Goal: Task Accomplishment & Management: Manage account settings

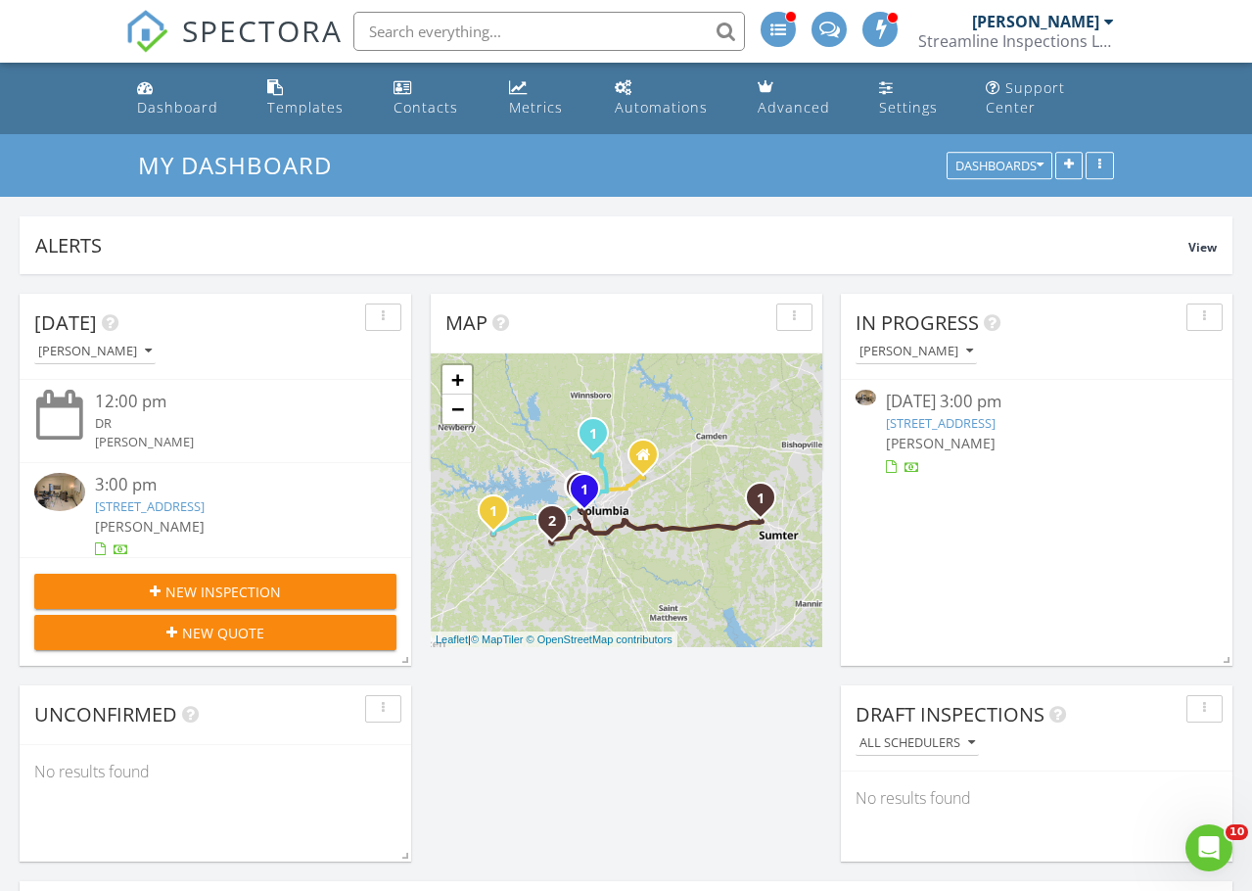
click at [1053, 32] on div "Streamline Inspections LLC" at bounding box center [1016, 41] width 196 height 20
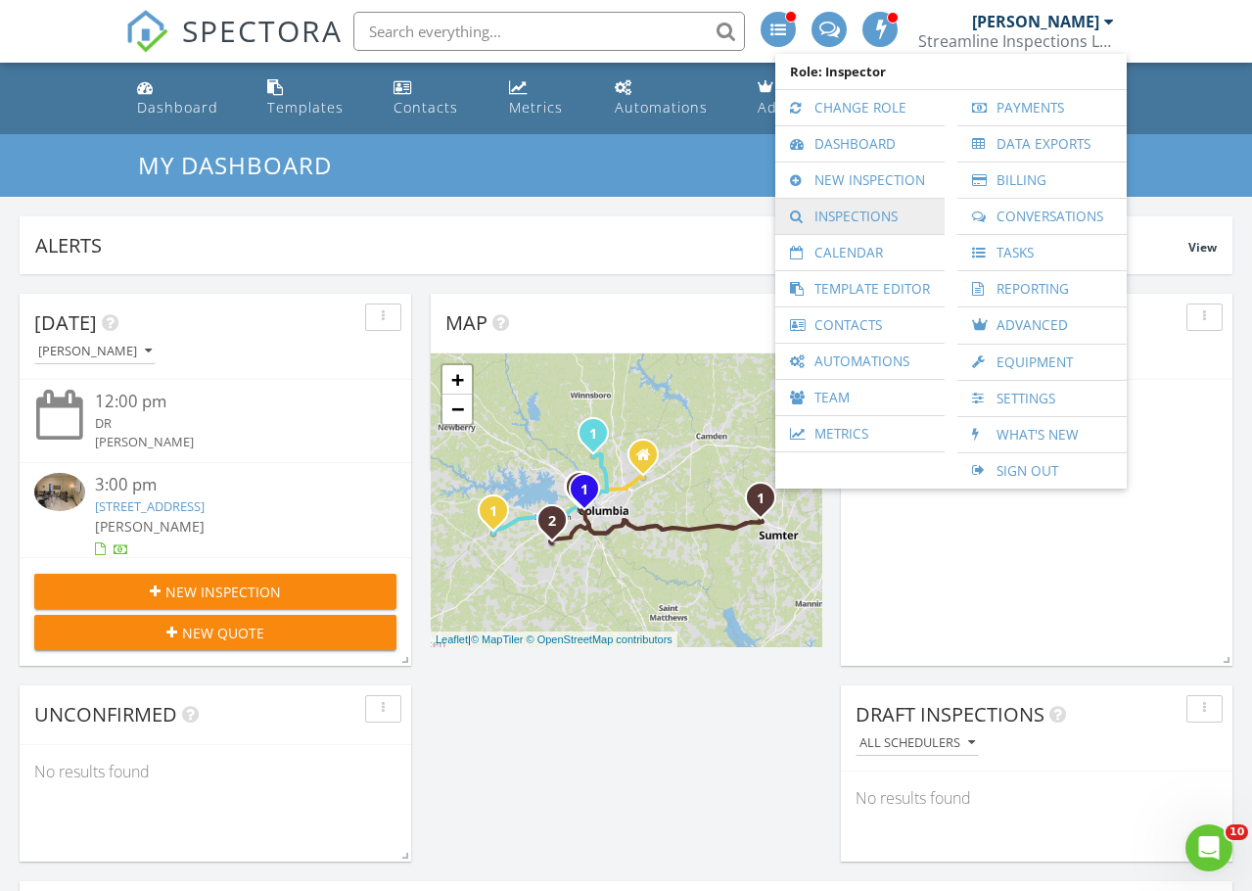
click at [845, 215] on link "Inspections" at bounding box center [860, 216] width 150 height 35
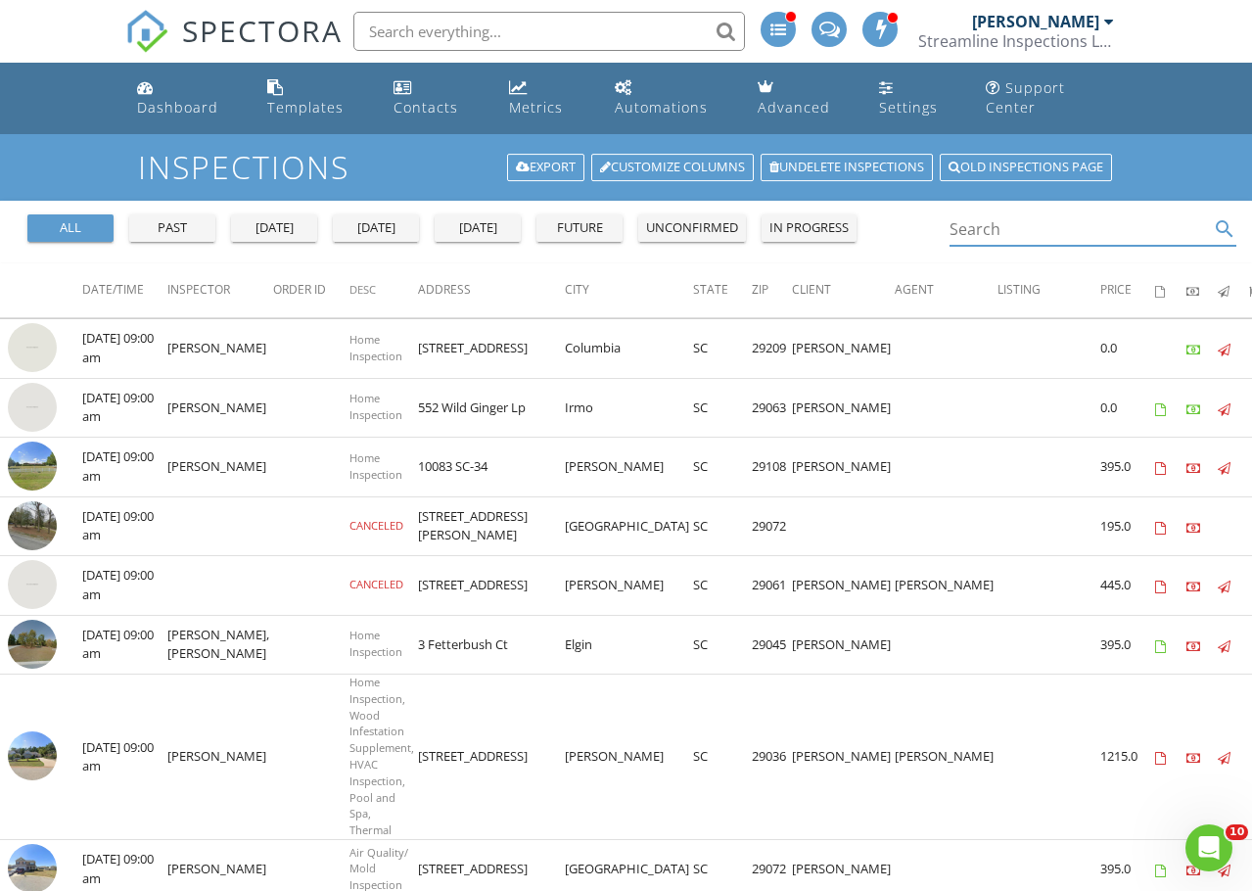
click at [1006, 238] on input "Search" at bounding box center [1079, 229] width 260 height 32
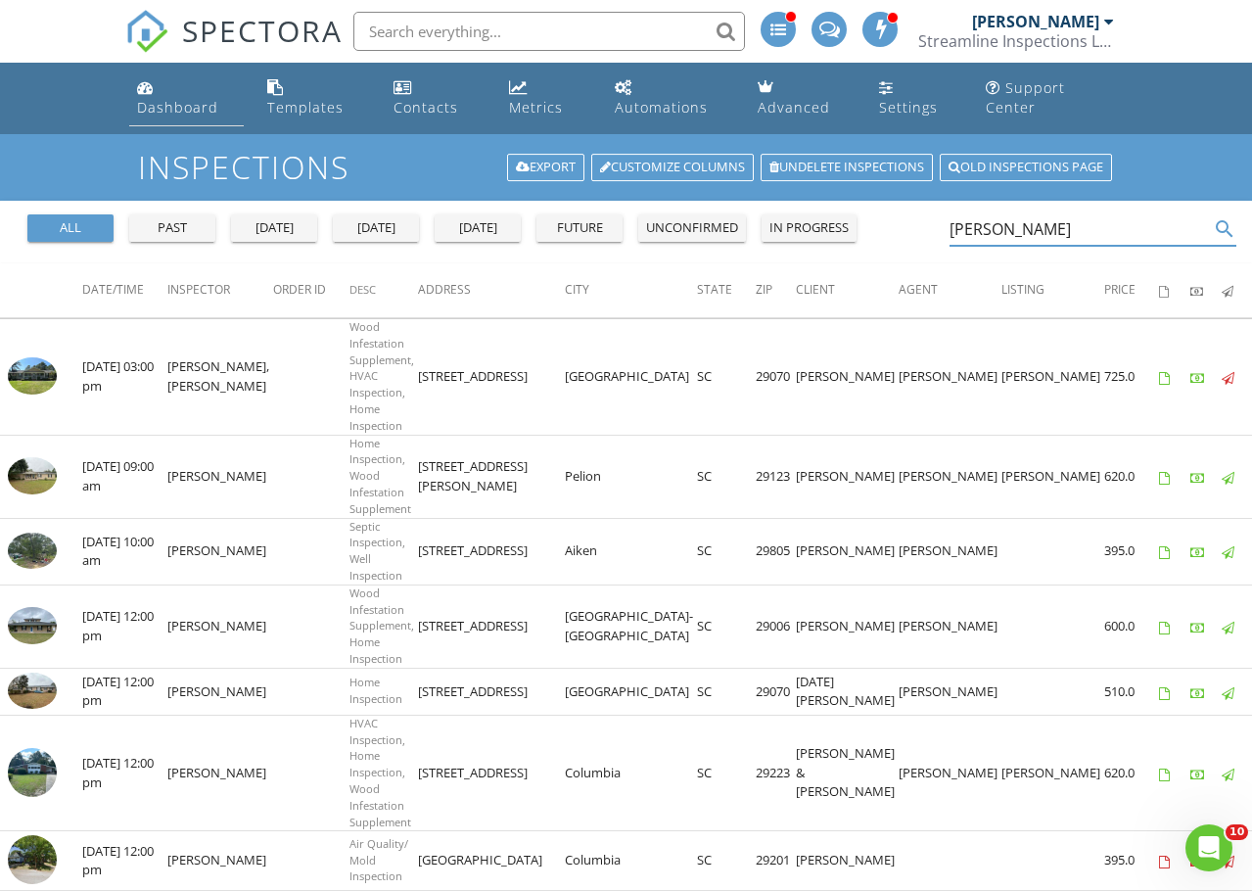
type input "anay"
click at [171, 102] on div "Dashboard" at bounding box center [177, 107] width 81 height 19
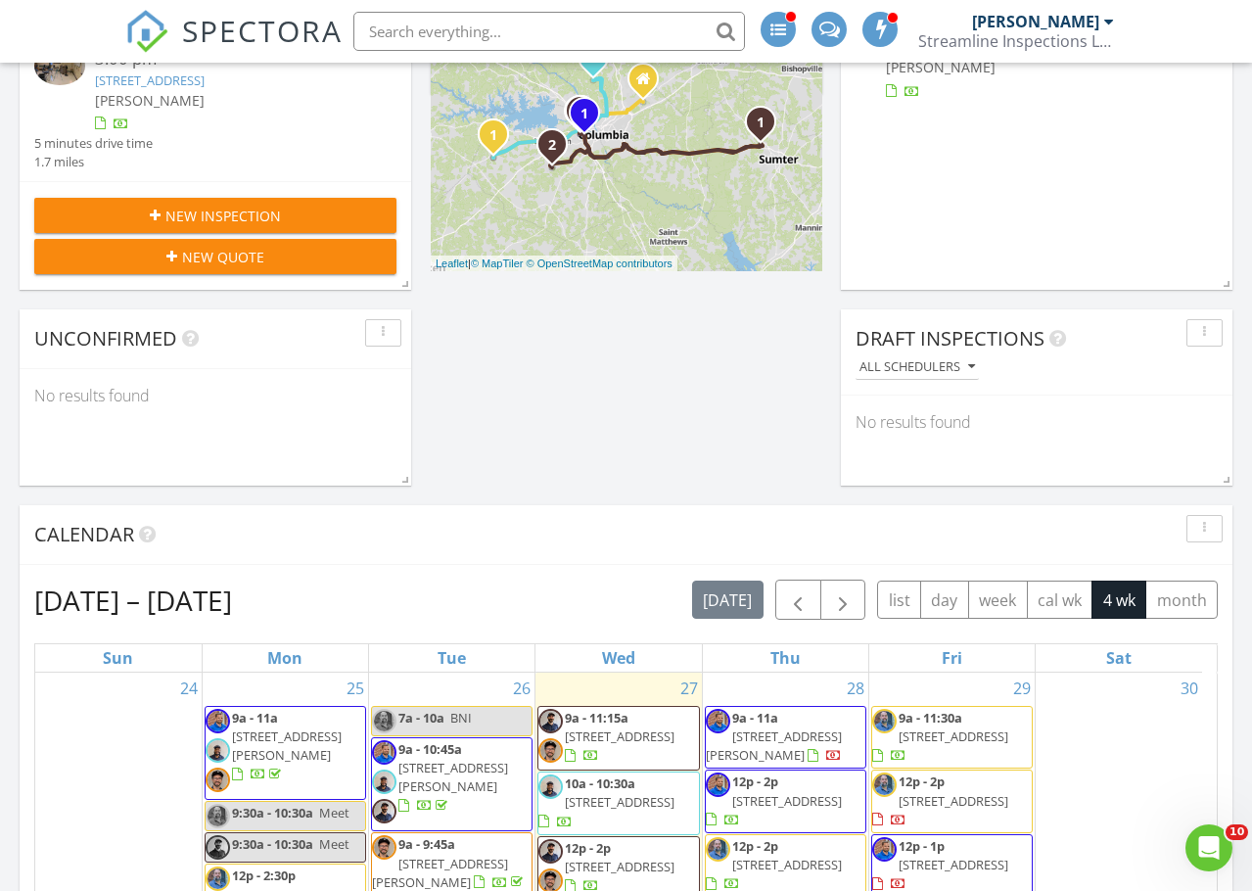
scroll to position [587, 0]
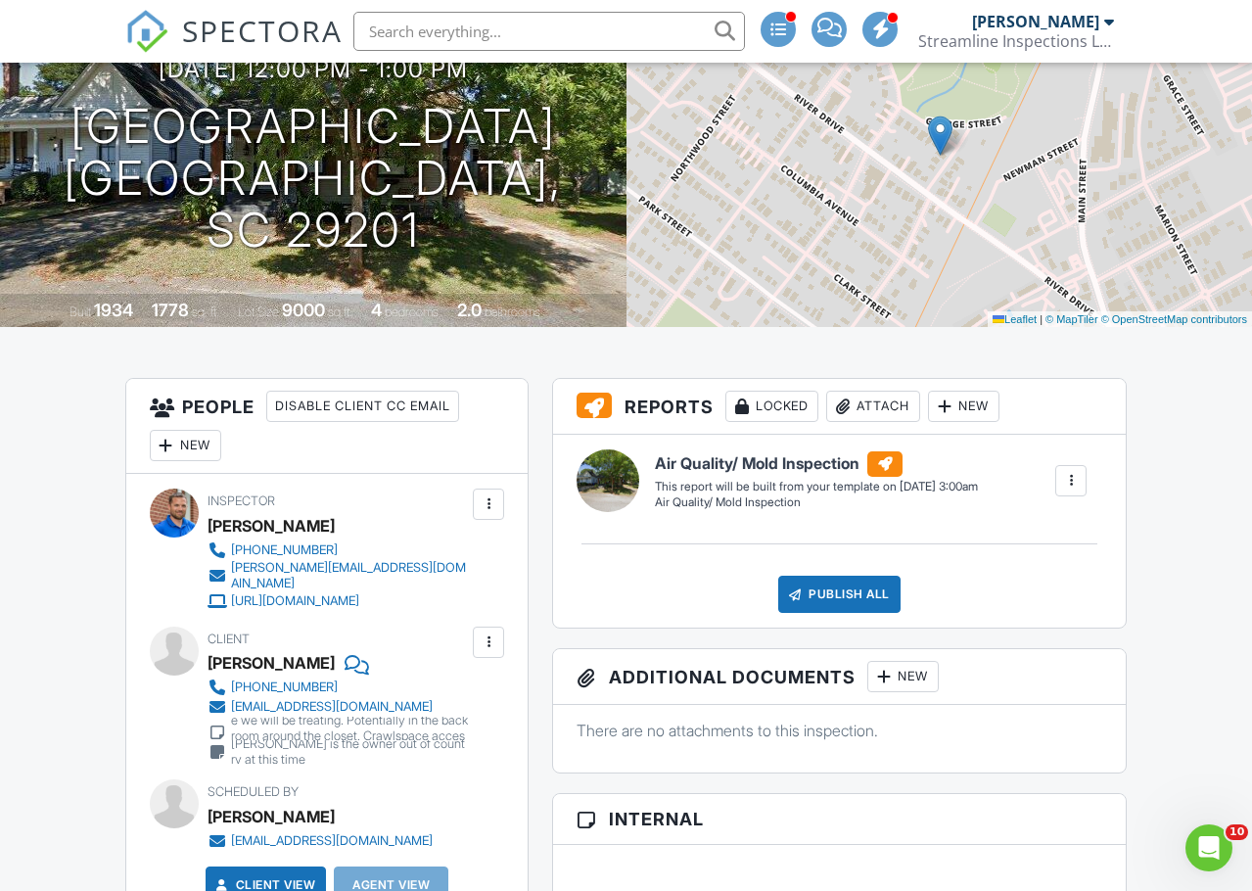
click at [192, 455] on div "New" at bounding box center [185, 445] width 71 height 31
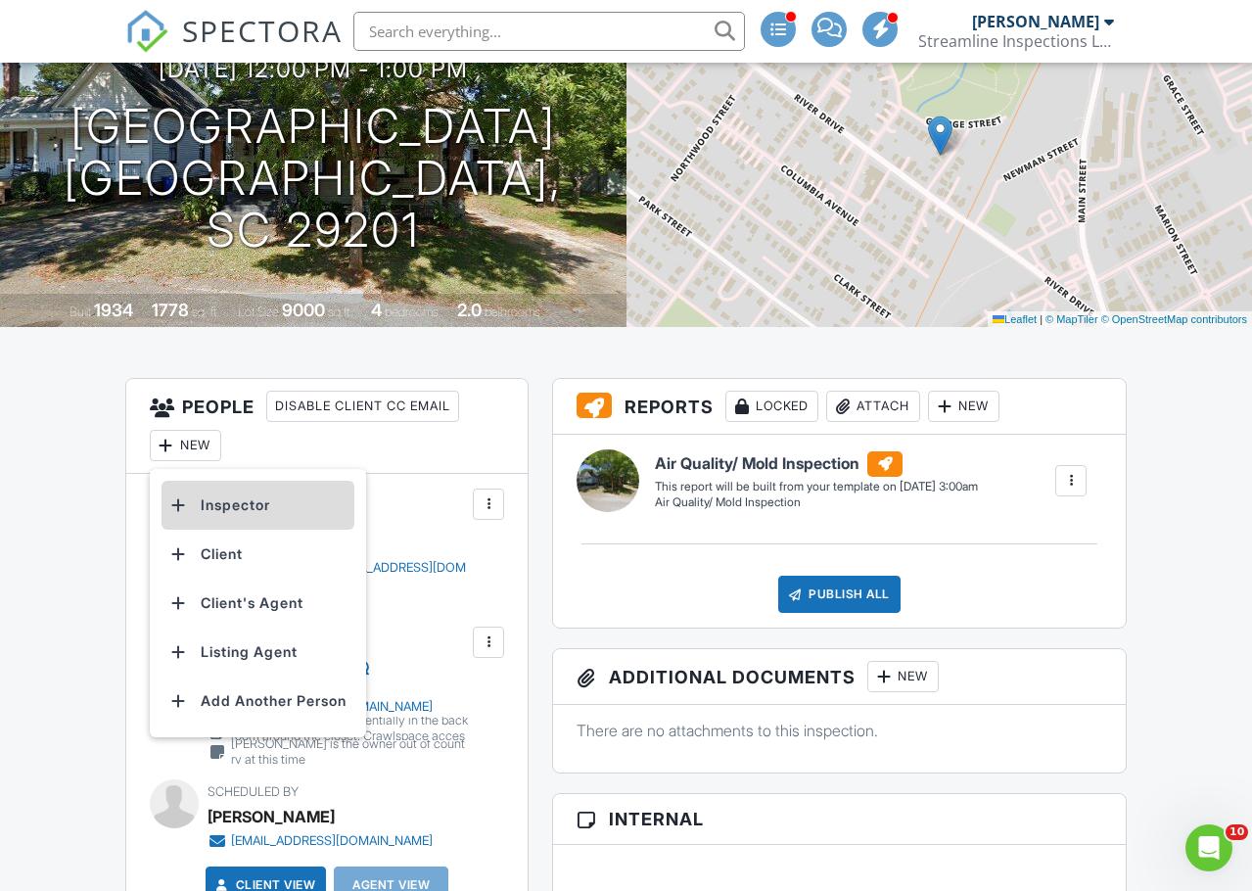
click at [249, 522] on li "Inspector" at bounding box center [257, 504] width 193 height 49
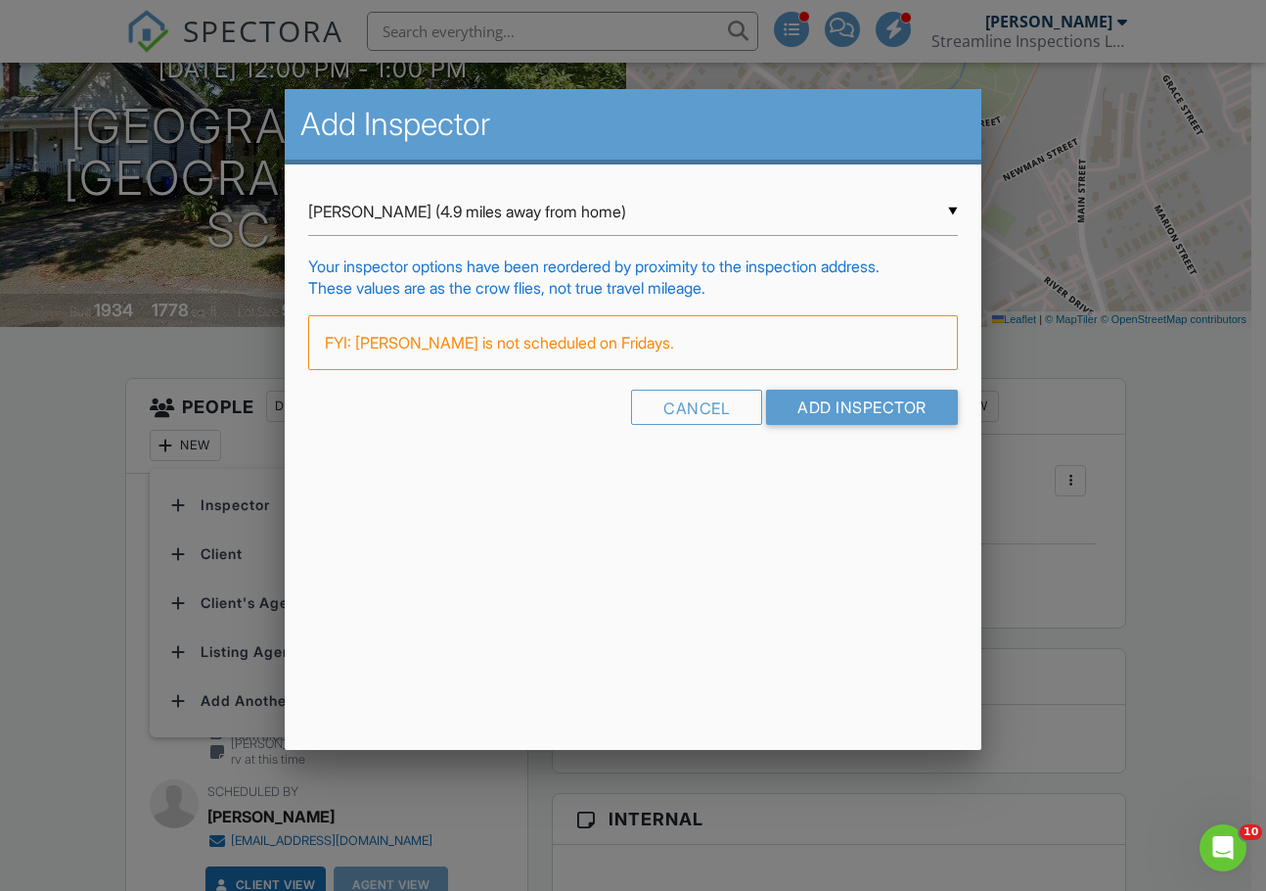
click at [475, 211] on div "▼ Shane Powell (4.9 miles away from home) Shane Powell (4.9 miles away from hom…" at bounding box center [633, 212] width 650 height 48
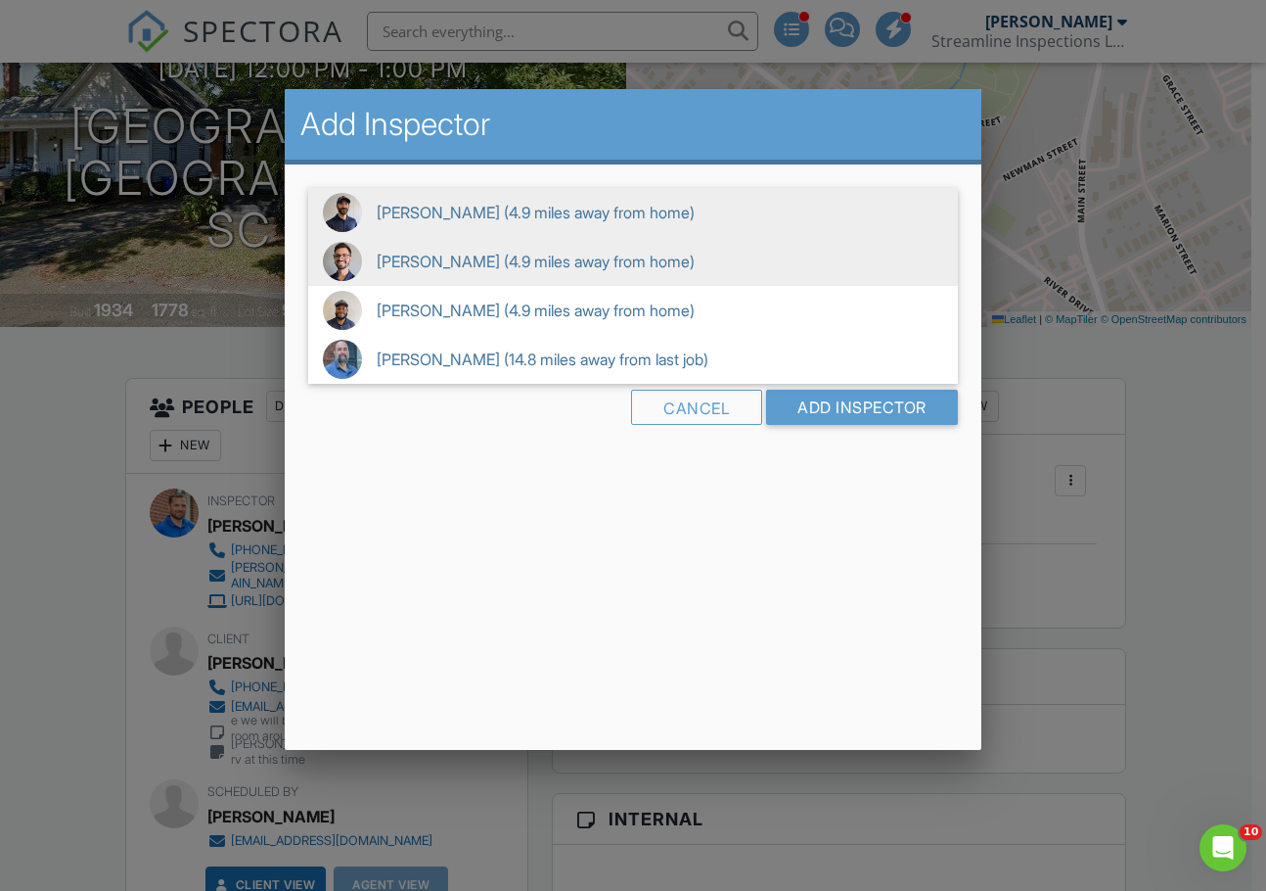
click at [445, 257] on span "Jordan Gleasure (4.9 miles away from home)" at bounding box center [633, 261] width 650 height 49
type input "Jordan Gleasure (4.9 miles away from home)"
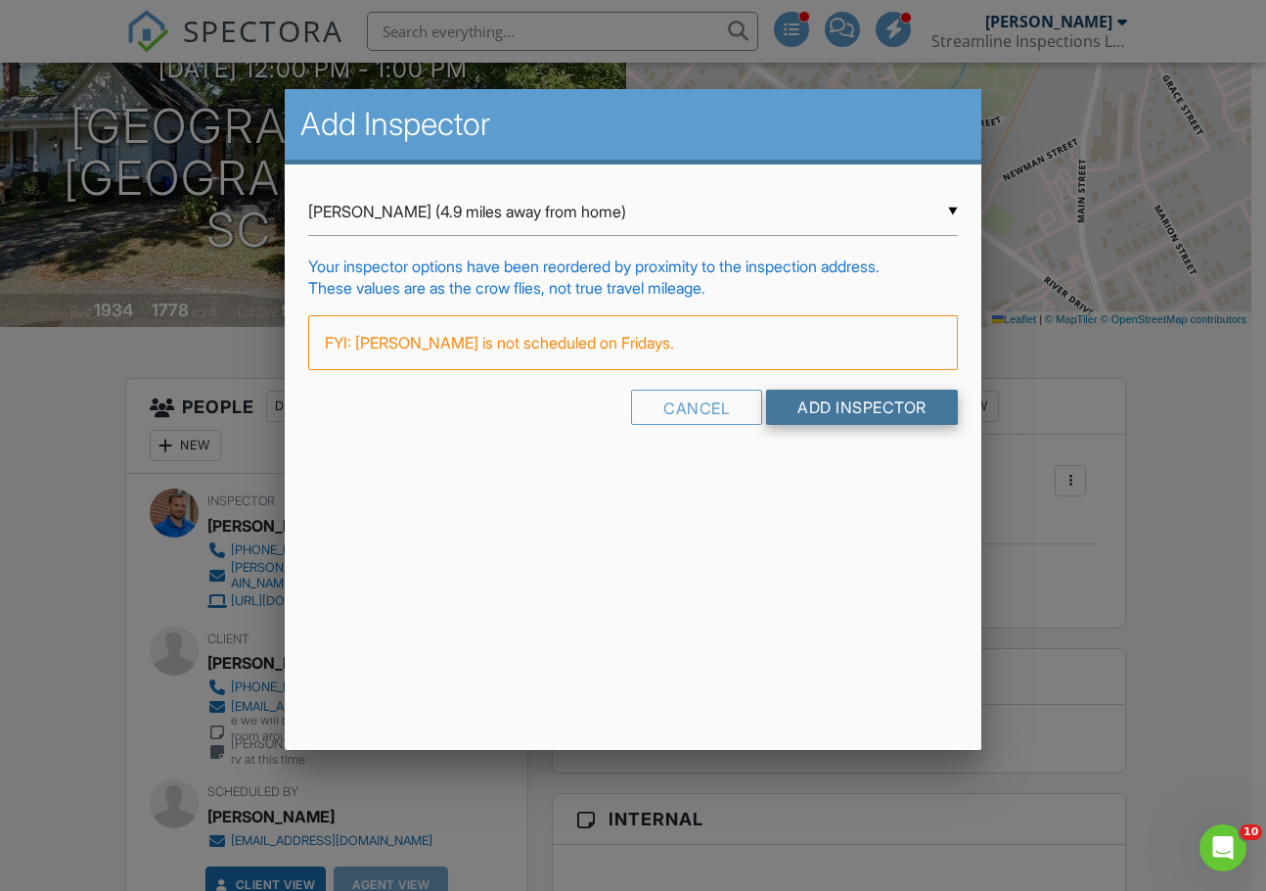
click at [855, 401] on input "Add Inspector" at bounding box center [862, 406] width 192 height 35
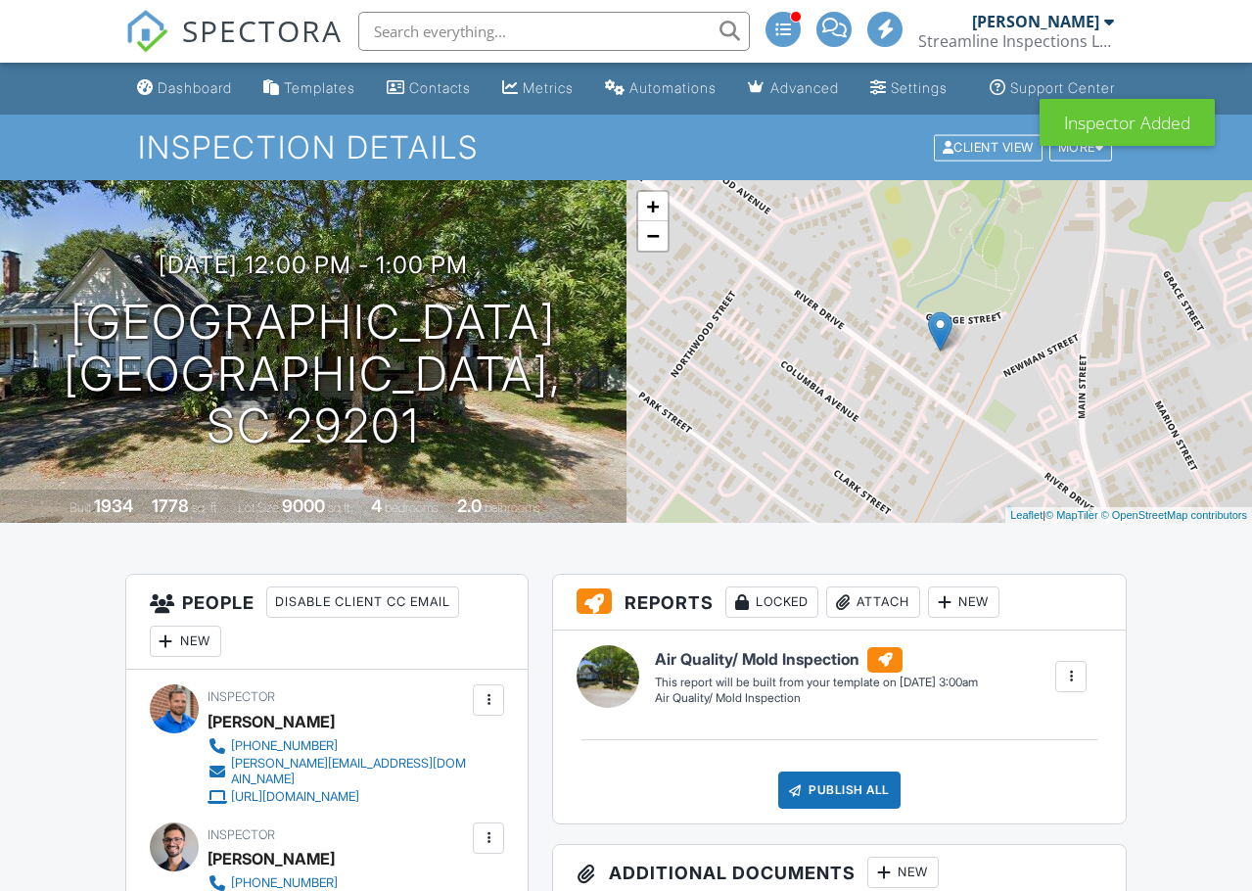
click at [489, 709] on div at bounding box center [489, 700] width 20 height 20
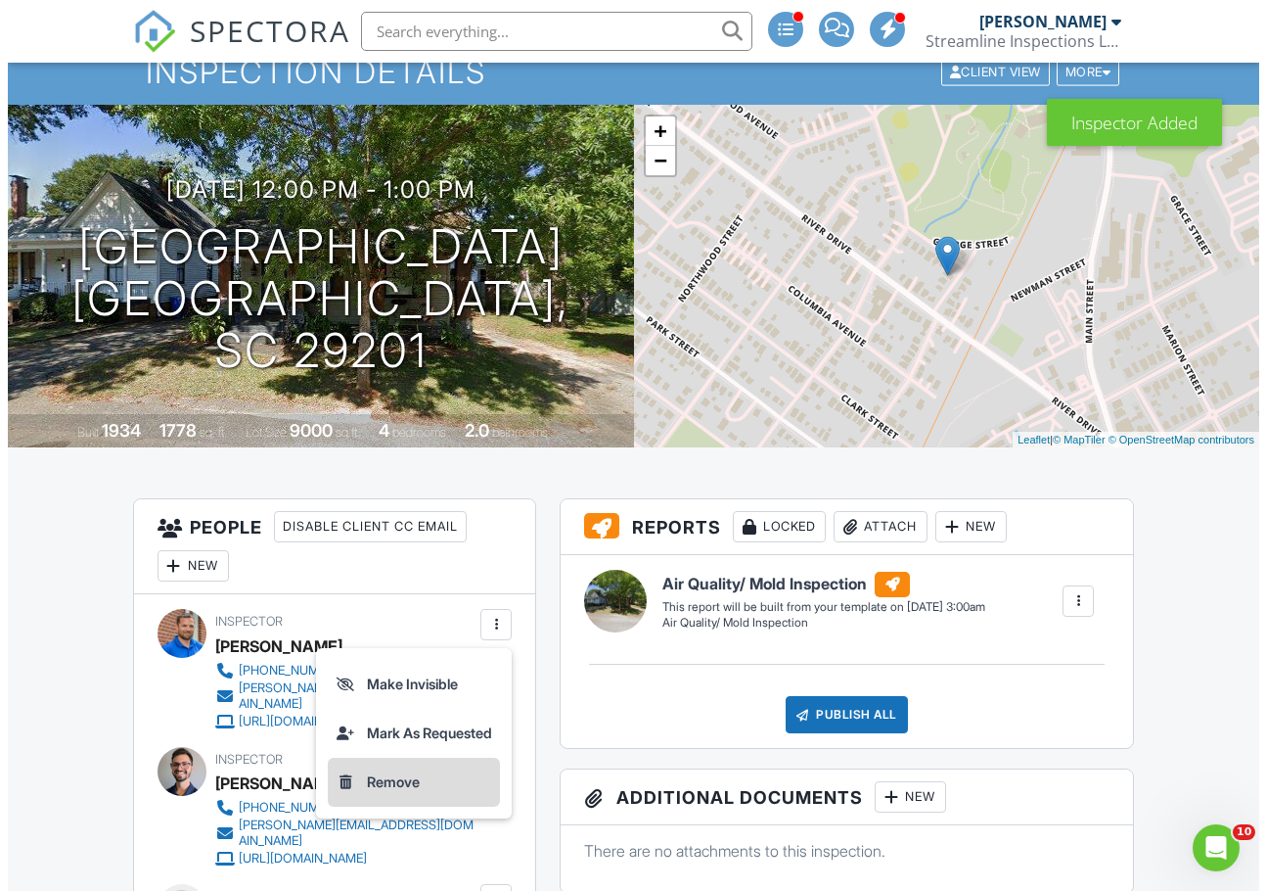
scroll to position [98, 0]
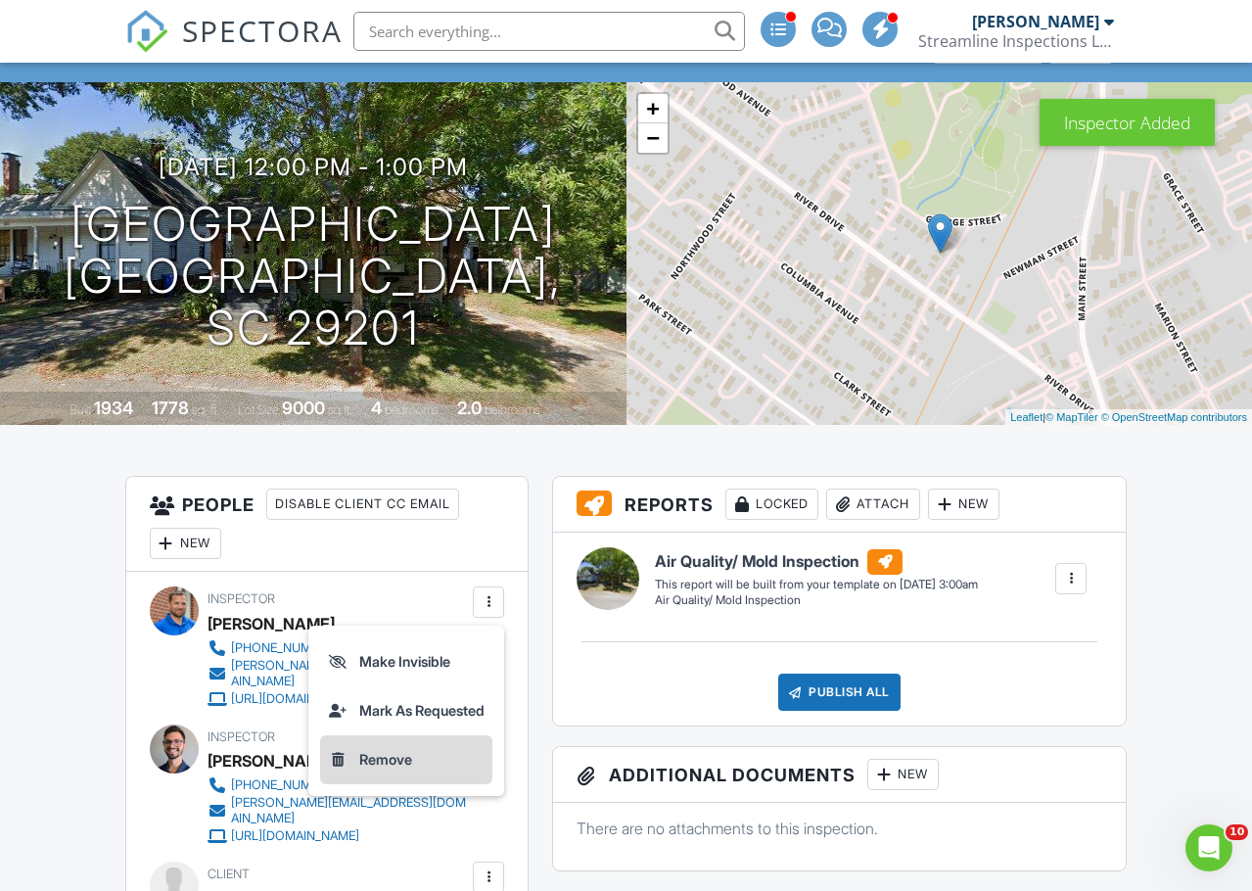
click at [419, 772] on li "Remove" at bounding box center [406, 759] width 172 height 49
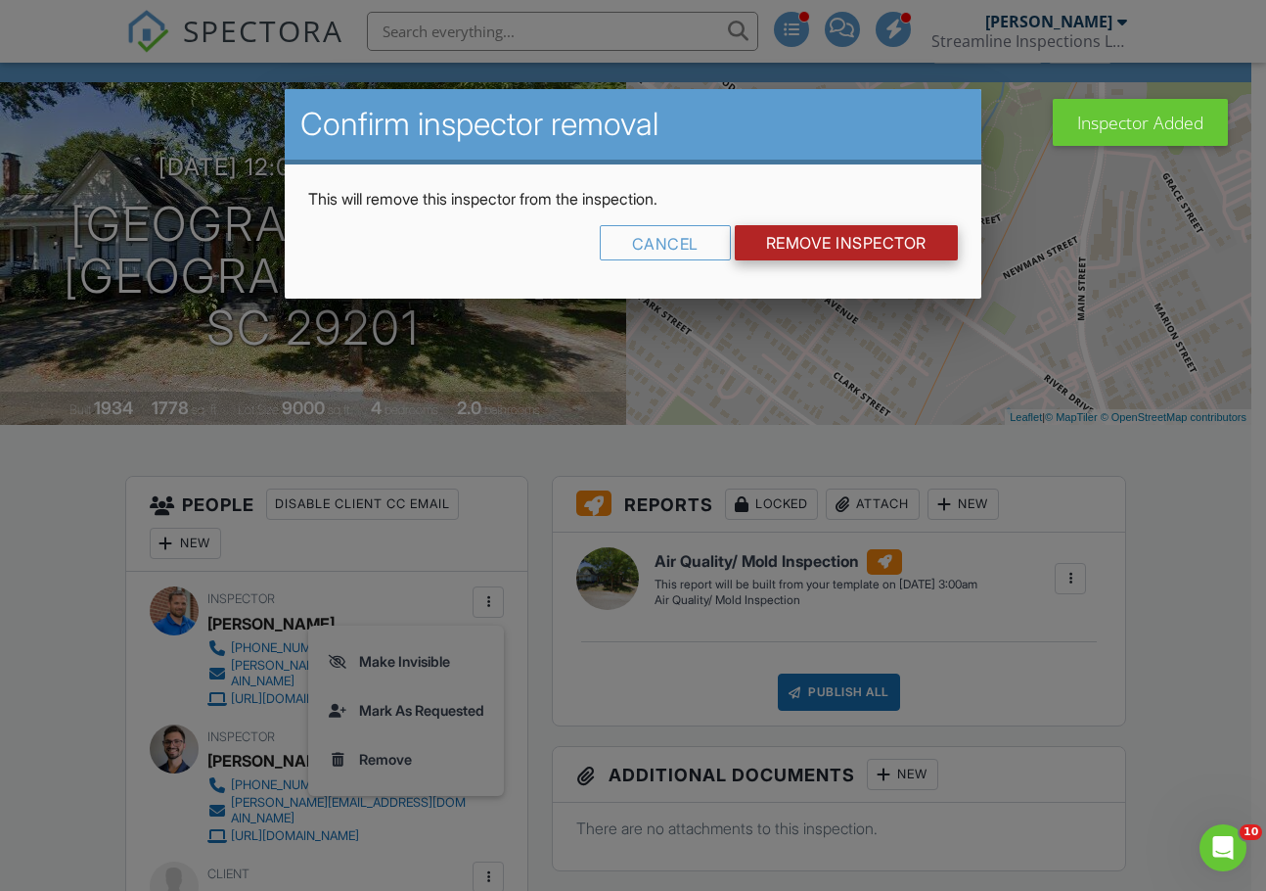
click at [857, 230] on input "Remove Inspector" at bounding box center [846, 242] width 223 height 35
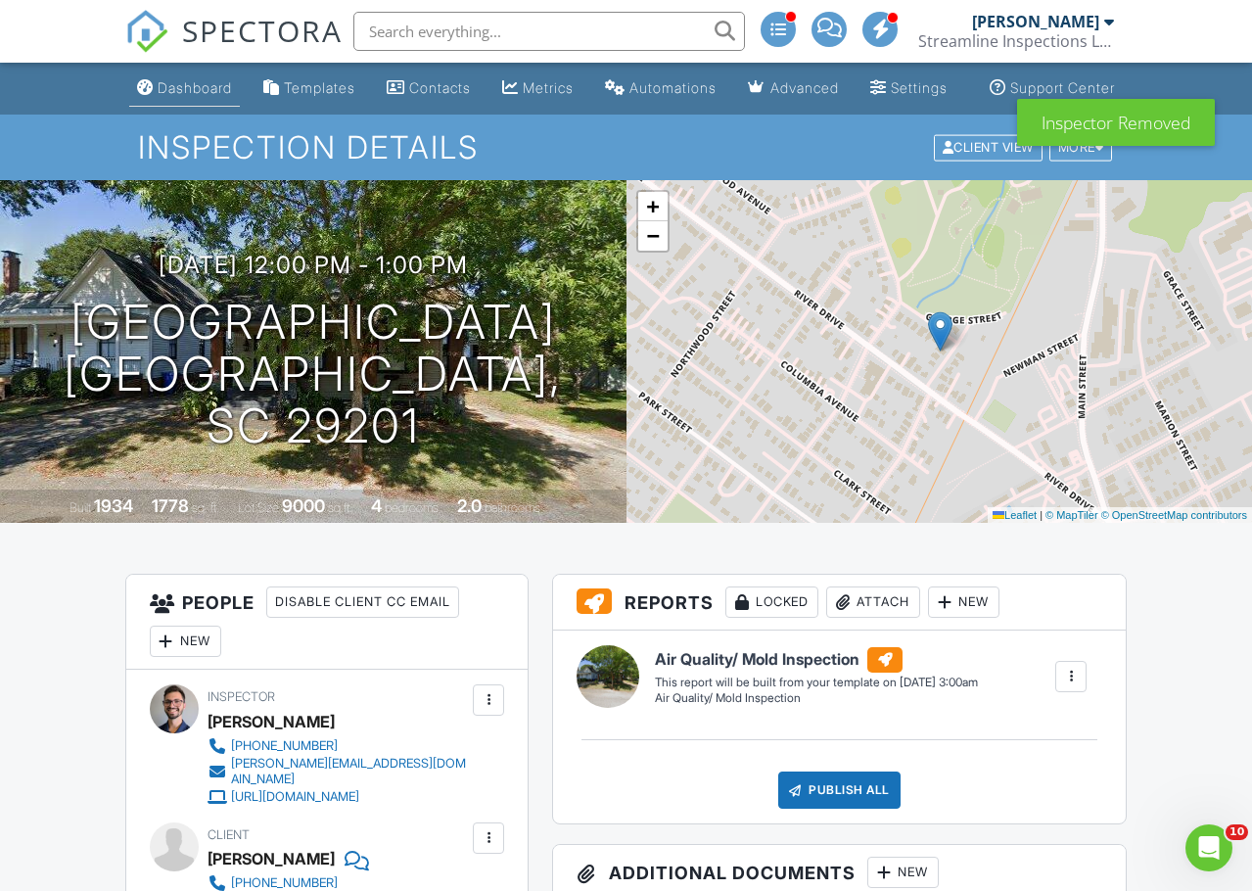
click at [185, 93] on link "Dashboard" at bounding box center [184, 88] width 111 height 36
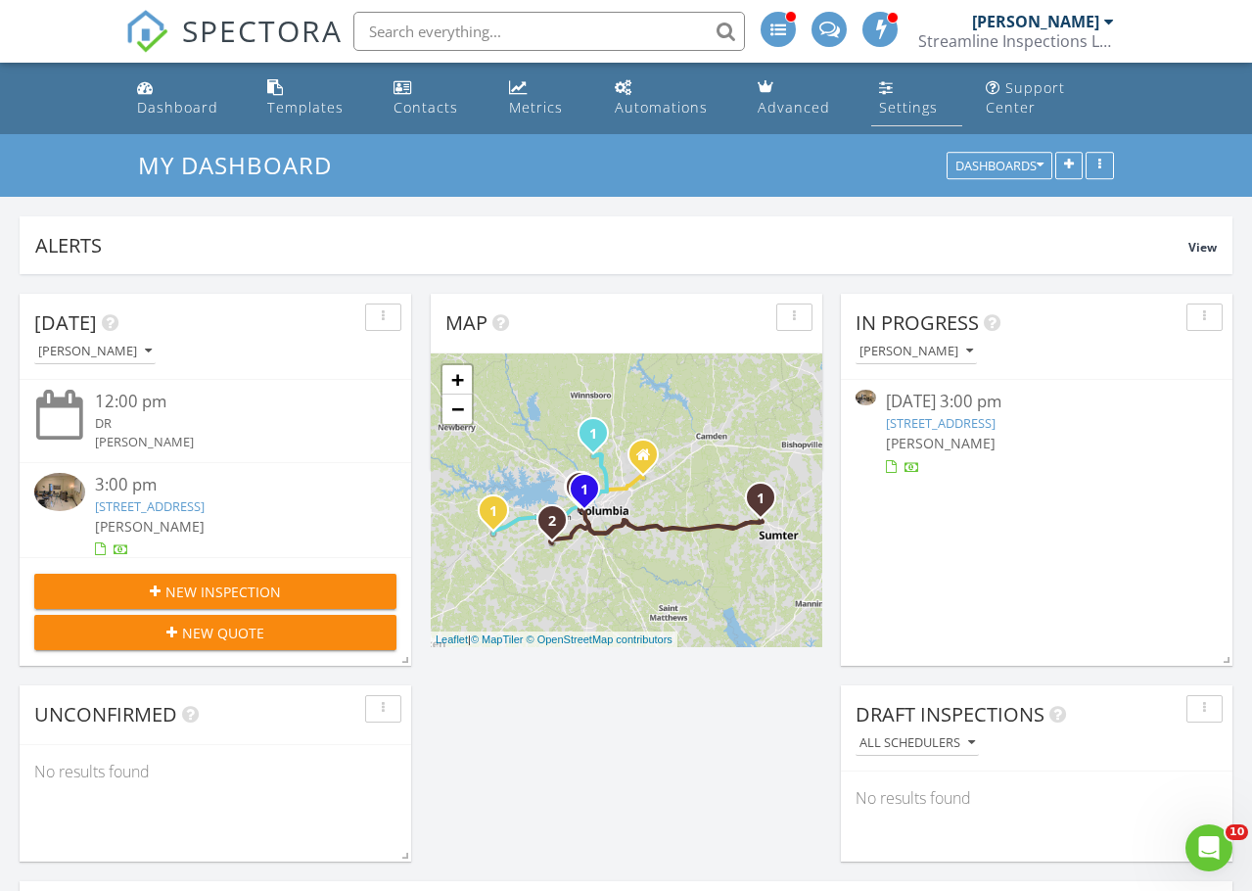
click at [899, 109] on div "Settings" at bounding box center [908, 107] width 59 height 19
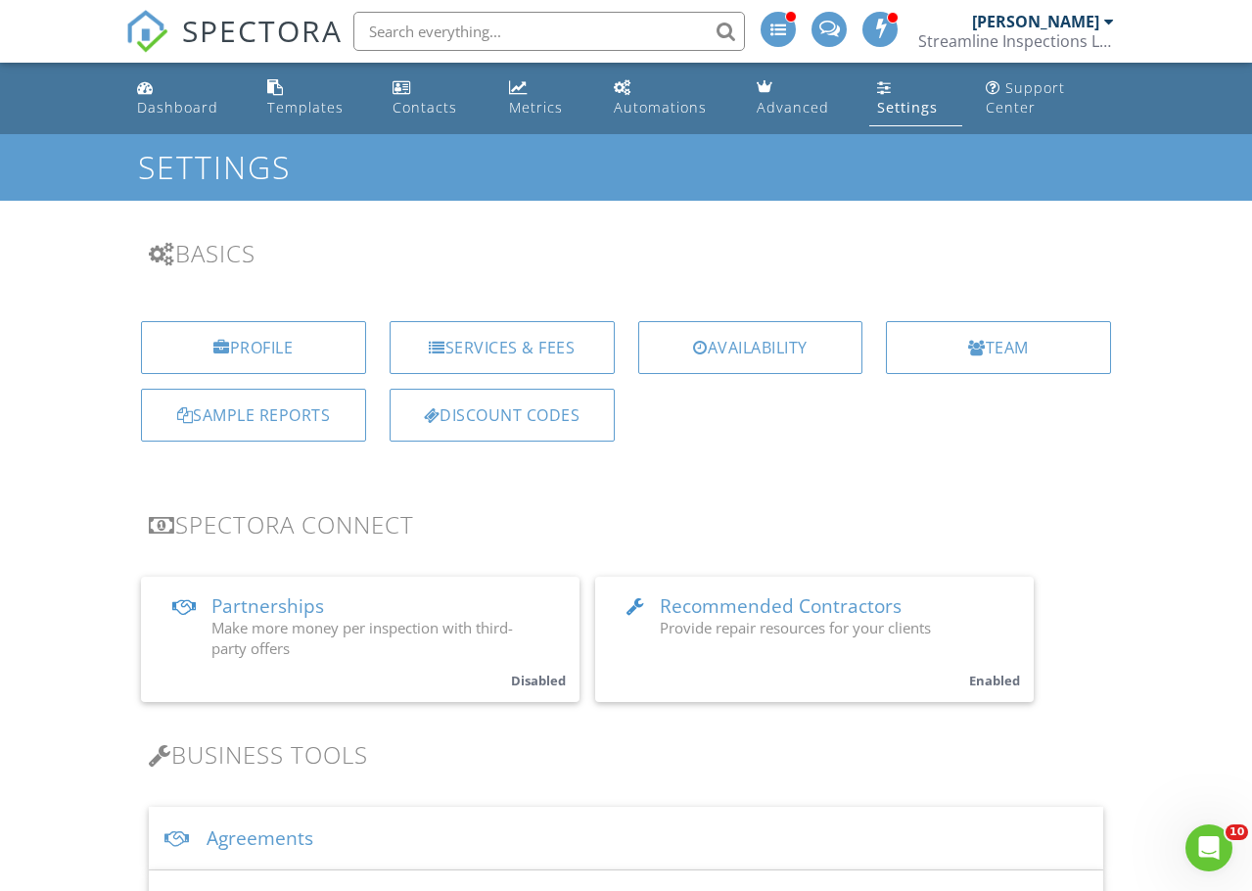
click at [1058, 28] on div "[PERSON_NAME]" at bounding box center [1035, 22] width 127 height 20
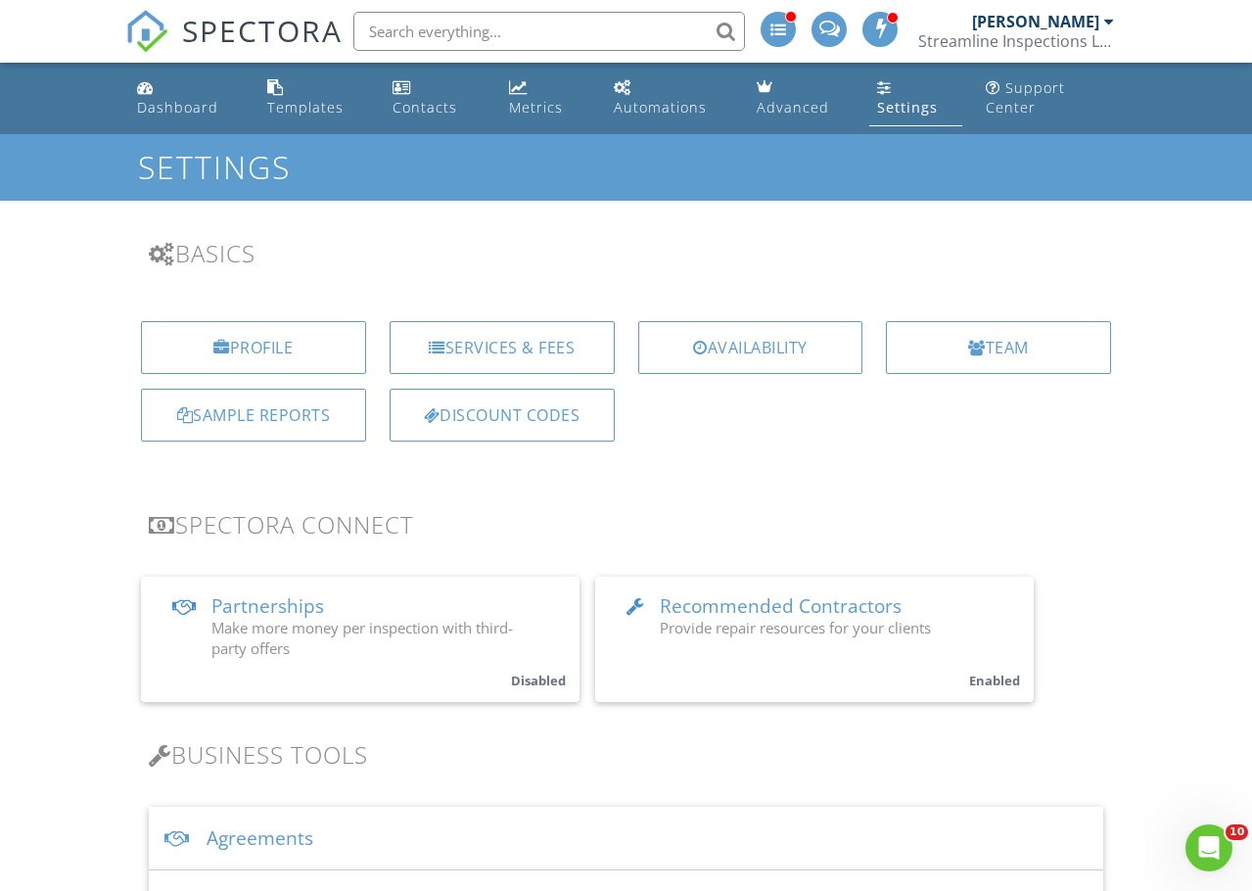
click at [1026, 25] on div "[PERSON_NAME]" at bounding box center [1035, 22] width 127 height 20
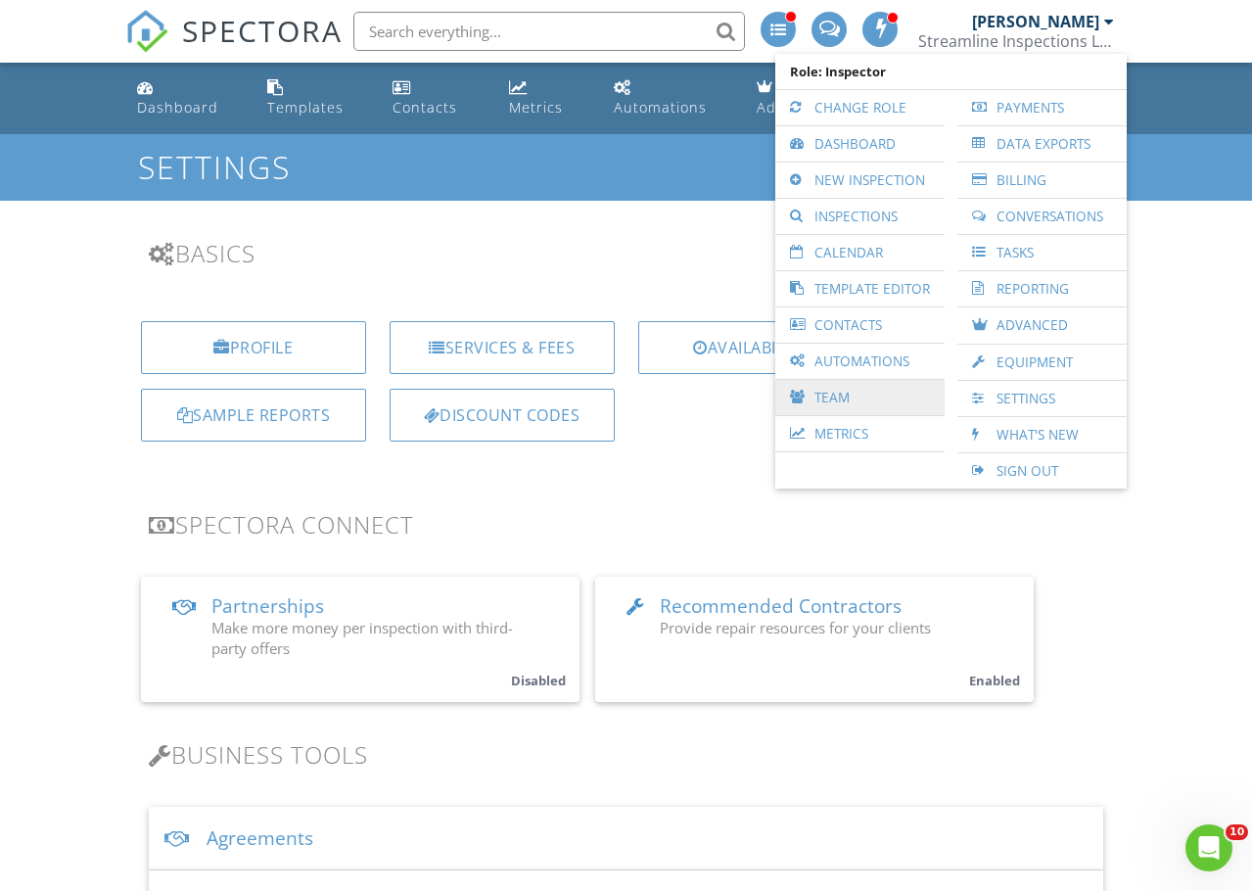
click at [835, 403] on link "Team" at bounding box center [860, 397] width 150 height 35
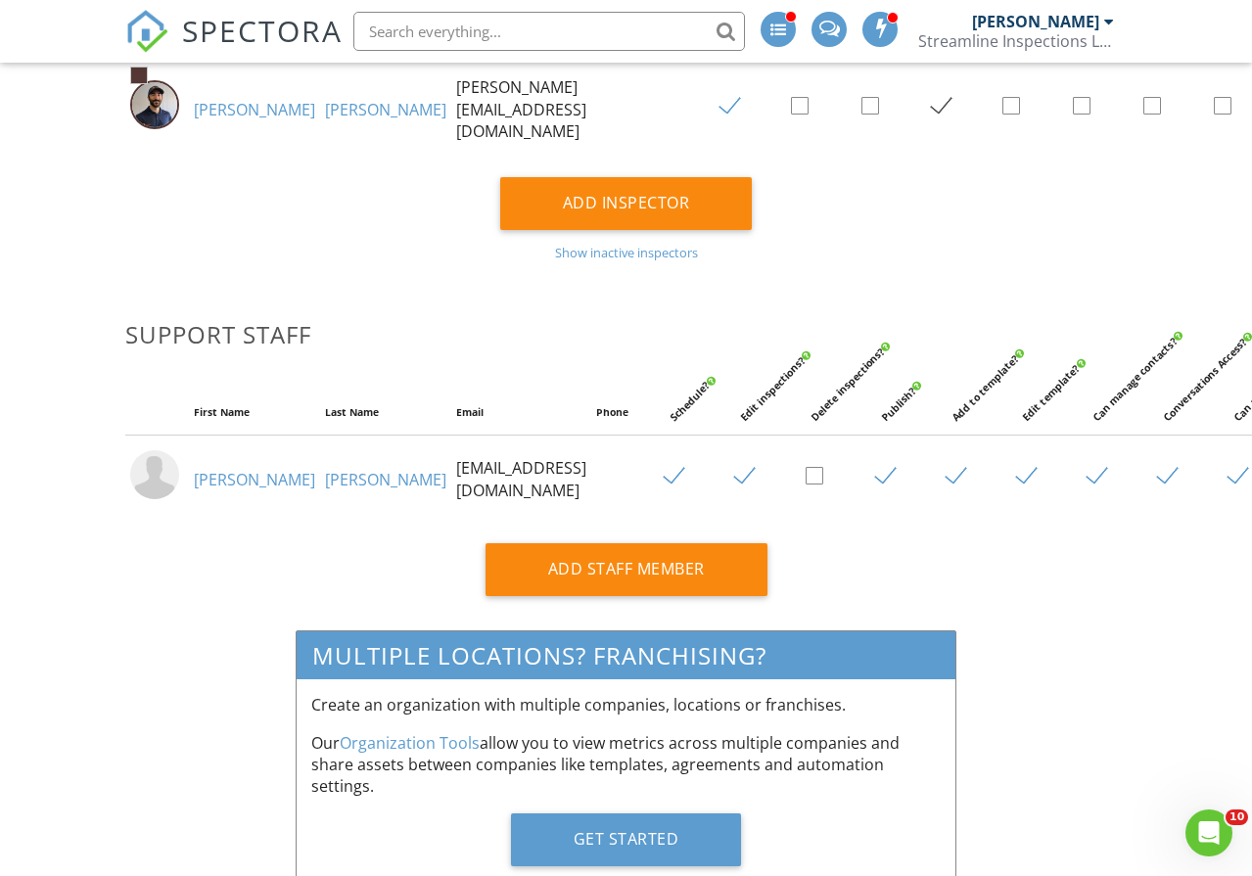
scroll to position [881, 0]
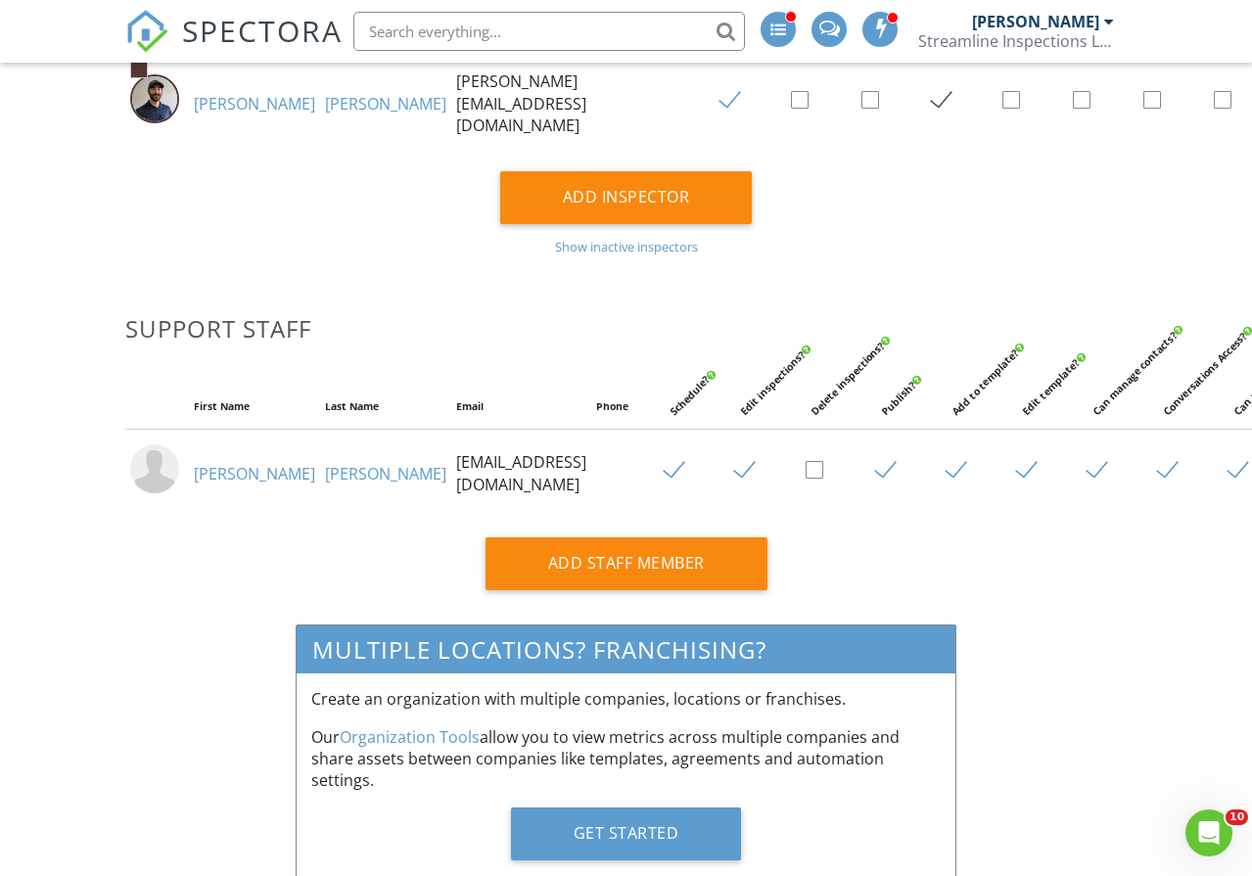
click at [218, 463] on link "[PERSON_NAME]" at bounding box center [254, 474] width 121 height 22
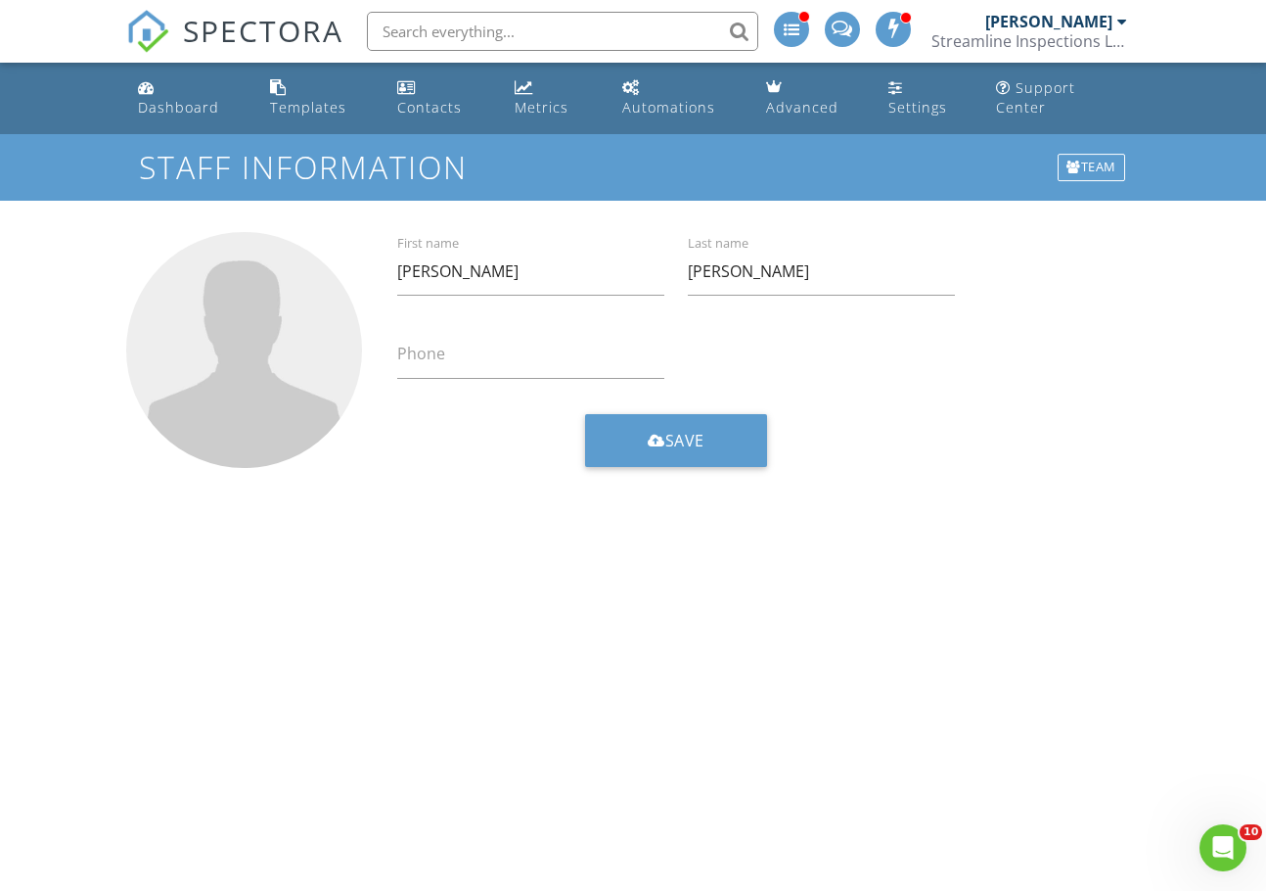
click at [1055, 42] on div "Streamline Inspections LLC" at bounding box center [1030, 41] width 196 height 20
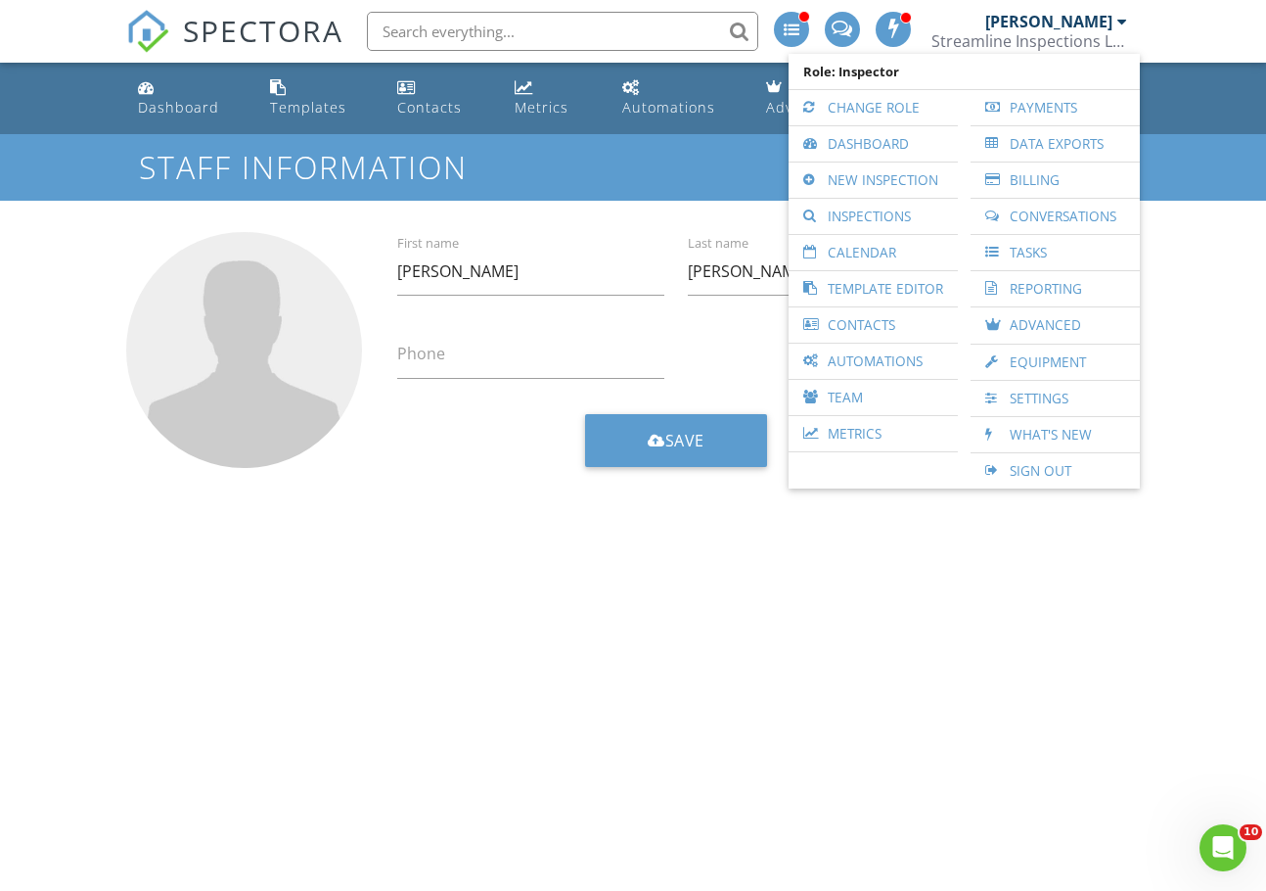
click at [748, 555] on body "SPECTORA Chad Strickland Streamline Inspections LLC Role: Inspector Change Role…" at bounding box center [633, 438] width 1266 height 876
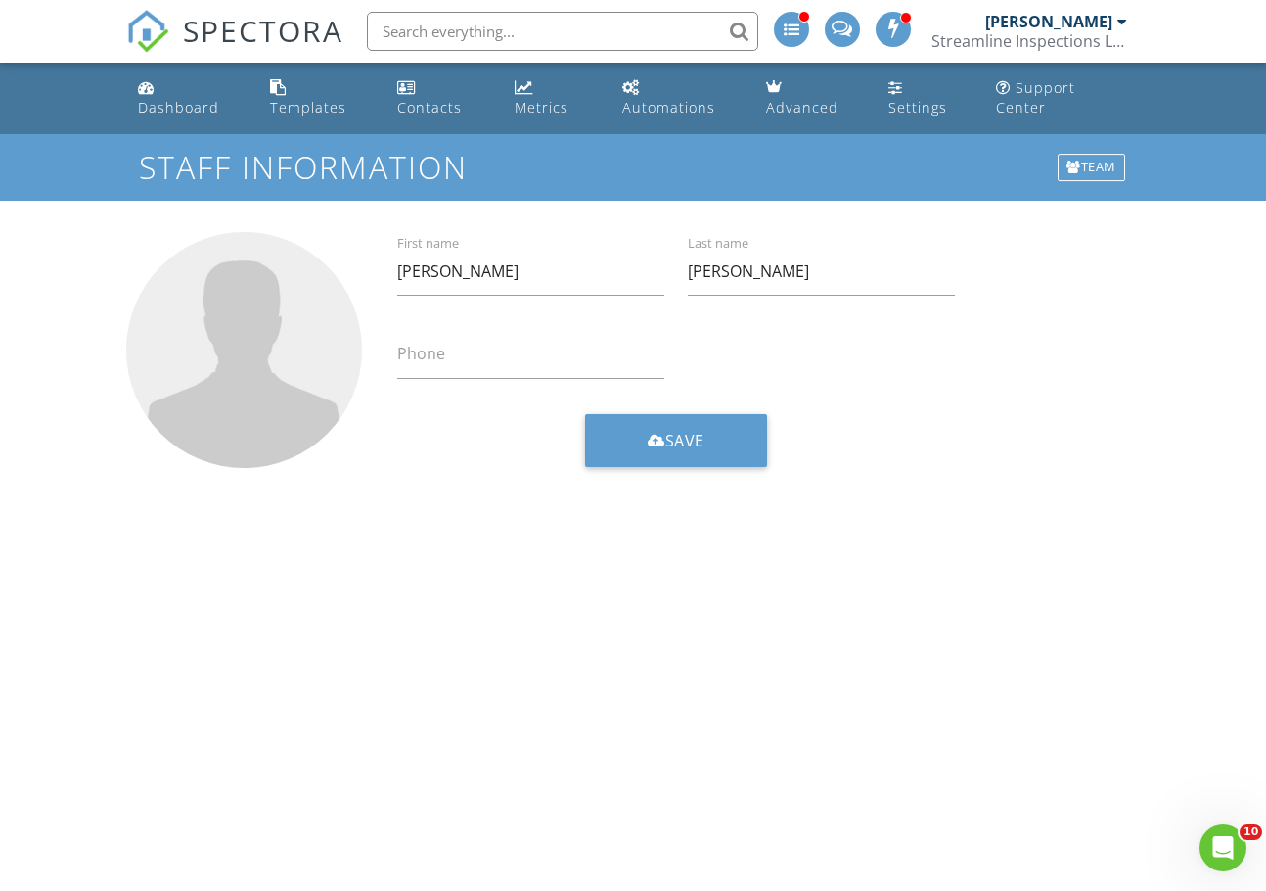
click at [1051, 42] on div "Streamline Inspections LLC" at bounding box center [1030, 41] width 196 height 20
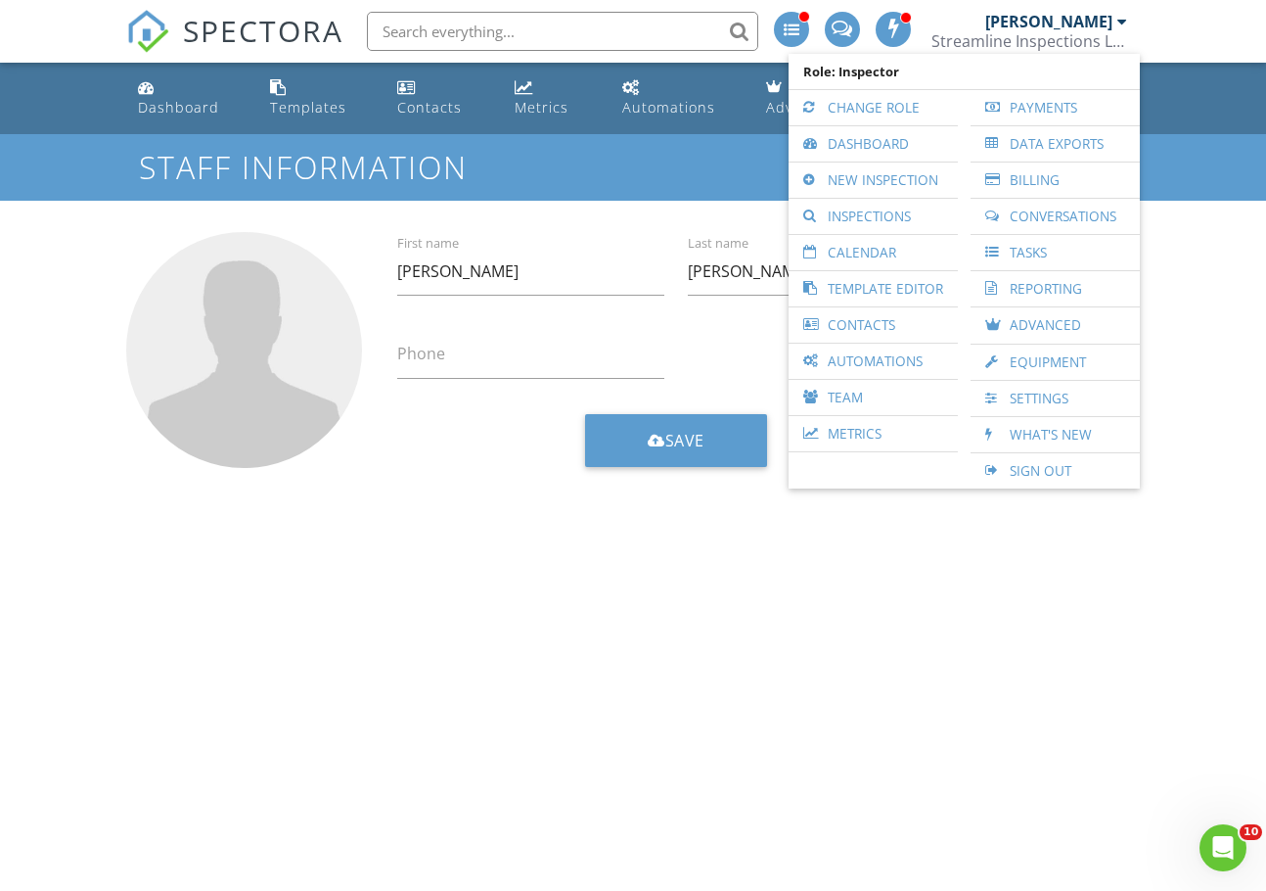
click at [661, 541] on div "Ethan First name Beck Last name Phone Save" at bounding box center [632, 376] width 1013 height 351
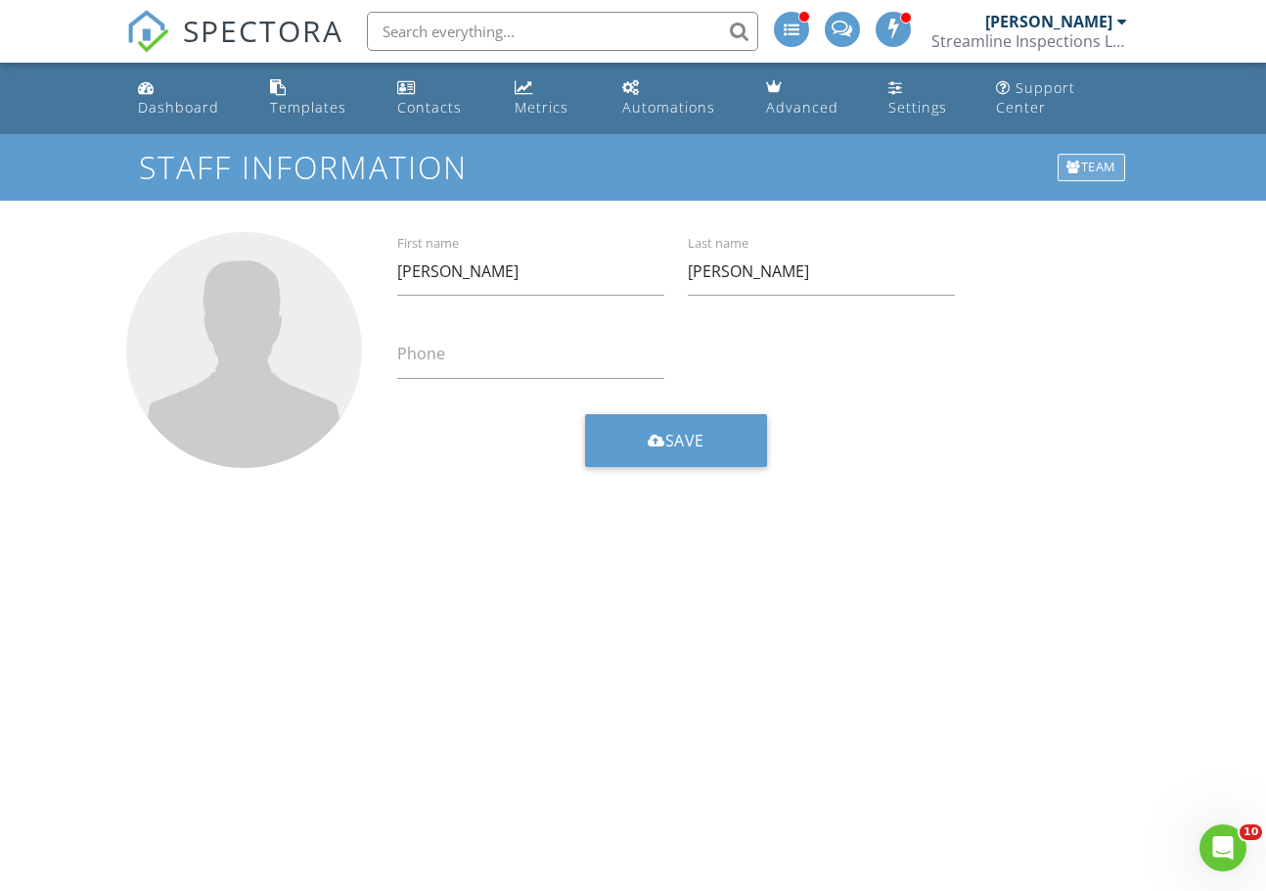
click at [1088, 171] on div "Team" at bounding box center [1092, 167] width 68 height 27
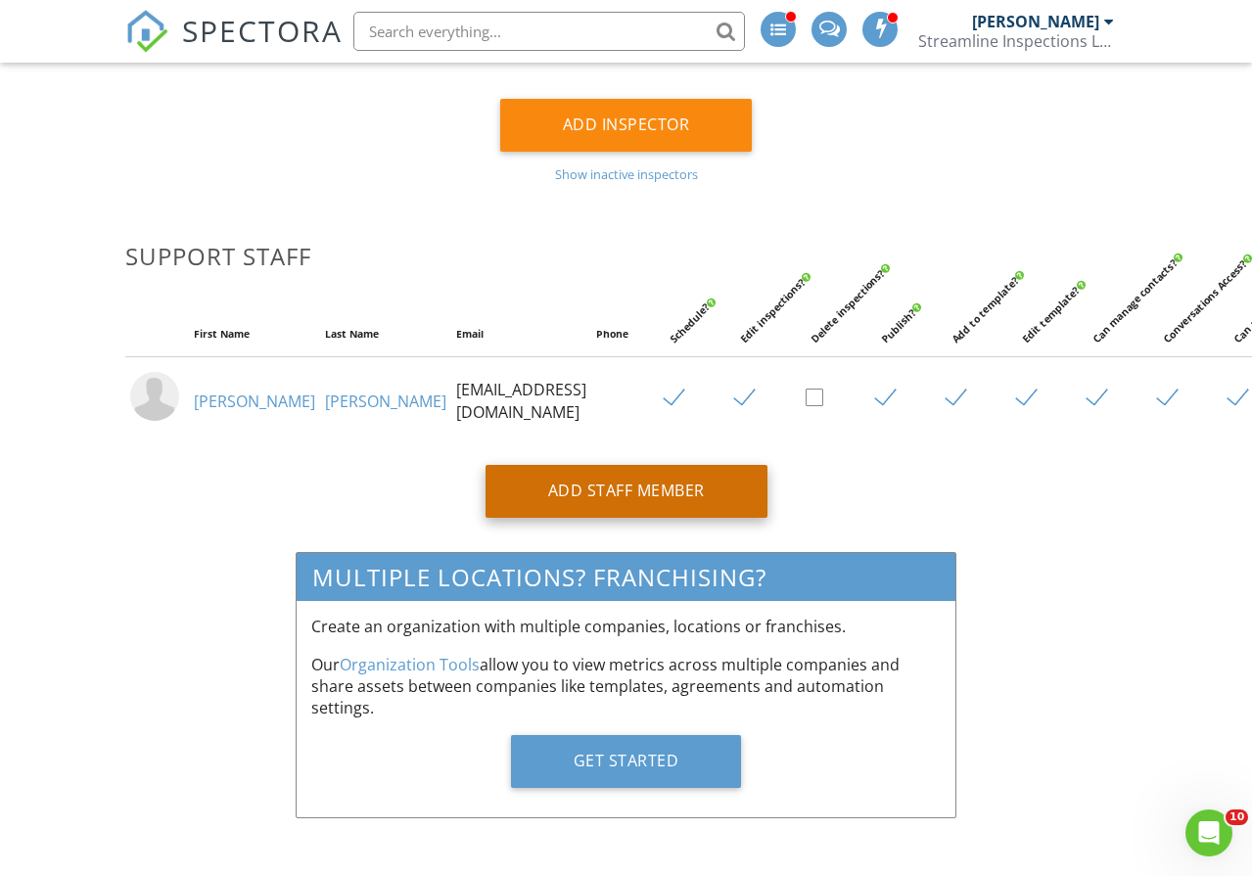
type input "chad@streamline-sc.com"
click at [728, 476] on div "Add Staff Member" at bounding box center [626, 491] width 282 height 53
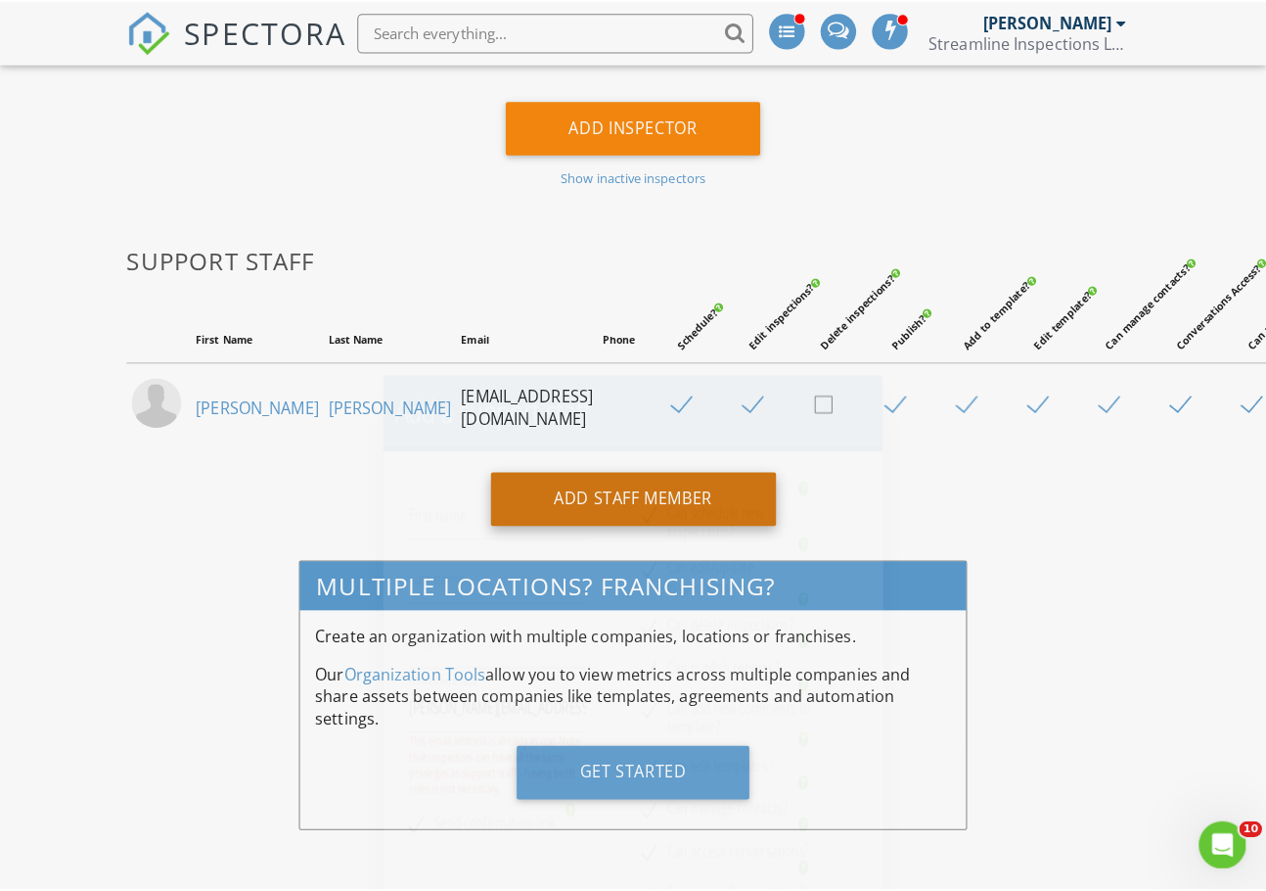
scroll to position [938, 0]
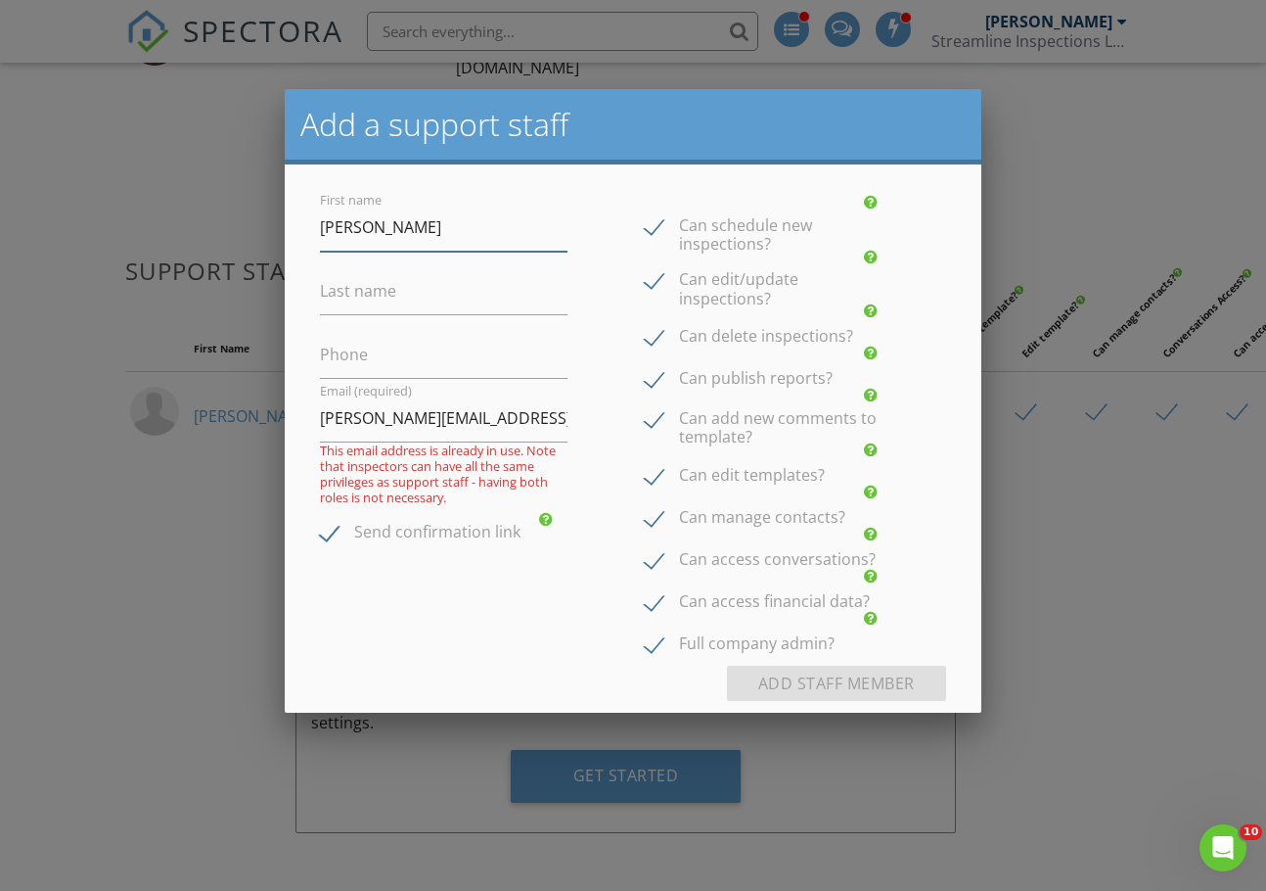
type input "[PERSON_NAME]"
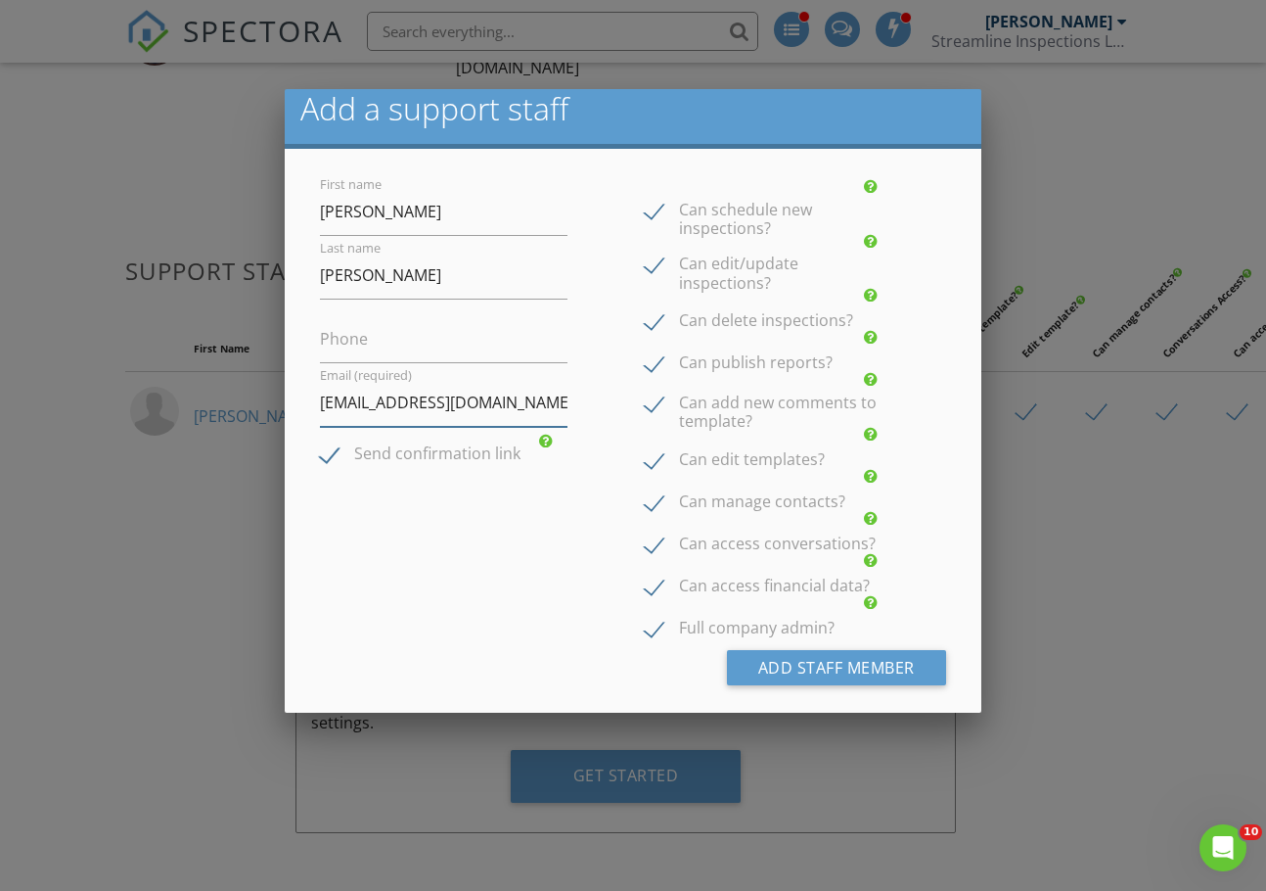
scroll to position [0, 0]
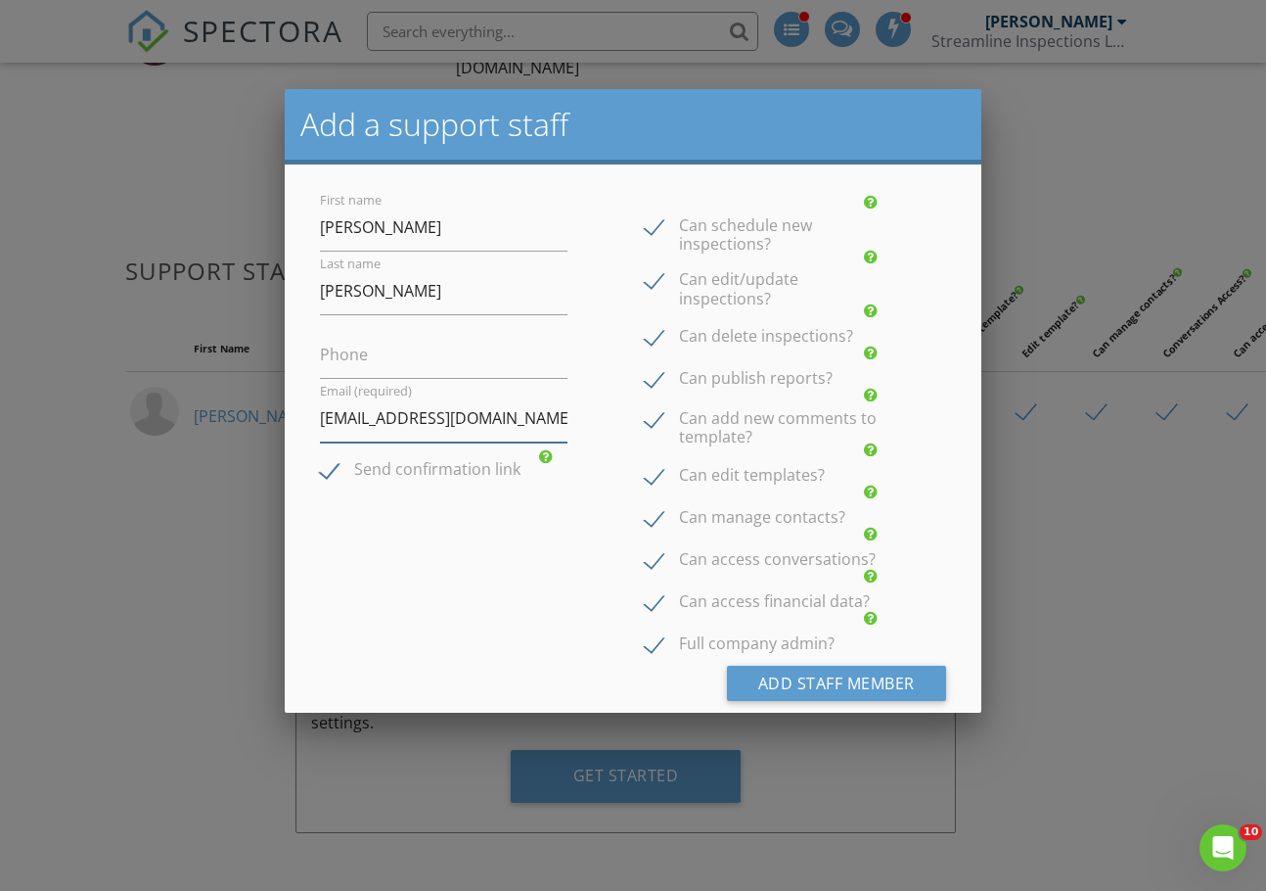
type input "[EMAIL_ADDRESS][DOMAIN_NAME]"
click at [646, 645] on label "Full company admin?" at bounding box center [740, 646] width 190 height 24
checkbox input "false"
click at [797, 687] on button "Add Staff Member" at bounding box center [836, 682] width 219 height 35
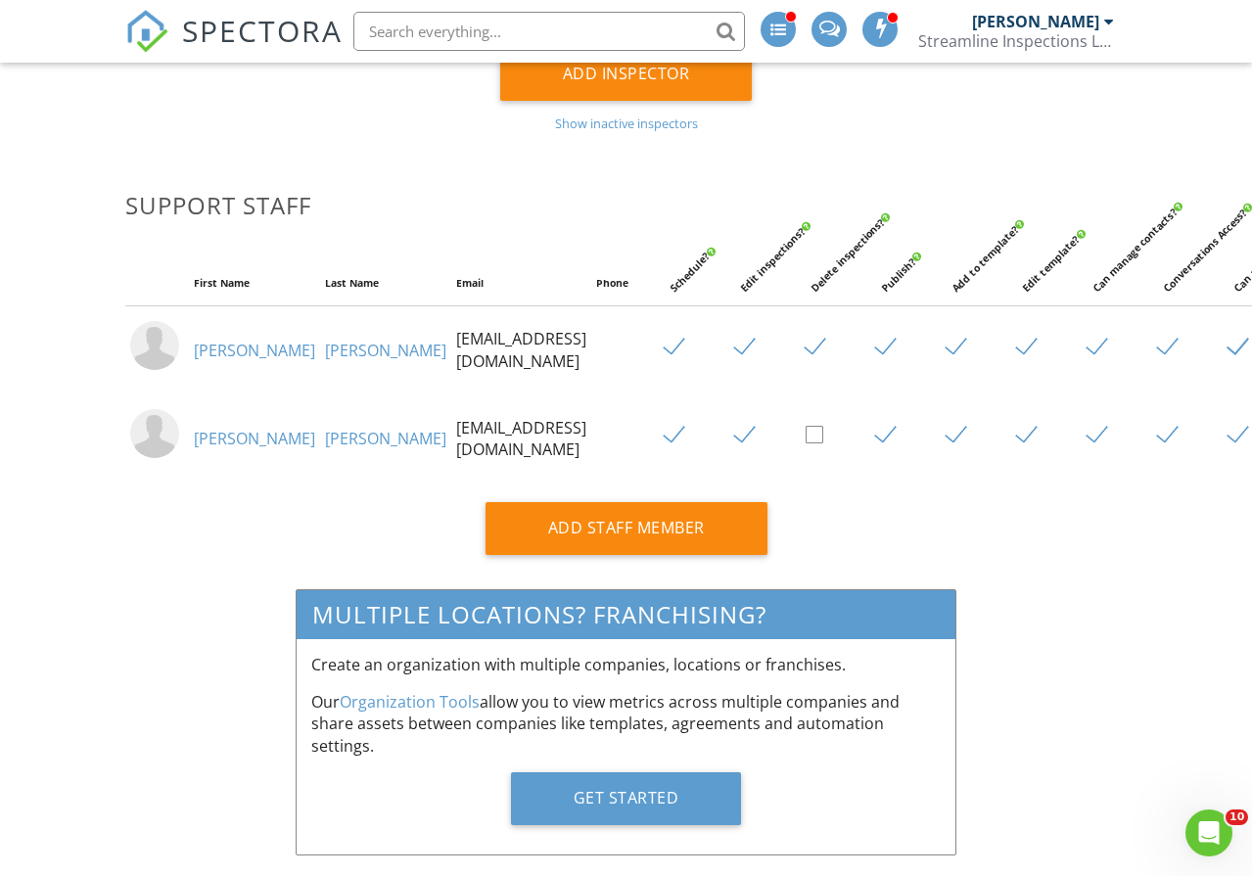
scroll to position [1042, 0]
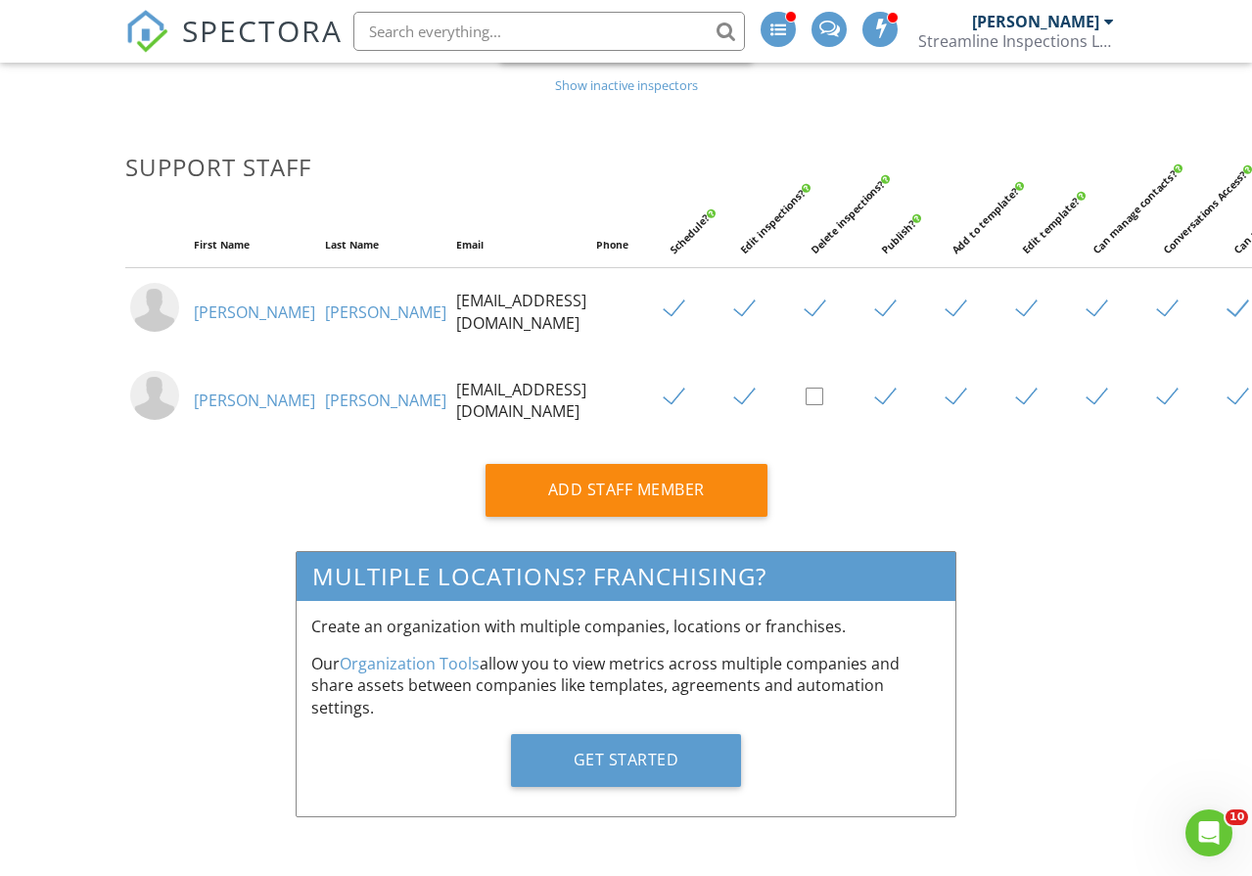
click at [805, 297] on label at bounding box center [822, 309] width 34 height 24
checkbox input "false"
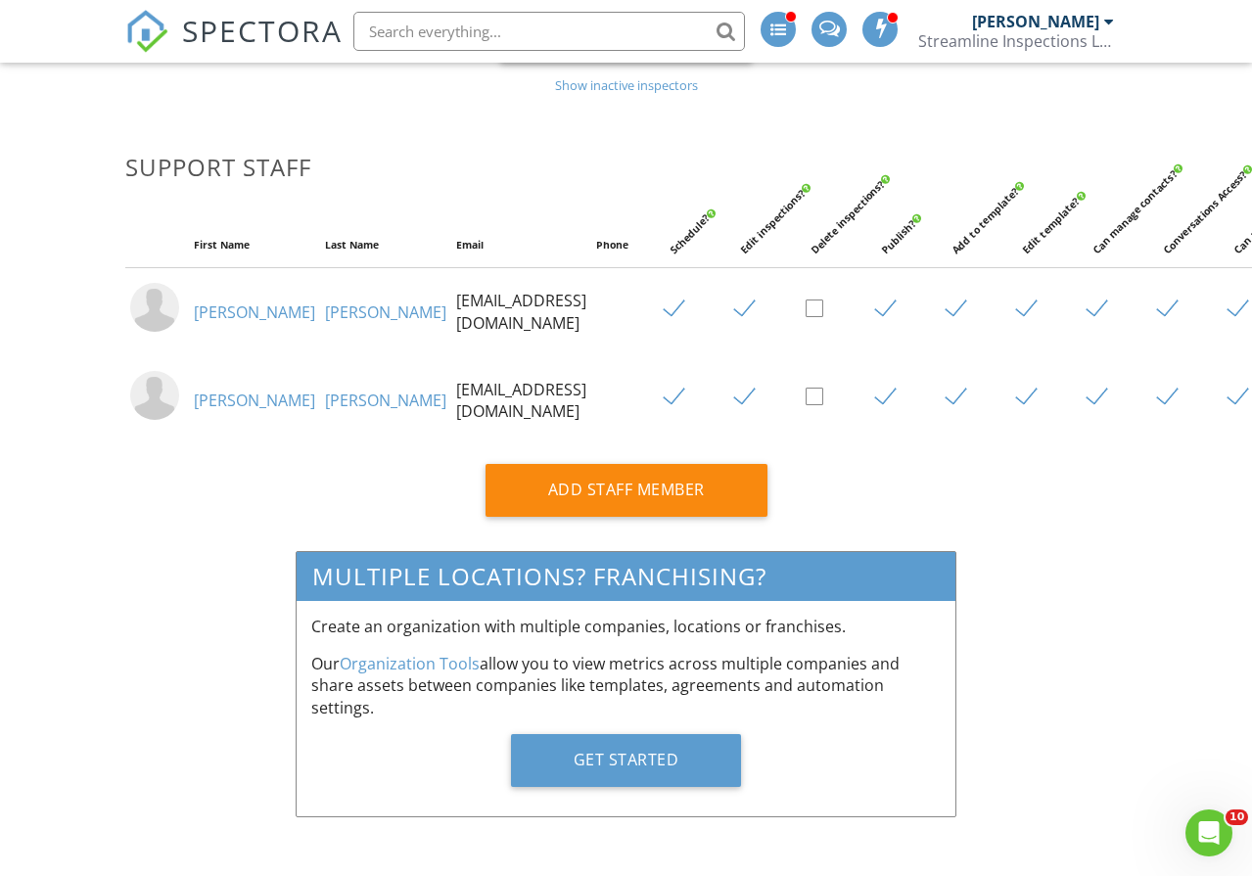
checkbox input "false"
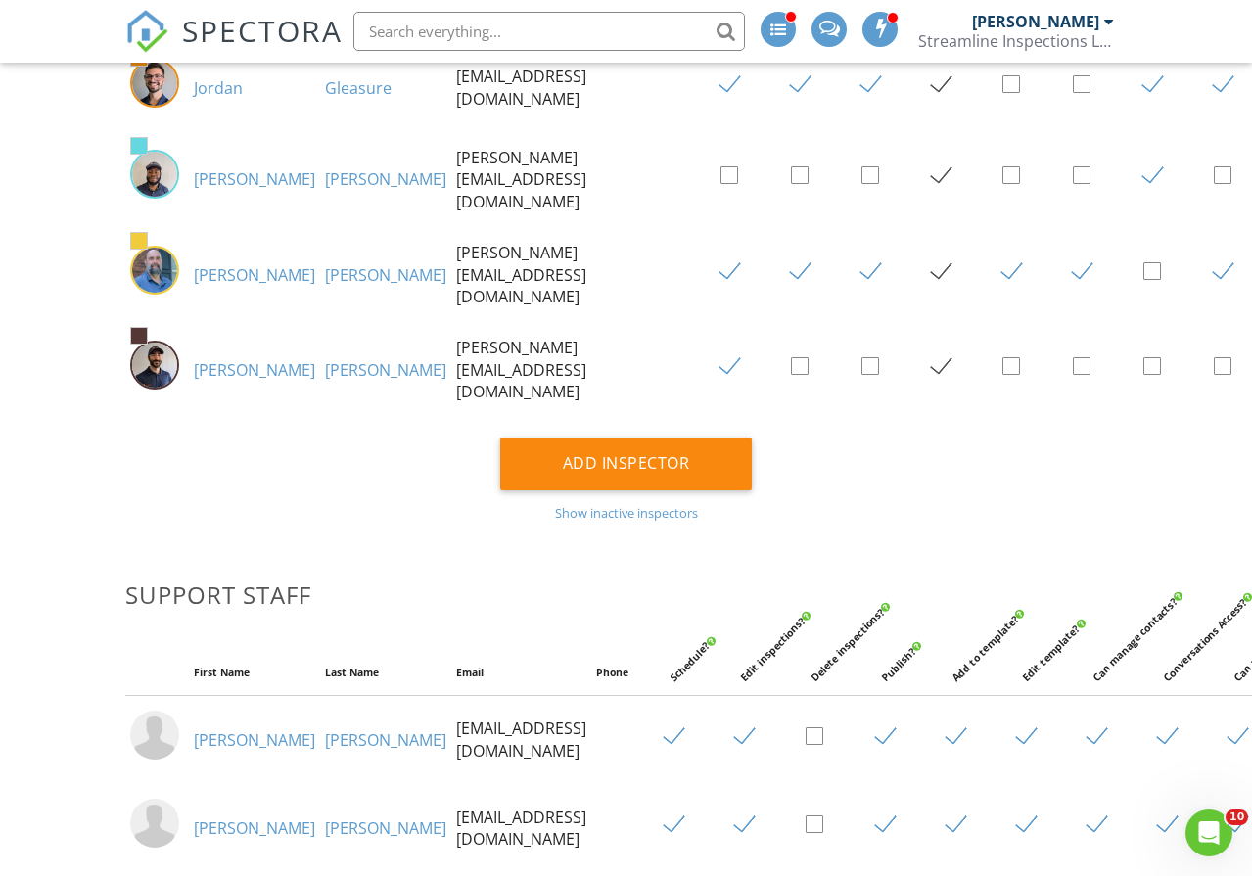
scroll to position [0, 0]
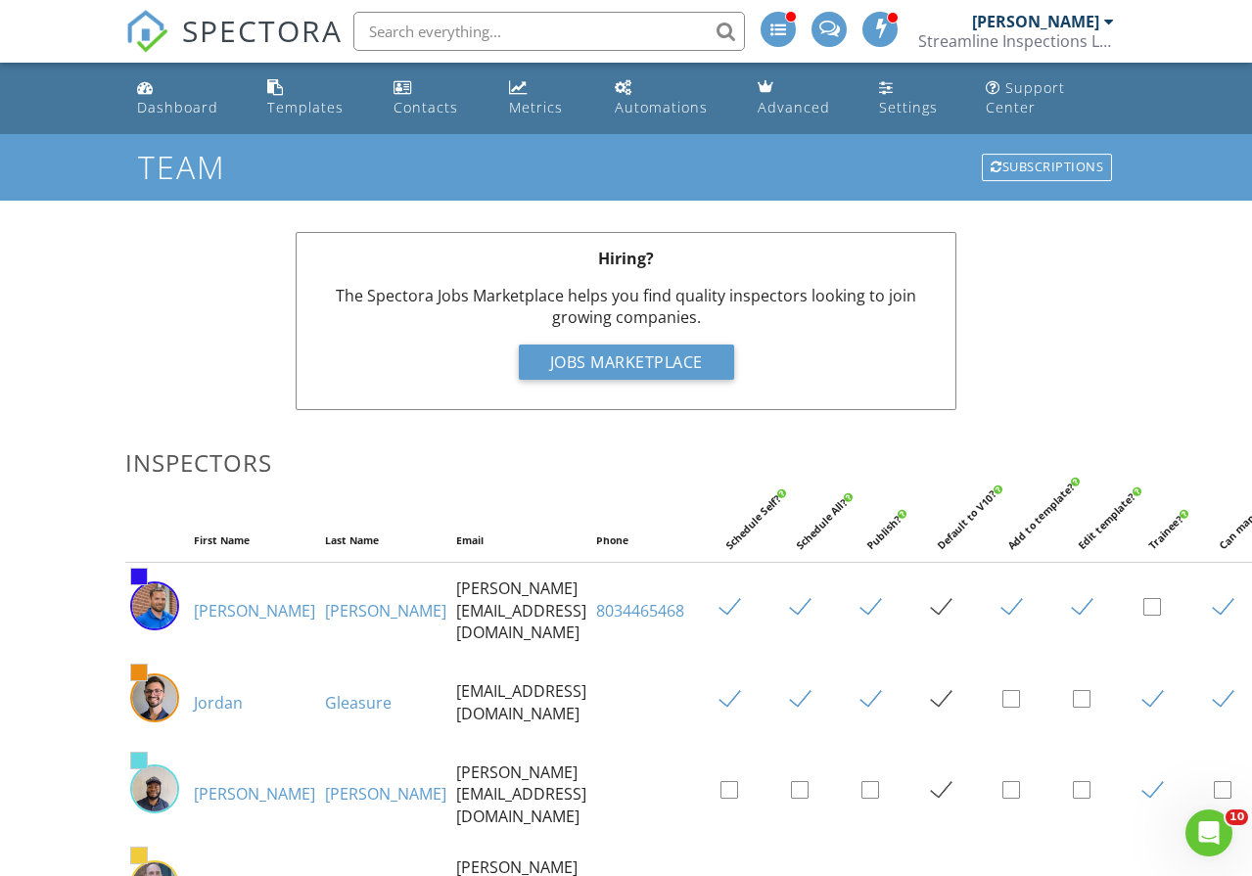
click at [1011, 38] on div "Streamline Inspections LLC" at bounding box center [1016, 41] width 196 height 20
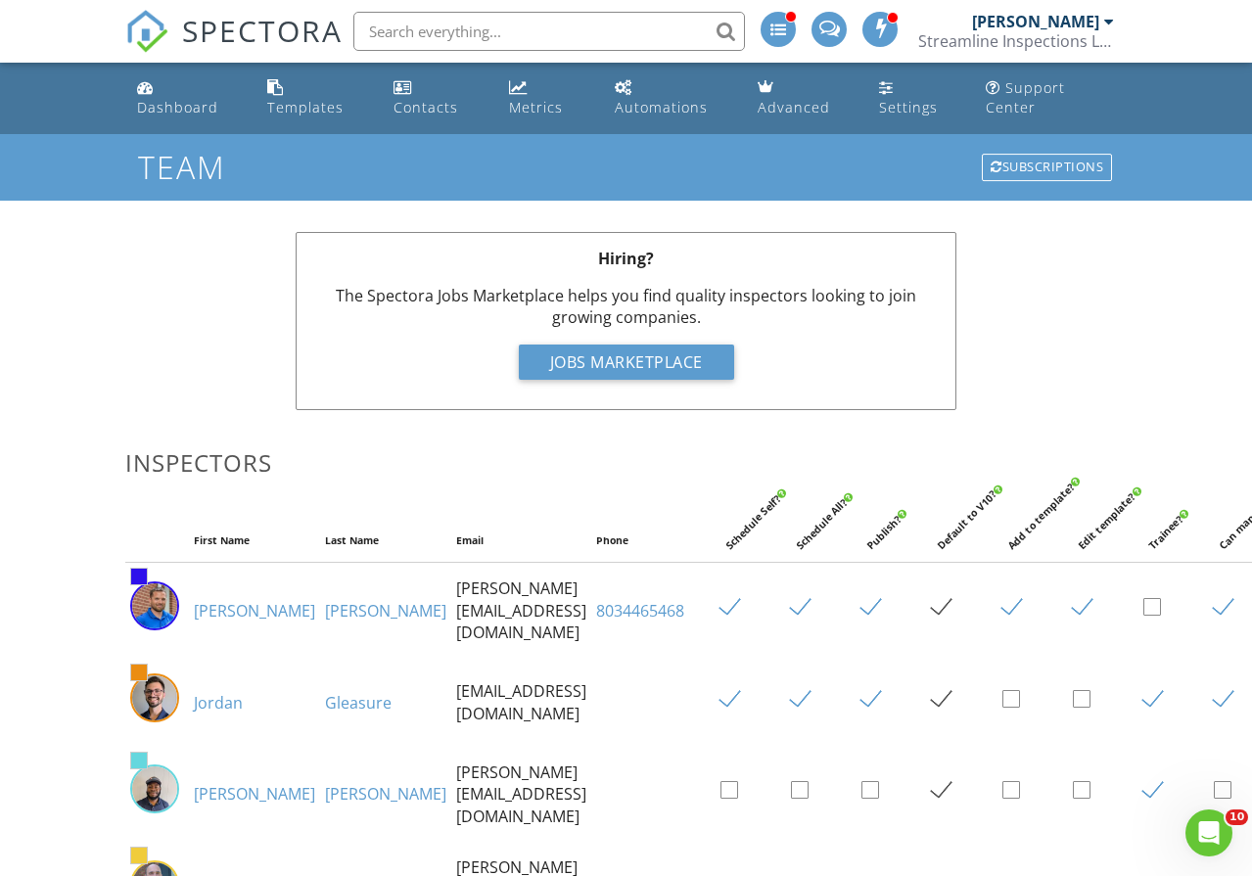
click at [1022, 26] on div "[PERSON_NAME]" at bounding box center [1035, 22] width 127 height 20
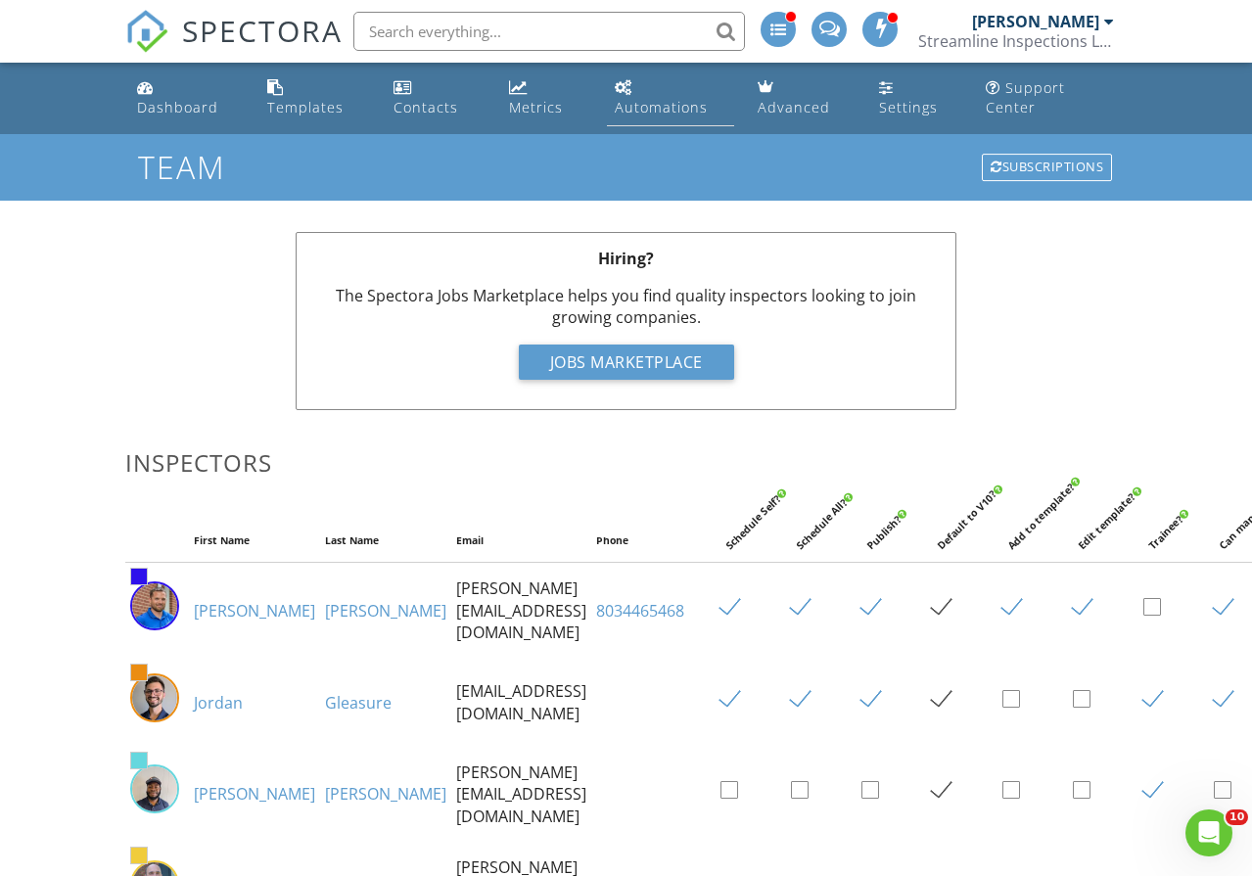
click at [675, 105] on div "Automations" at bounding box center [661, 107] width 93 height 19
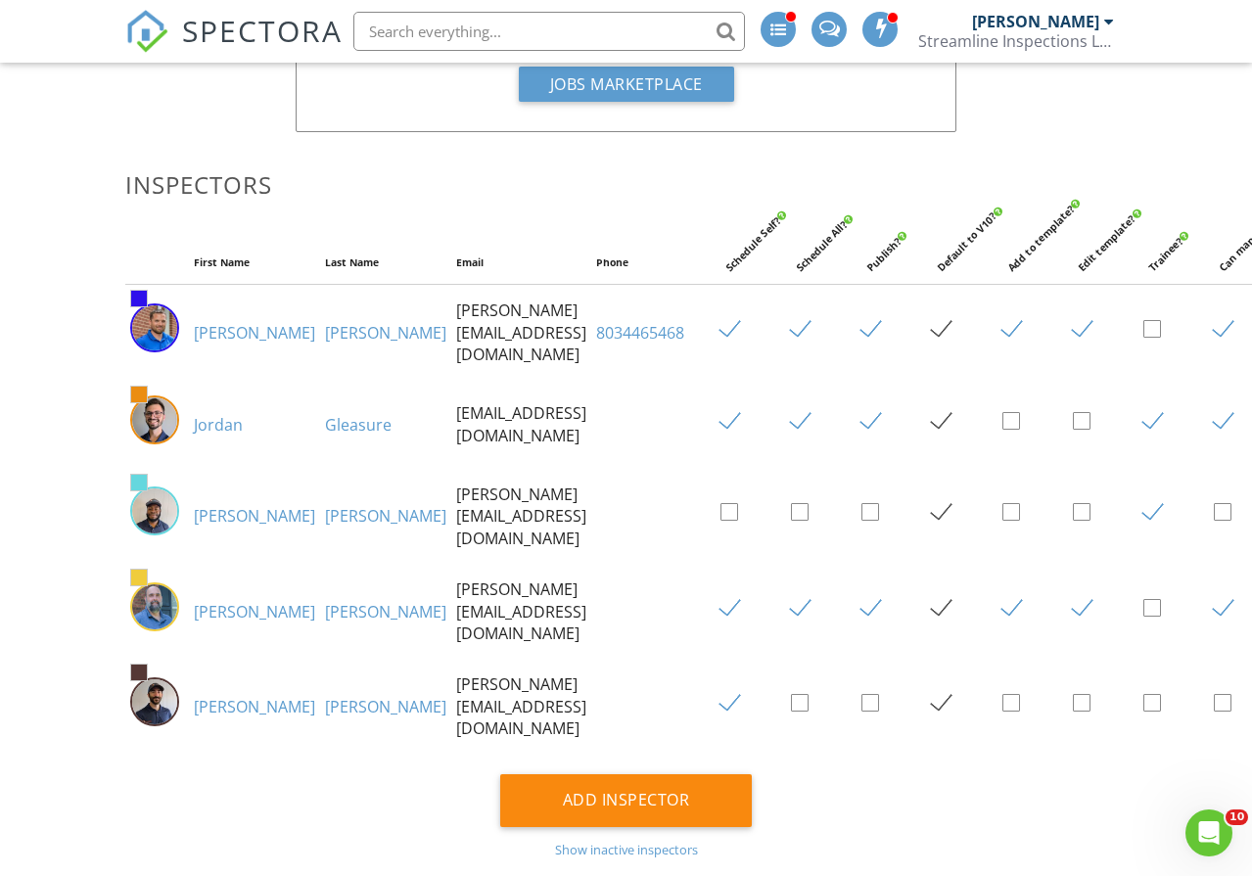
scroll to position [294, 0]
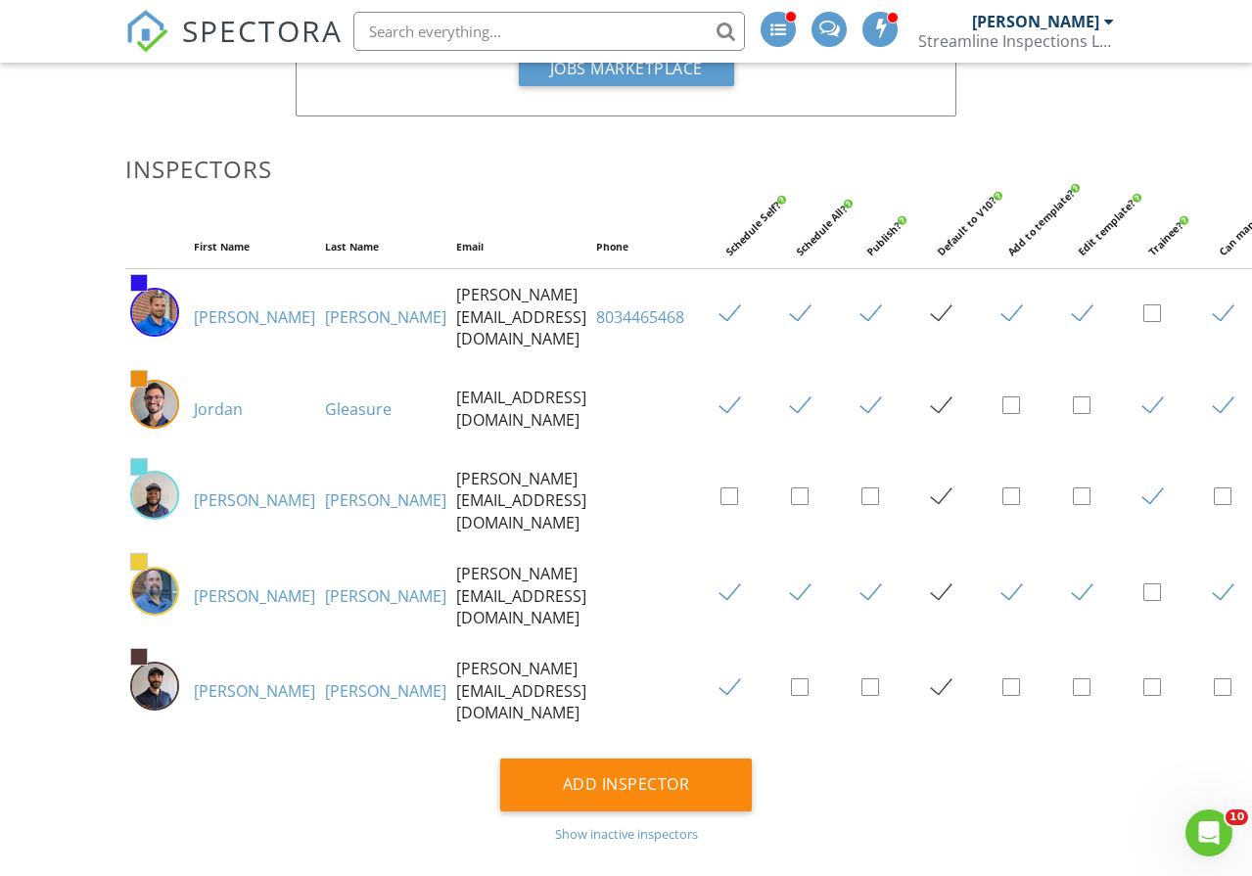
click at [214, 312] on link "[PERSON_NAME]" at bounding box center [254, 317] width 121 height 22
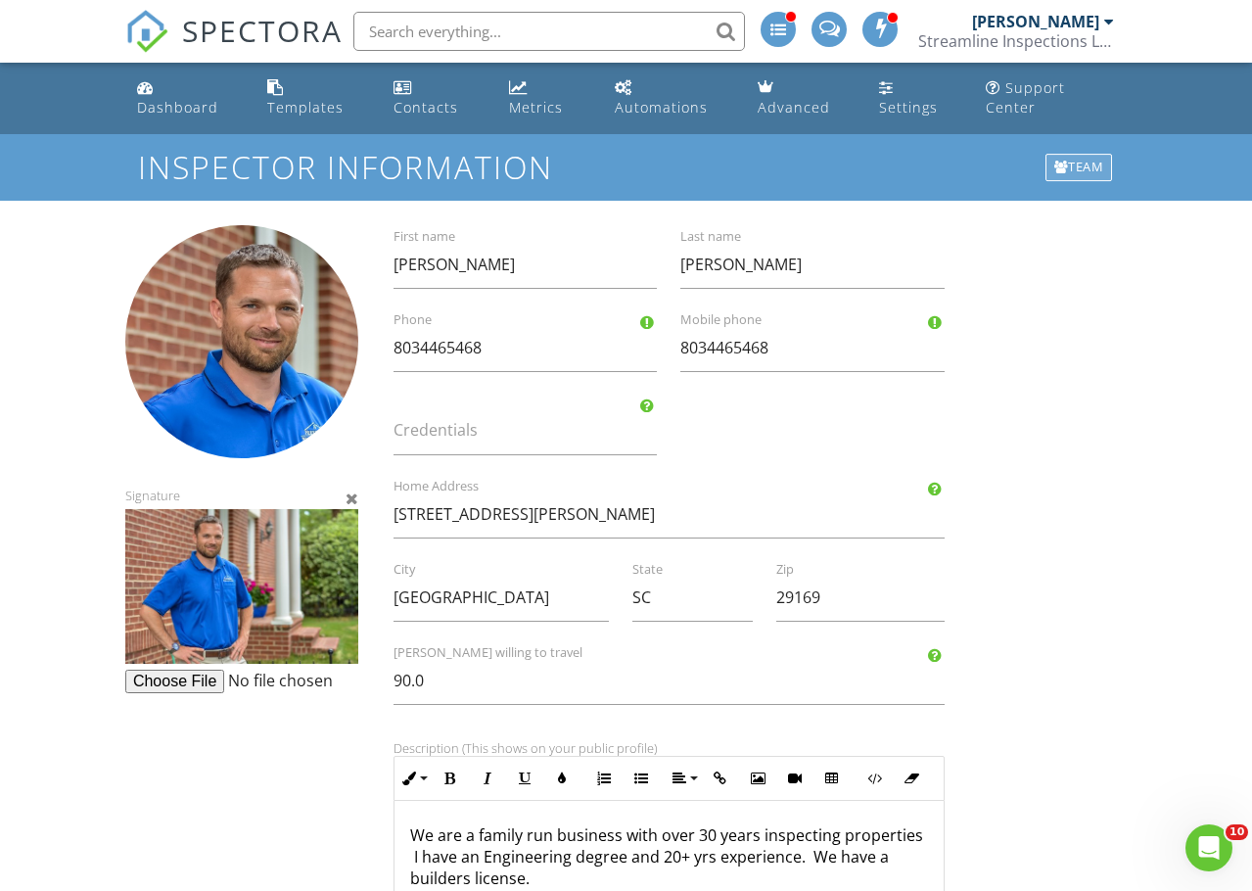
click at [1072, 170] on div "Team" at bounding box center [1079, 167] width 68 height 27
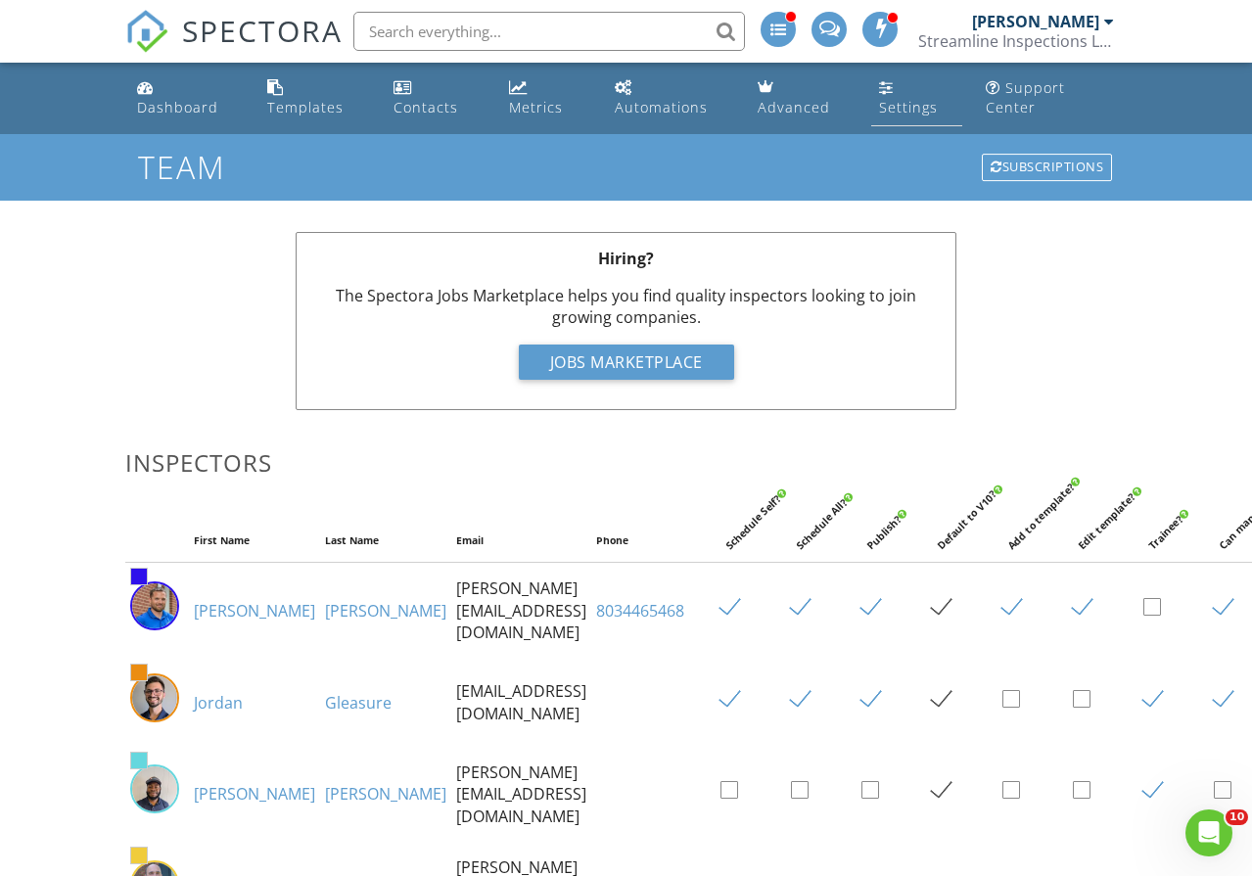
click at [890, 99] on div "Settings" at bounding box center [908, 107] width 59 height 19
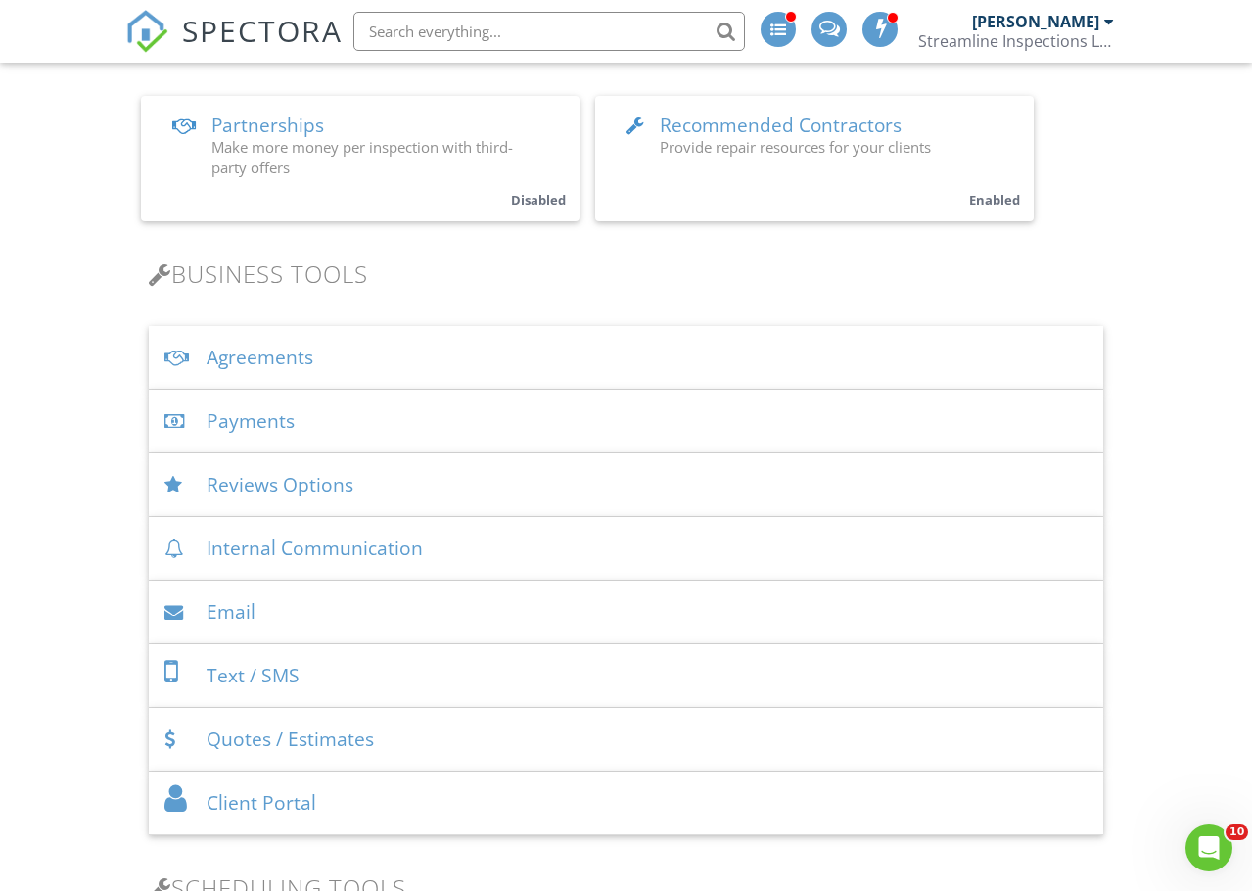
scroll to position [489, 0]
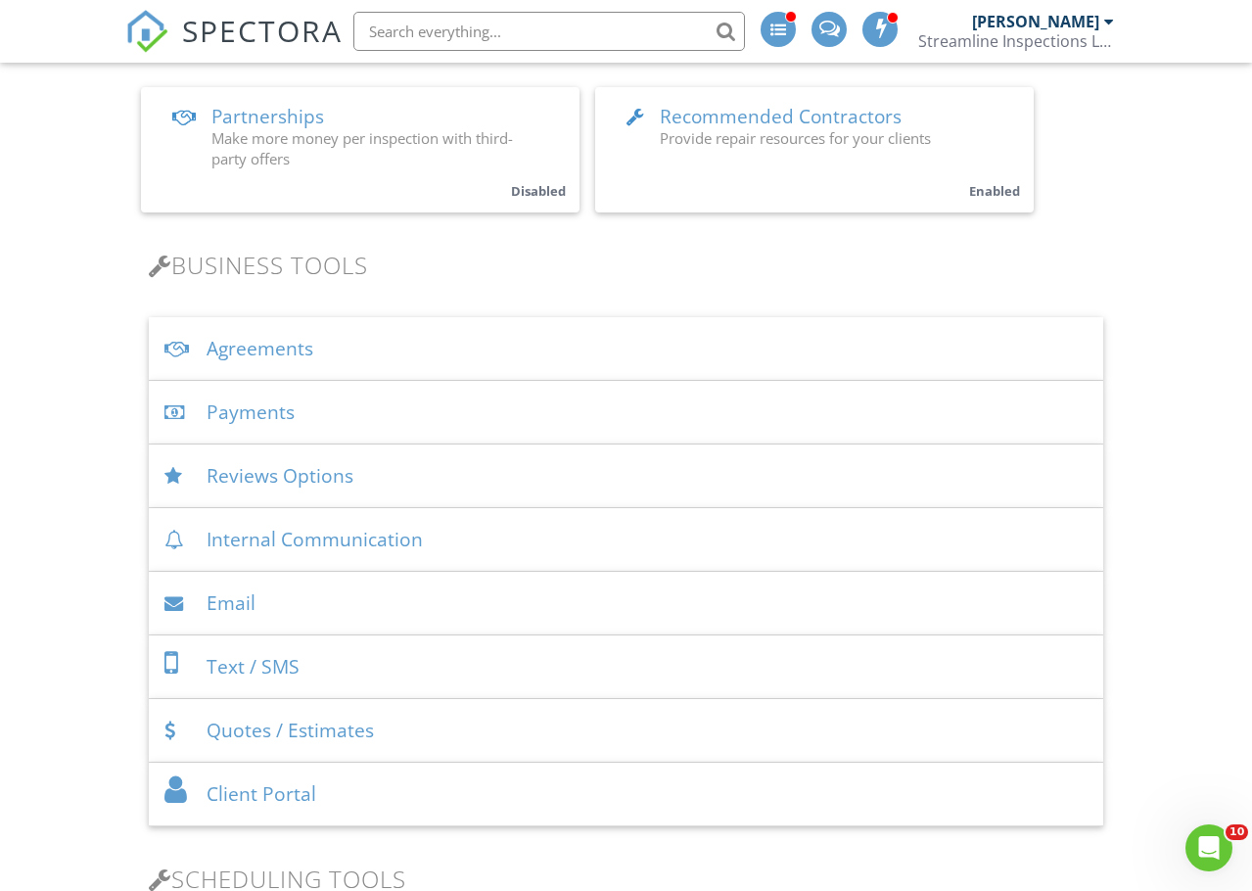
click at [239, 603] on div "Email" at bounding box center [626, 604] width 954 height 64
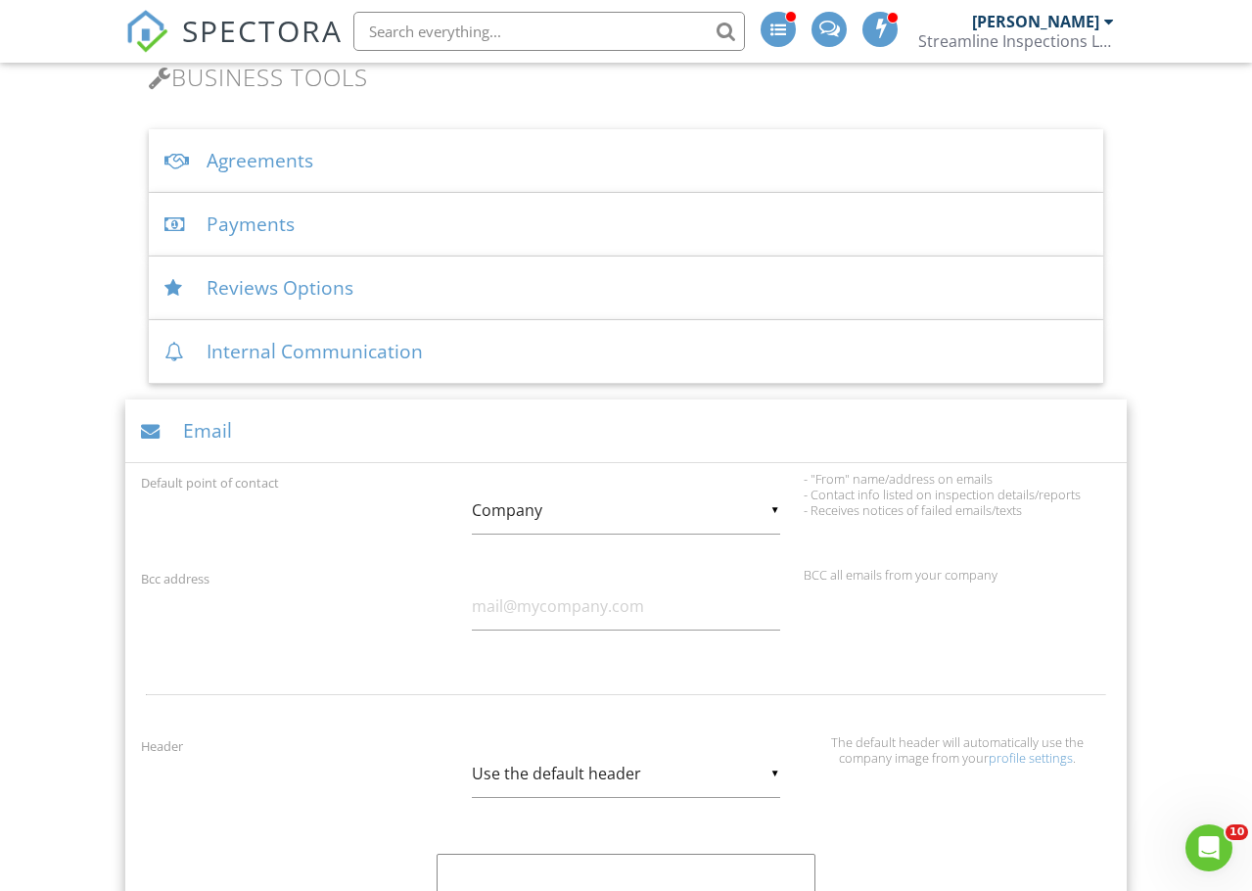
scroll to position [685, 0]
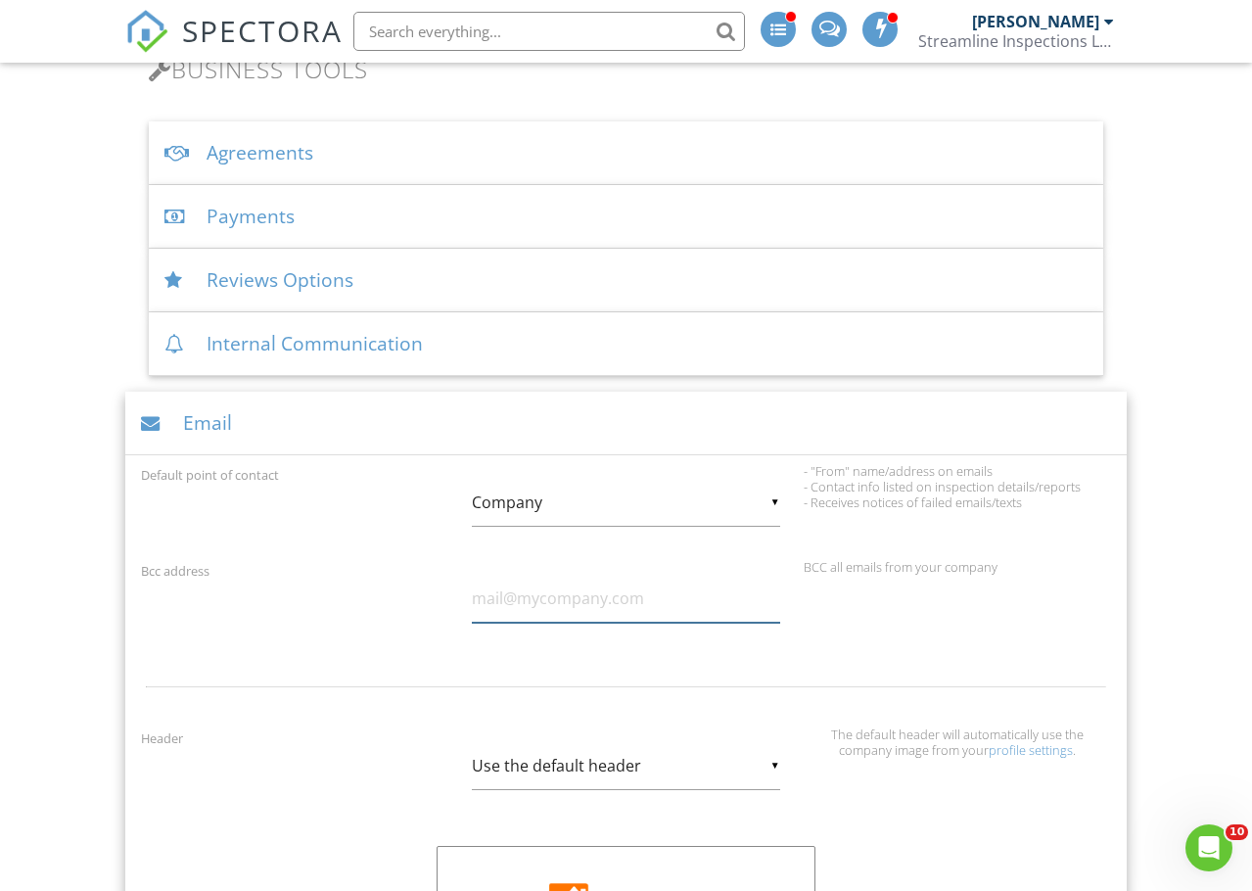
click at [515, 601] on input "text" at bounding box center [625, 598] width 307 height 48
type input "office@streamline-sc.com"
click at [857, 571] on div "BCC all emails from your company" at bounding box center [956, 567] width 307 height 16
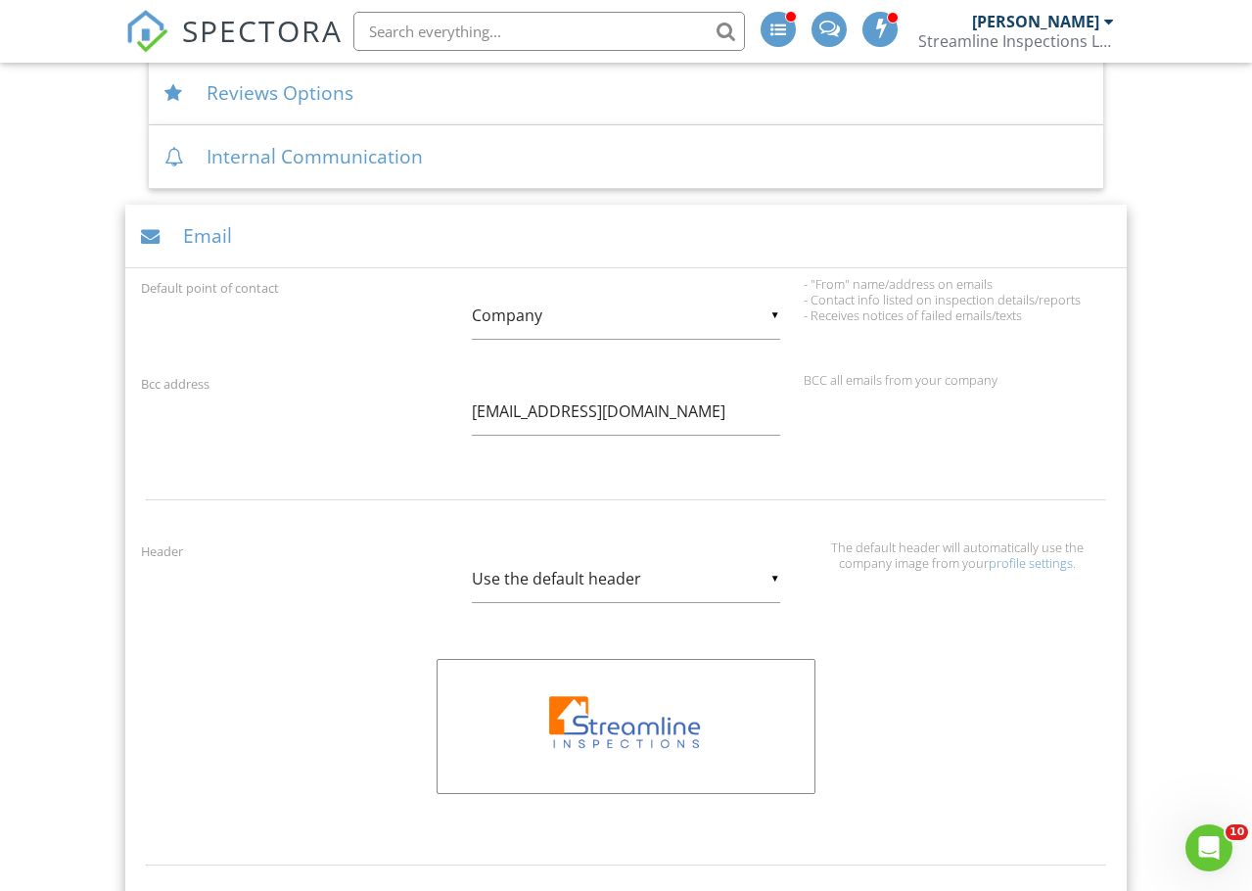
scroll to position [881, 0]
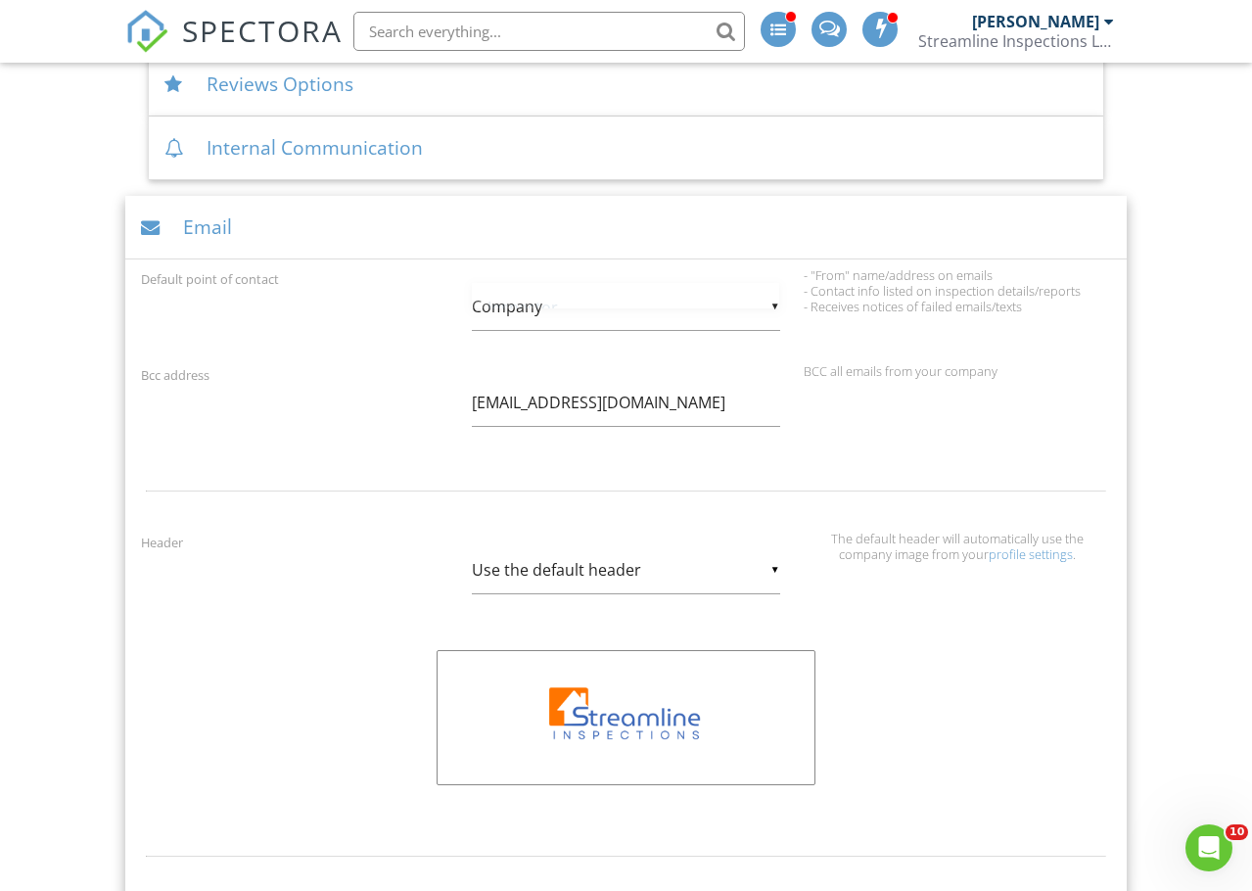
click at [523, 313] on div "▼ Company Inspector Company Inspector Company" at bounding box center [625, 307] width 307 height 48
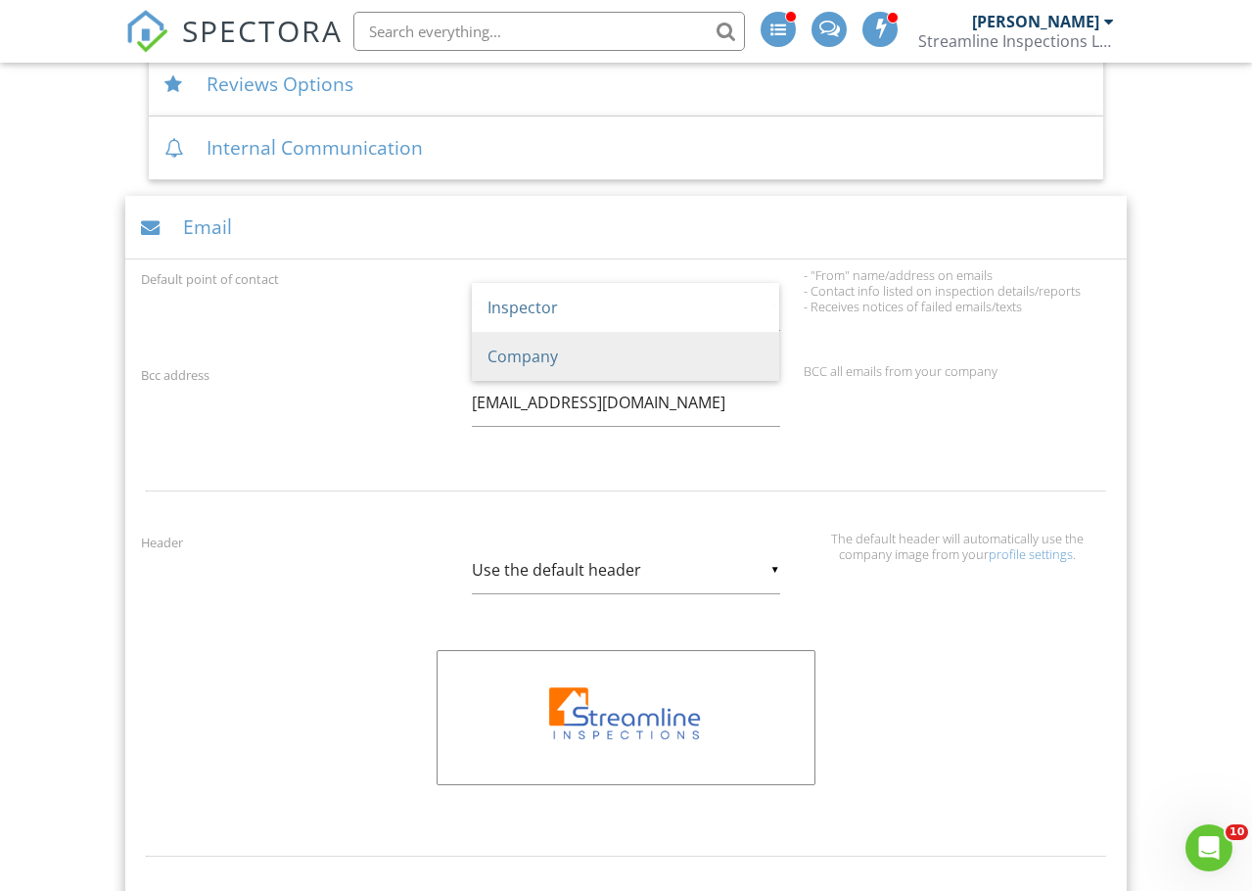
scroll to position [0, 0]
click at [523, 350] on span "Company" at bounding box center [625, 356] width 307 height 49
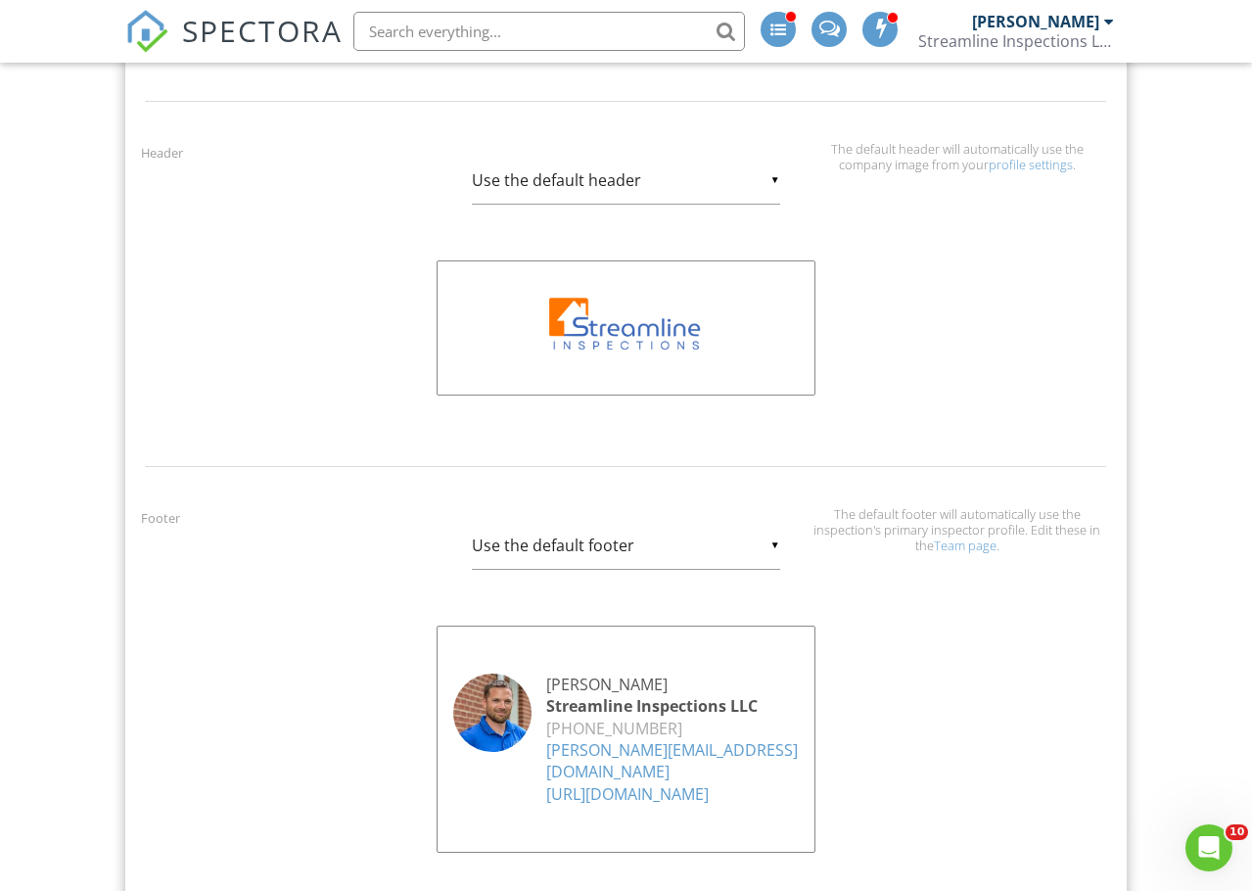
scroll to position [1272, 0]
click at [771, 541] on div "▼ Use the default footer Use the default footer Custom Footer Use the default f…" at bounding box center [625, 544] width 307 height 48
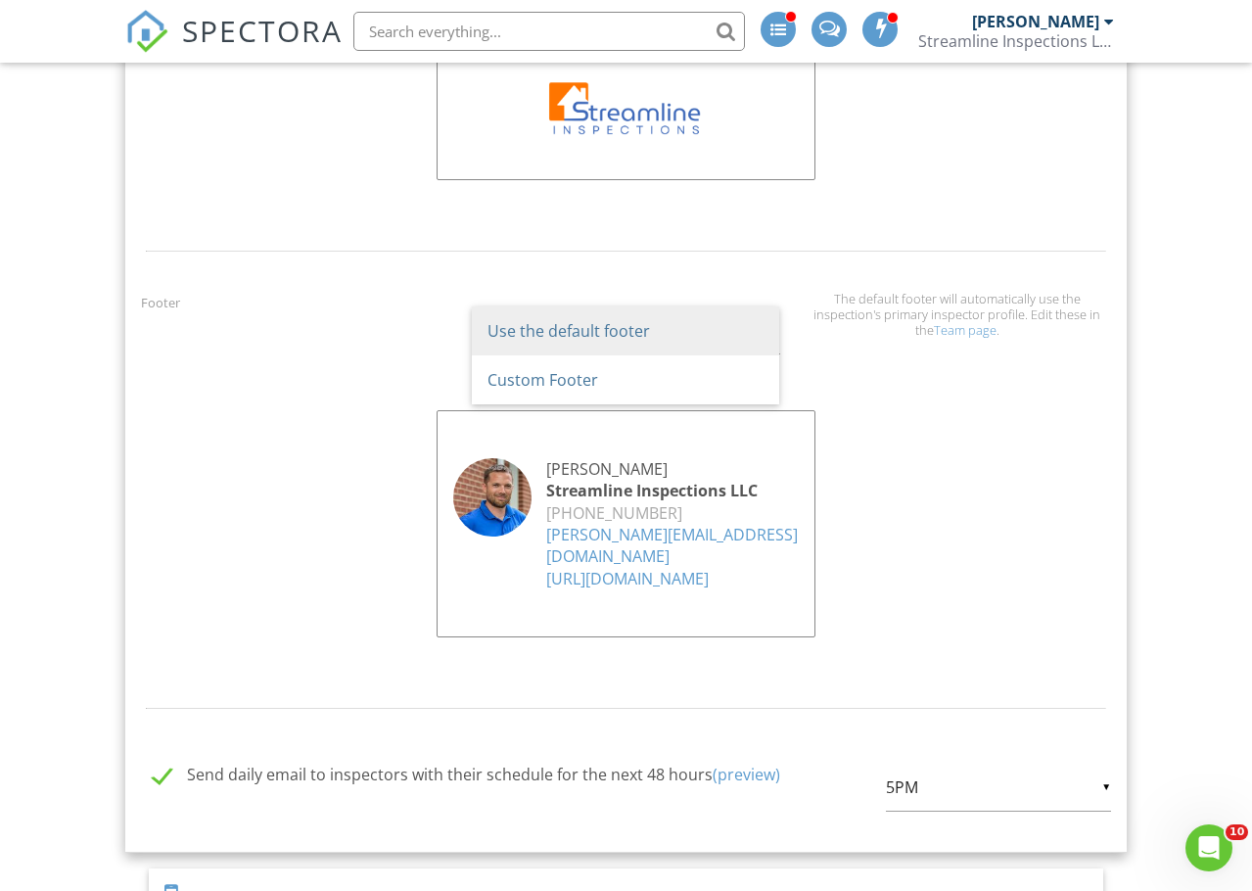
scroll to position [1566, 0]
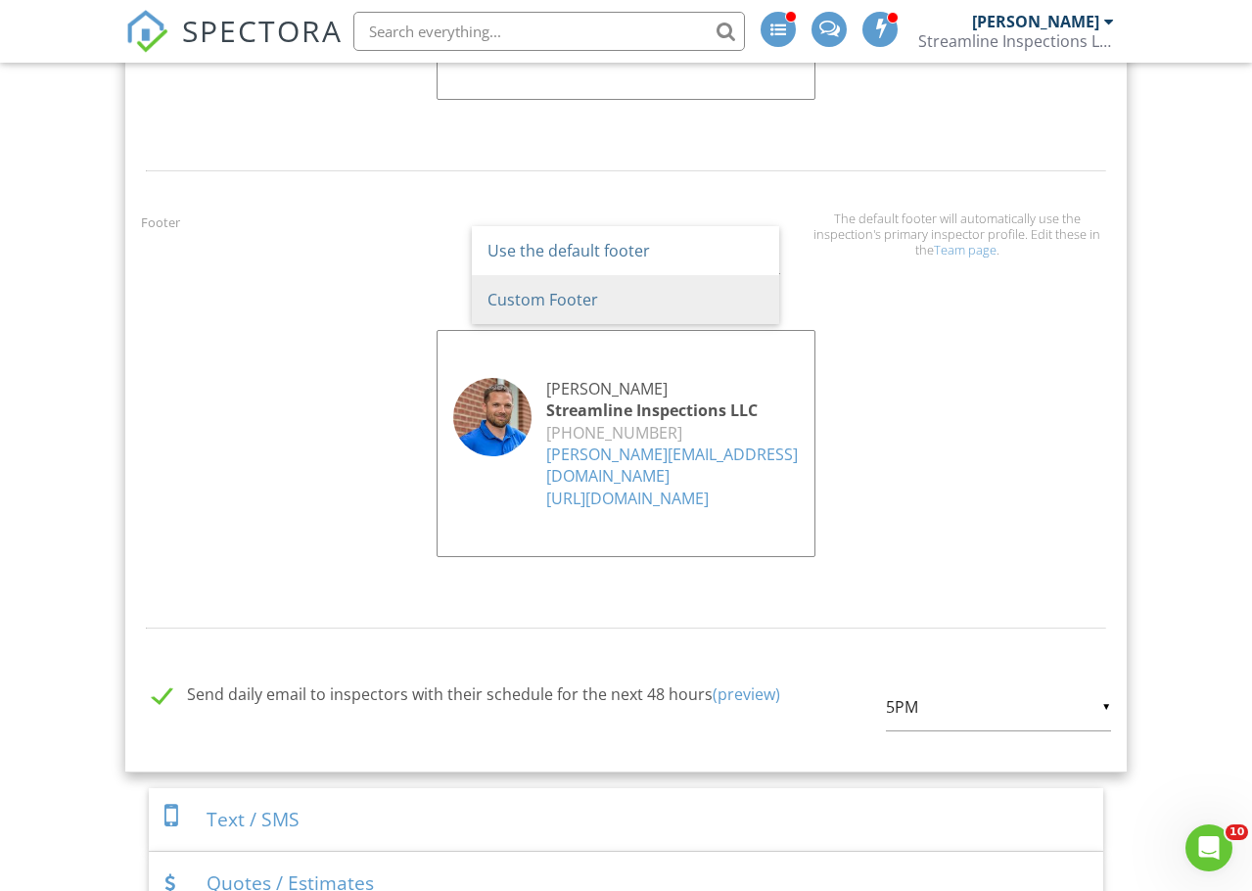
click at [576, 297] on span "Custom Footer" at bounding box center [625, 299] width 307 height 49
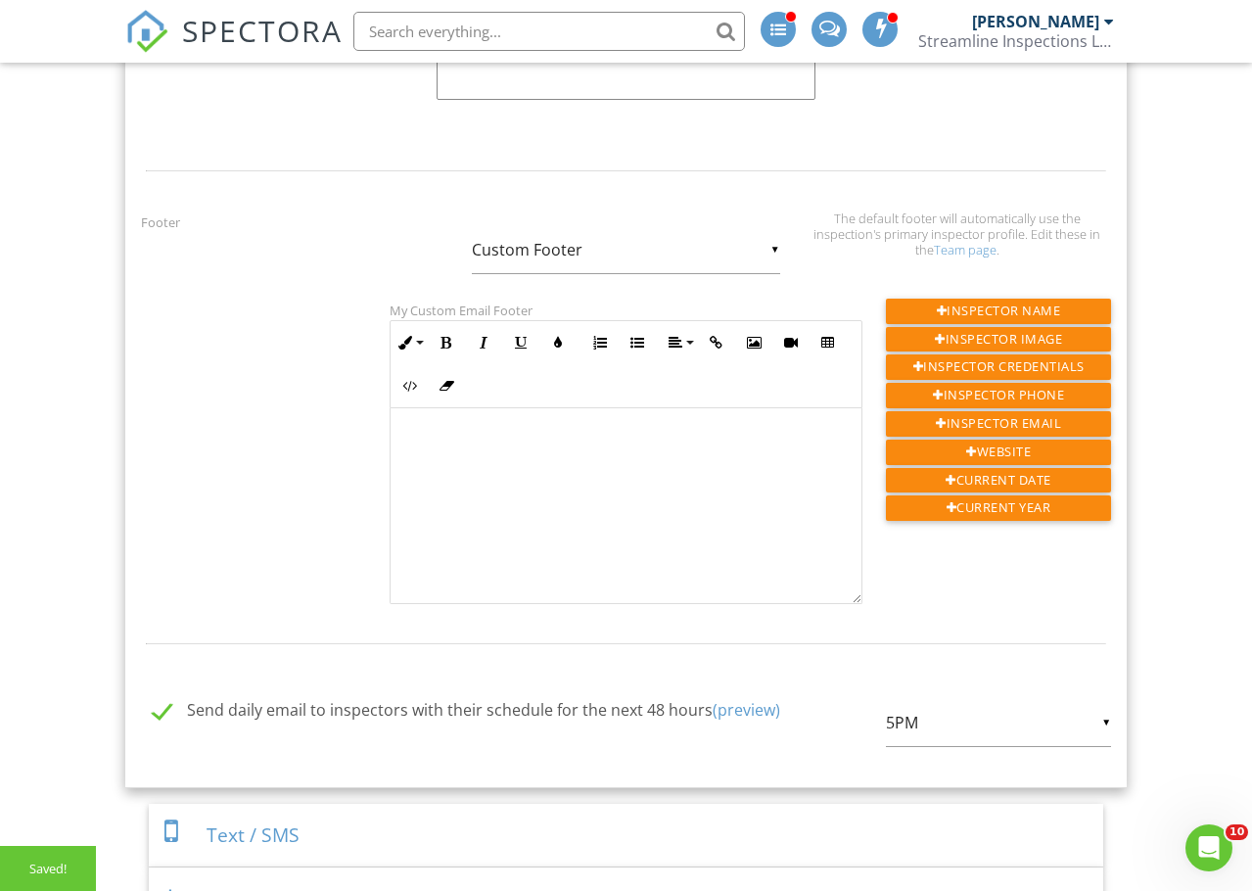
scroll to position [0, 0]
click at [677, 249] on div "▼ Custom Footer Use the default footer Custom Footer Use the default footer Cus…" at bounding box center [625, 250] width 307 height 48
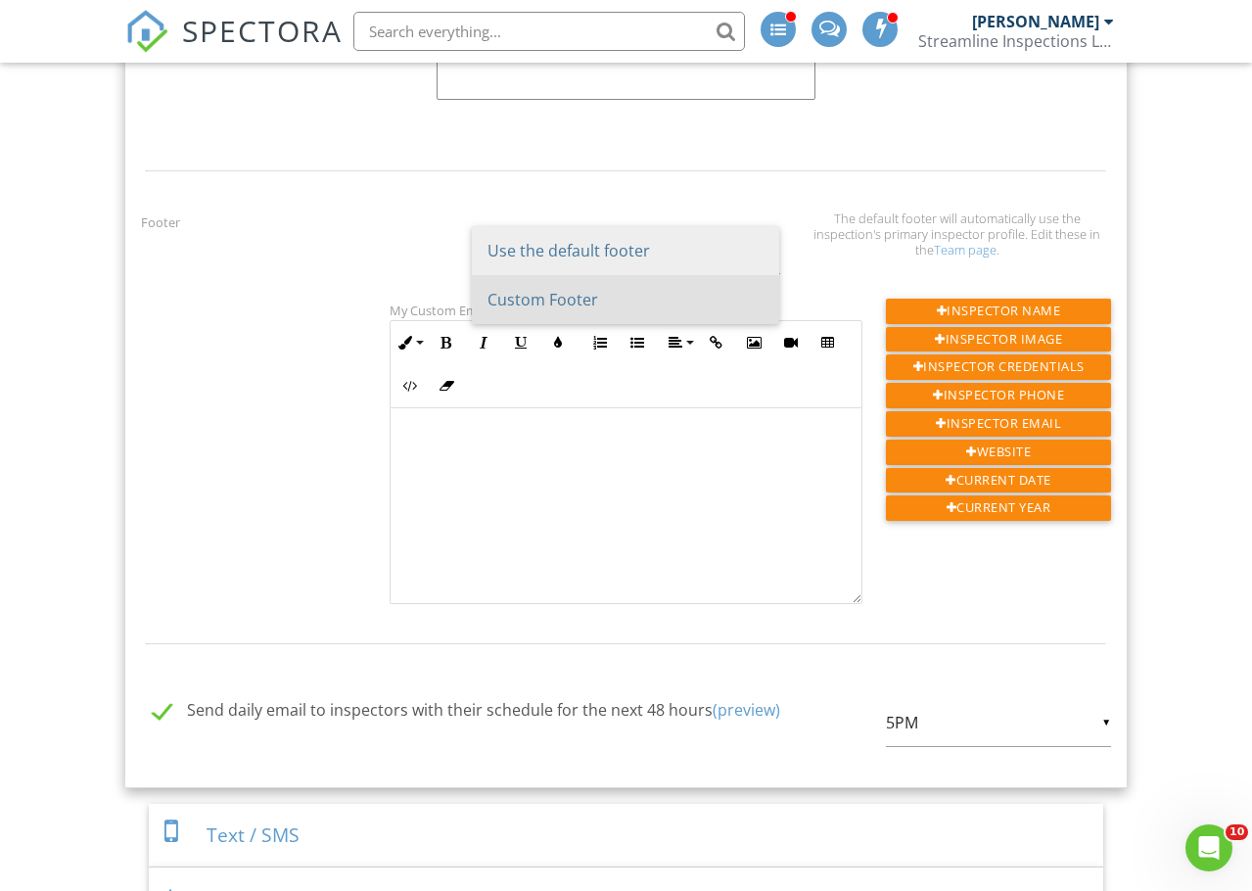
click at [628, 243] on span "Use the default footer" at bounding box center [625, 250] width 307 height 49
type input "Use the default footer"
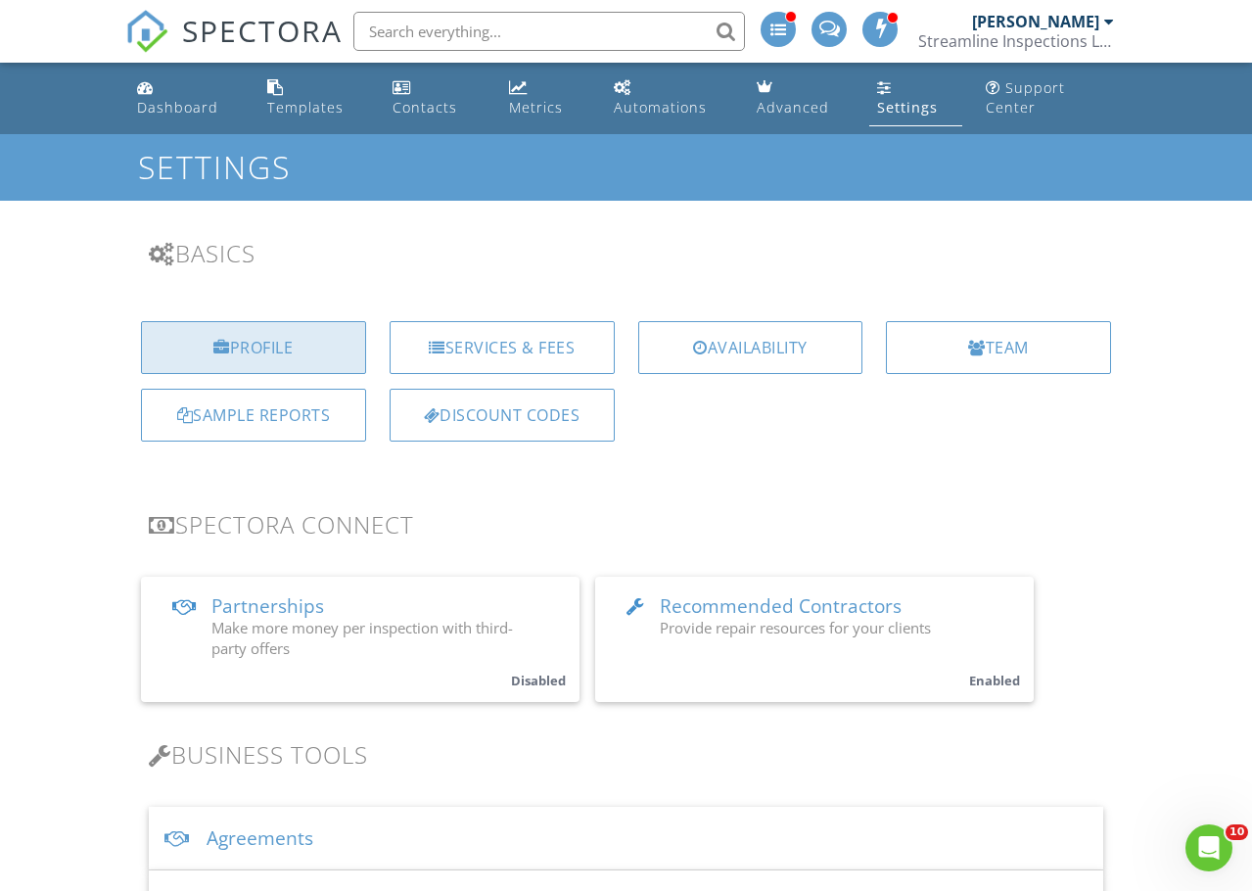
click at [289, 350] on div "Profile" at bounding box center [253, 347] width 225 height 53
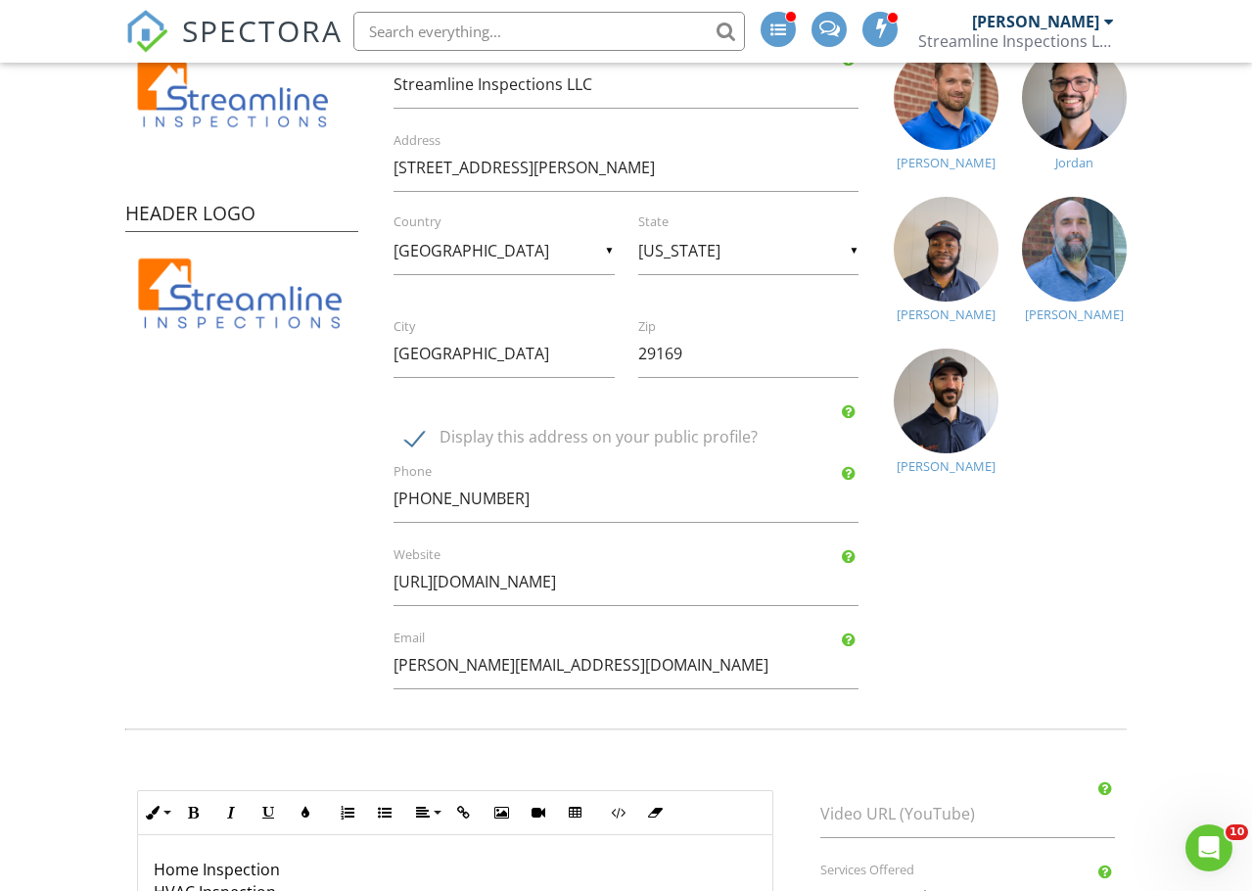
scroll to position [294, 0]
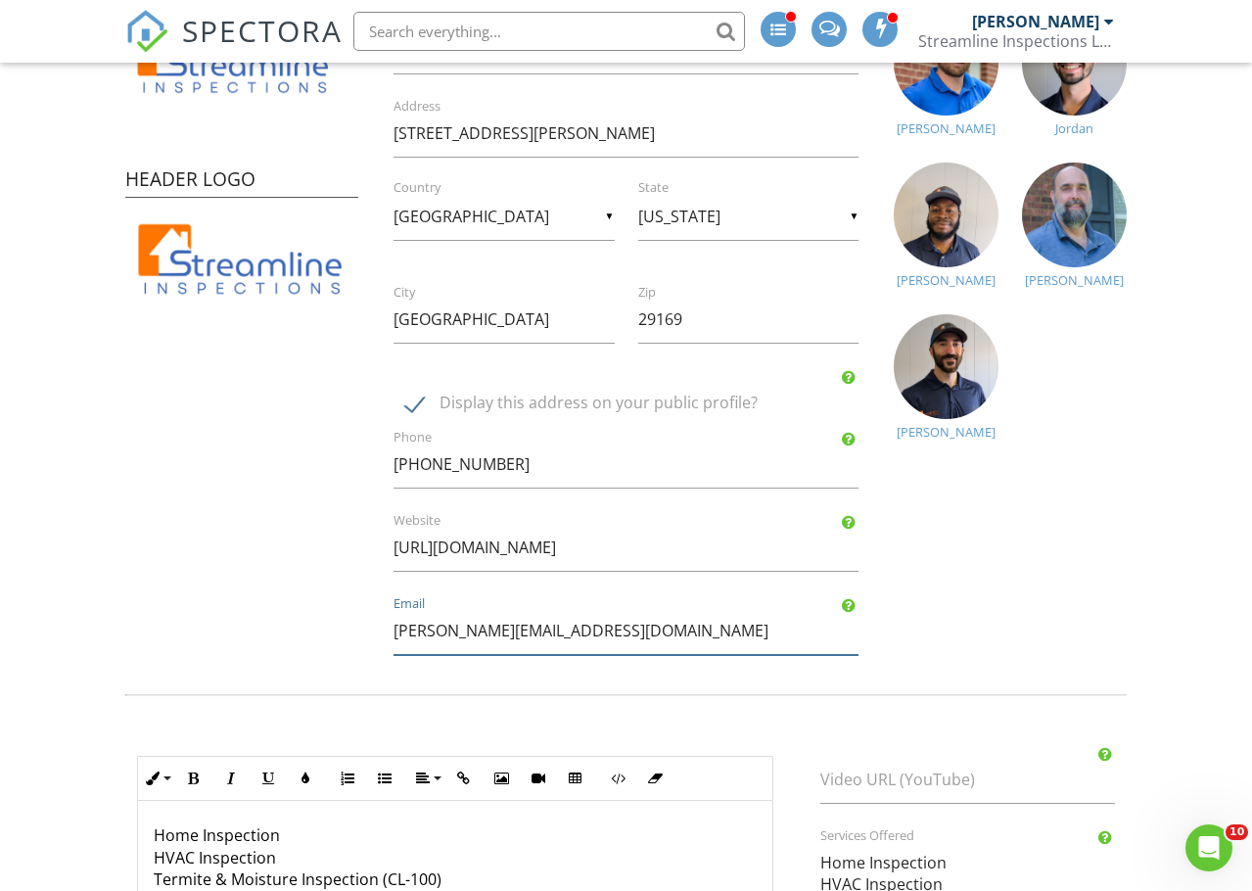
drag, startPoint x: 432, startPoint y: 628, endPoint x: 360, endPoint y: 611, distance: 73.6
click at [370, 619] on div "Company Information Streamline Inspections LLC Name 49 C Trotter Rd. Address ▼ …" at bounding box center [626, 303] width 513 height 744
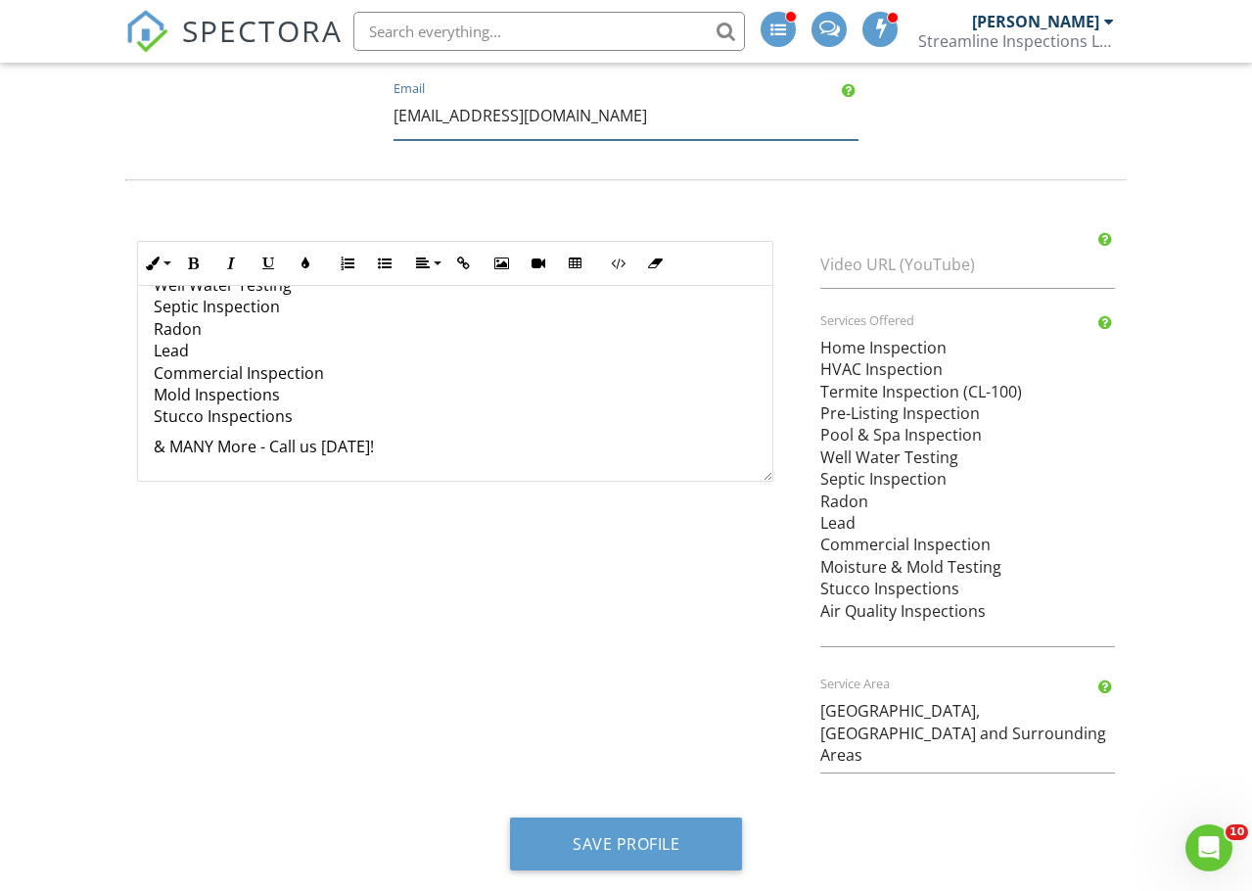
scroll to position [822, 0]
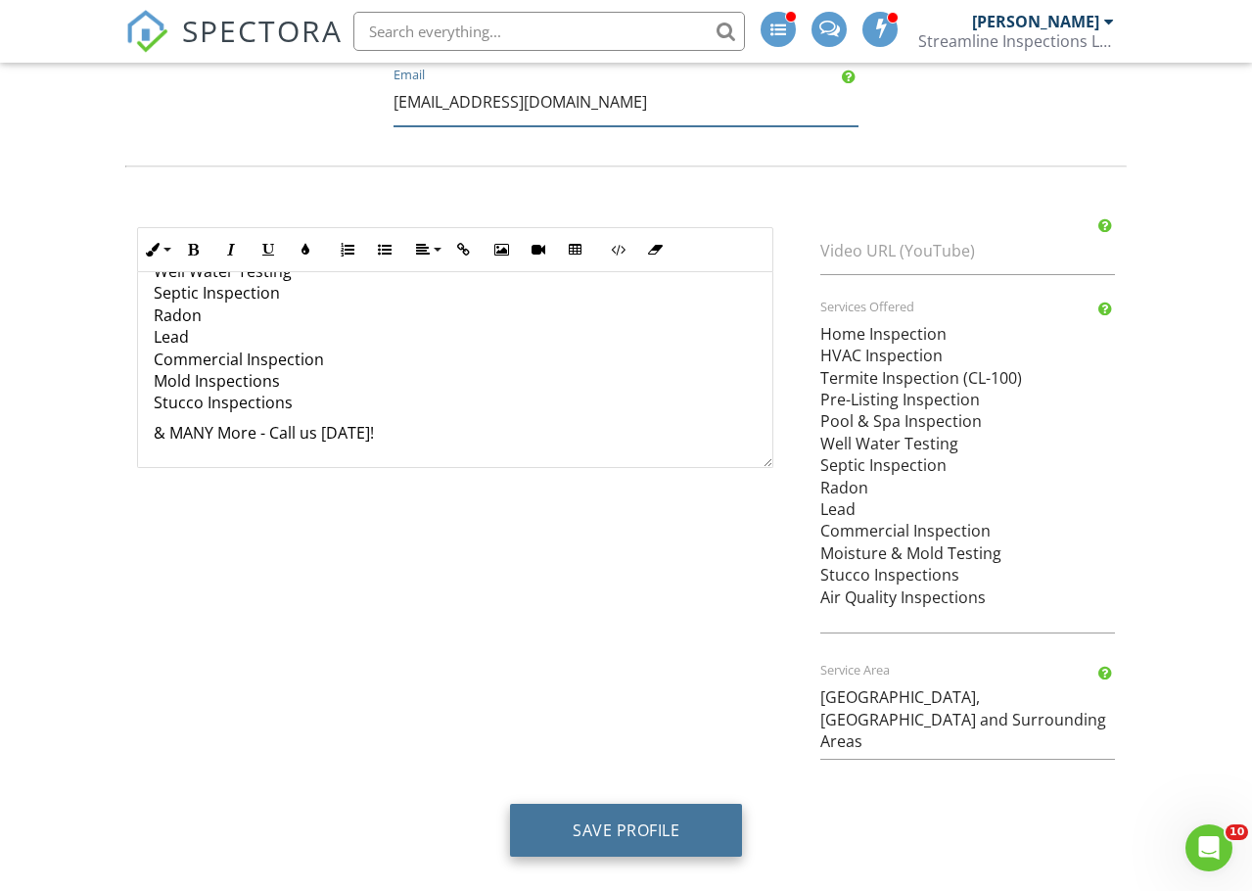
type input "[EMAIL_ADDRESS][DOMAIN_NAME]"
click at [643, 828] on button "Save Profile" at bounding box center [626, 829] width 232 height 53
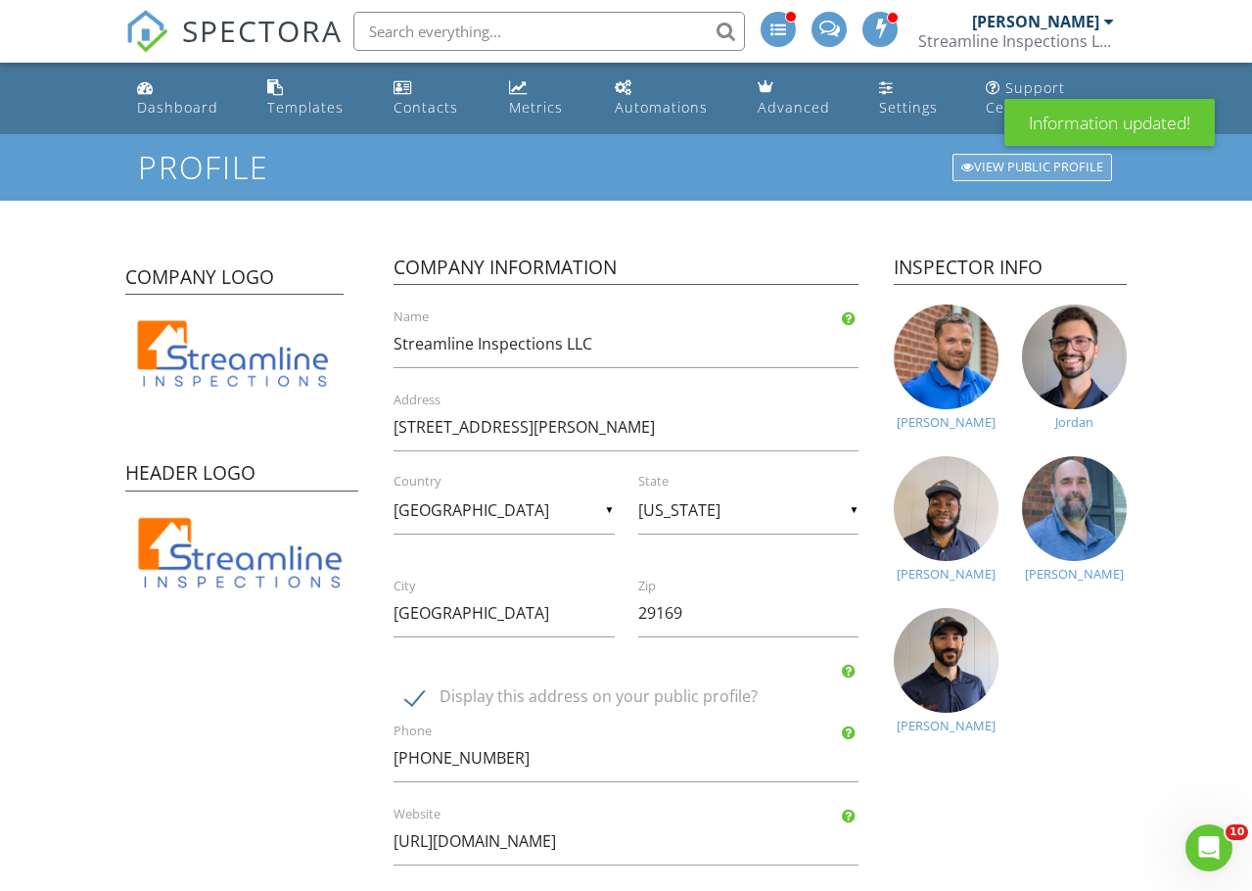
click at [1037, 169] on div "View Public Profile" at bounding box center [1032, 167] width 160 height 27
click at [182, 118] on link "Dashboard" at bounding box center [186, 98] width 114 height 56
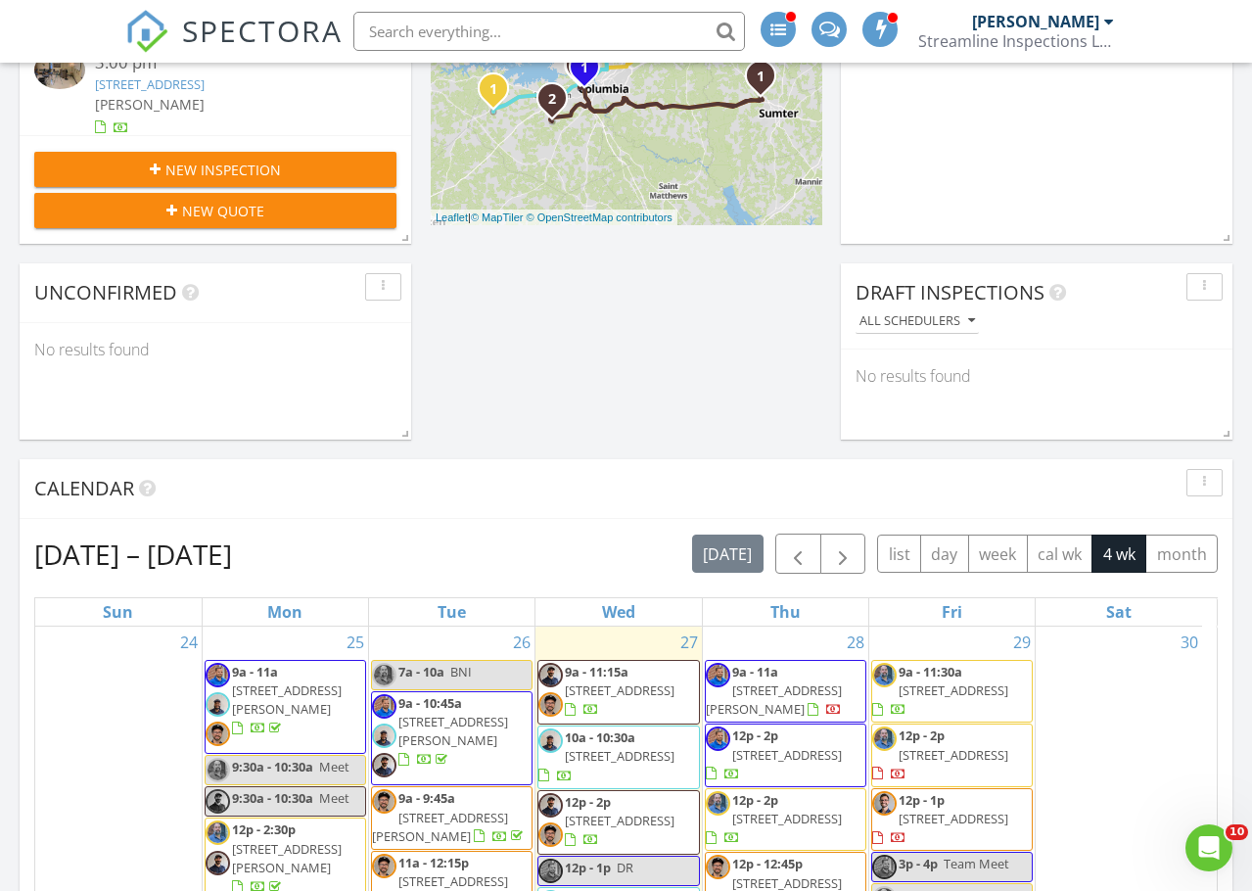
scroll to position [587, 0]
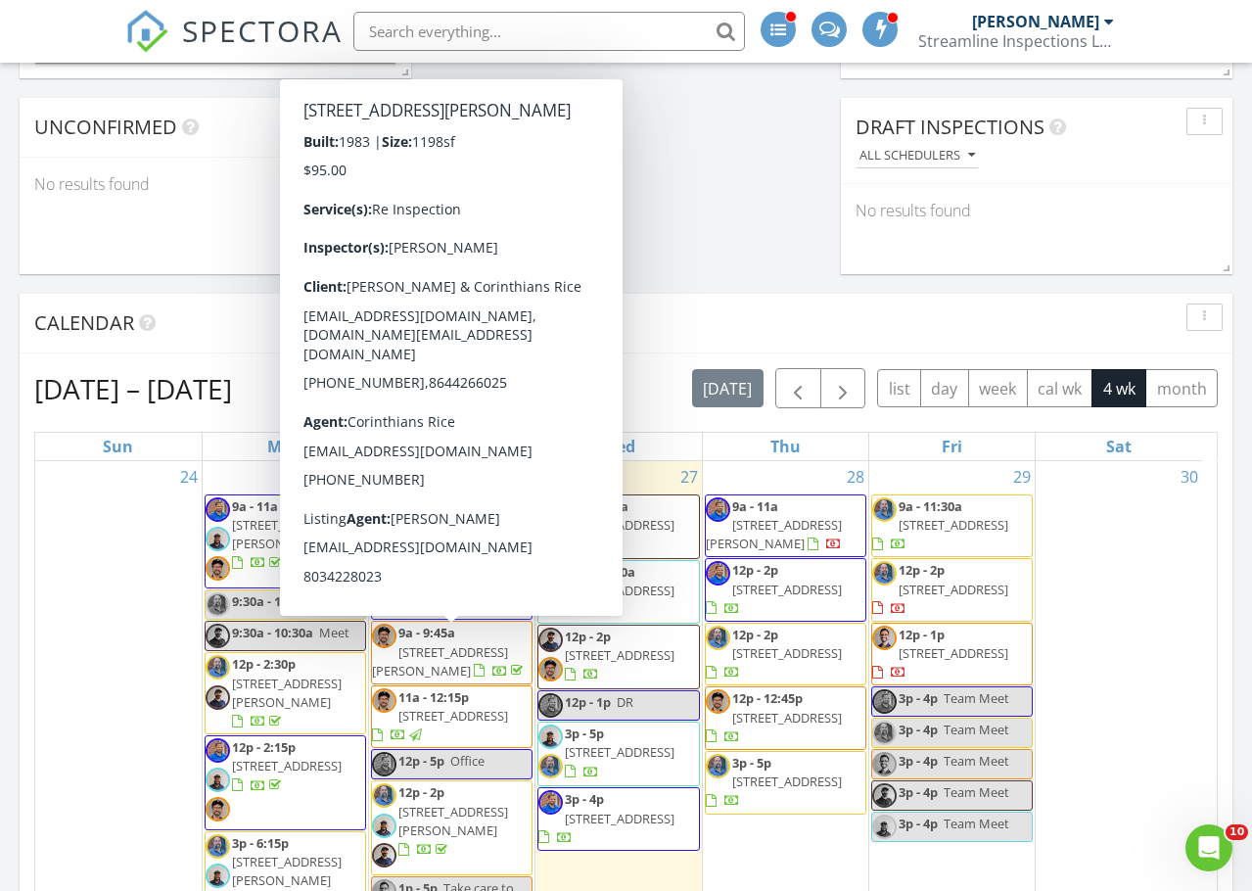
click at [474, 643] on span "2401 Breezewood Rd, Cayce 29033" at bounding box center [440, 661] width 136 height 36
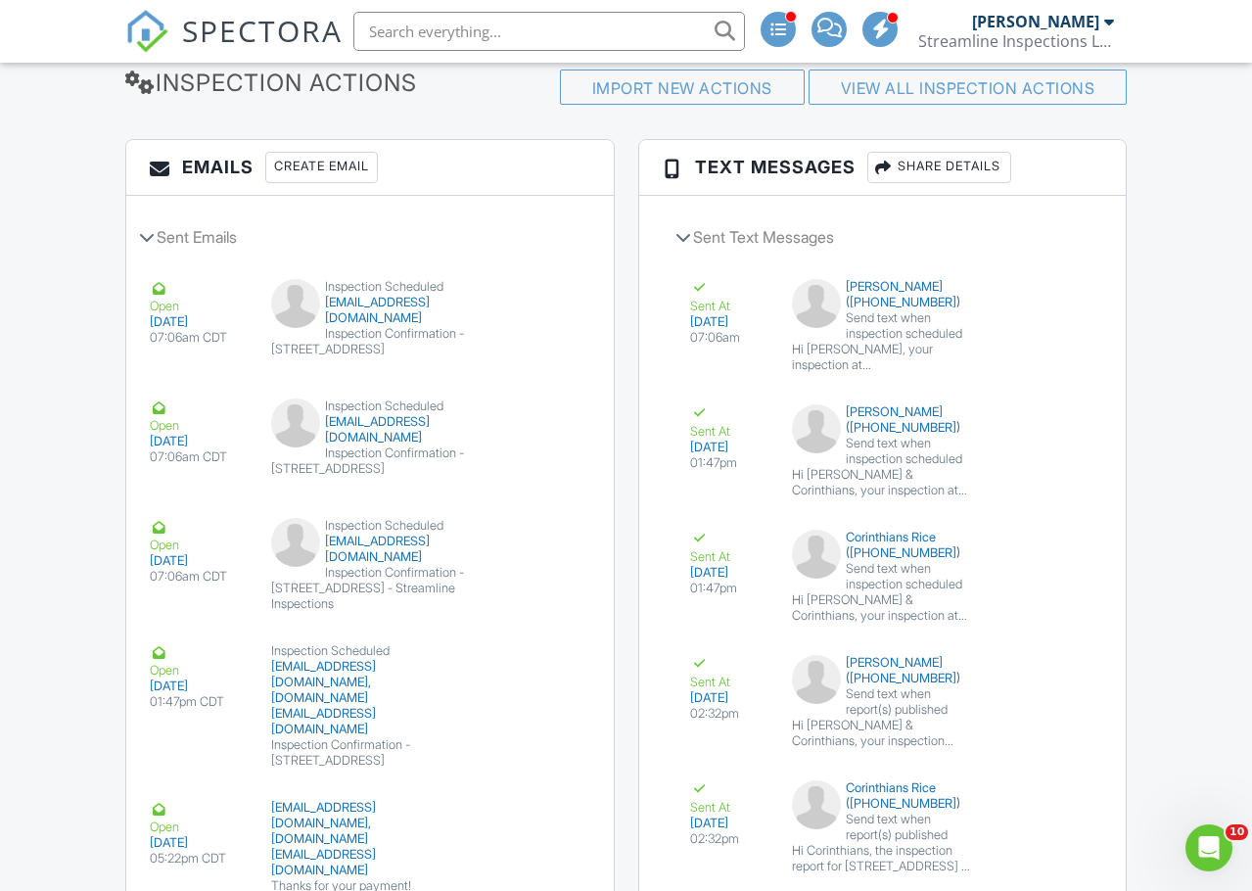
scroll to position [2466, 0]
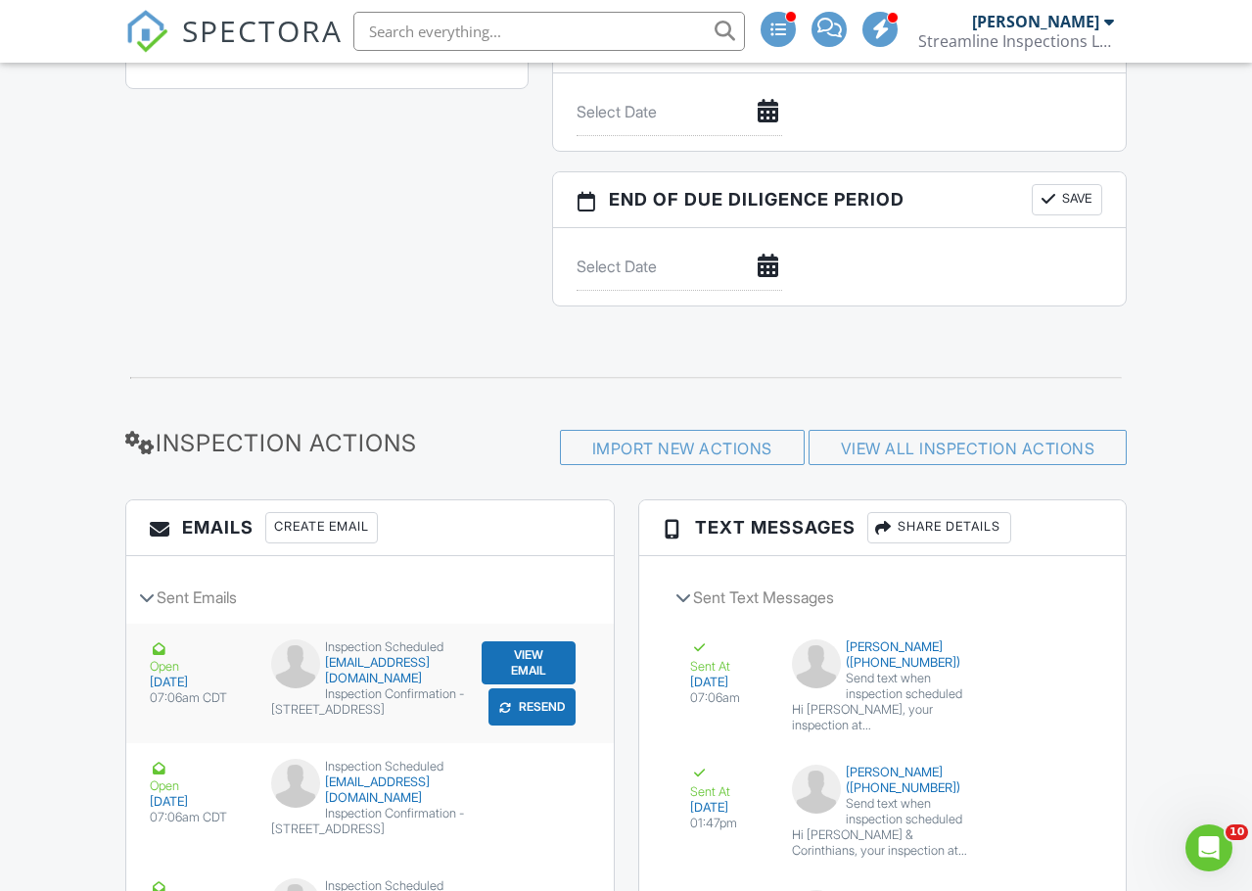
click at [514, 680] on button "View Email" at bounding box center [528, 662] width 94 height 43
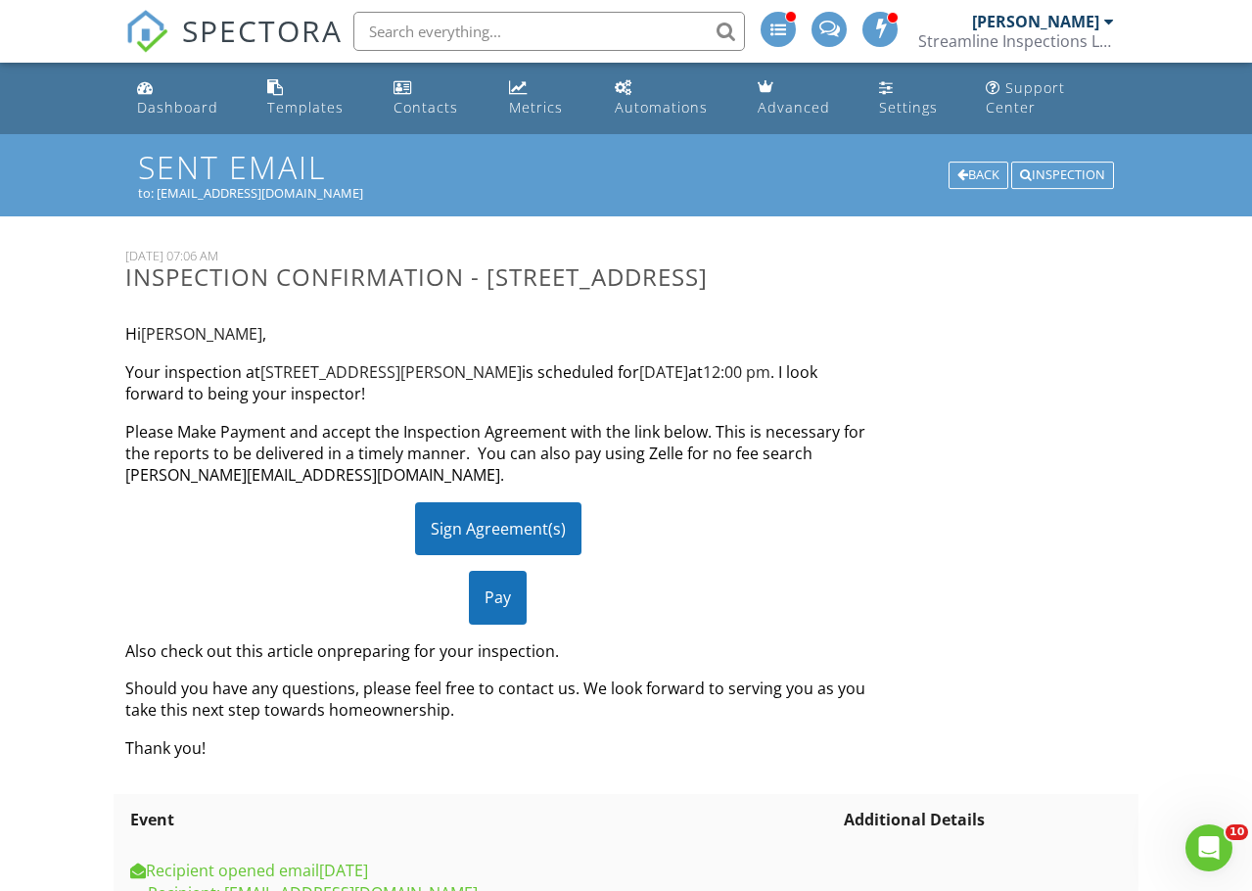
click at [1035, 38] on div "Streamline Inspections LLC" at bounding box center [1016, 41] width 196 height 20
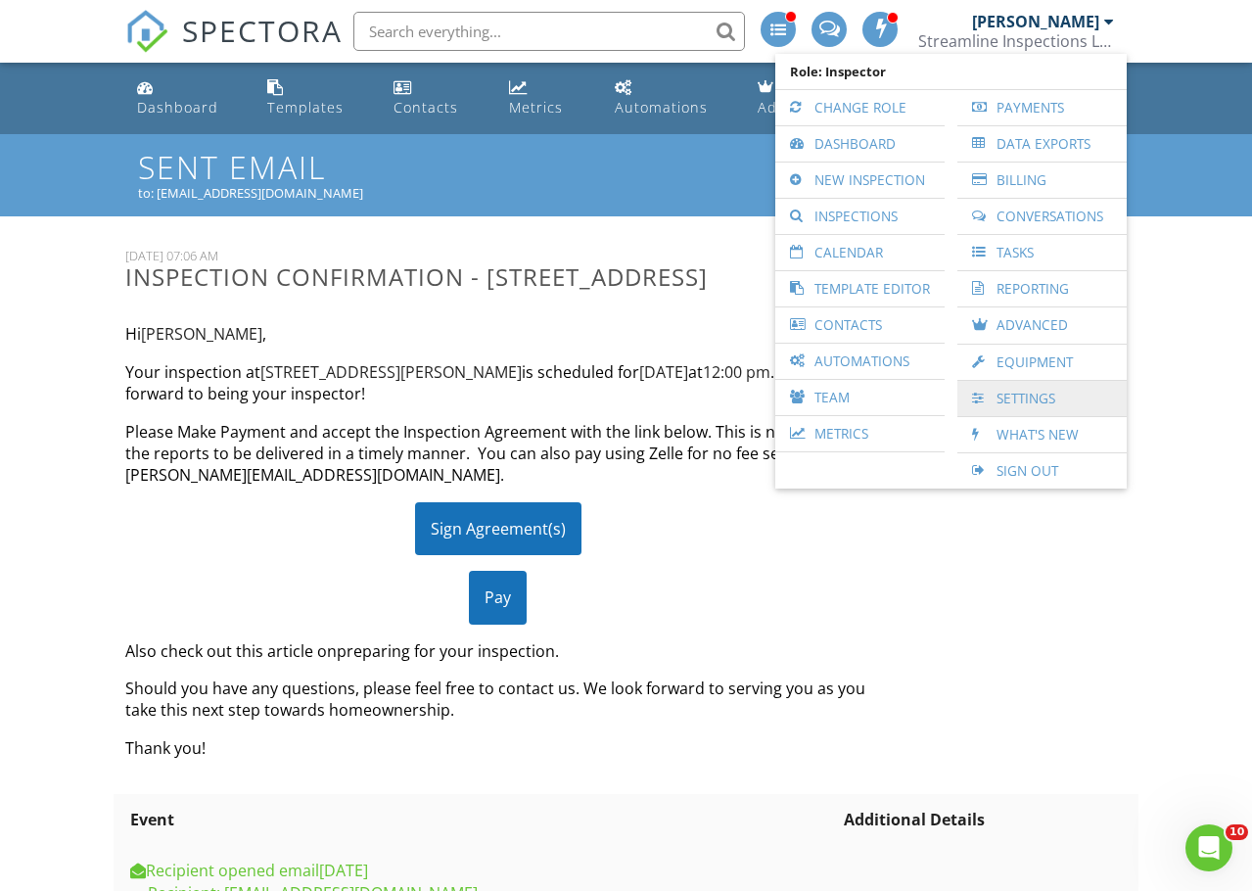
click at [1034, 398] on link "Settings" at bounding box center [1042, 398] width 150 height 35
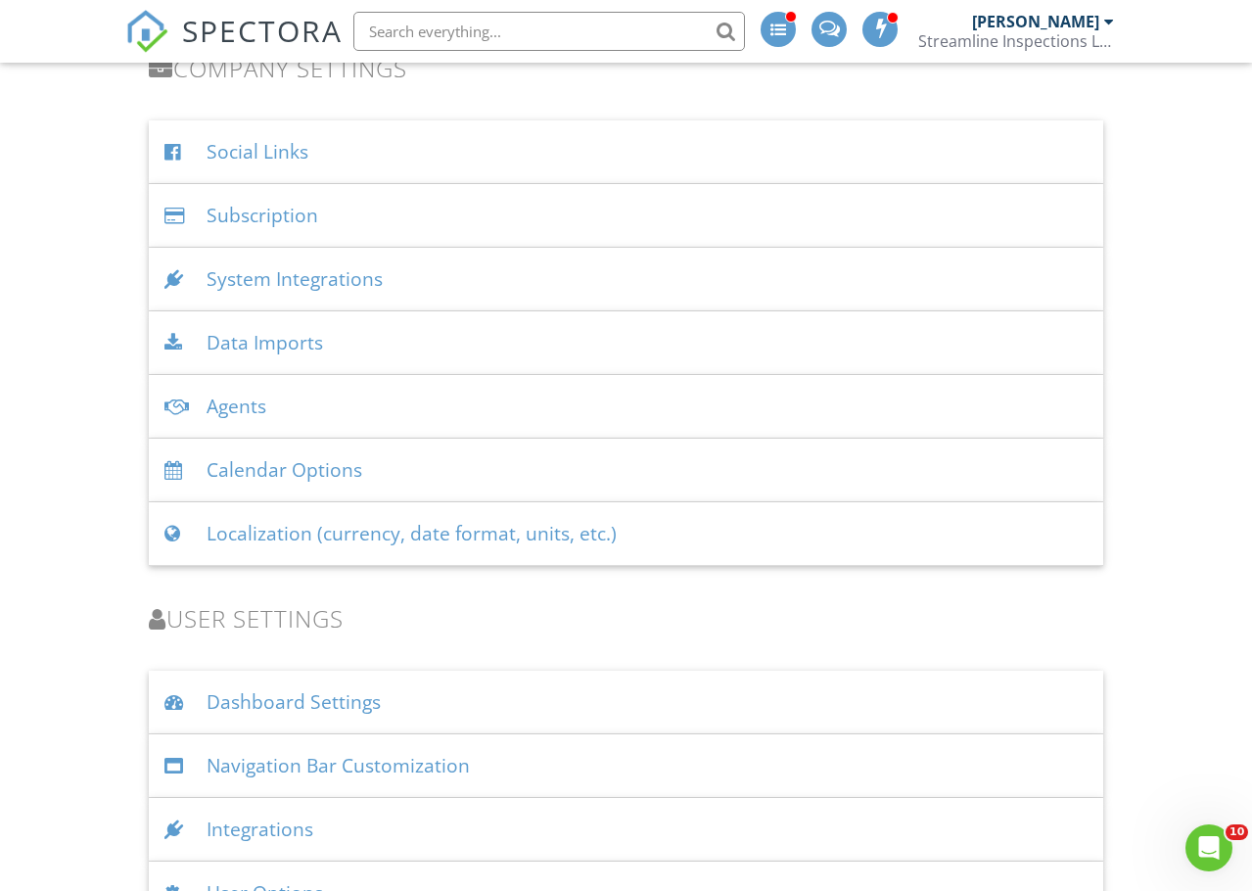
scroll to position [2301, 0]
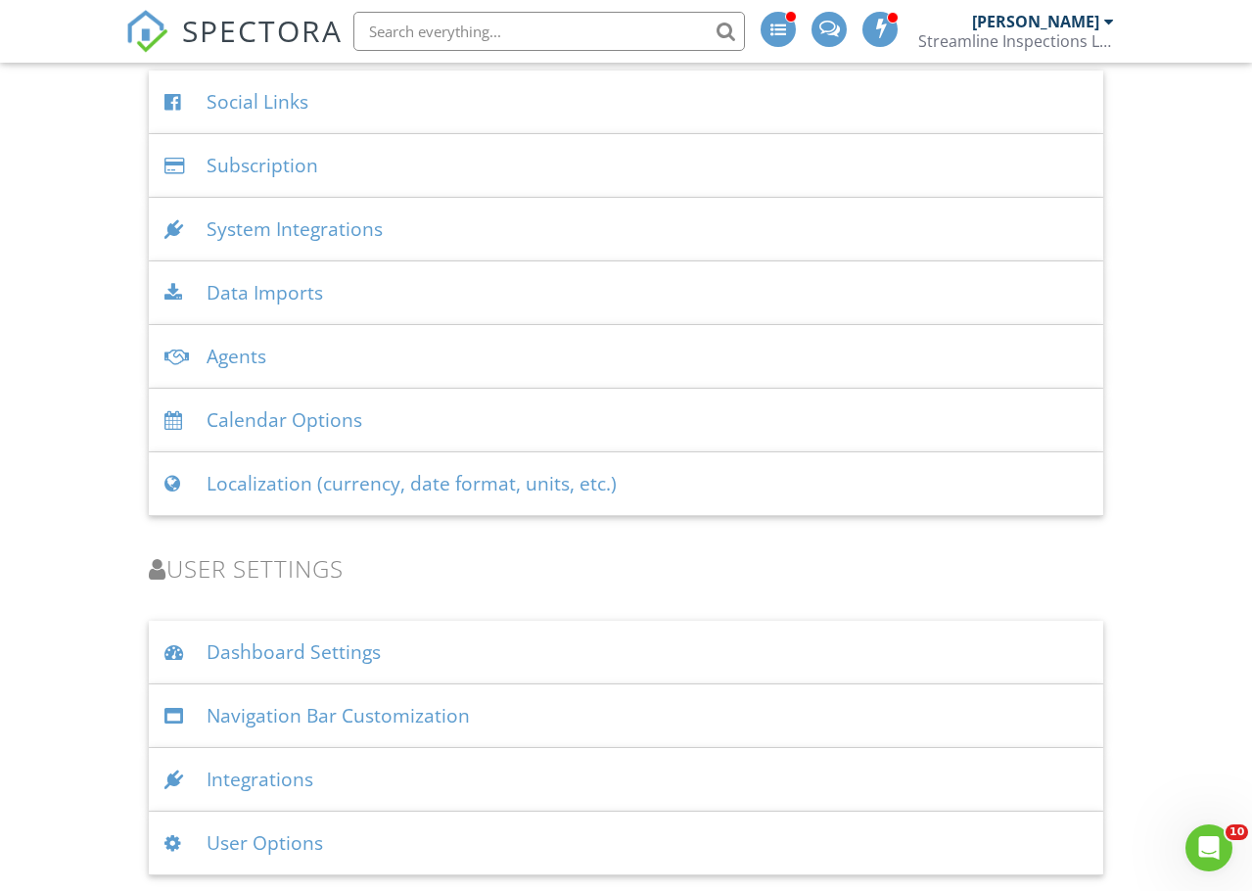
click at [326, 845] on div "User Options" at bounding box center [626, 843] width 954 height 64
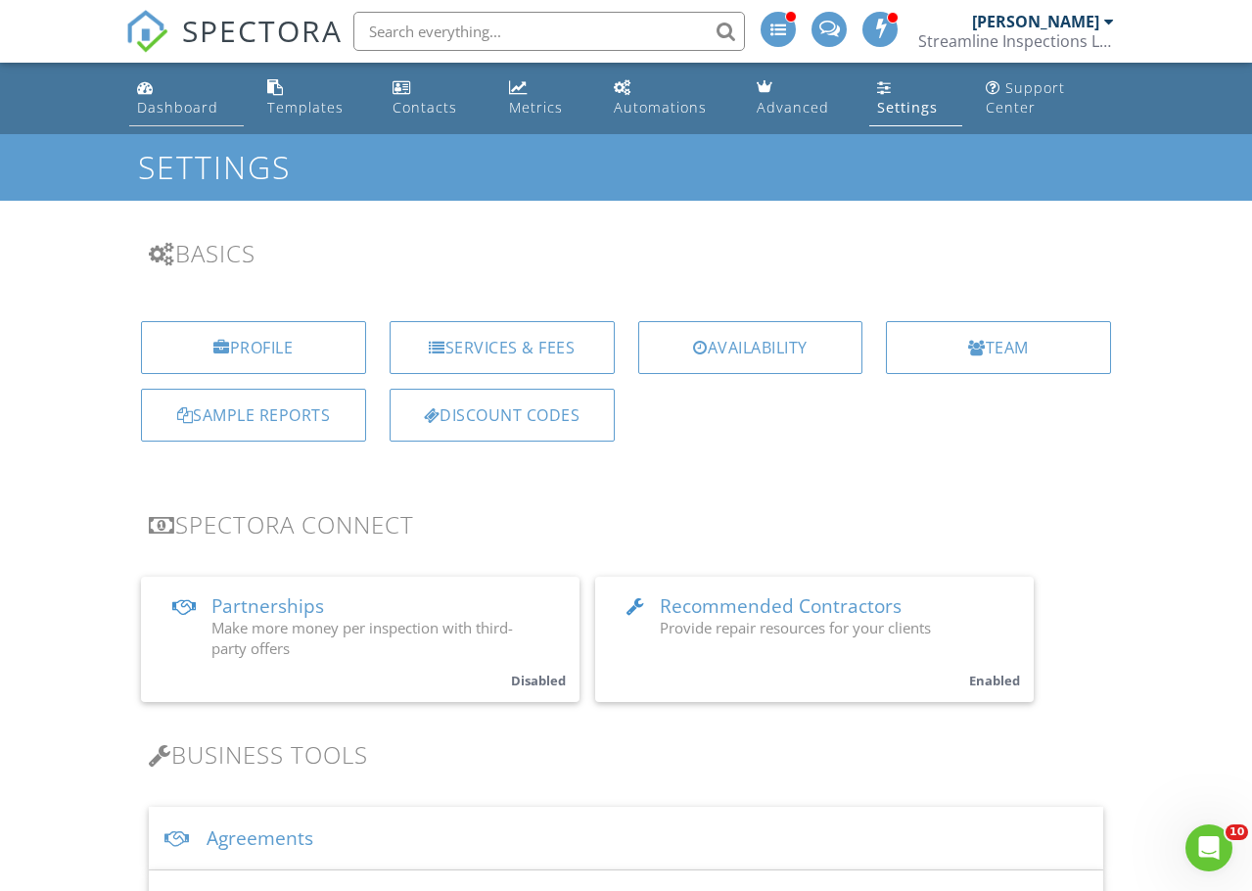
click at [155, 120] on link "Dashboard" at bounding box center [186, 98] width 114 height 56
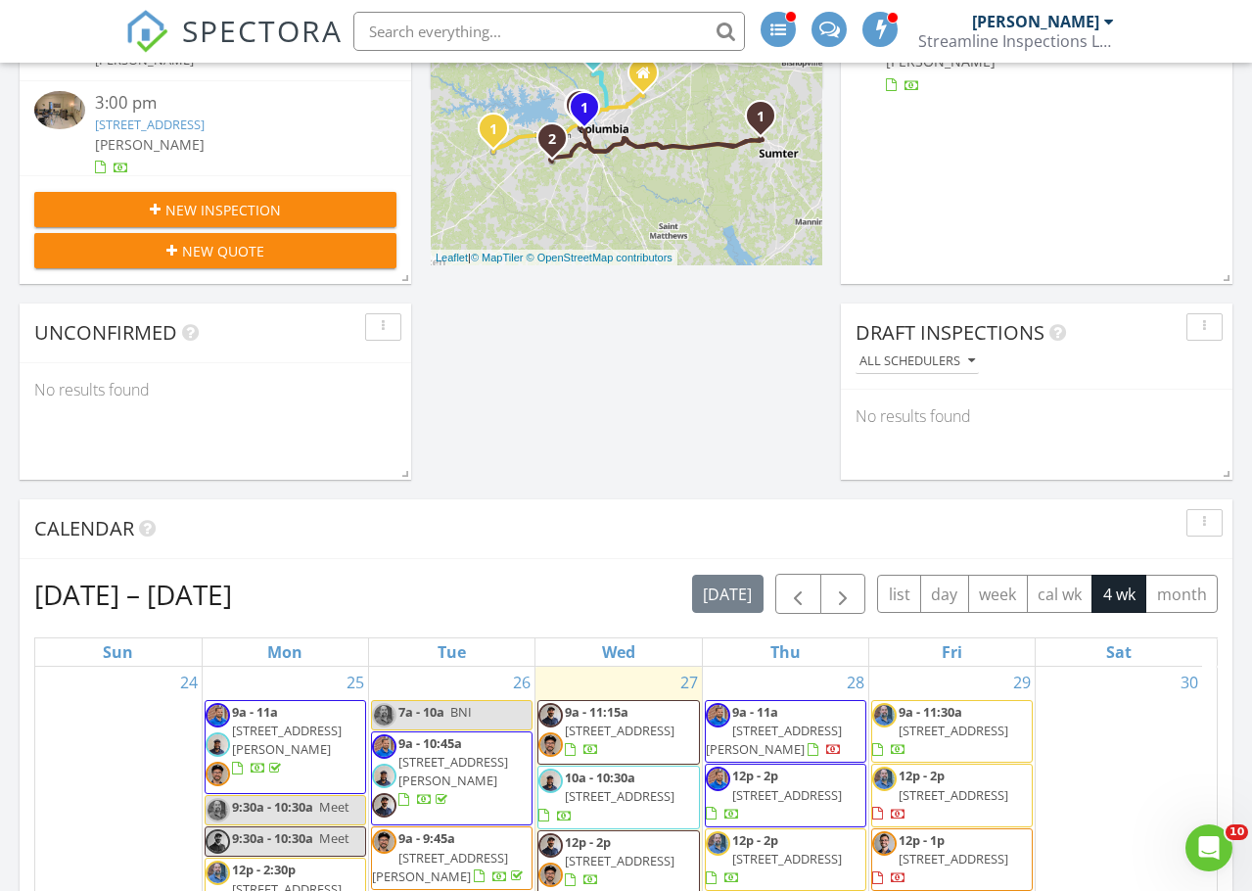
scroll to position [391, 0]
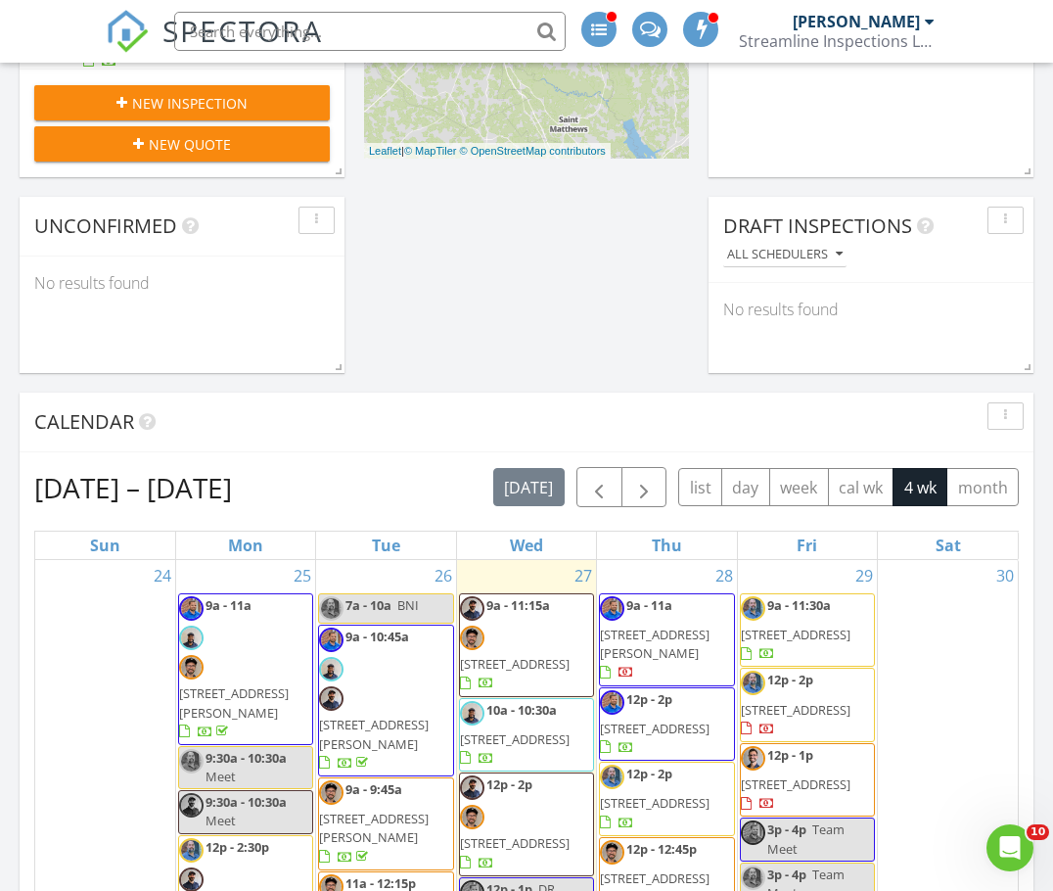
scroll to position [489, 0]
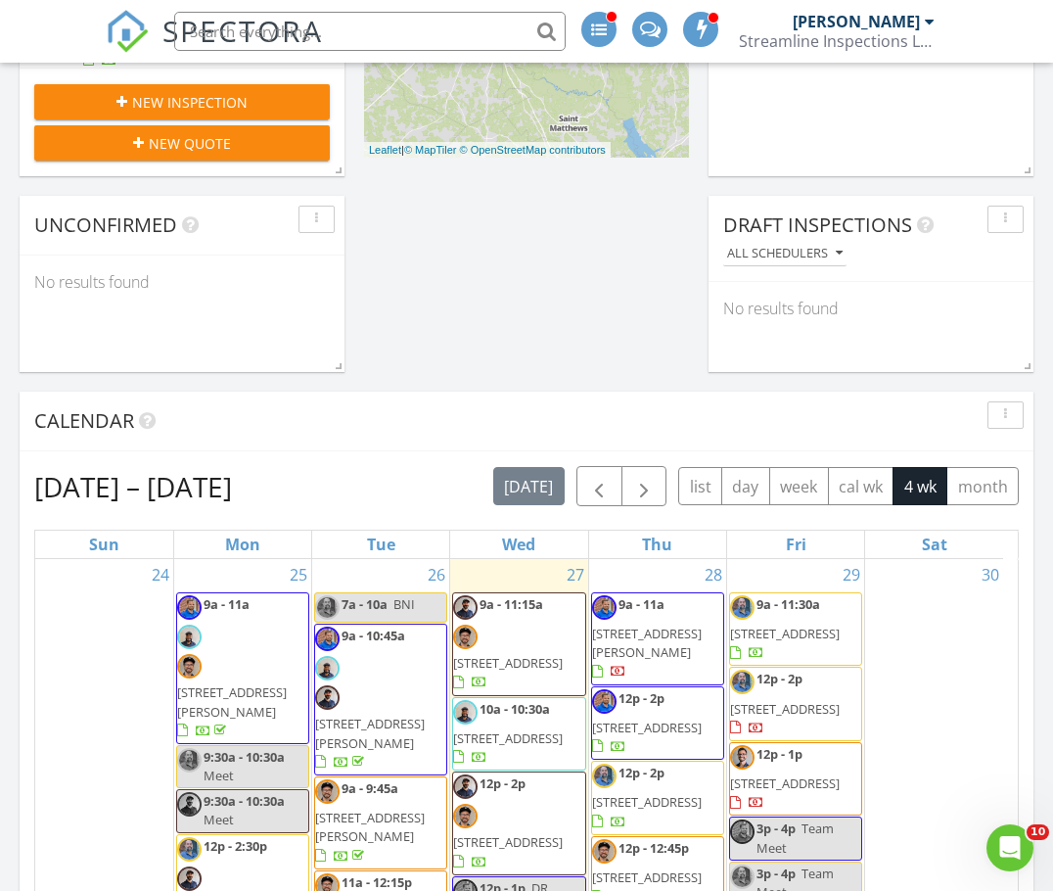
click at [589, 493] on span "button" at bounding box center [598, 486] width 23 height 23
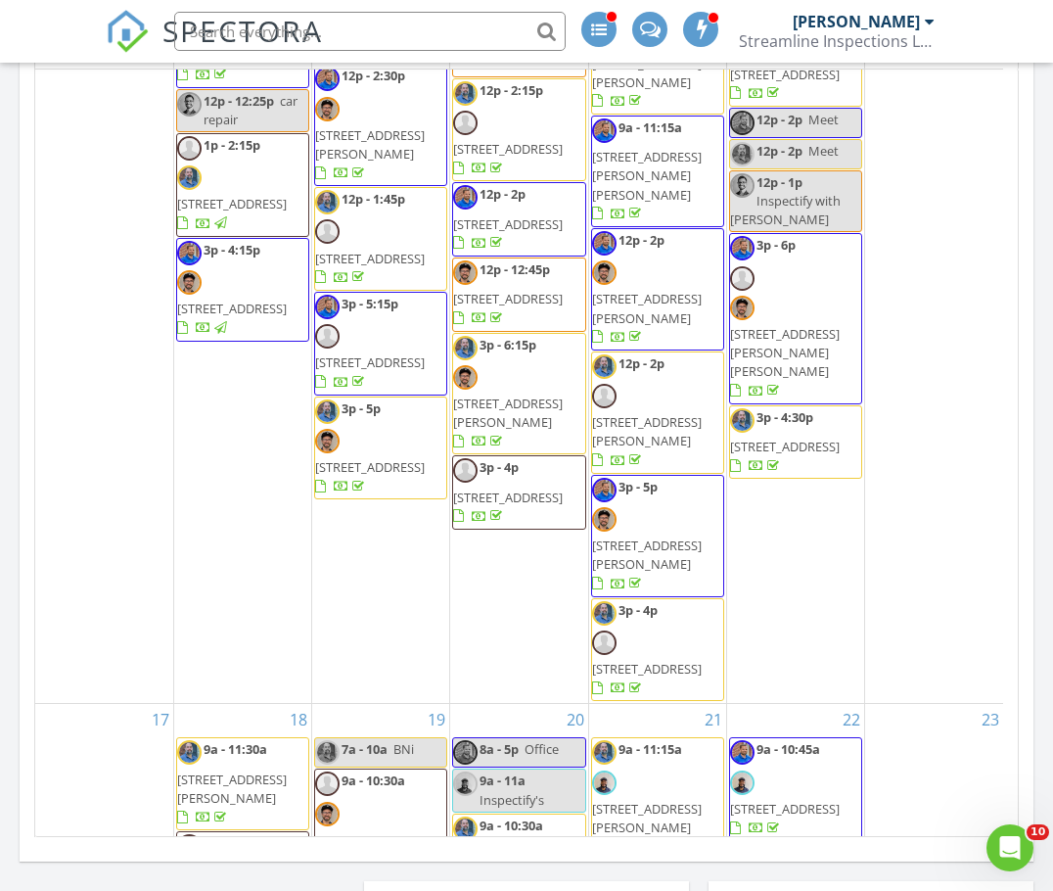
scroll to position [1866, 0]
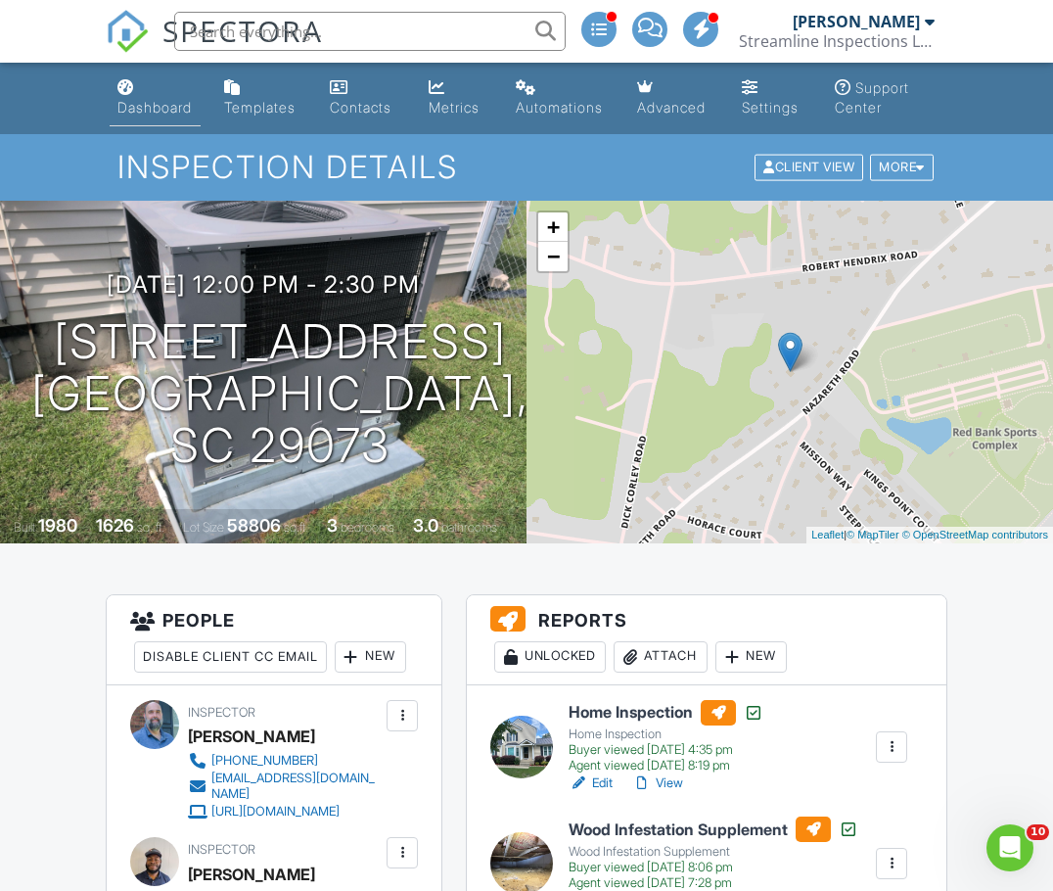
click at [131, 110] on div "Dashboard" at bounding box center [154, 107] width 74 height 17
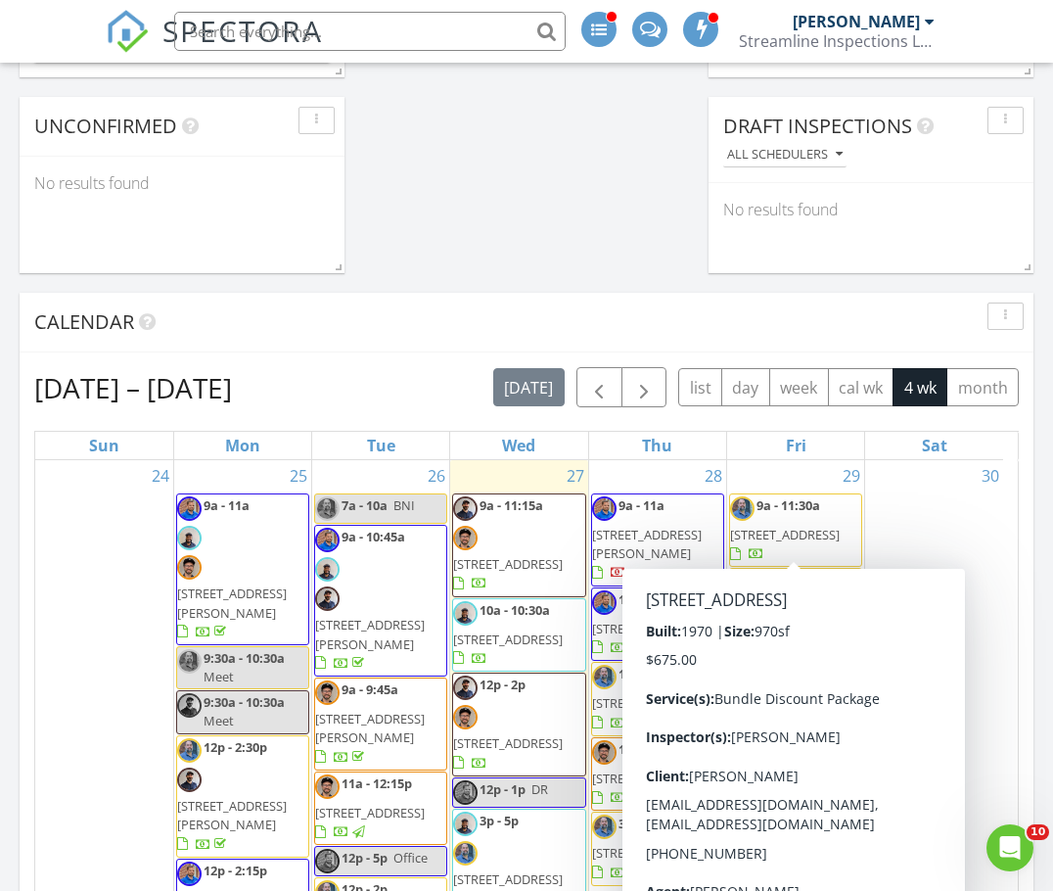
scroll to position [587, 0]
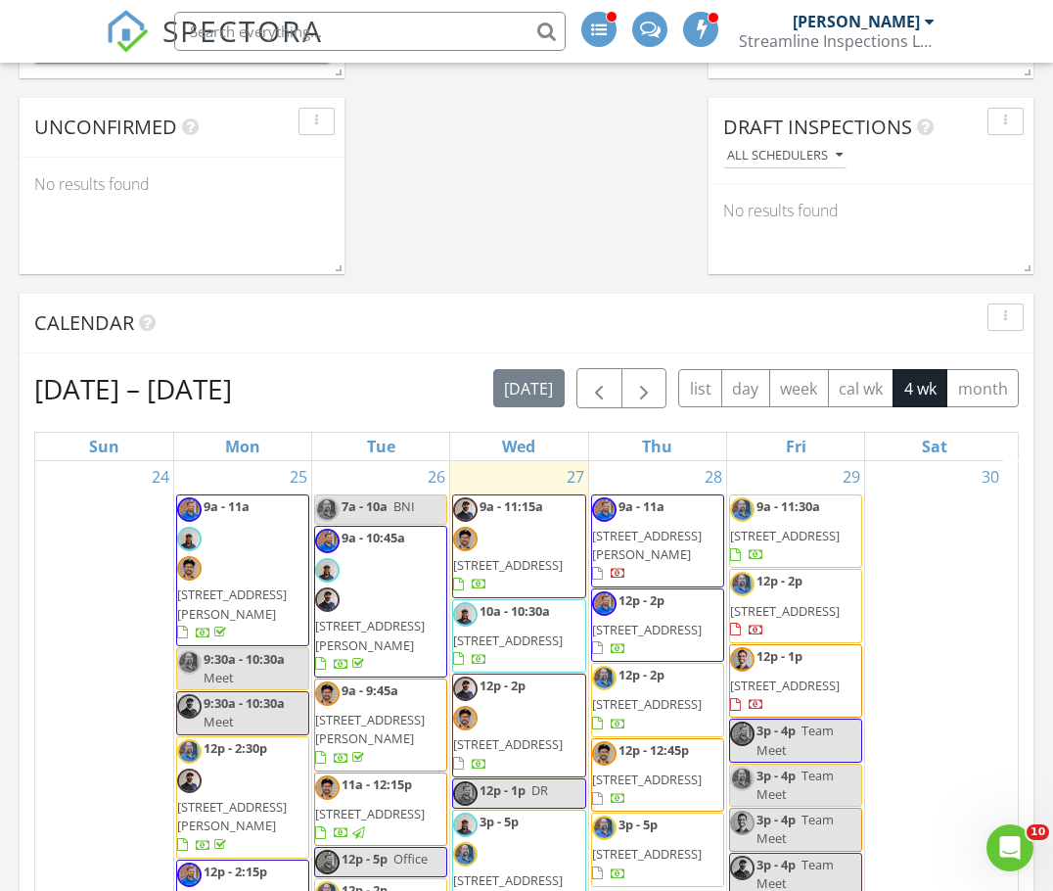
click at [657, 534] on span "3121 Duncan St, Columbia 29205" at bounding box center [647, 544] width 110 height 36
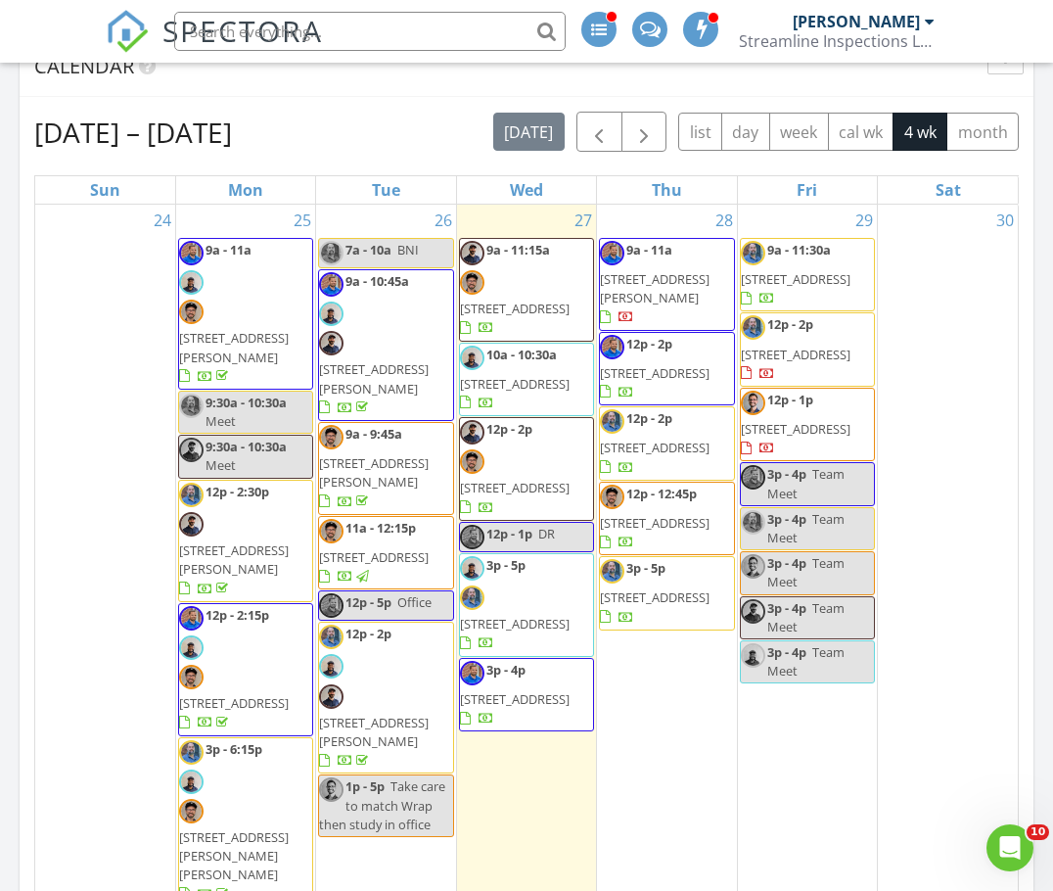
scroll to position [881, 0]
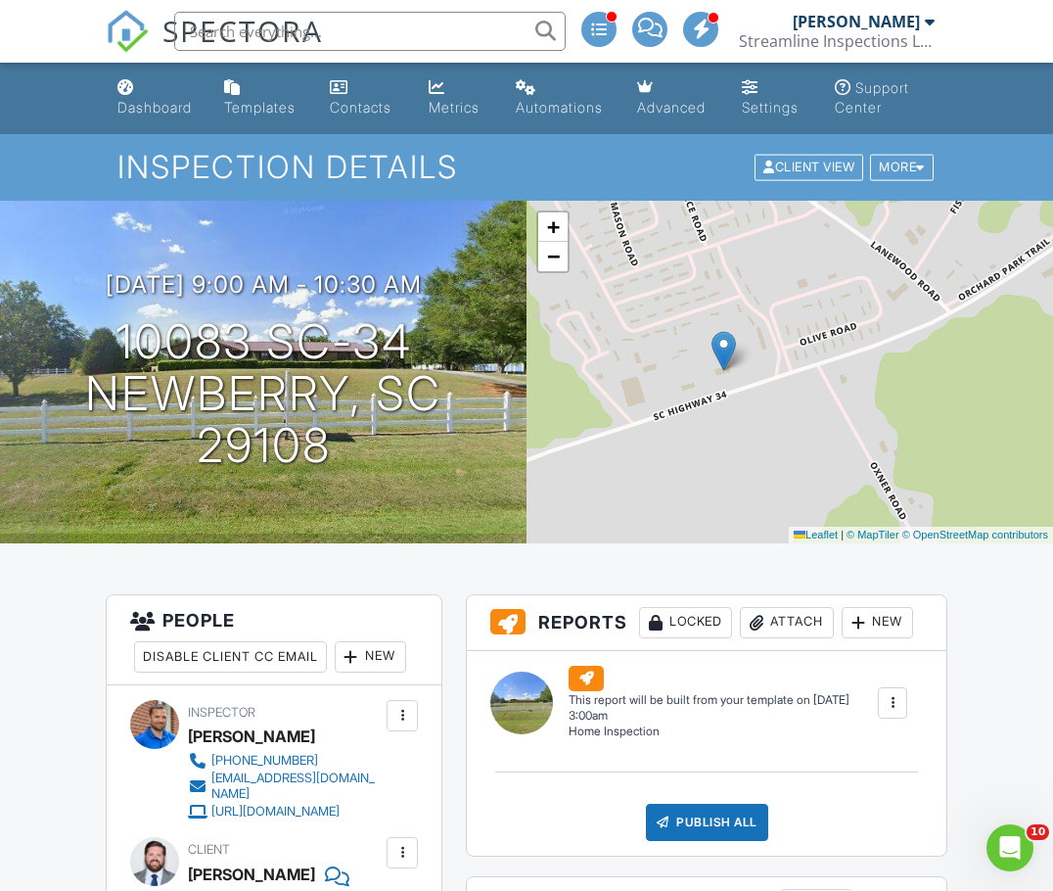
drag, startPoint x: 767, startPoint y: 289, endPoint x: 701, endPoint y: 288, distance: 66.6
click at [701, 288] on div "+ − Leaflet | © MapTiler © OpenStreetMap contributors" at bounding box center [789, 372] width 526 height 343
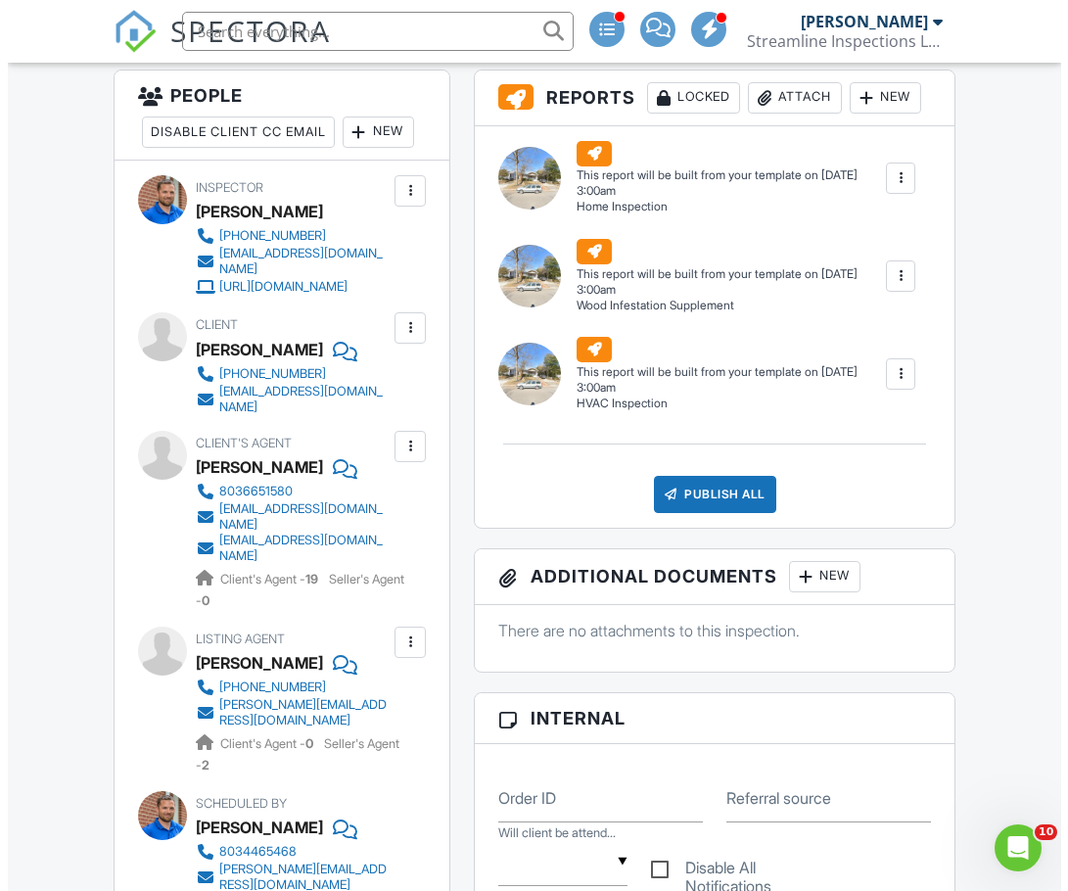
scroll to position [294, 0]
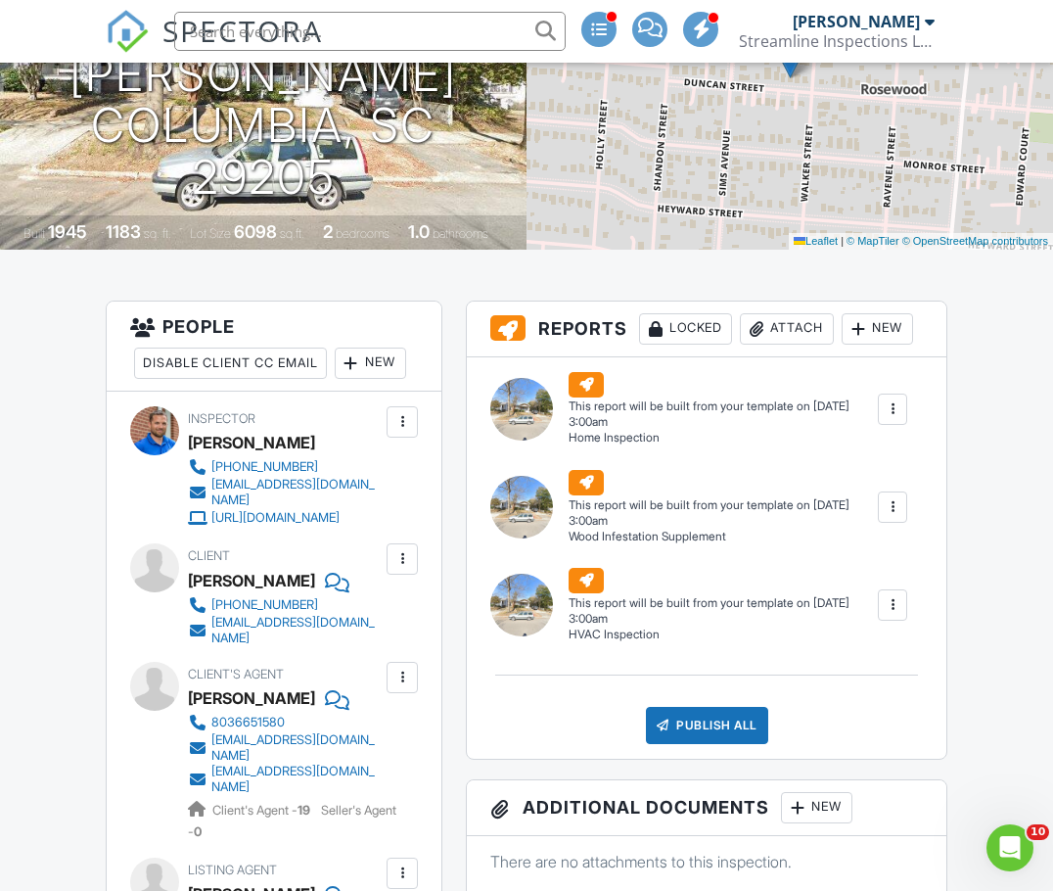
click at [335, 379] on div "New" at bounding box center [370, 362] width 71 height 31
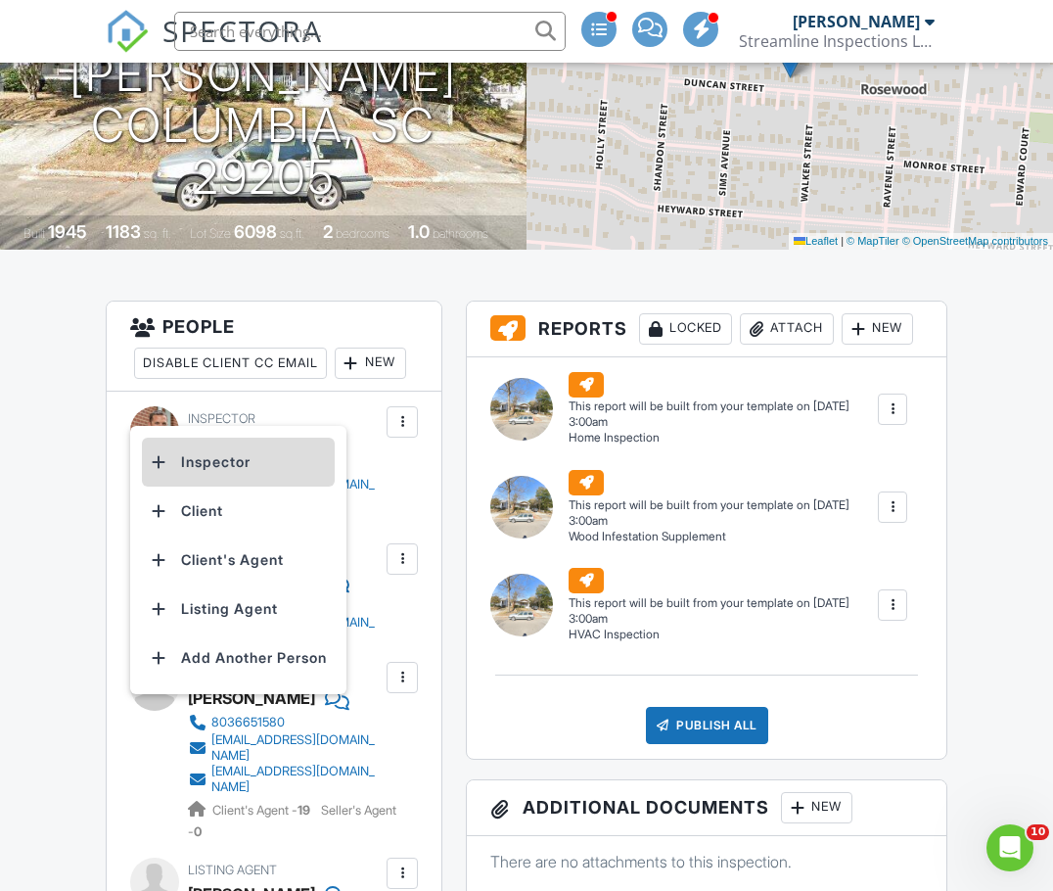
click at [196, 446] on li "Inspector" at bounding box center [238, 461] width 193 height 49
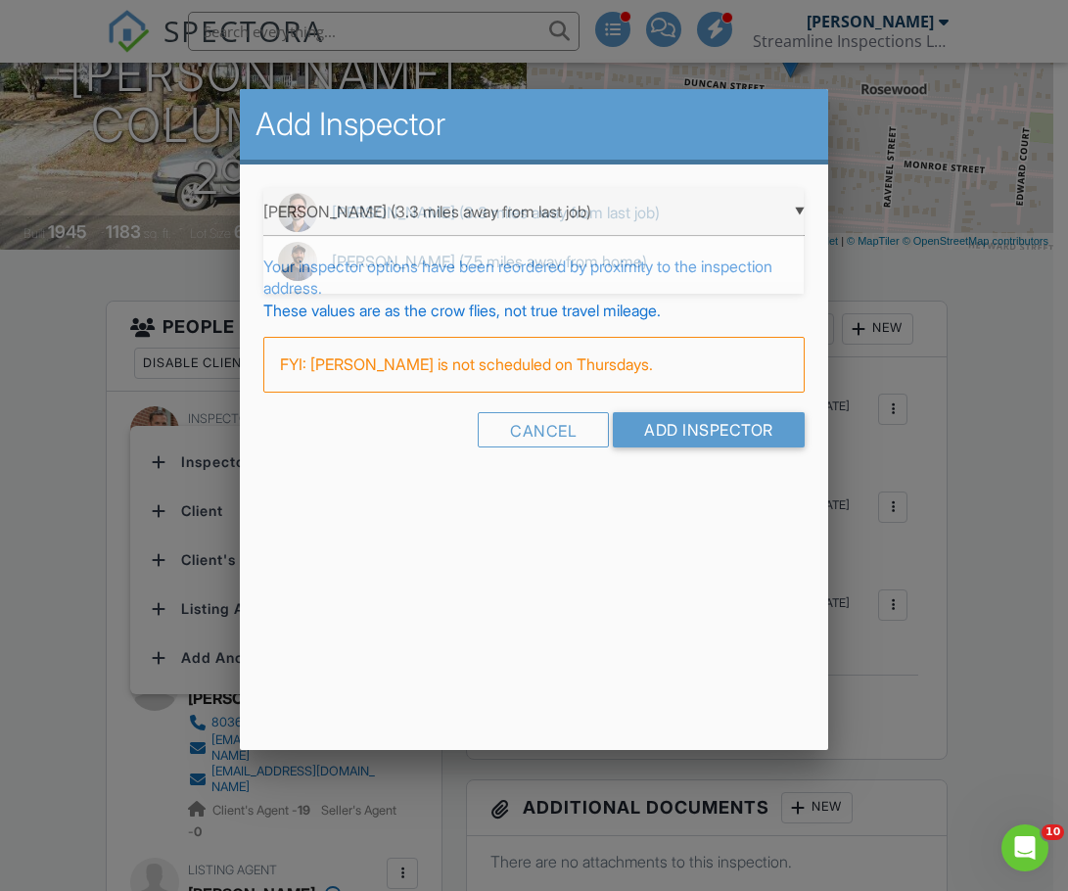
drag, startPoint x: 428, startPoint y: 199, endPoint x: 407, endPoint y: 204, distance: 21.1
click at [425, 203] on div "▼ Jordan Gleasure (3.3 miles away from last job) Jordan Gleasure (3.3 miles awa…" at bounding box center [533, 212] width 540 height 48
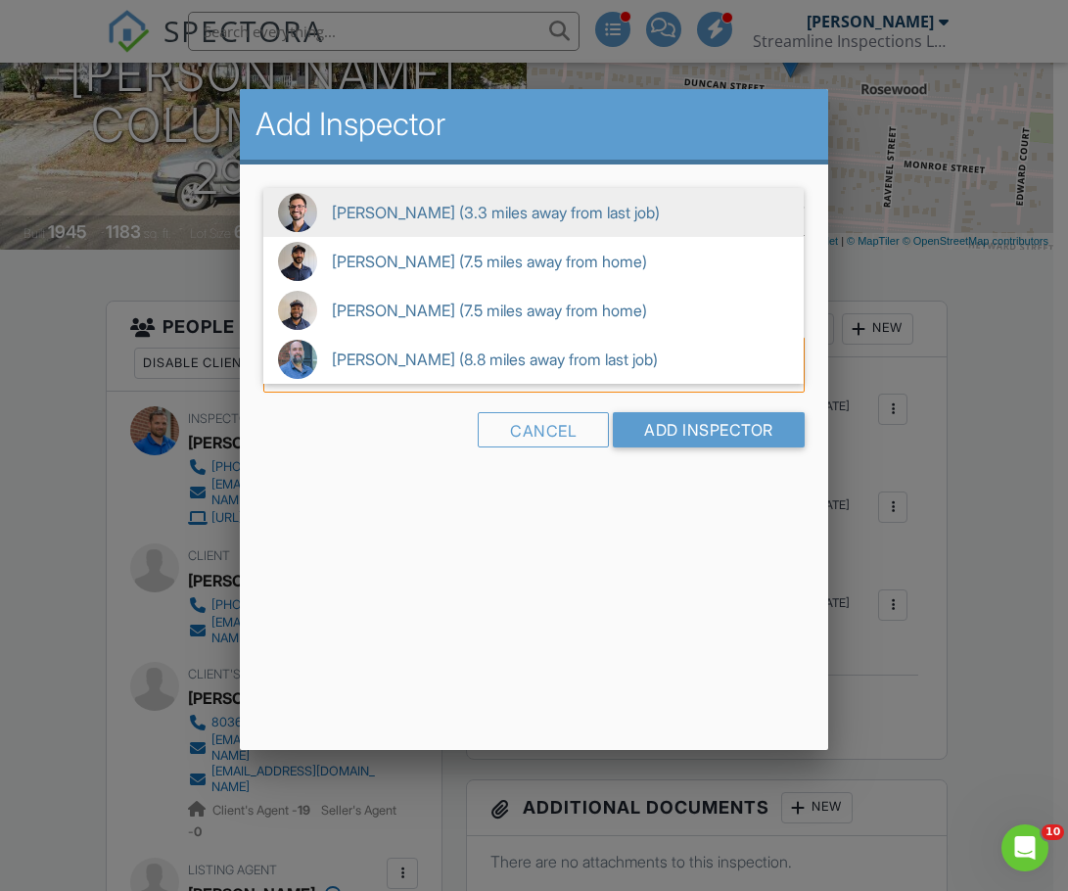
click at [403, 220] on span "Jordan Gleasure (3.3 miles away from last job)" at bounding box center [533, 212] width 540 height 49
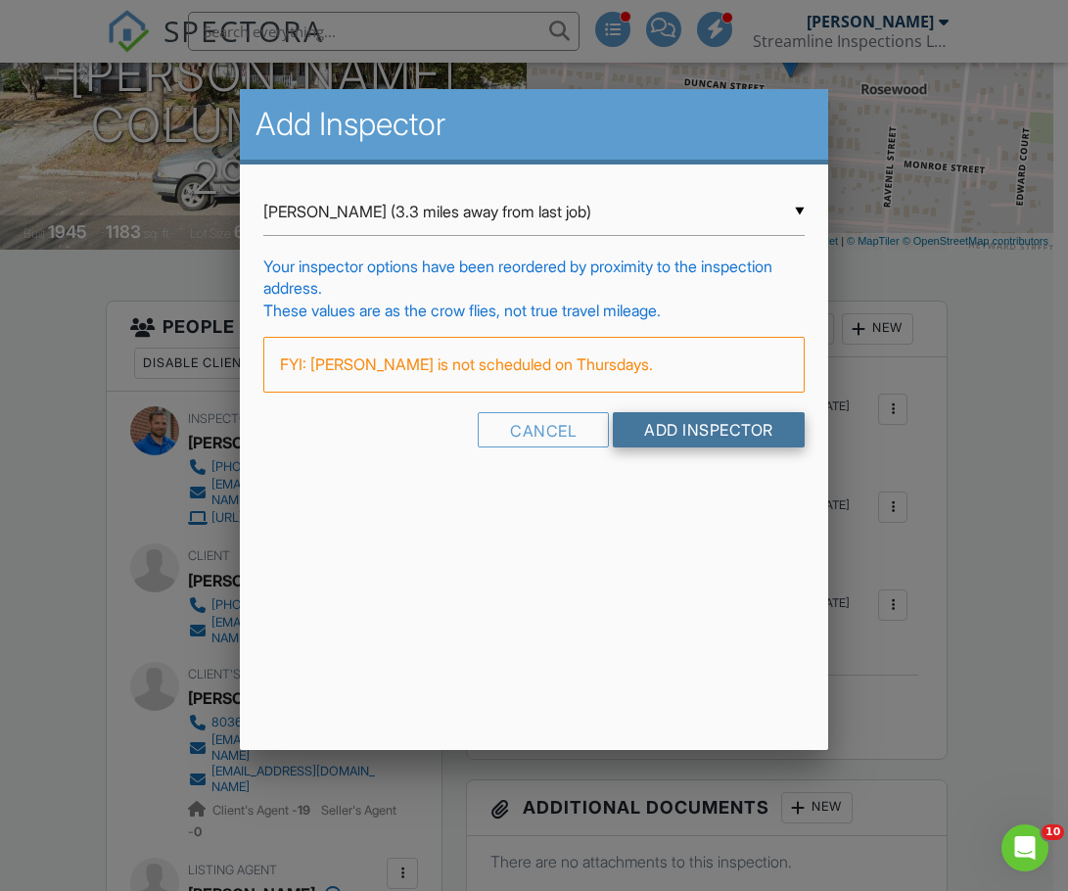
click at [668, 419] on input "Add Inspector" at bounding box center [709, 429] width 192 height 35
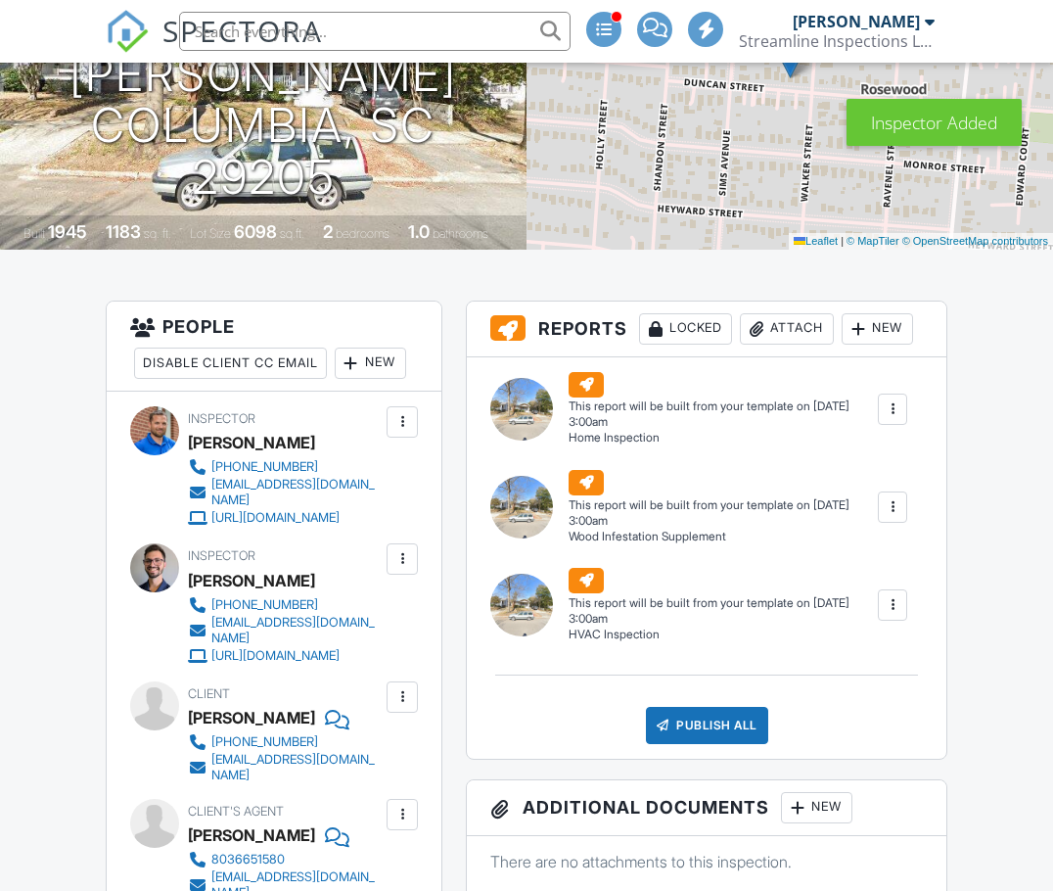
scroll to position [294, 0]
click at [335, 379] on div "New" at bounding box center [370, 362] width 71 height 31
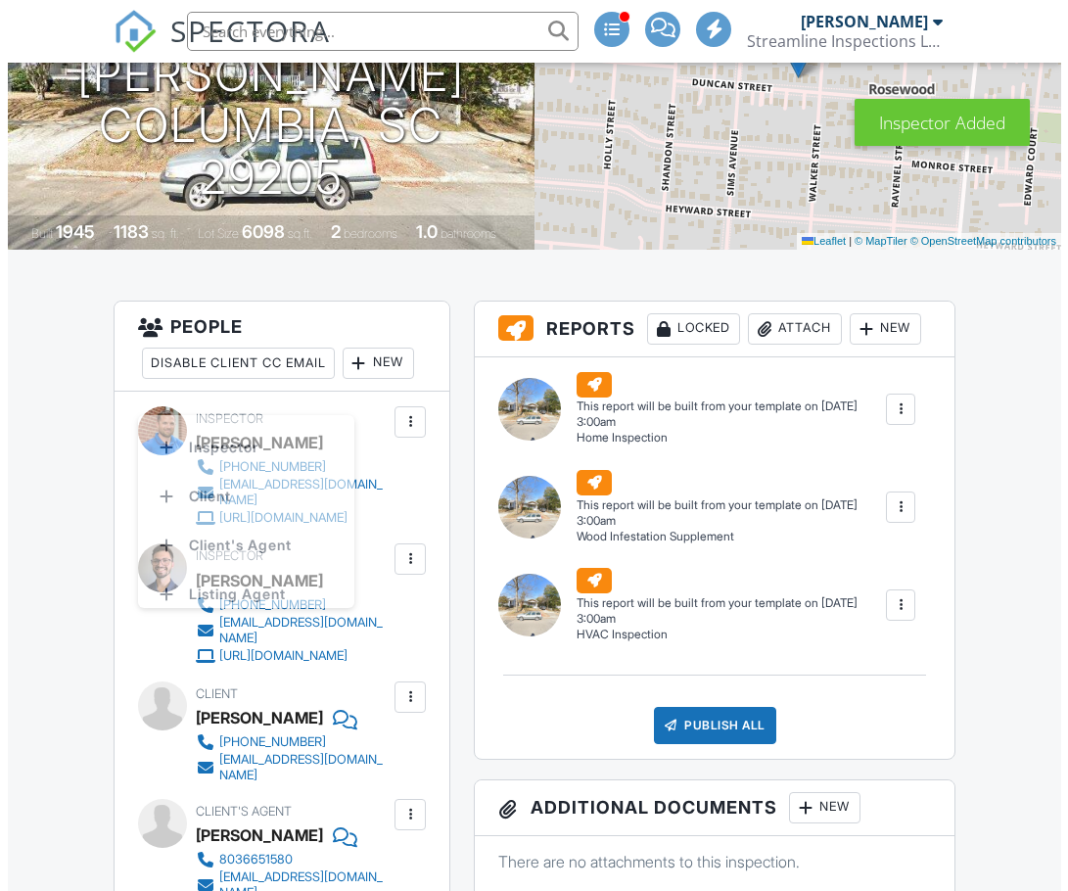
scroll to position [0, 0]
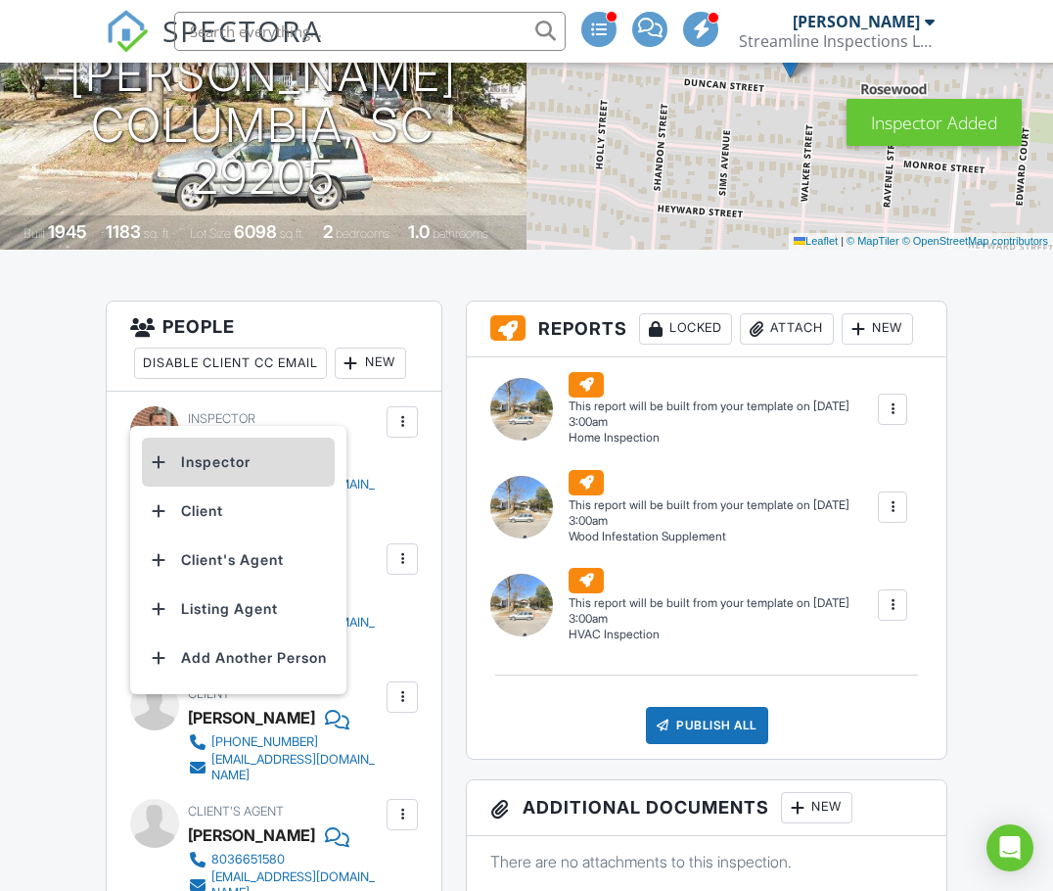
click at [210, 452] on li "Inspector" at bounding box center [238, 461] width 193 height 49
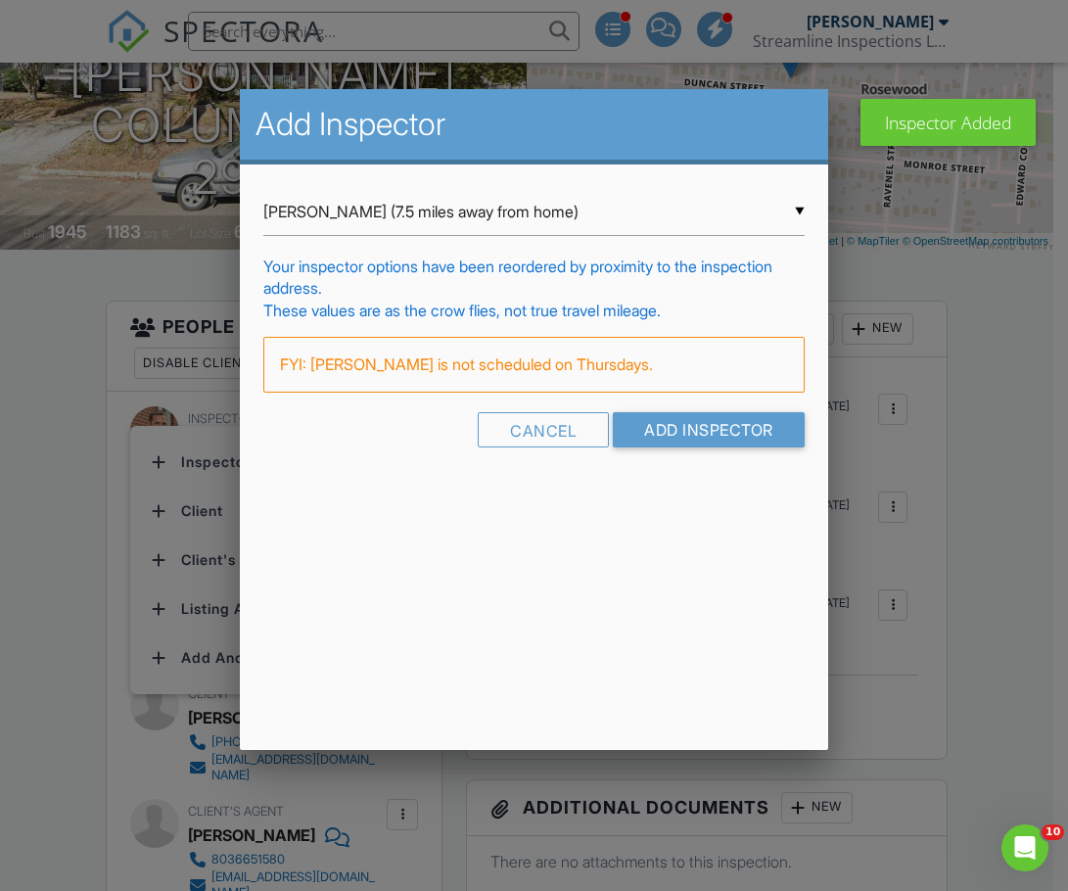
click at [328, 216] on div "▼ [PERSON_NAME] (7.5 miles away from home) [PERSON_NAME] (7.5 miles away from h…" at bounding box center [533, 212] width 540 height 48
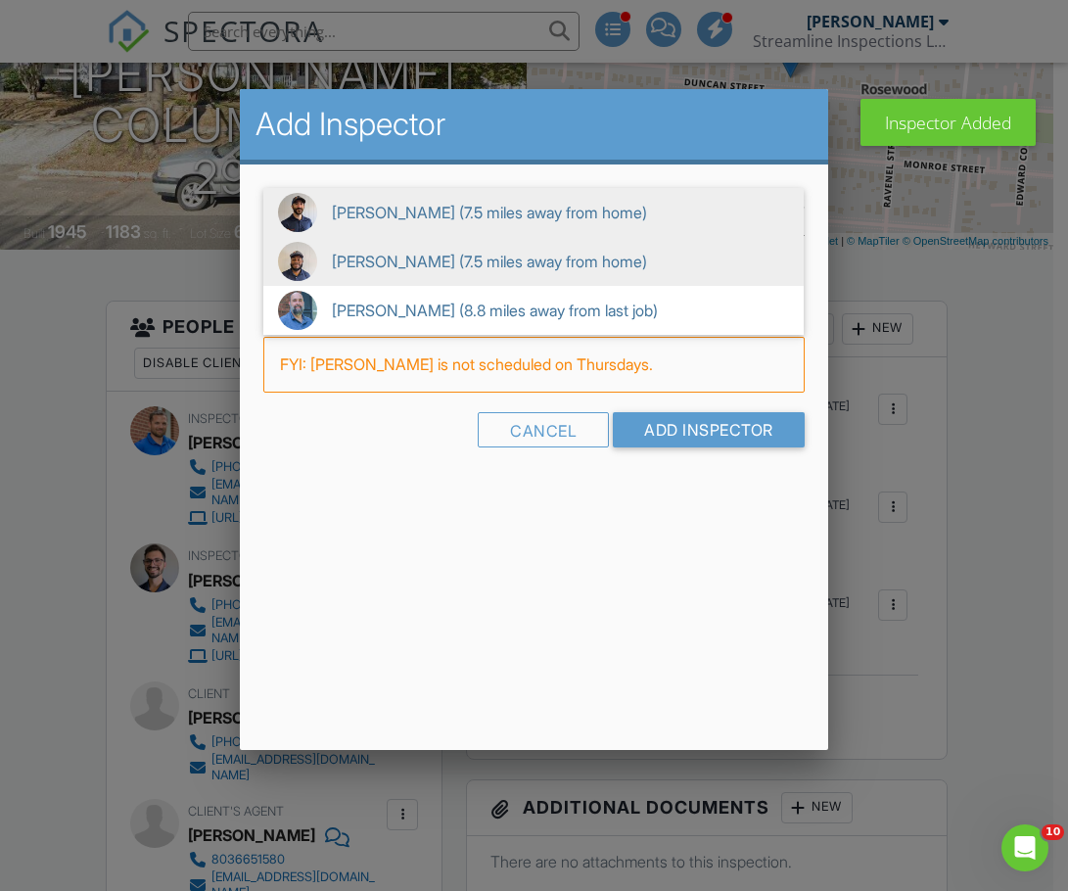
click at [346, 264] on span "[PERSON_NAME] (7.5 miles away from home)" at bounding box center [533, 261] width 540 height 49
type input "[PERSON_NAME] (7.5 miles away from home)"
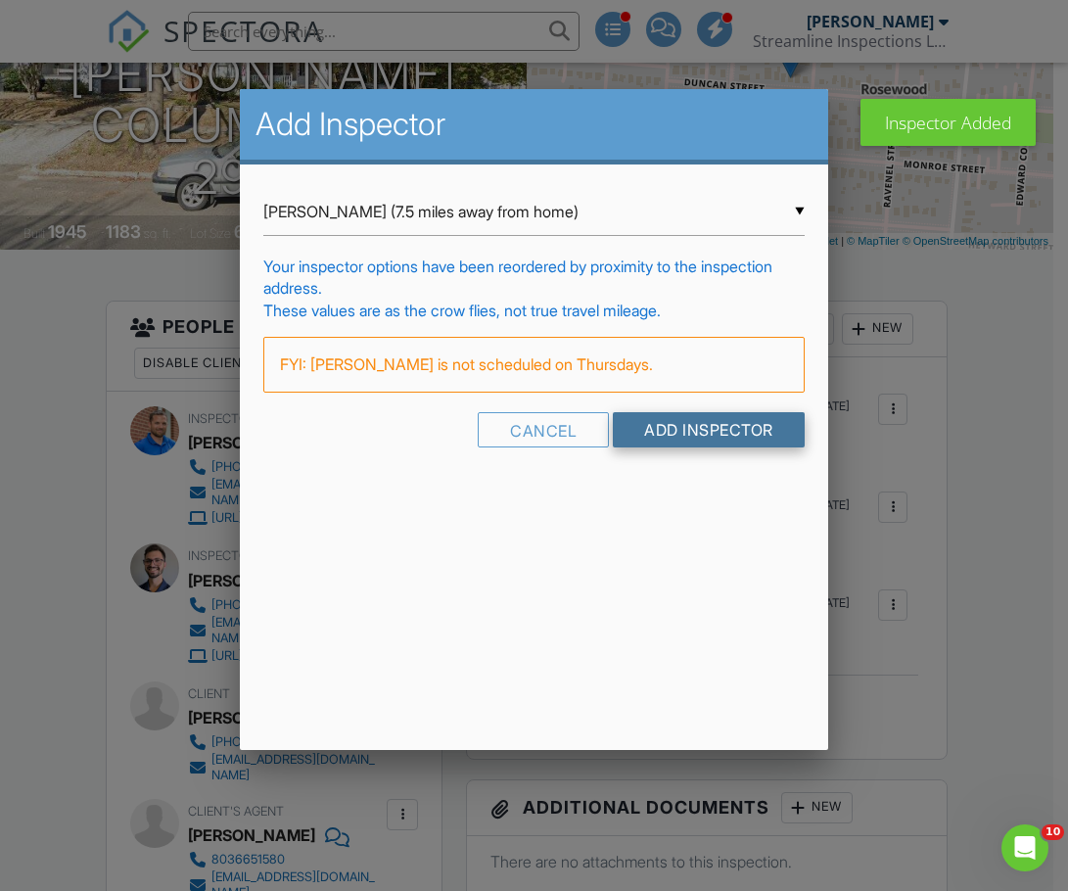
click at [639, 424] on input "Add Inspector" at bounding box center [709, 429] width 192 height 35
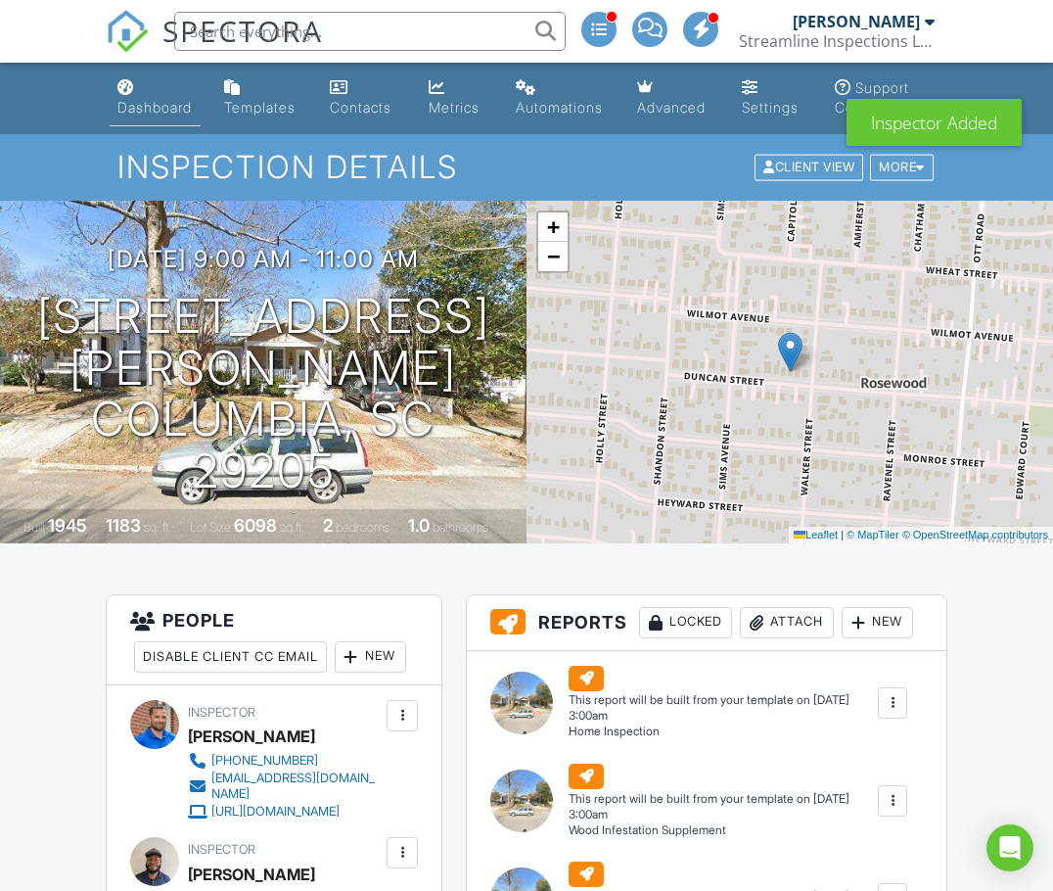
click at [160, 116] on link "Dashboard" at bounding box center [156, 98] width 92 height 56
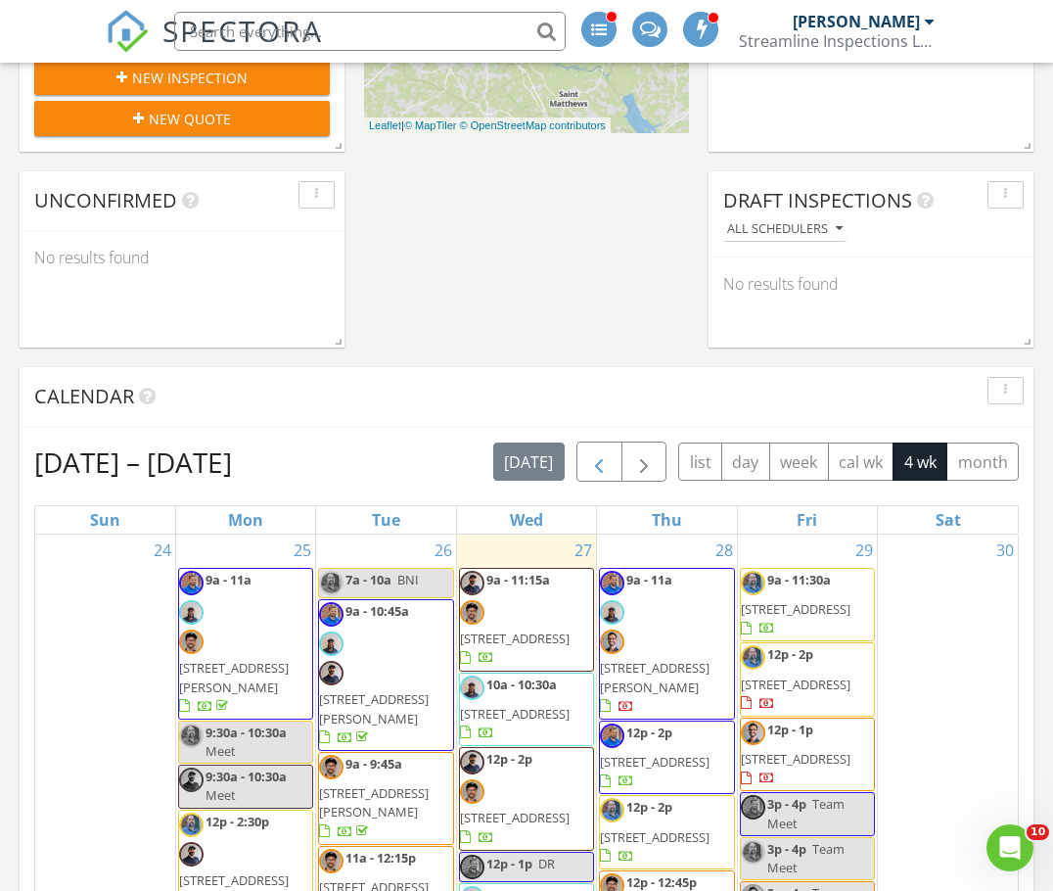
scroll to position [783, 0]
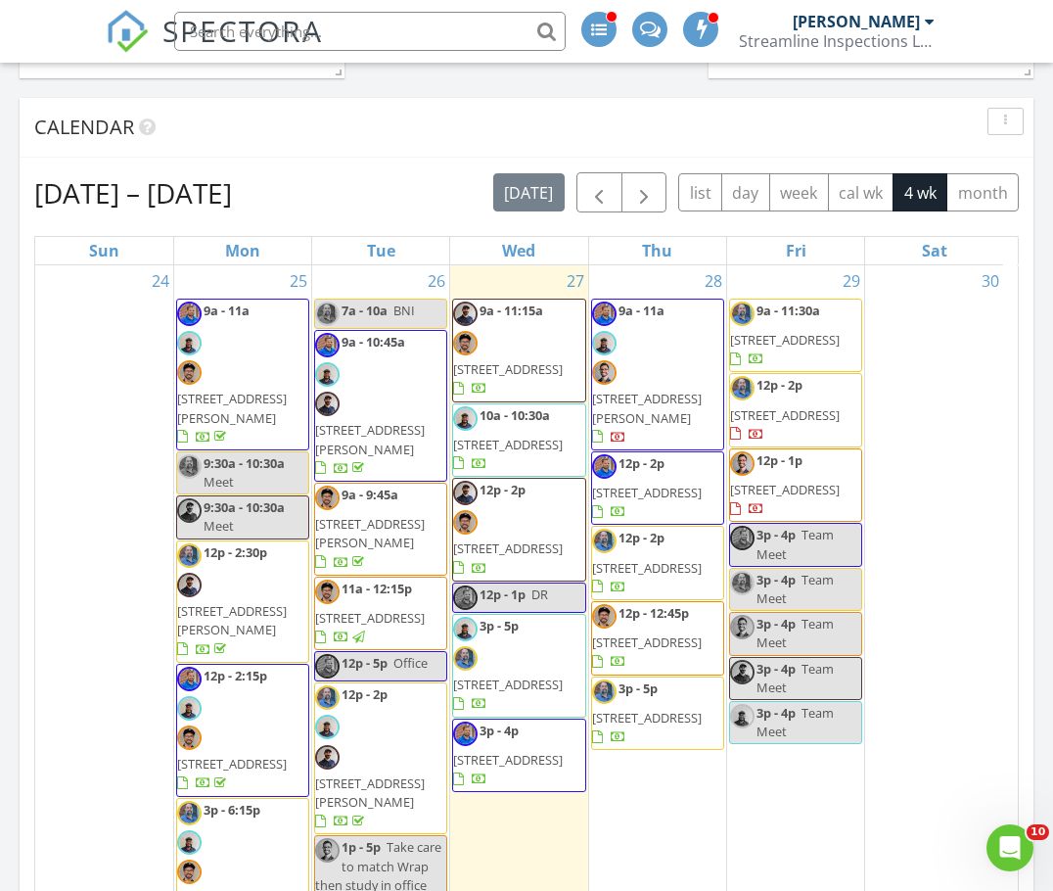
click at [643, 483] on span "177 Mill House Ln, Lexington 29072" at bounding box center [647, 492] width 110 height 18
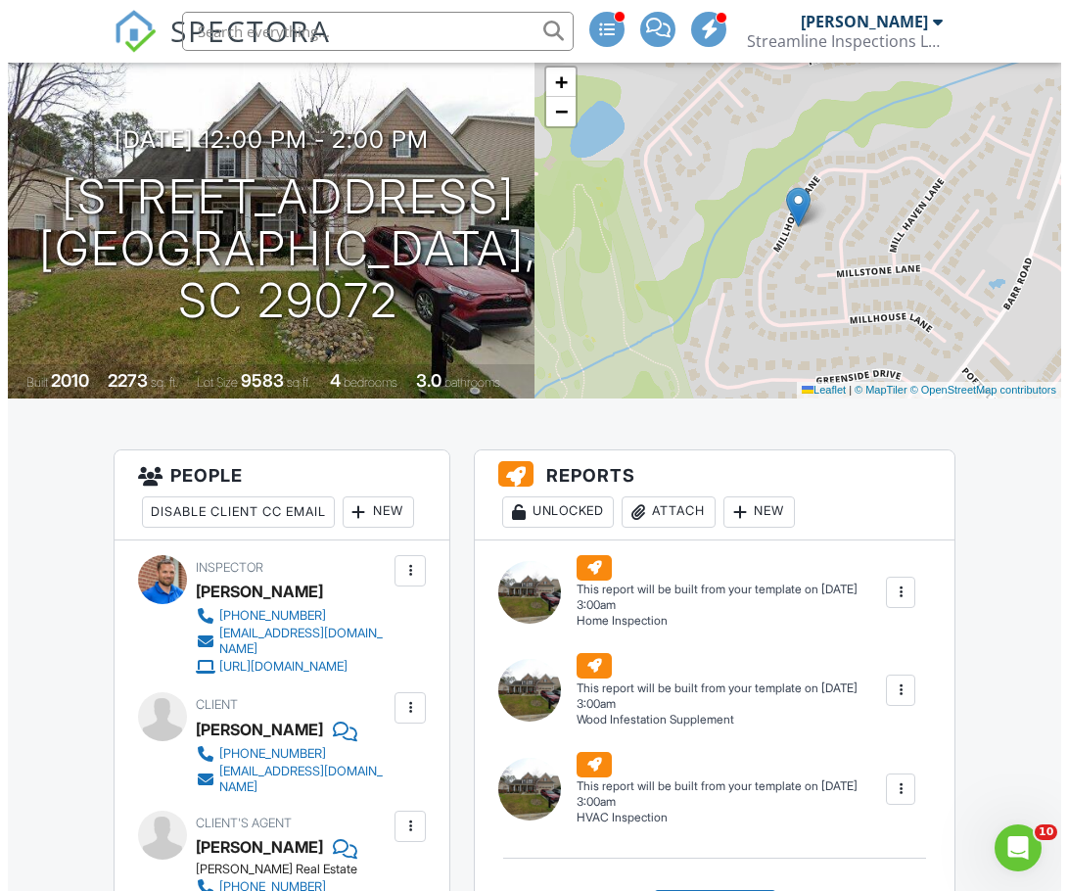
scroll to position [196, 0]
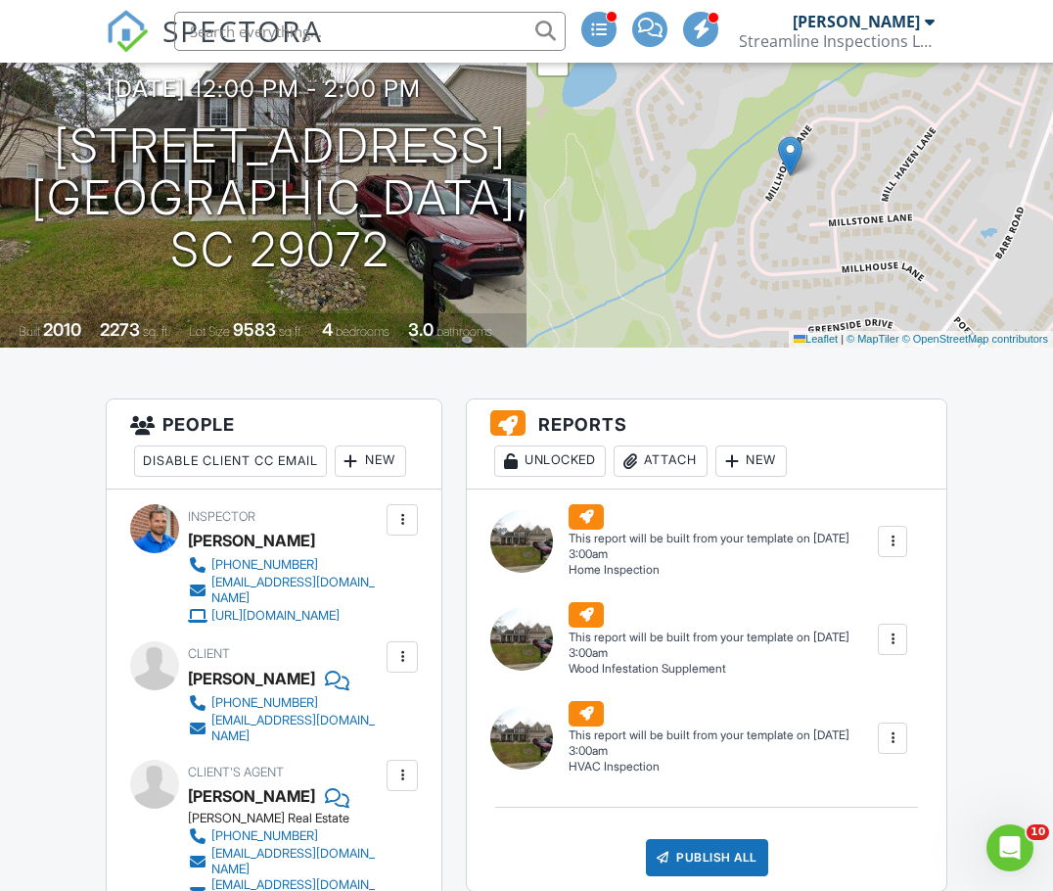
click at [335, 477] on div "New" at bounding box center [370, 460] width 71 height 31
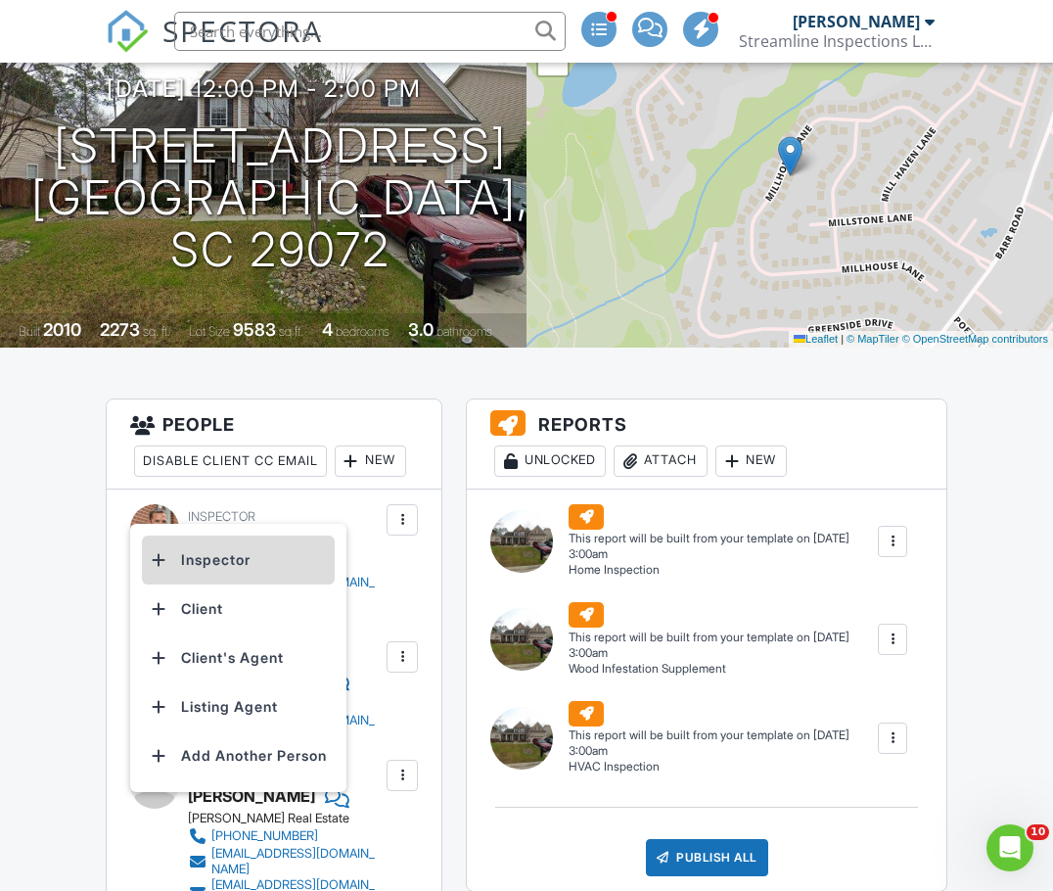
click at [206, 562] on li "Inspector" at bounding box center [238, 559] width 193 height 49
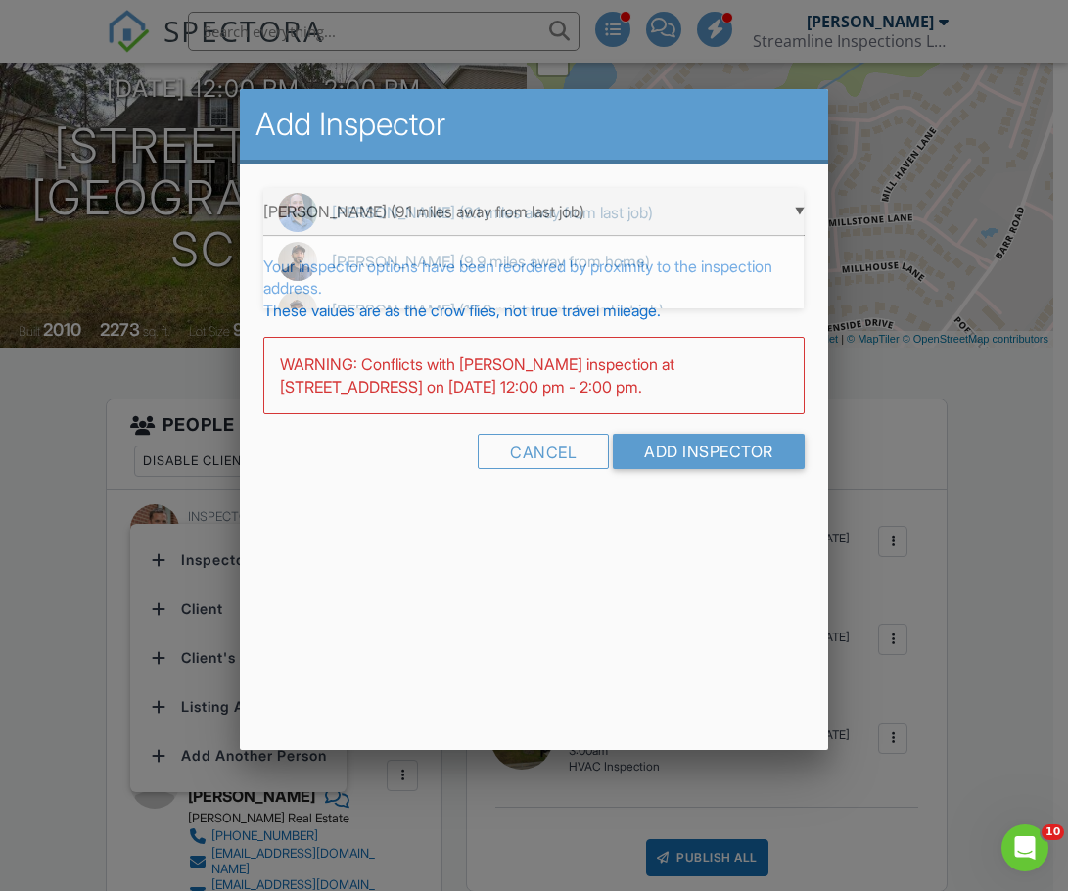
click at [385, 232] on div "▼ Paul Marriner (9.1 miles away from last job) Paul Marriner (9.1 miles away fr…" at bounding box center [533, 212] width 540 height 48
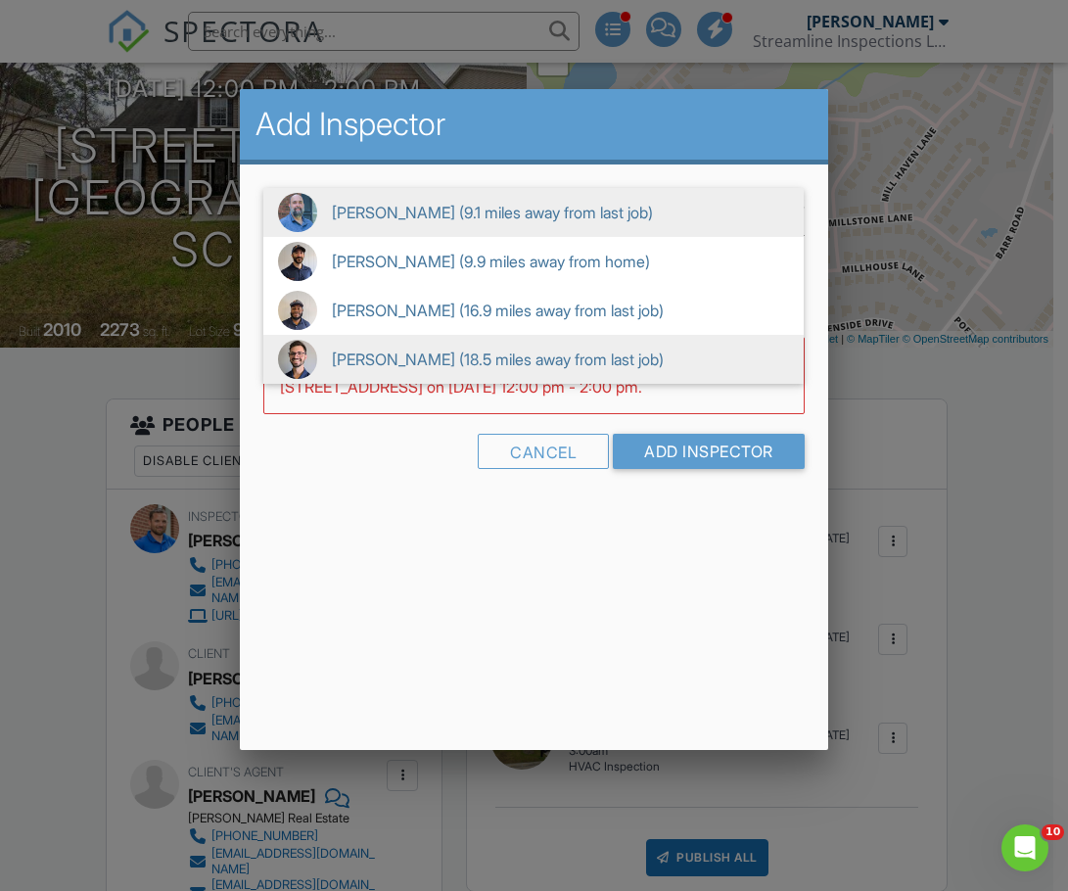
click at [380, 353] on span "Jordan Gleasure (18.5 miles away from last job)" at bounding box center [533, 359] width 540 height 49
type input "Jordan Gleasure (18.5 miles away from last job)"
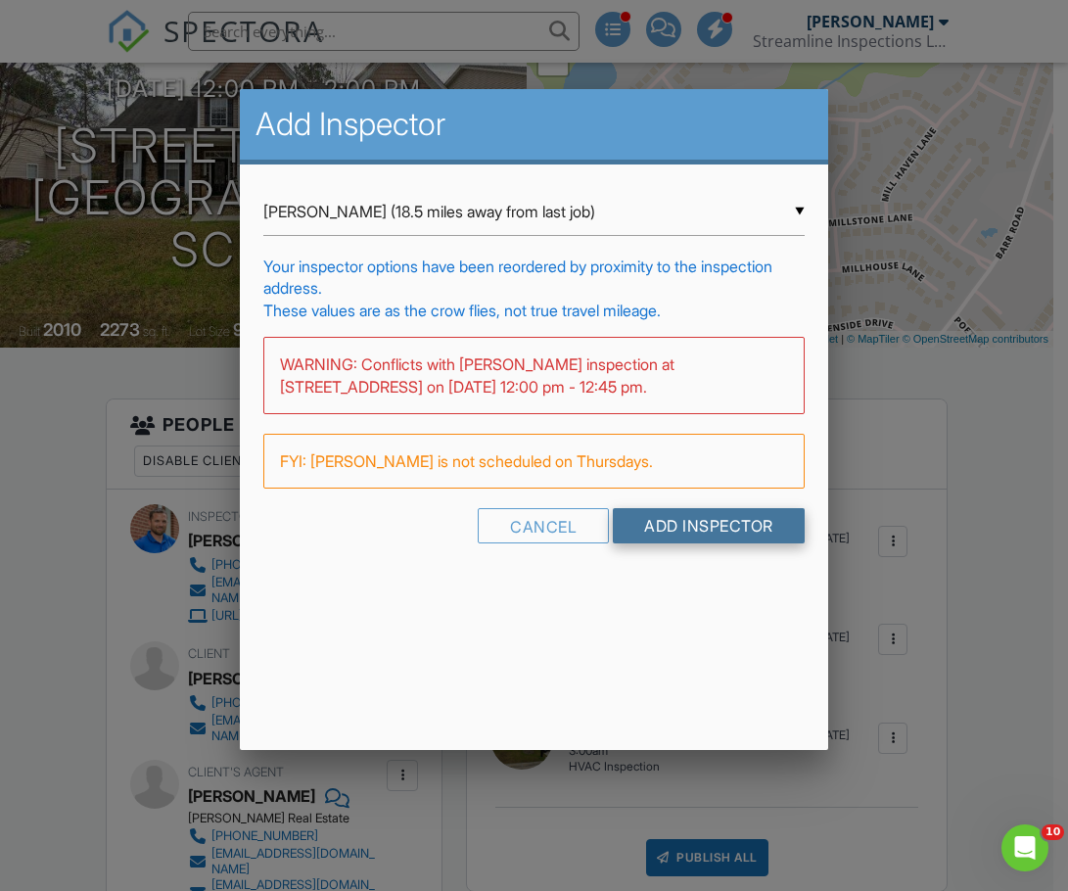
click at [684, 516] on input "Add Inspector" at bounding box center [709, 525] width 192 height 35
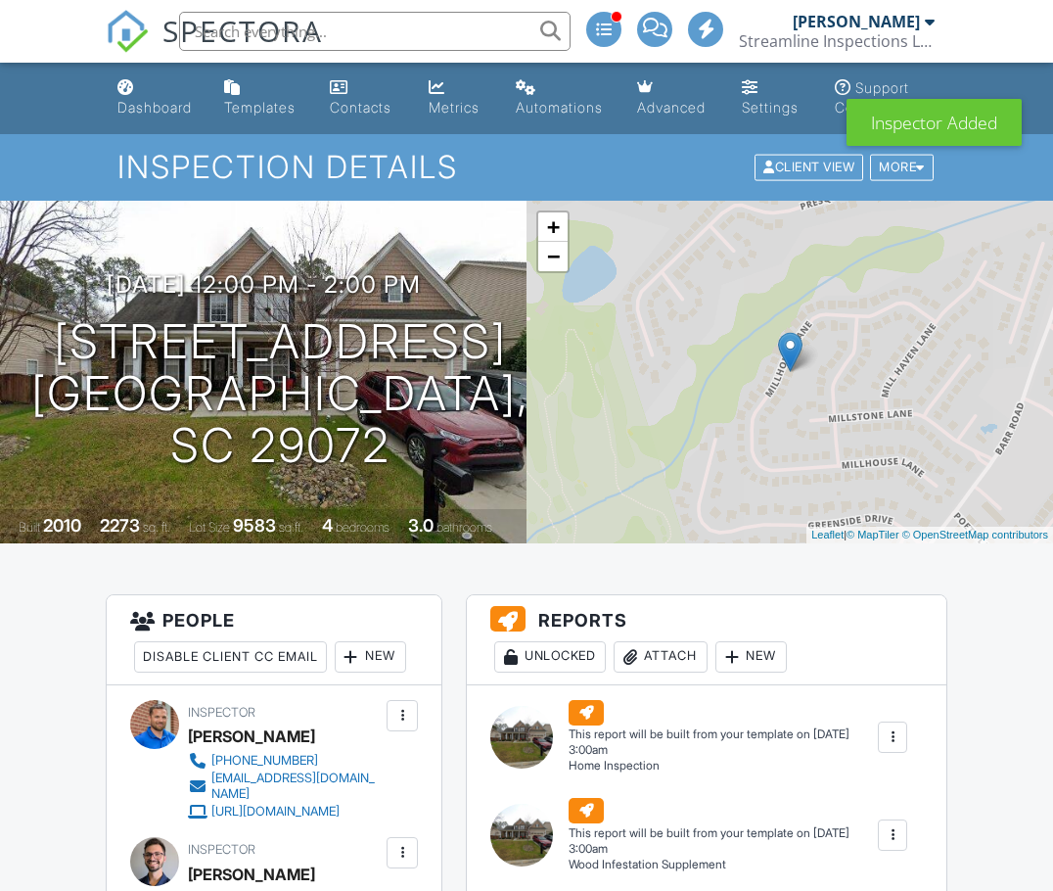
scroll to position [294, 0]
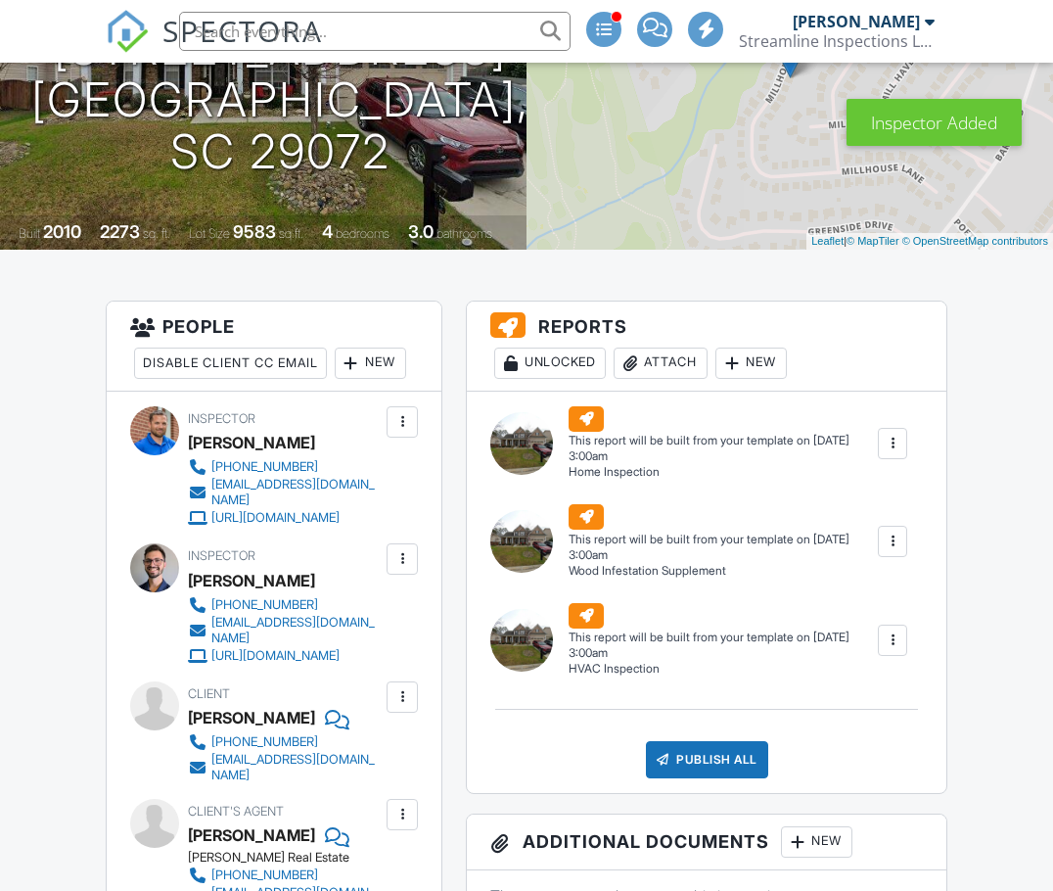
click at [335, 379] on div "New" at bounding box center [370, 362] width 71 height 31
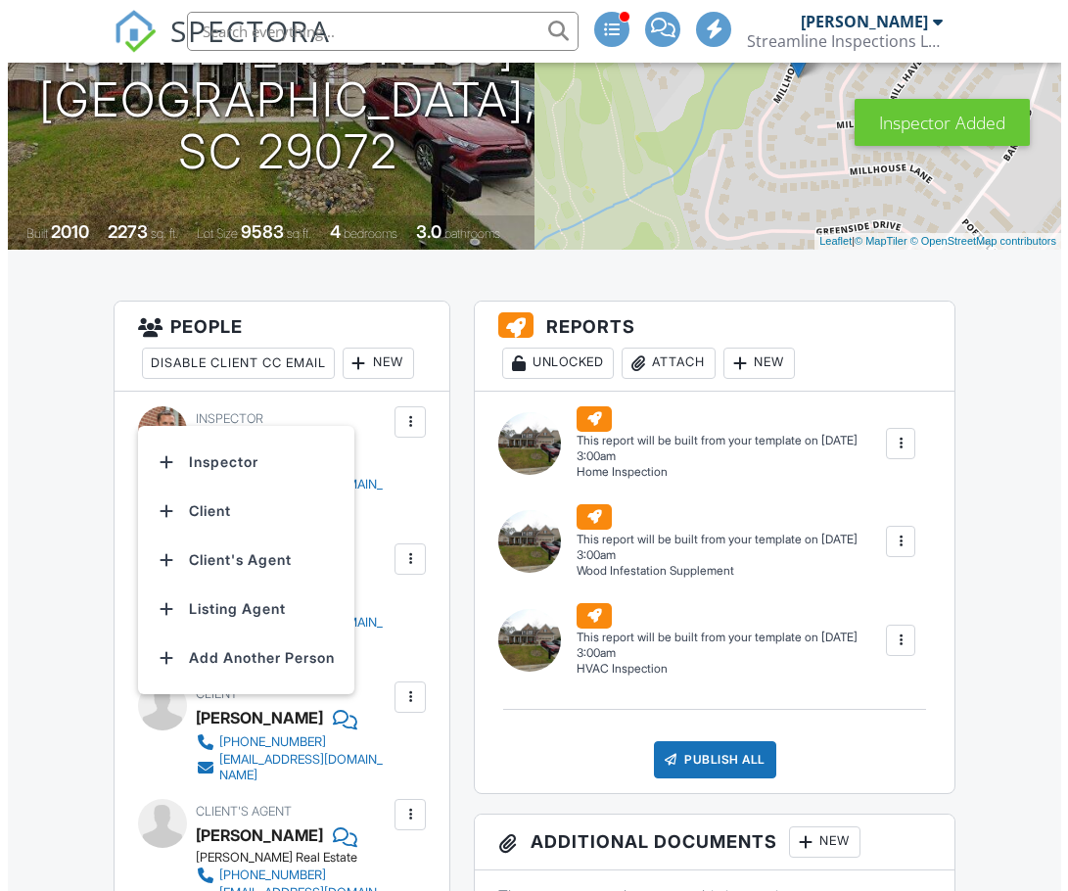
scroll to position [0, 0]
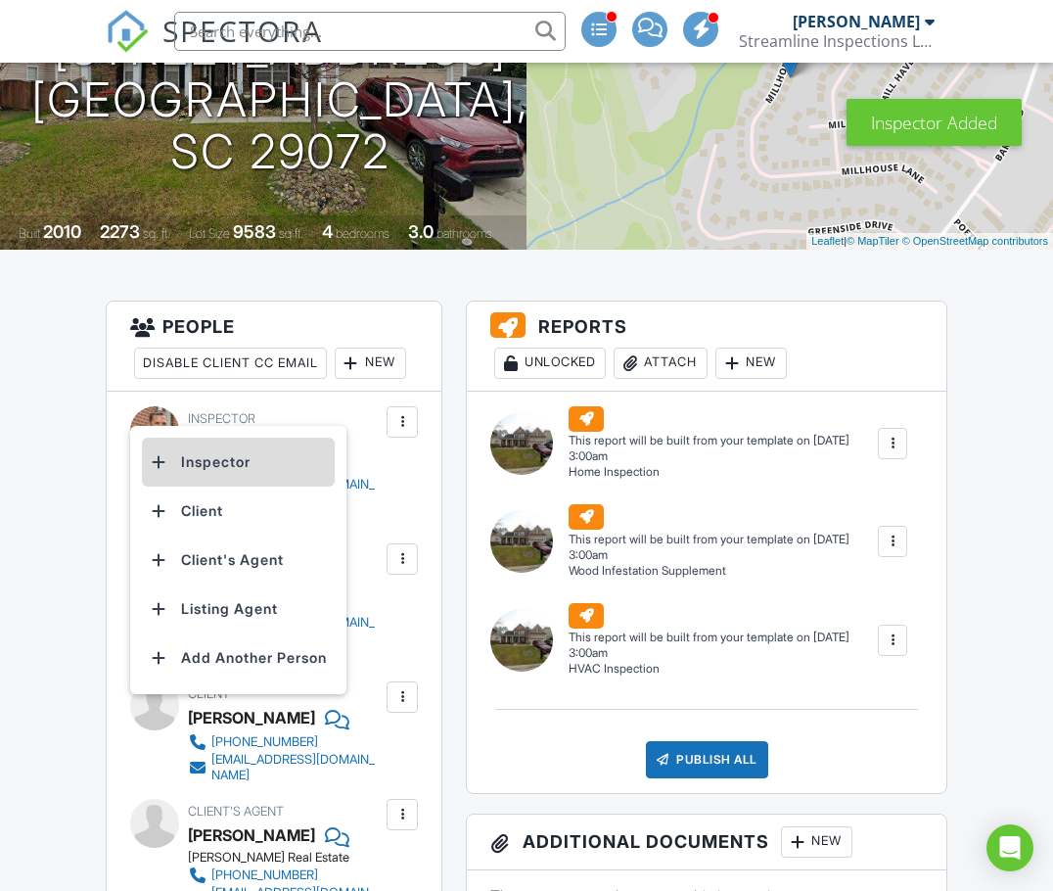
click at [185, 442] on li "Inspector" at bounding box center [238, 461] width 193 height 49
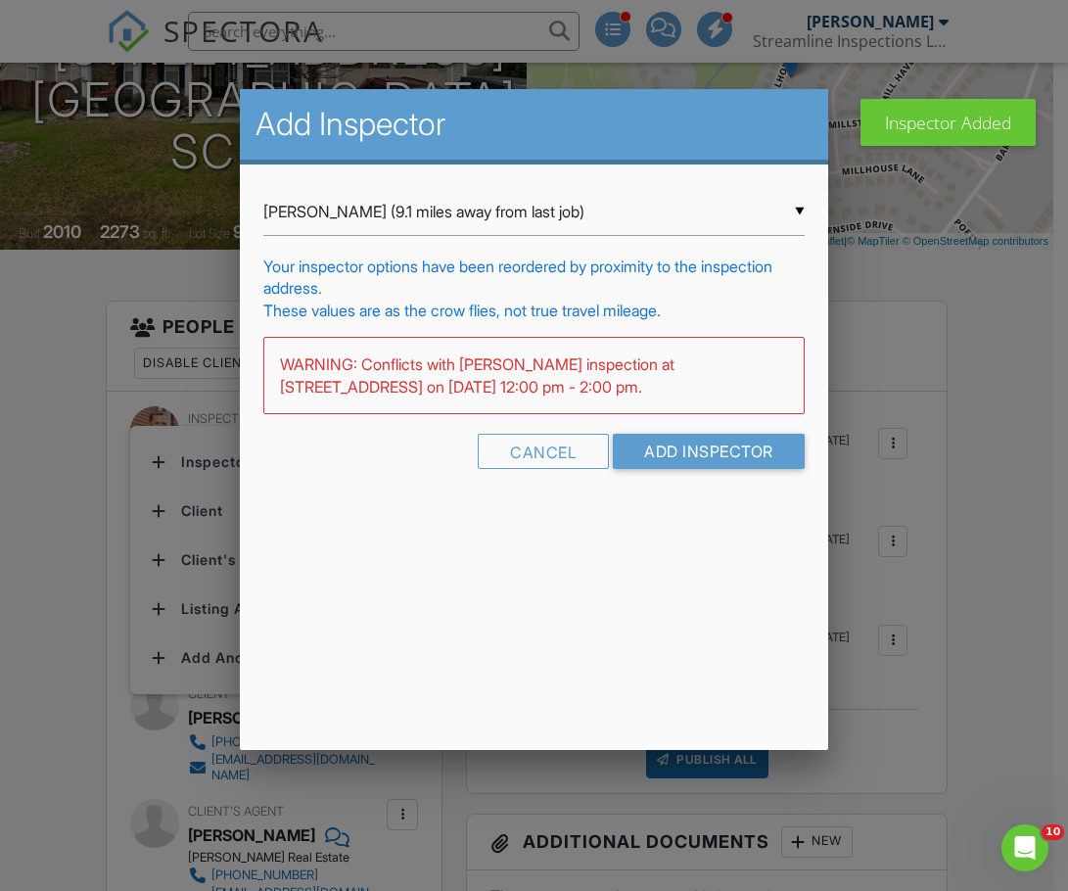
click at [385, 220] on div "▼ [PERSON_NAME] (9.1 miles away from last job) [PERSON_NAME] (9.1 miles away fr…" at bounding box center [533, 212] width 540 height 48
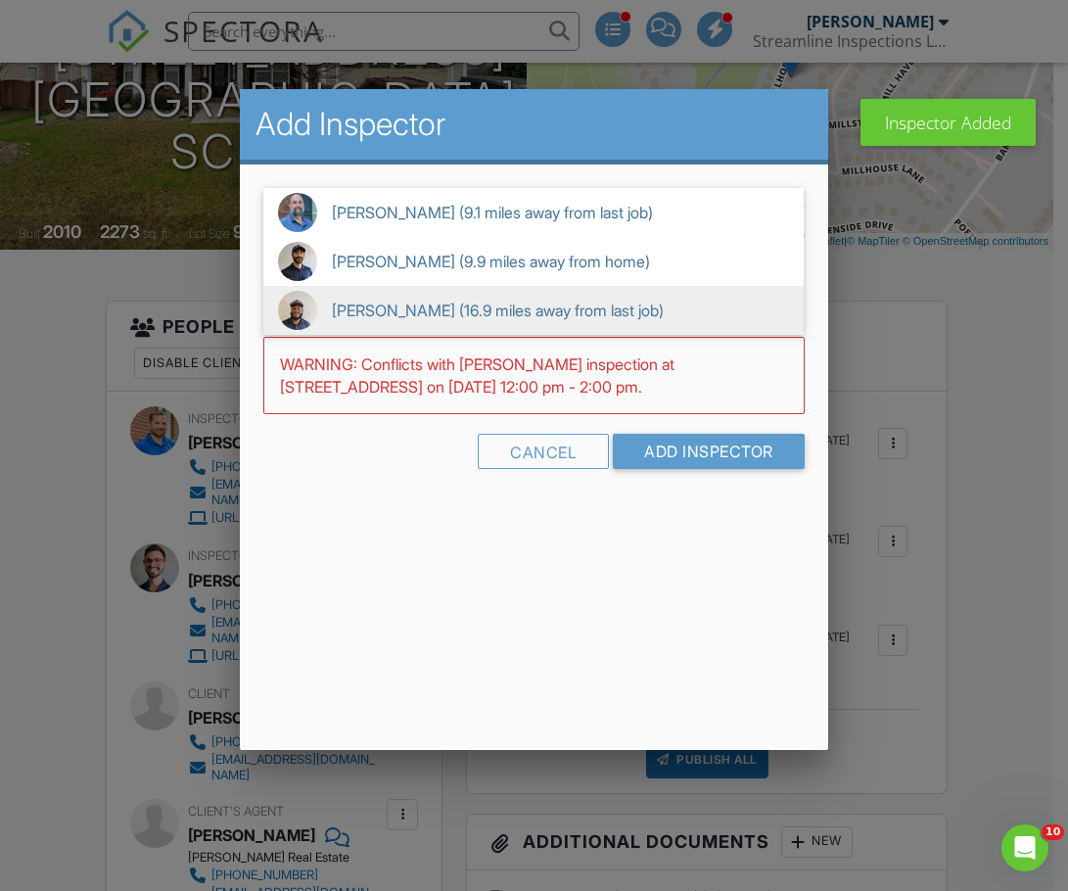
click at [360, 312] on span "Kendrick Allen (16.9 miles away from last job)" at bounding box center [533, 310] width 540 height 49
type input "Kendrick Allen (16.9 miles away from last job)"
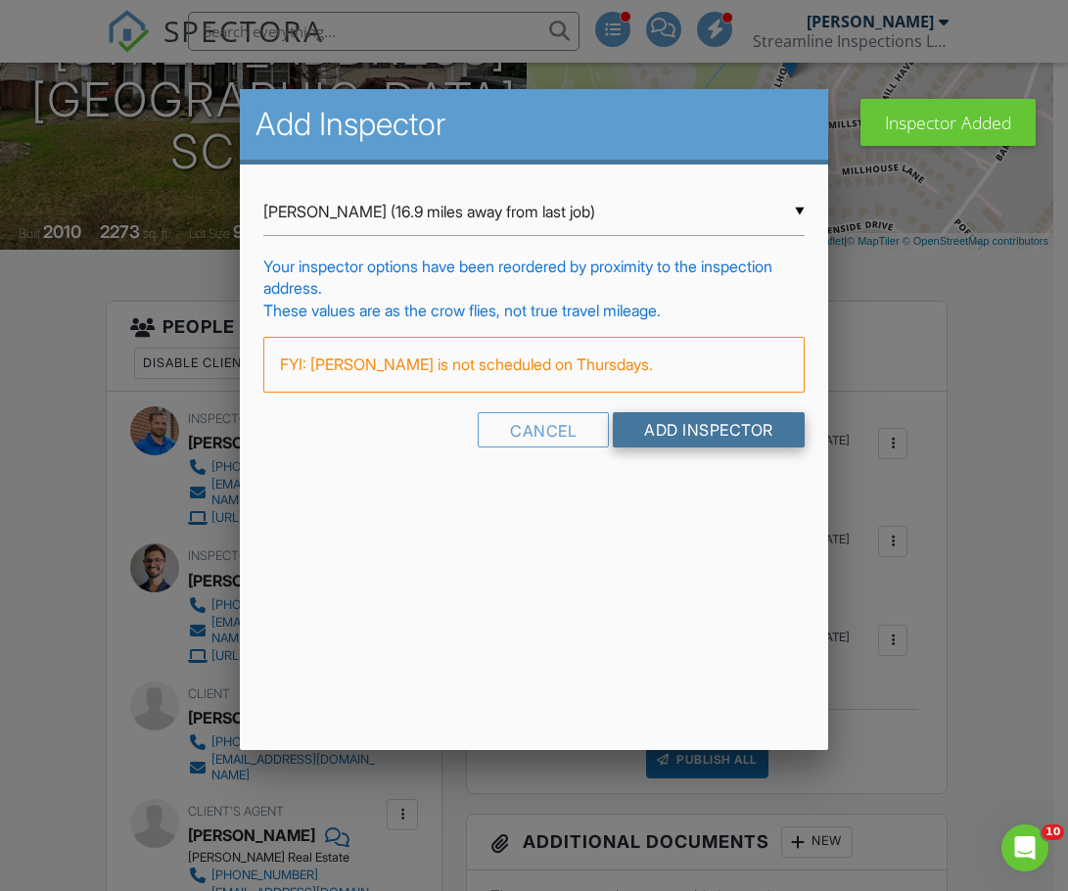
click at [656, 434] on input "Add Inspector" at bounding box center [709, 429] width 192 height 35
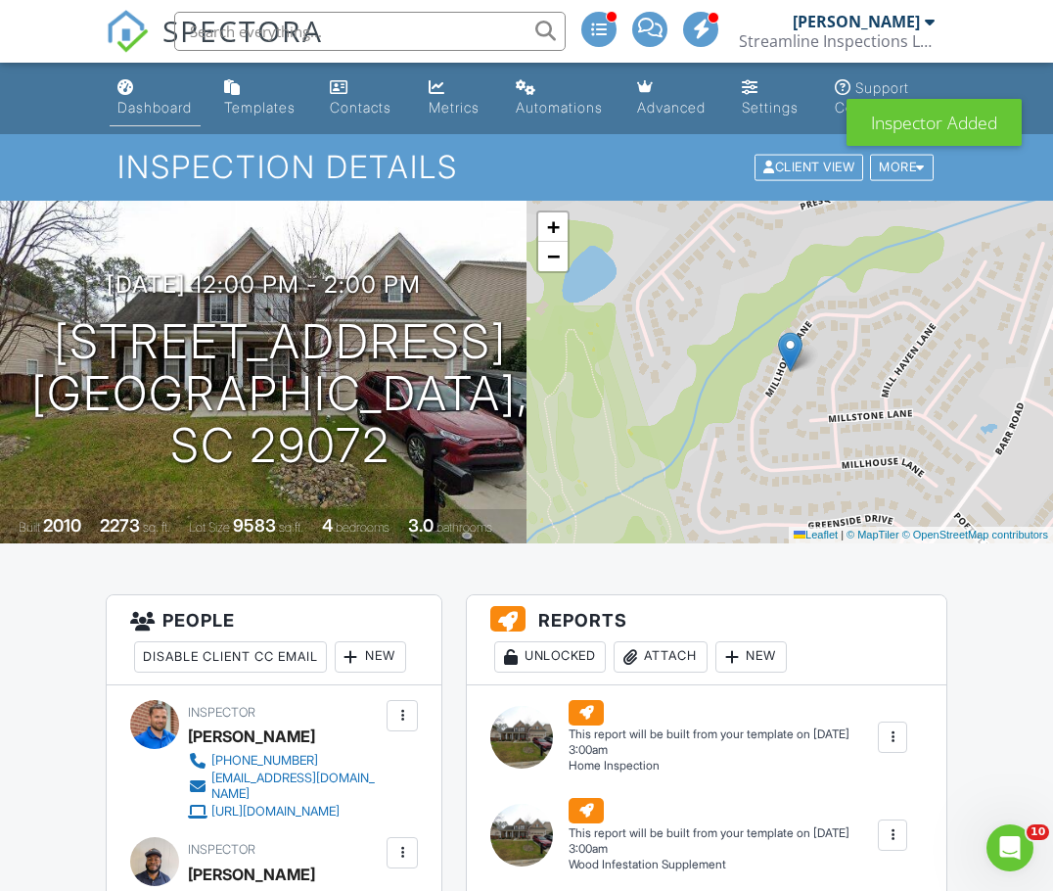
click at [159, 111] on div "Dashboard" at bounding box center [154, 107] width 74 height 17
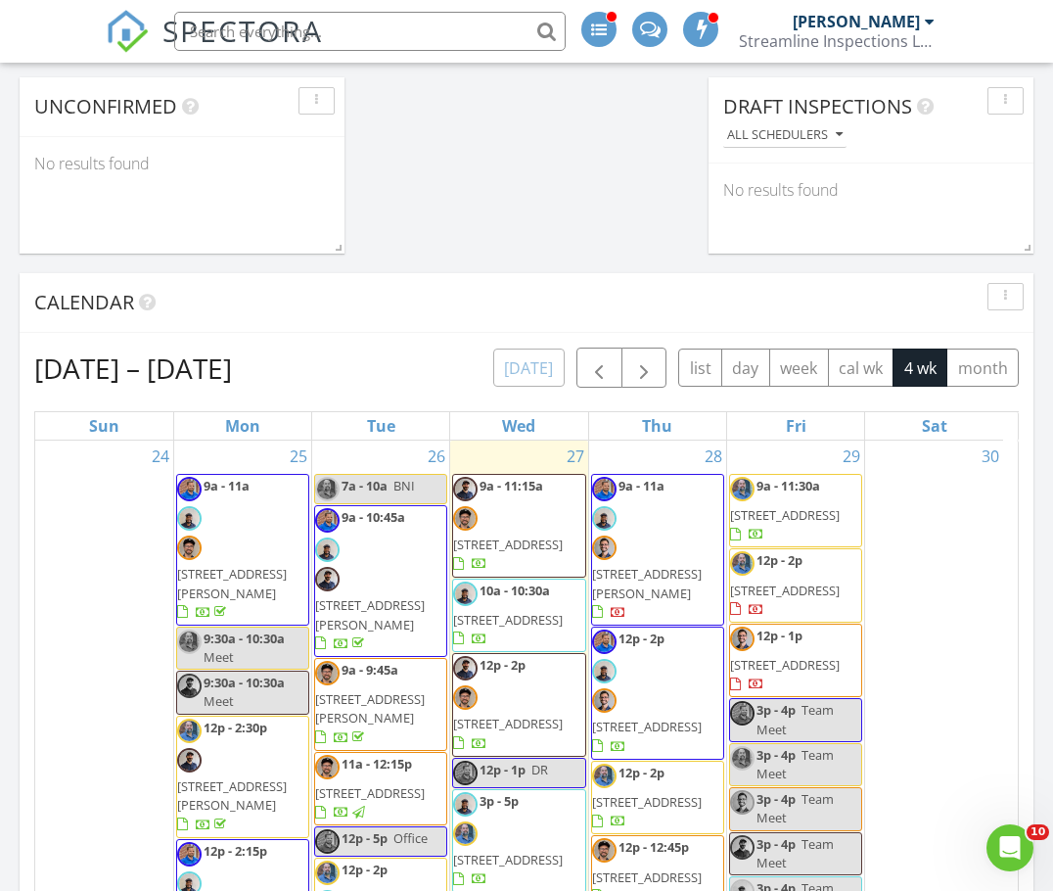
scroll to position [685, 0]
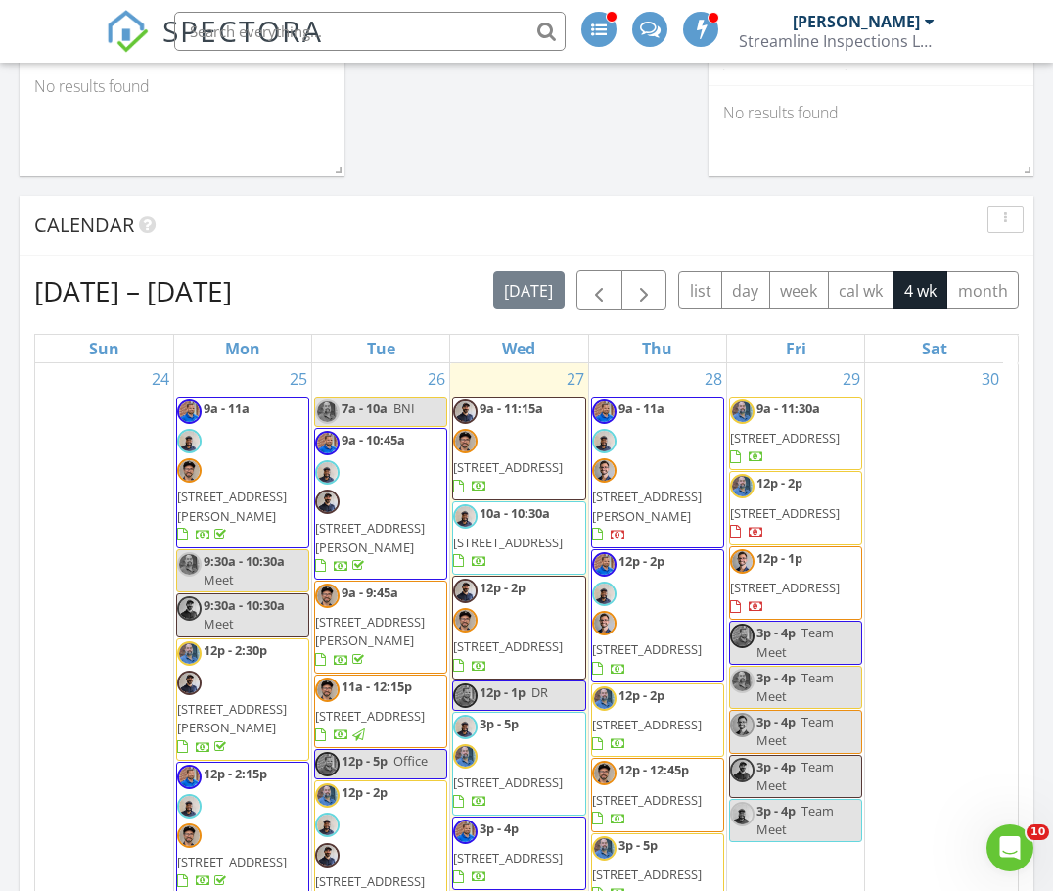
click at [632, 715] on span "[STREET_ADDRESS]" at bounding box center [647, 724] width 110 height 18
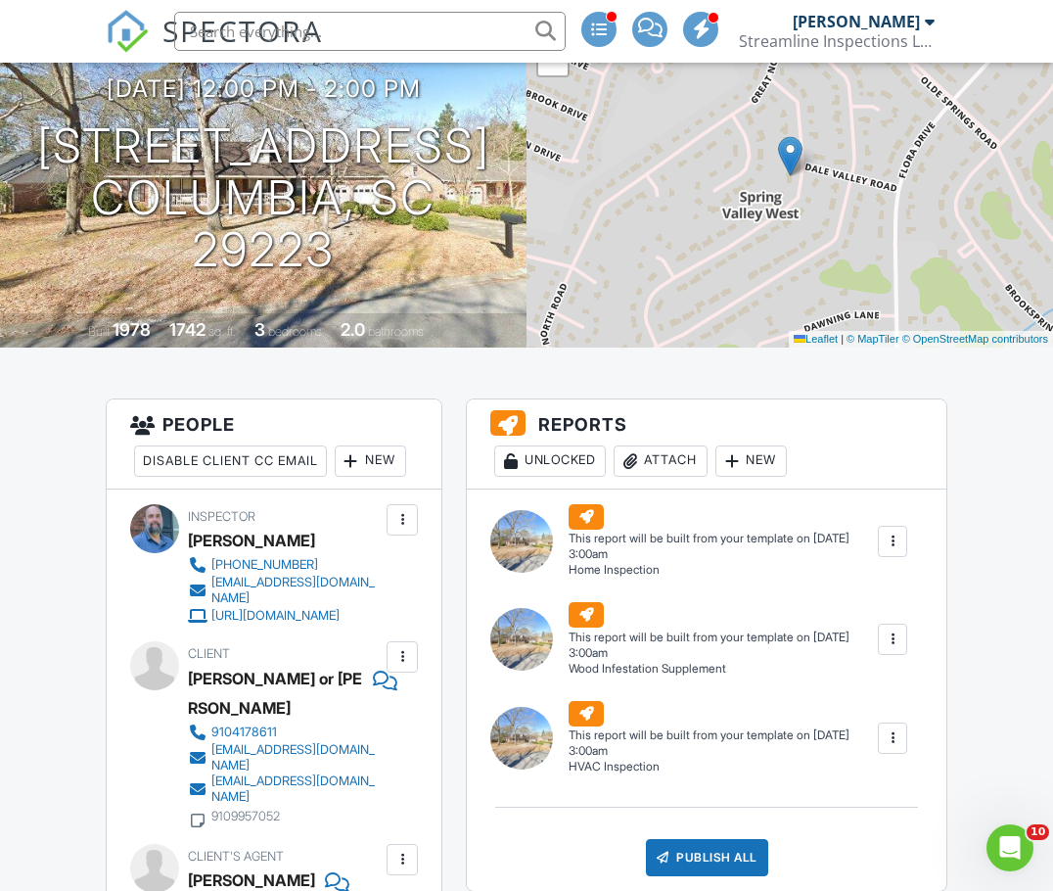
click at [335, 477] on div "New" at bounding box center [370, 460] width 71 height 31
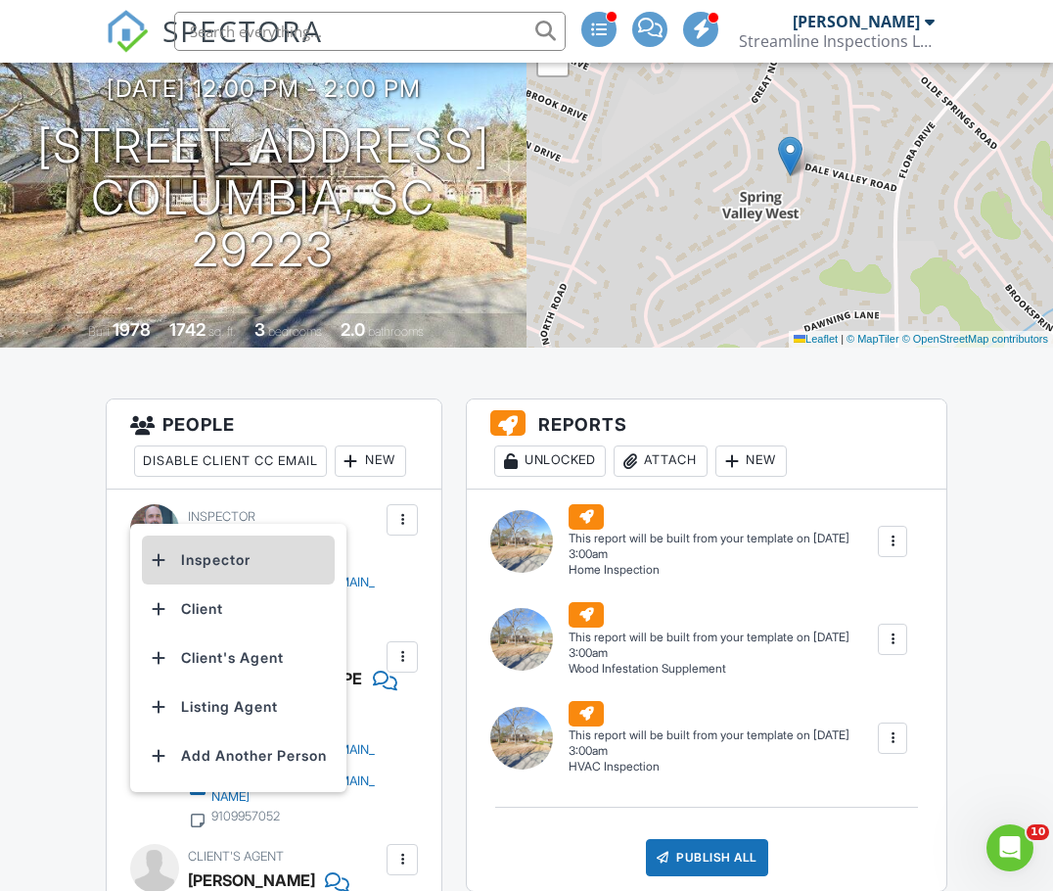
click at [263, 557] on li "Inspector" at bounding box center [238, 559] width 193 height 49
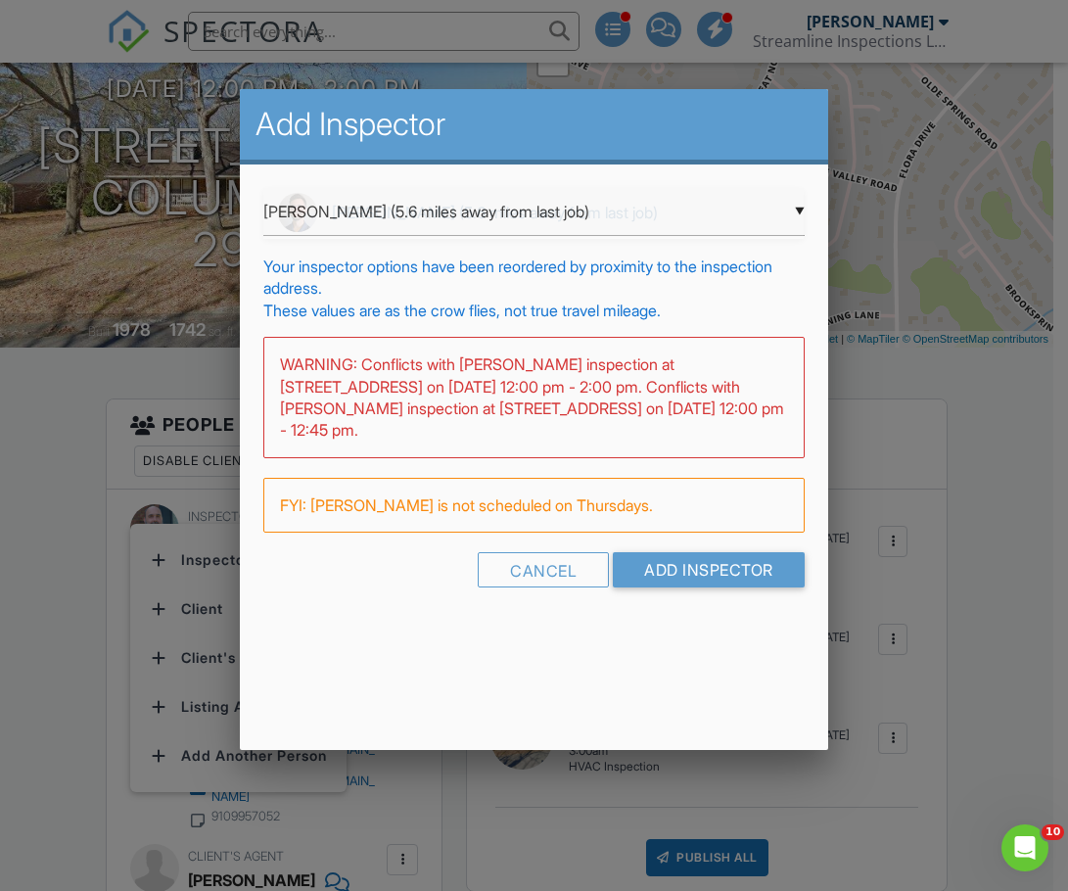
click at [326, 220] on div "▼ Jordan Gleasure (5.6 miles away from last job) Jordan Gleasure (5.6 miles awa…" at bounding box center [533, 212] width 540 height 48
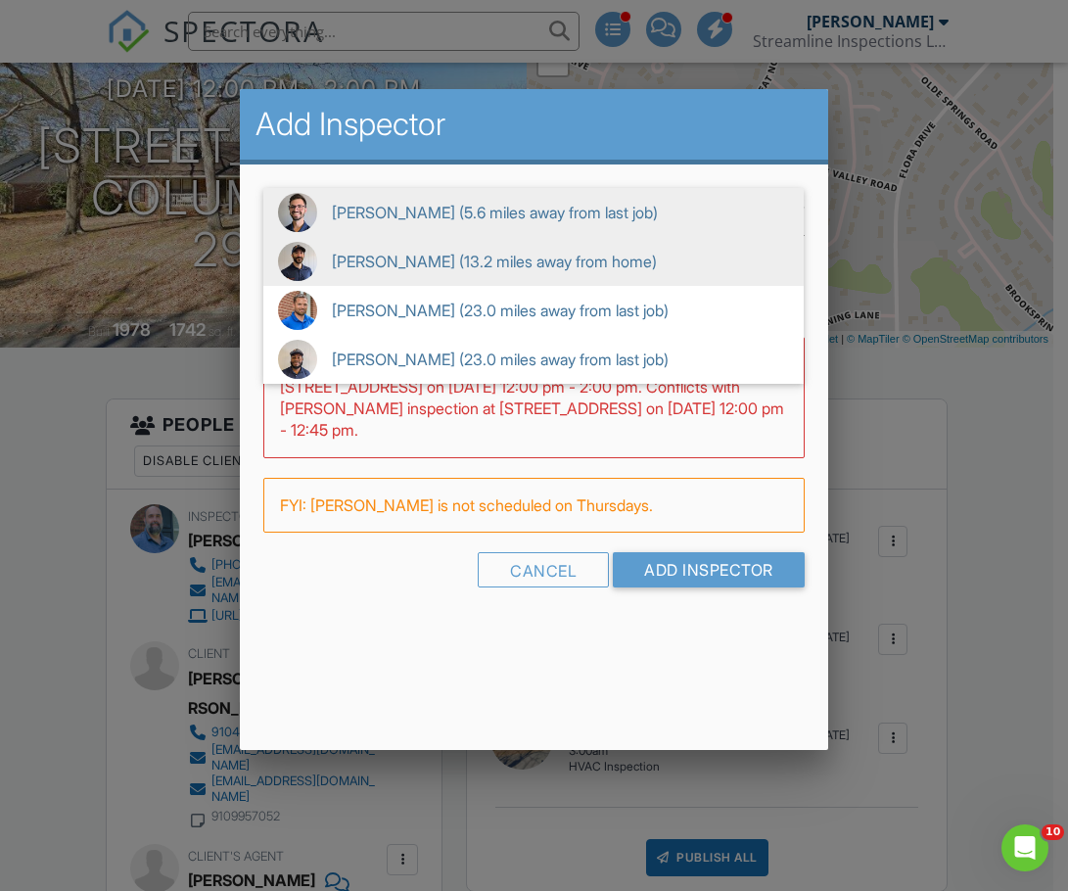
click at [331, 250] on span "Shane Powell (13.2 miles away from home)" at bounding box center [533, 261] width 540 height 49
type input "Shane Powell (13.2 miles away from home)"
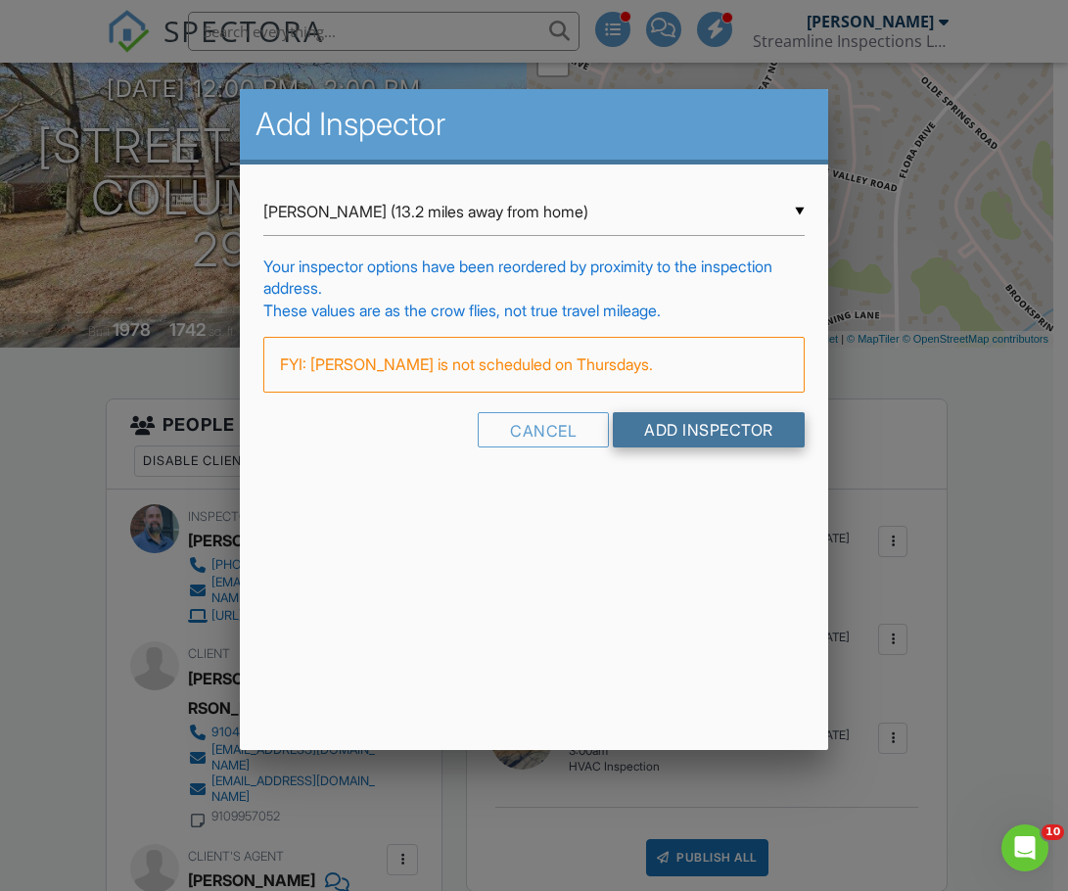
click at [662, 438] on input "Add Inspector" at bounding box center [709, 429] width 192 height 35
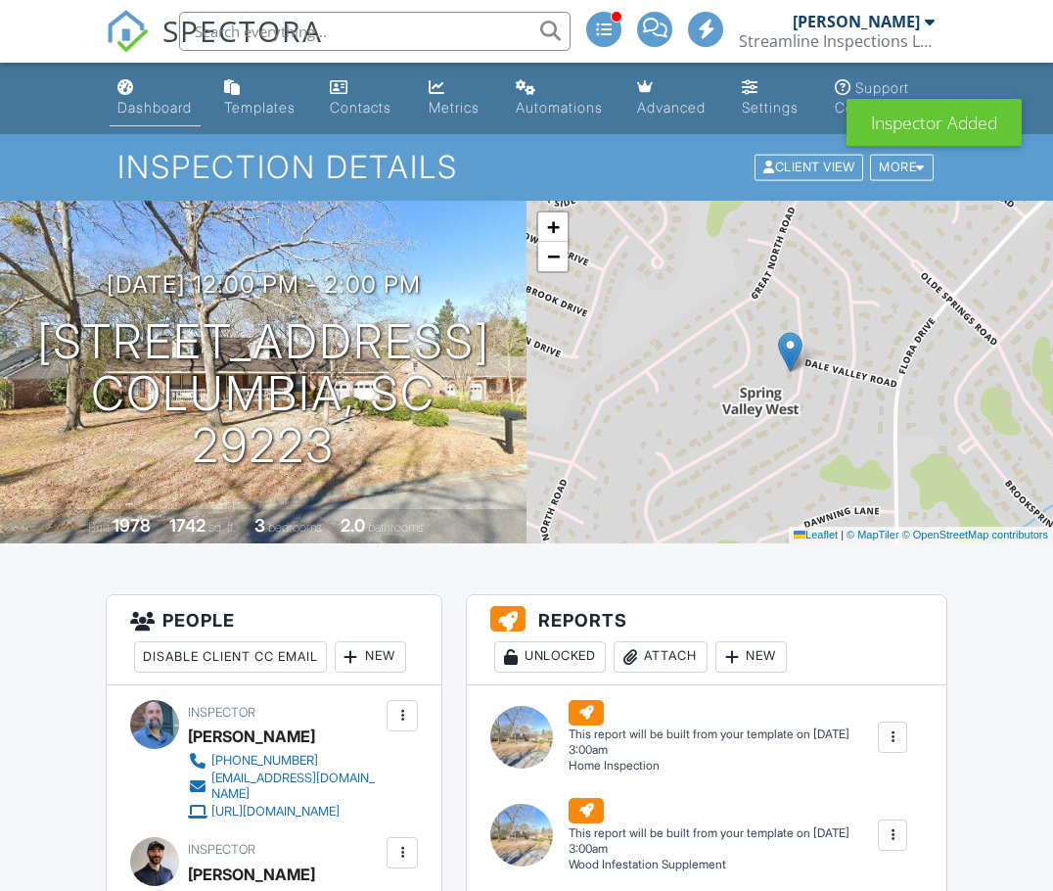
click at [160, 108] on div "Dashboard" at bounding box center [154, 107] width 74 height 17
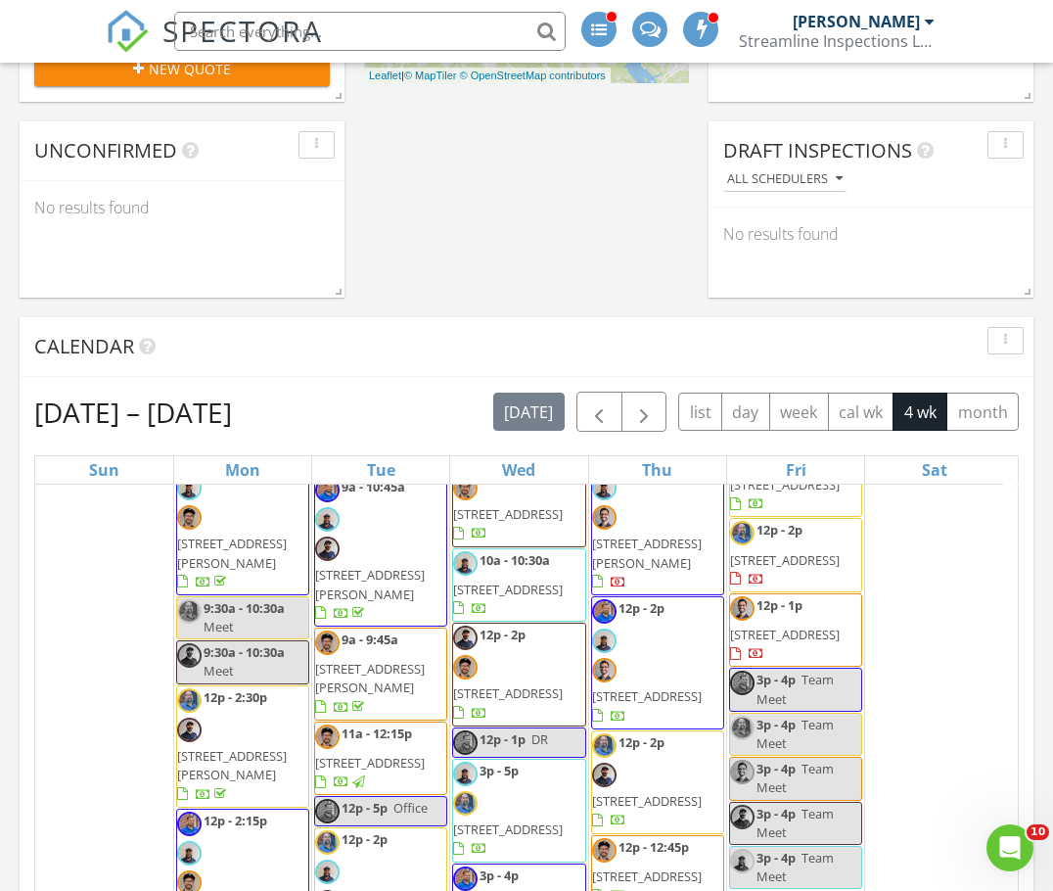
scroll to position [783, 0]
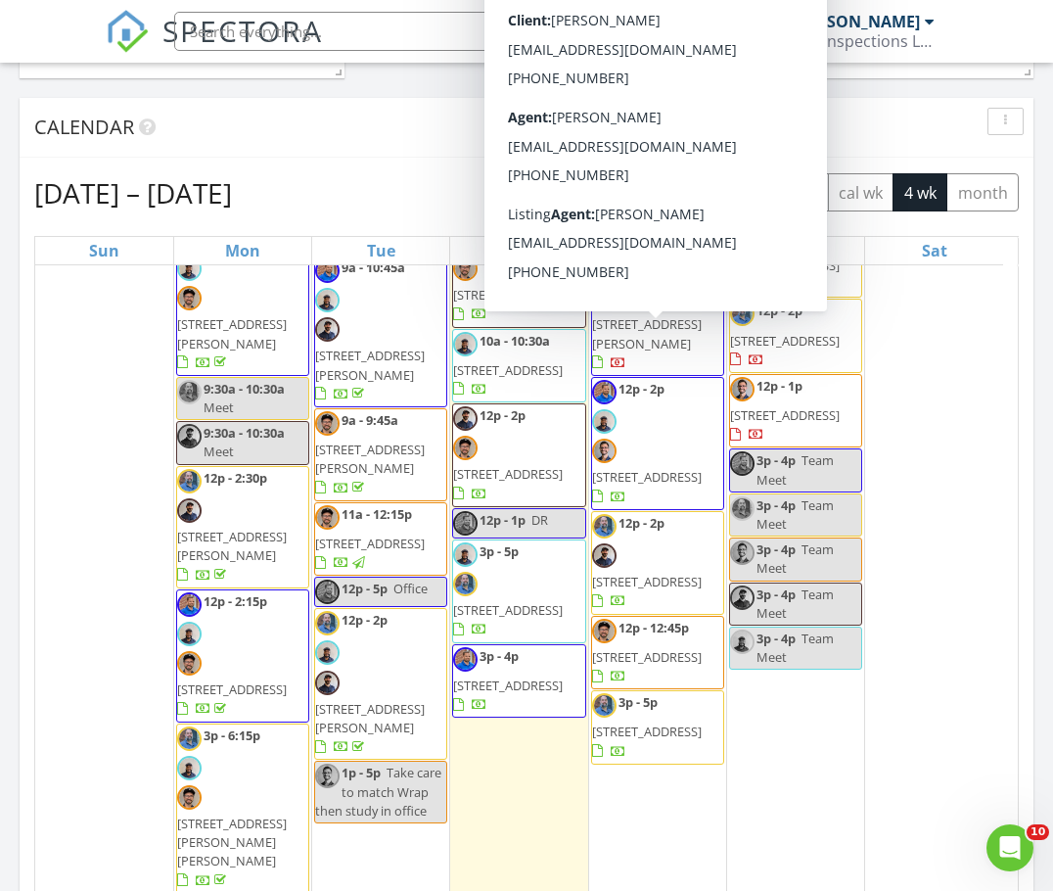
click at [649, 468] on span "177 Mill House Ln, Lexington 29072" at bounding box center [647, 477] width 110 height 18
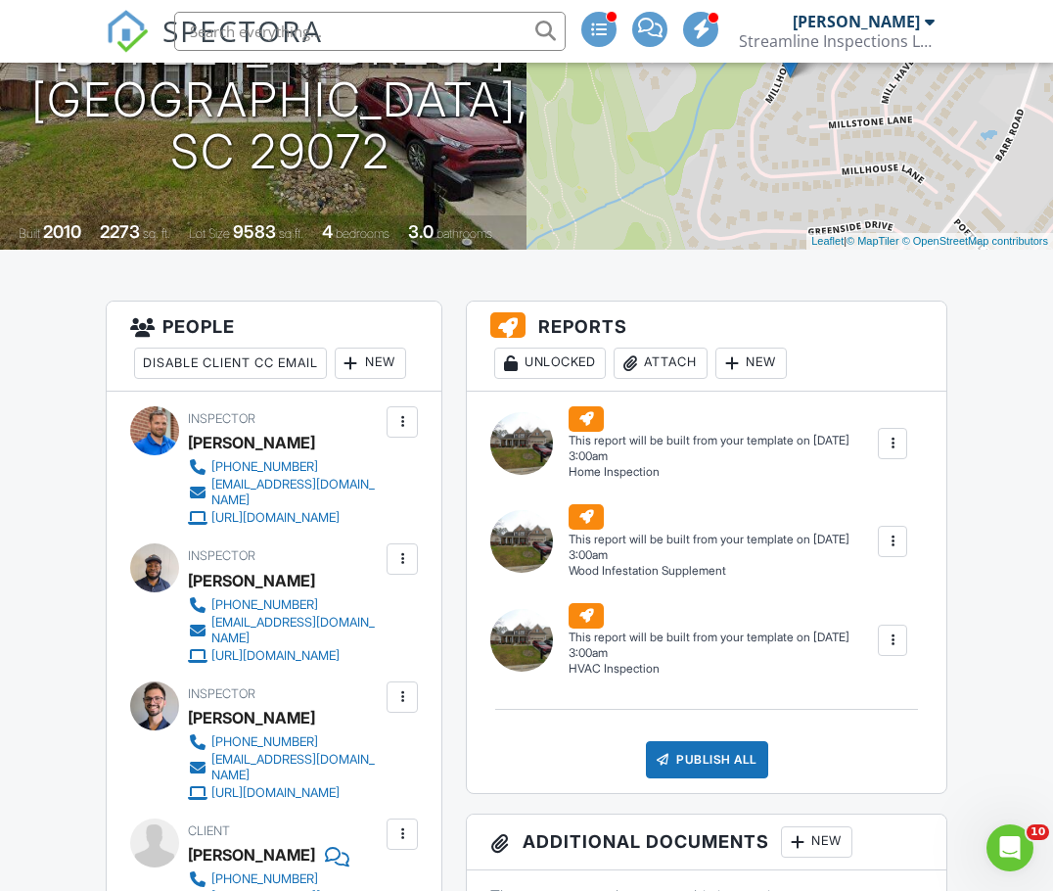
click at [397, 707] on div at bounding box center [402, 697] width 20 height 20
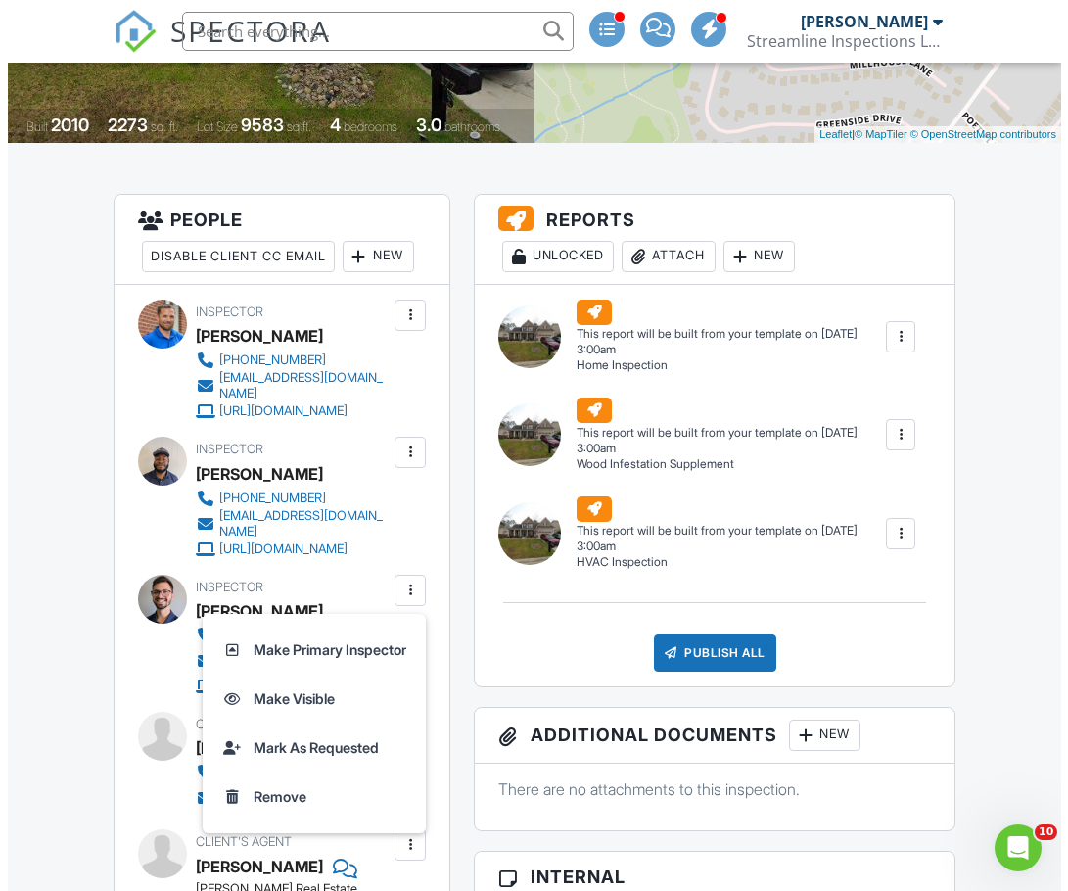
scroll to position [587, 0]
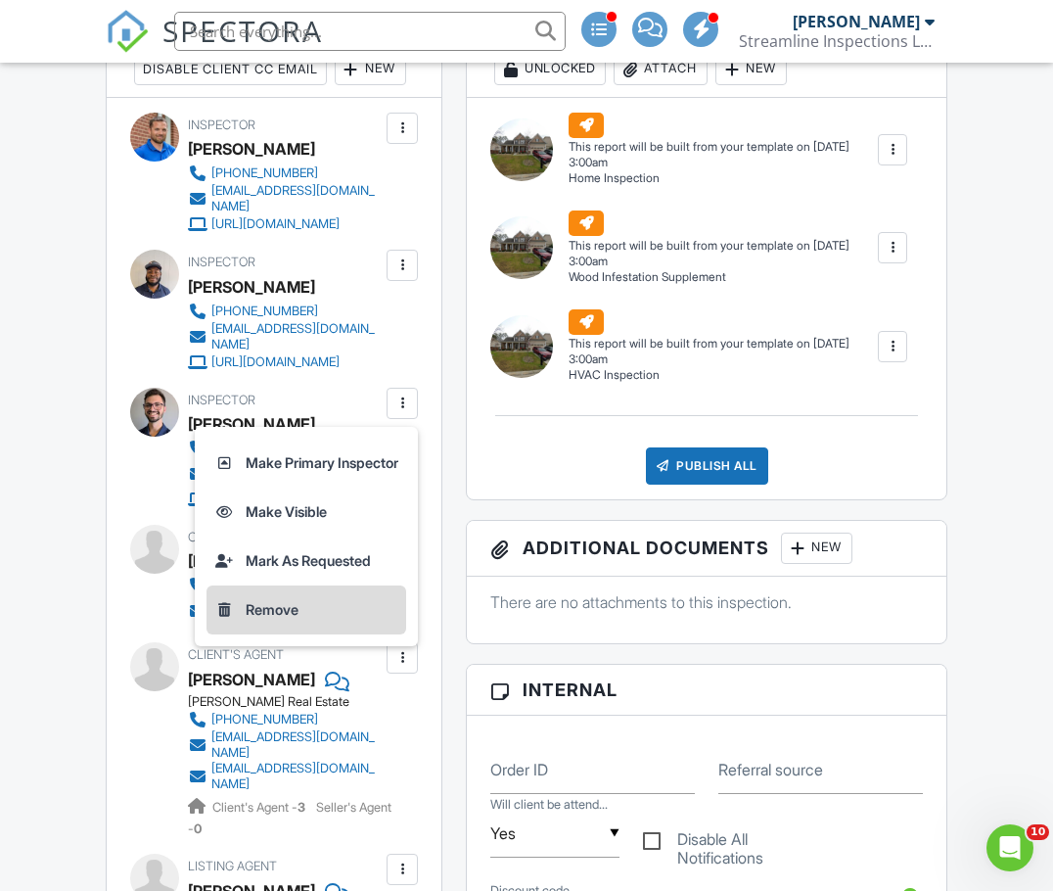
click at [293, 634] on li "Remove" at bounding box center [306, 609] width 200 height 49
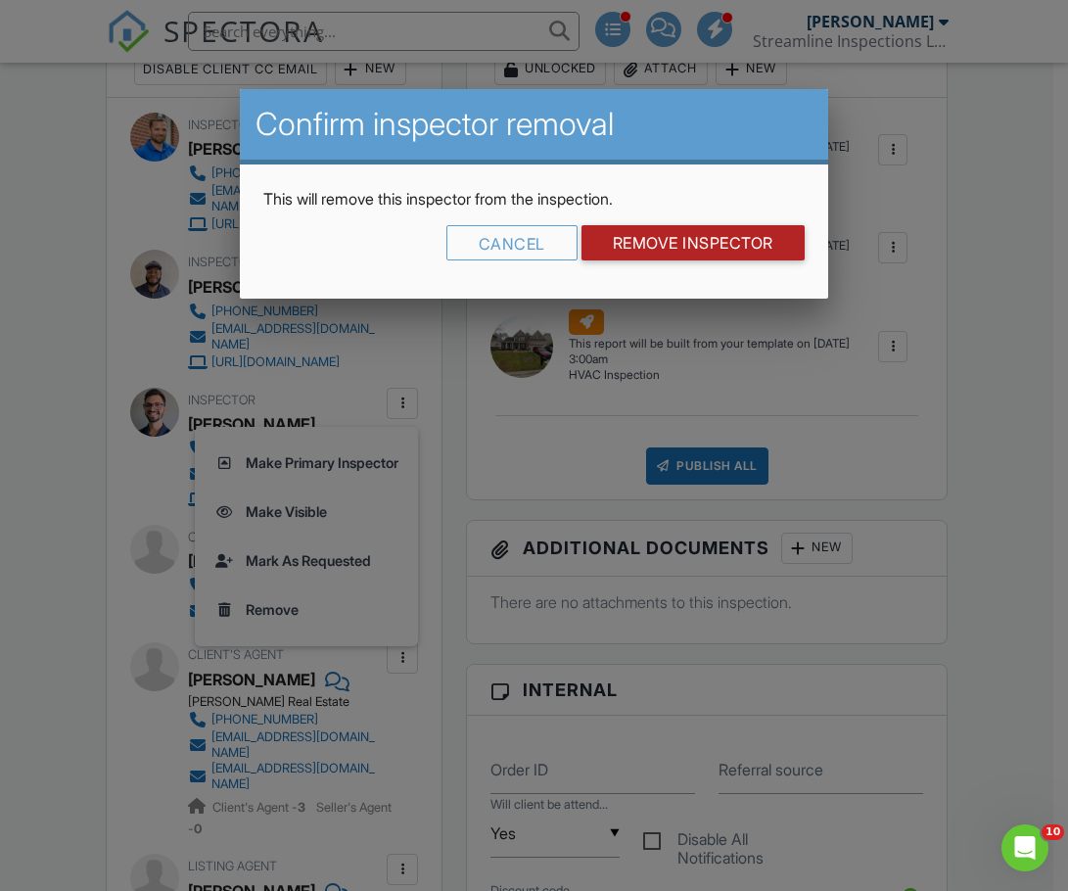
click at [655, 247] on input "Remove Inspector" at bounding box center [692, 242] width 223 height 35
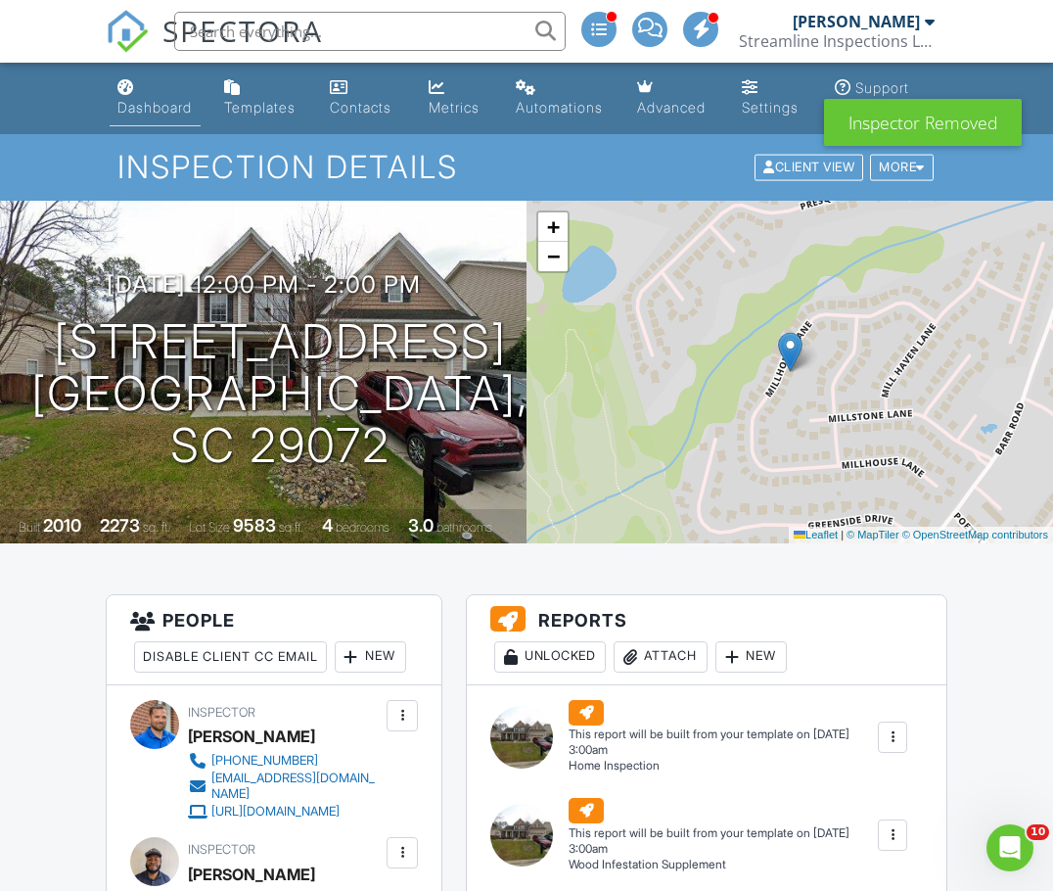
click at [134, 93] on link "Dashboard" at bounding box center [156, 98] width 92 height 56
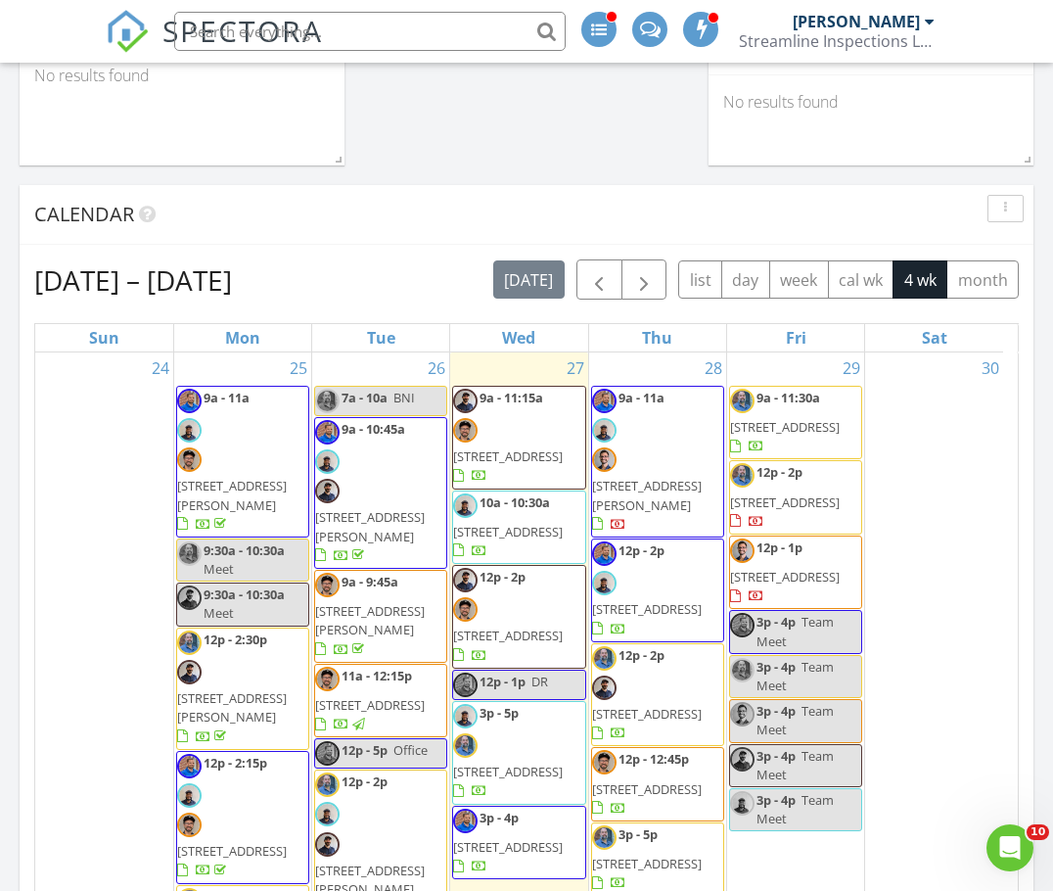
scroll to position [783, 0]
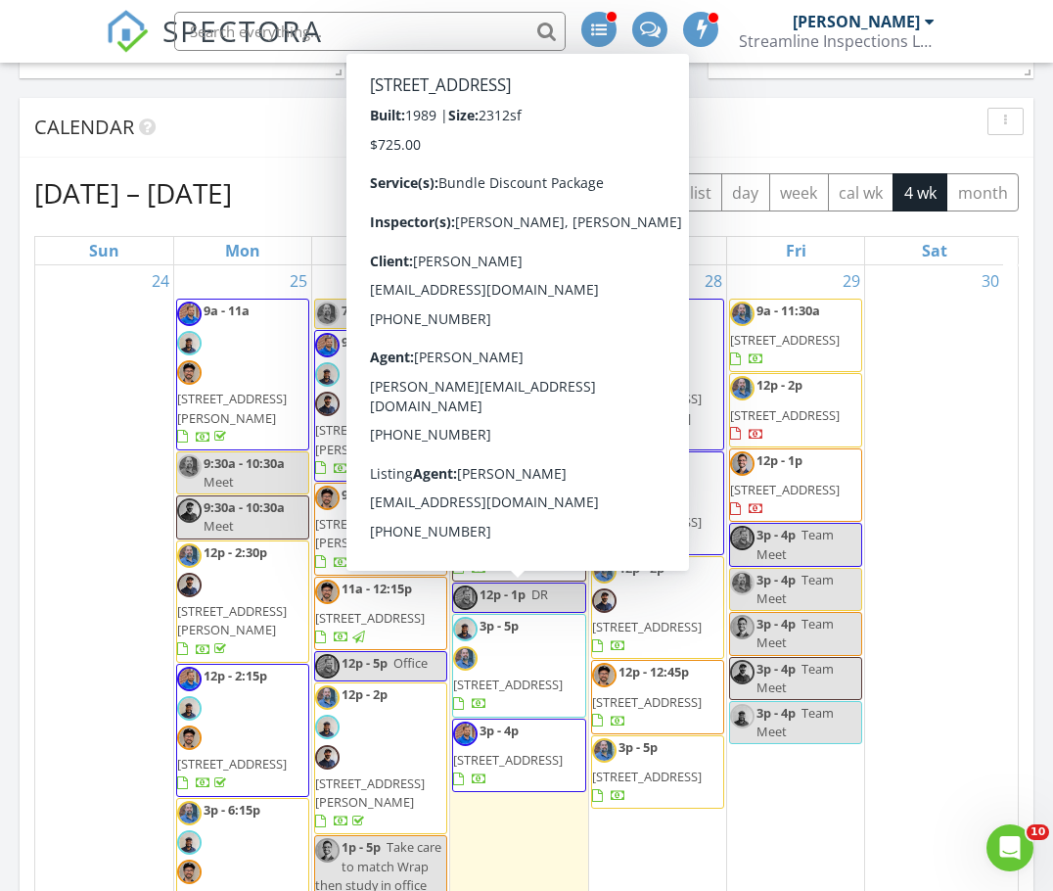
click at [508, 617] on span "3p - 5p" at bounding box center [499, 626] width 39 height 18
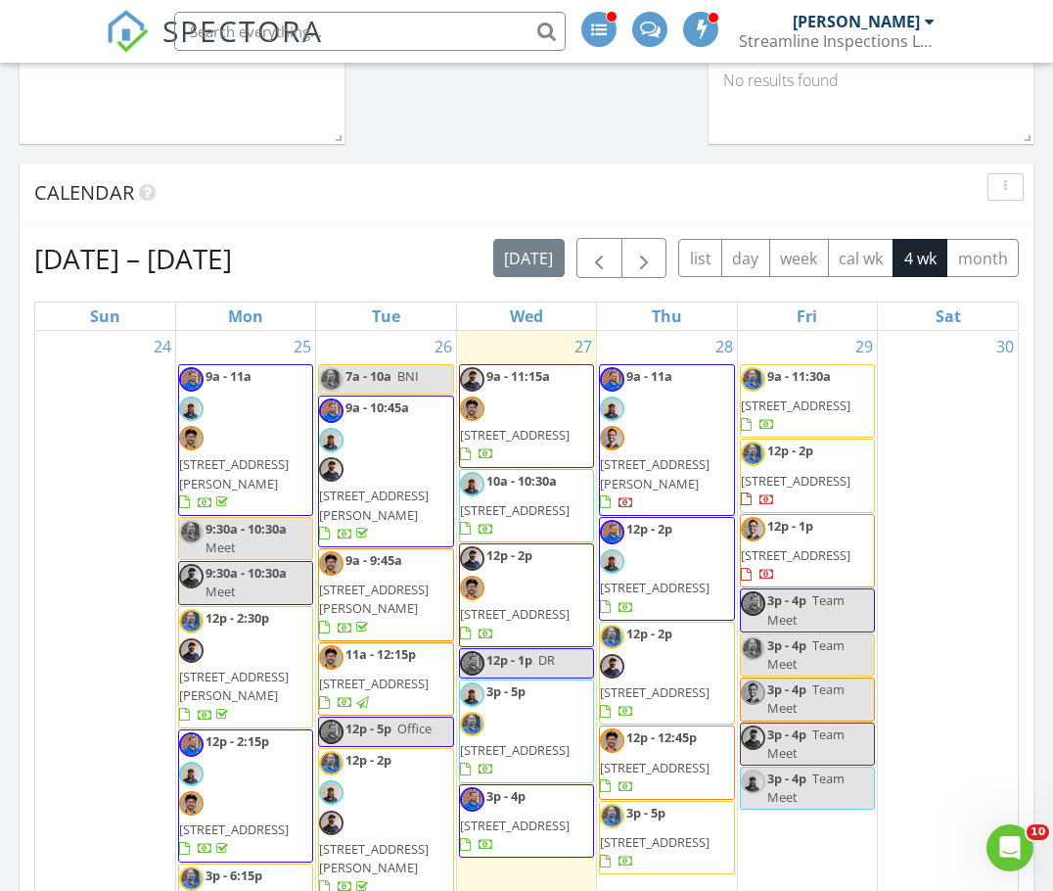
scroll to position [881, 0]
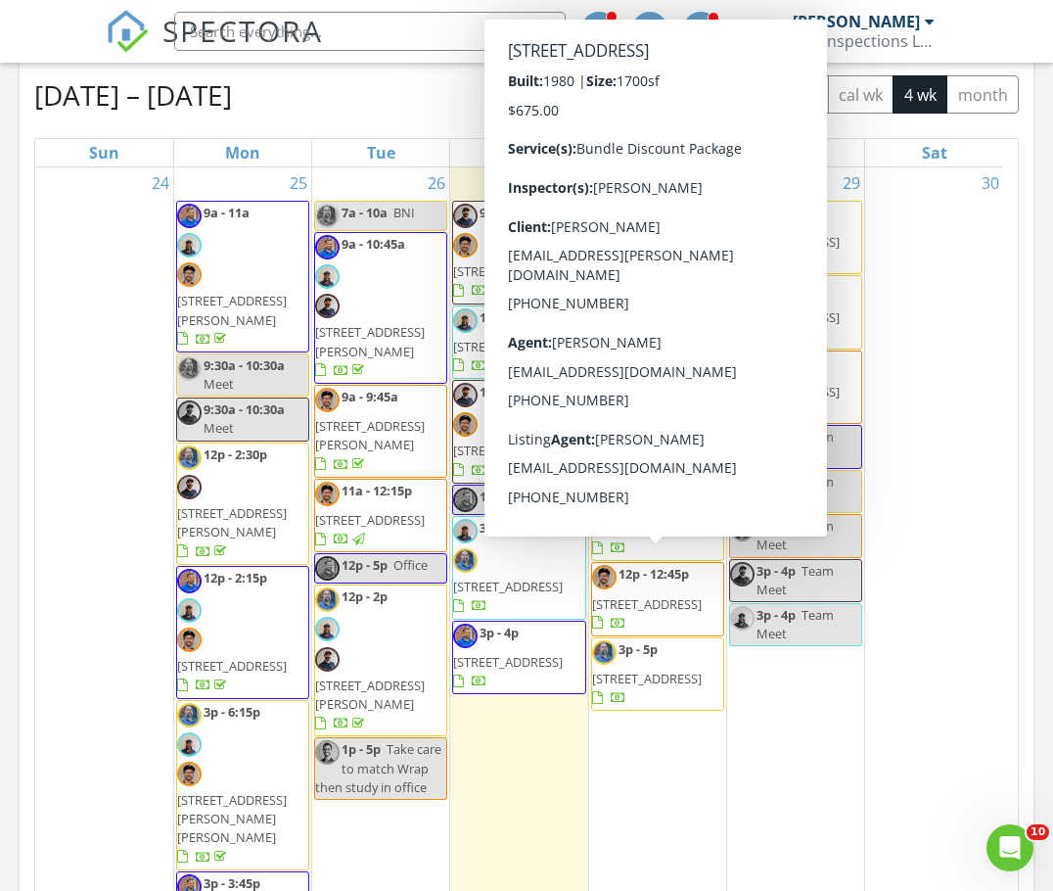
click at [622, 669] on span "90 Windward Way, Columbia 29212" at bounding box center [647, 678] width 110 height 18
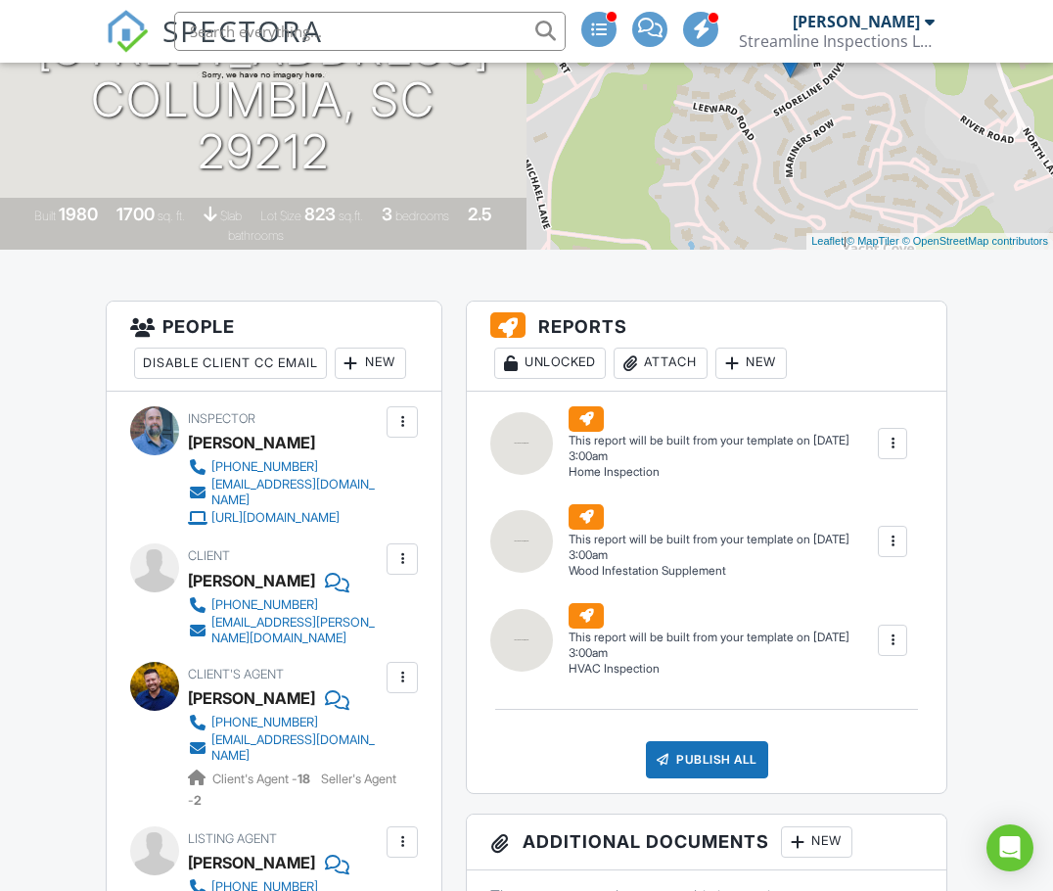
click at [335, 379] on div "New" at bounding box center [370, 362] width 71 height 31
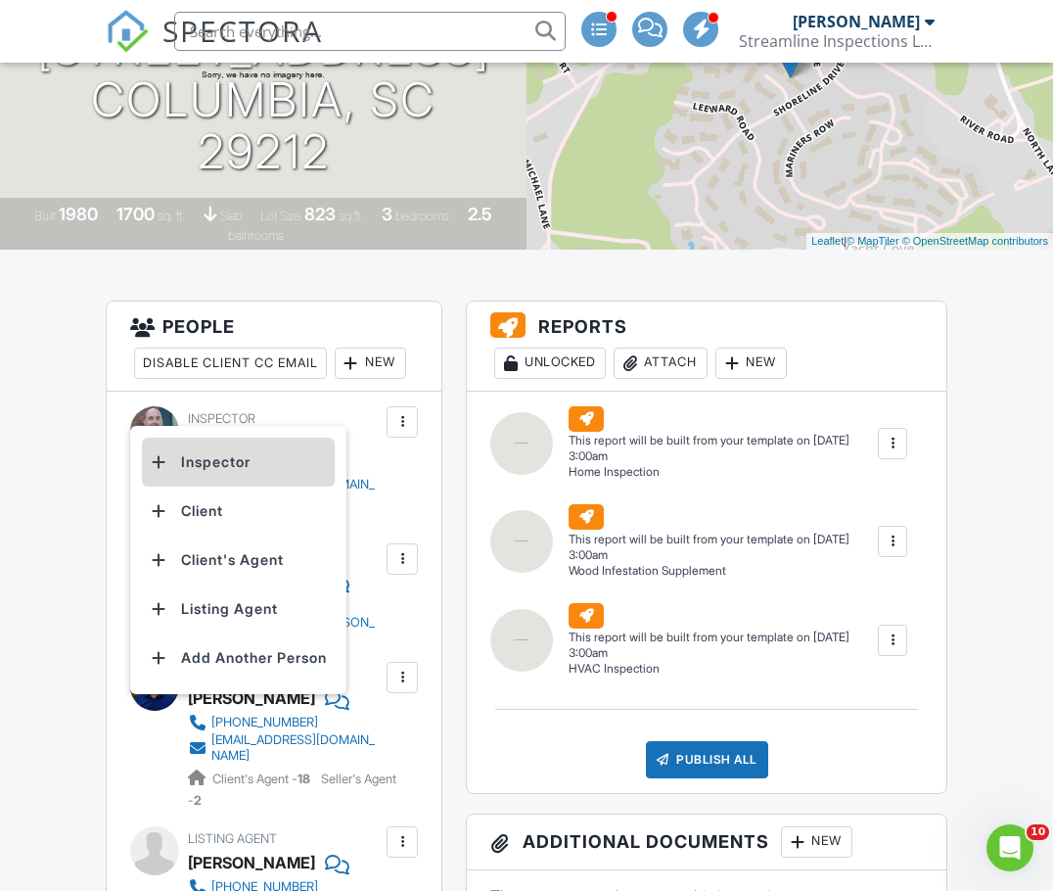
click at [207, 449] on li "Inspector" at bounding box center [238, 461] width 193 height 49
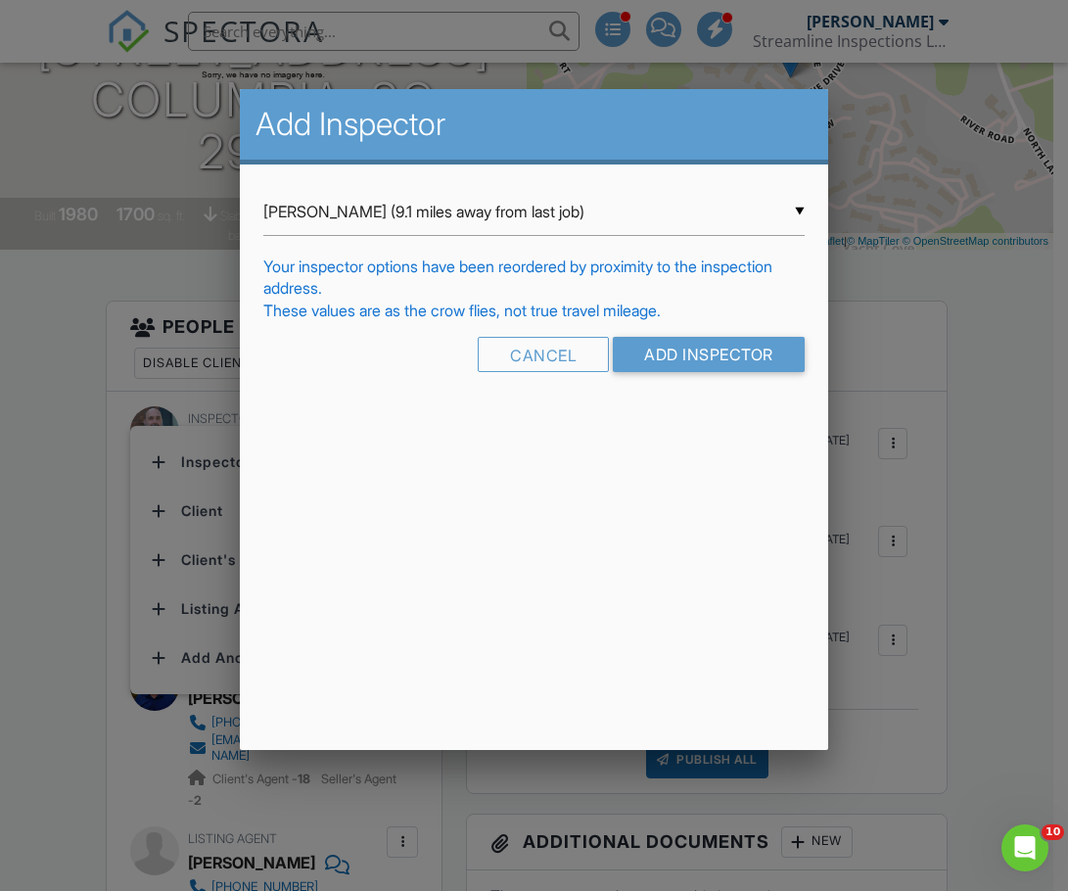
click at [377, 213] on div "▼ Chad Strickland (9.1 miles away from last job) Chad Strickland (9.1 miles awa…" at bounding box center [533, 212] width 540 height 48
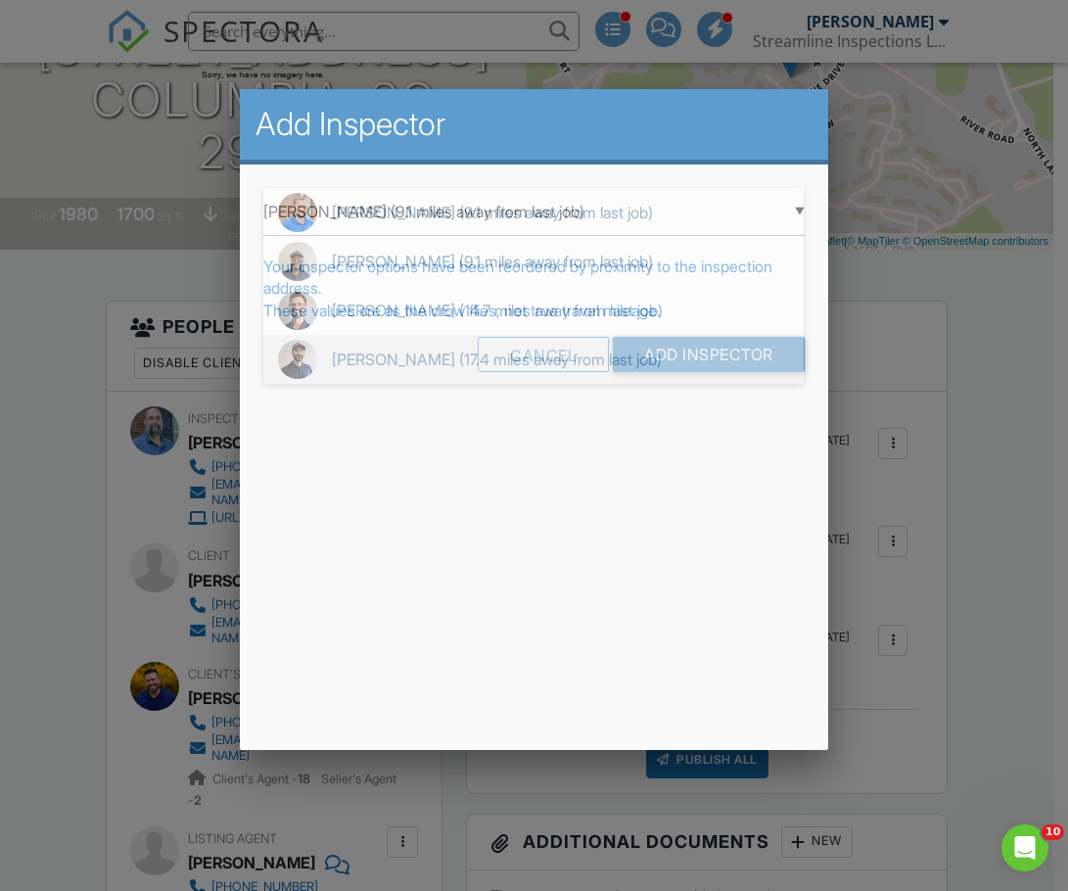
click at [360, 344] on span "Shane Powell (17.4 miles away from last job)" at bounding box center [533, 359] width 540 height 49
type input "Shane Powell (17.4 miles away from last job)"
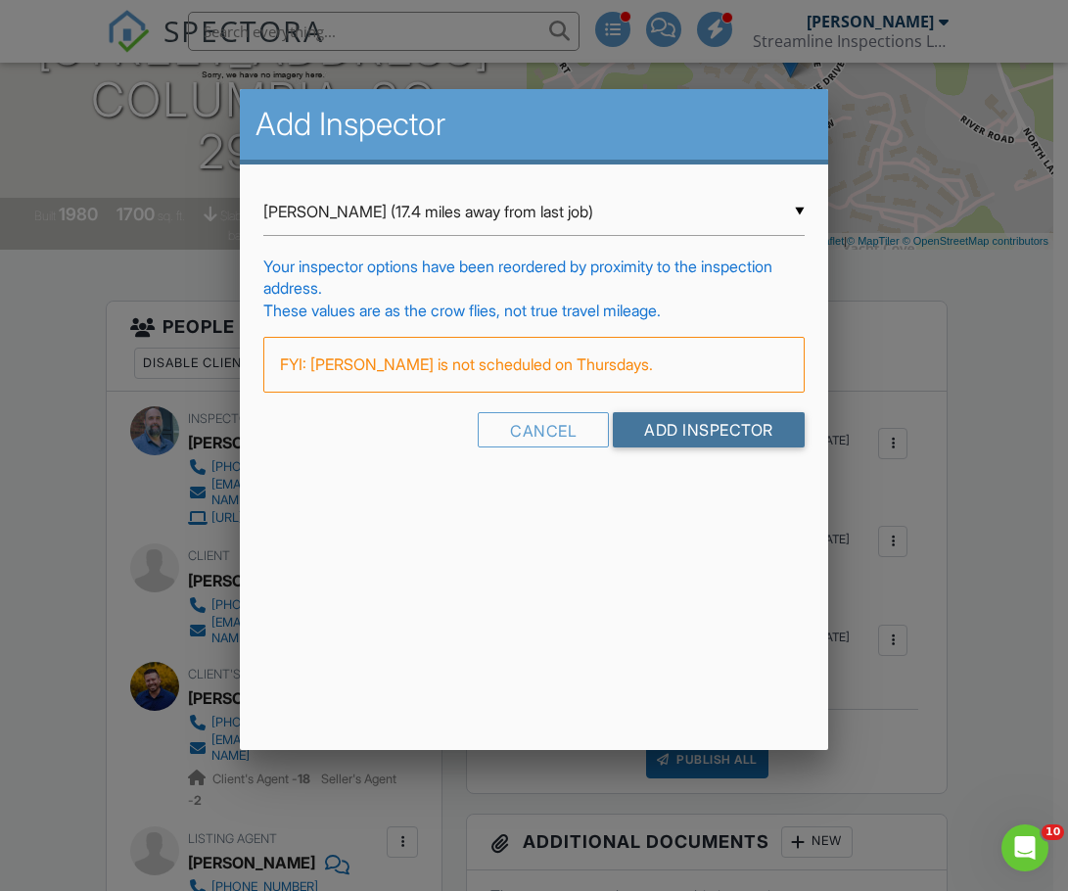
click at [641, 428] on input "Add Inspector" at bounding box center [709, 429] width 192 height 35
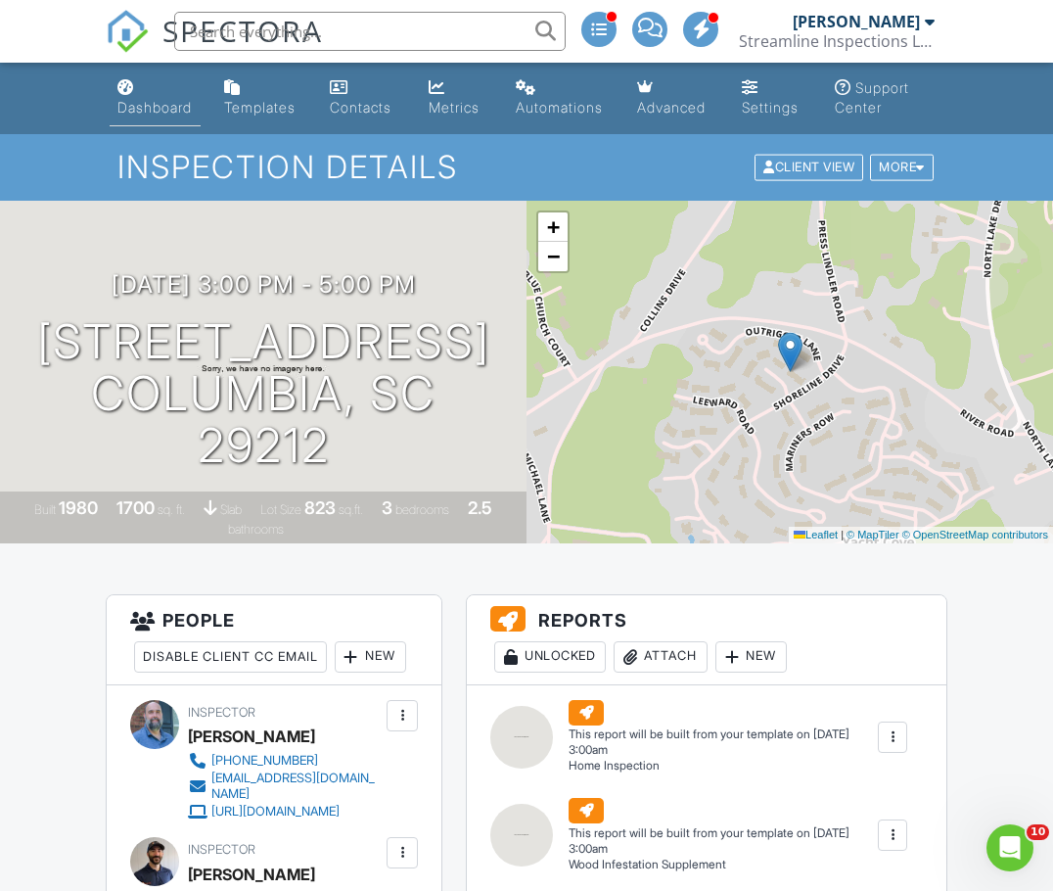
click at [158, 116] on link "Dashboard" at bounding box center [156, 98] width 92 height 56
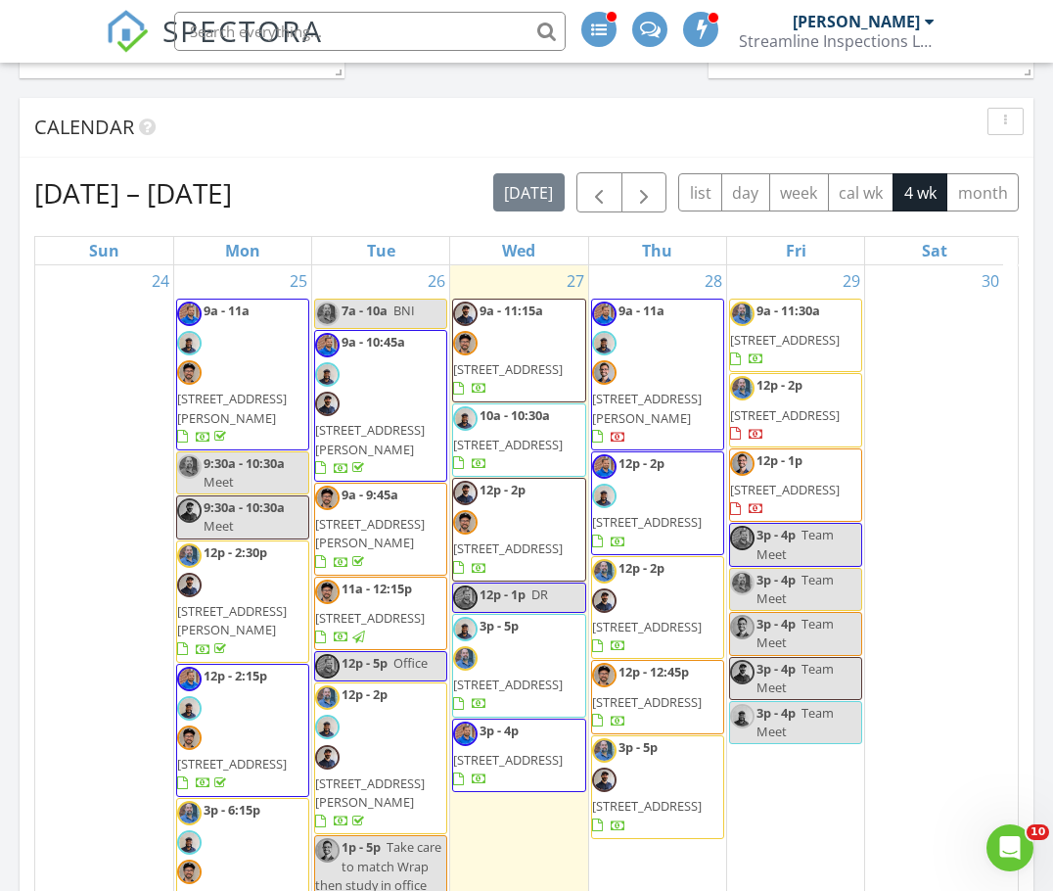
scroll to position [881, 0]
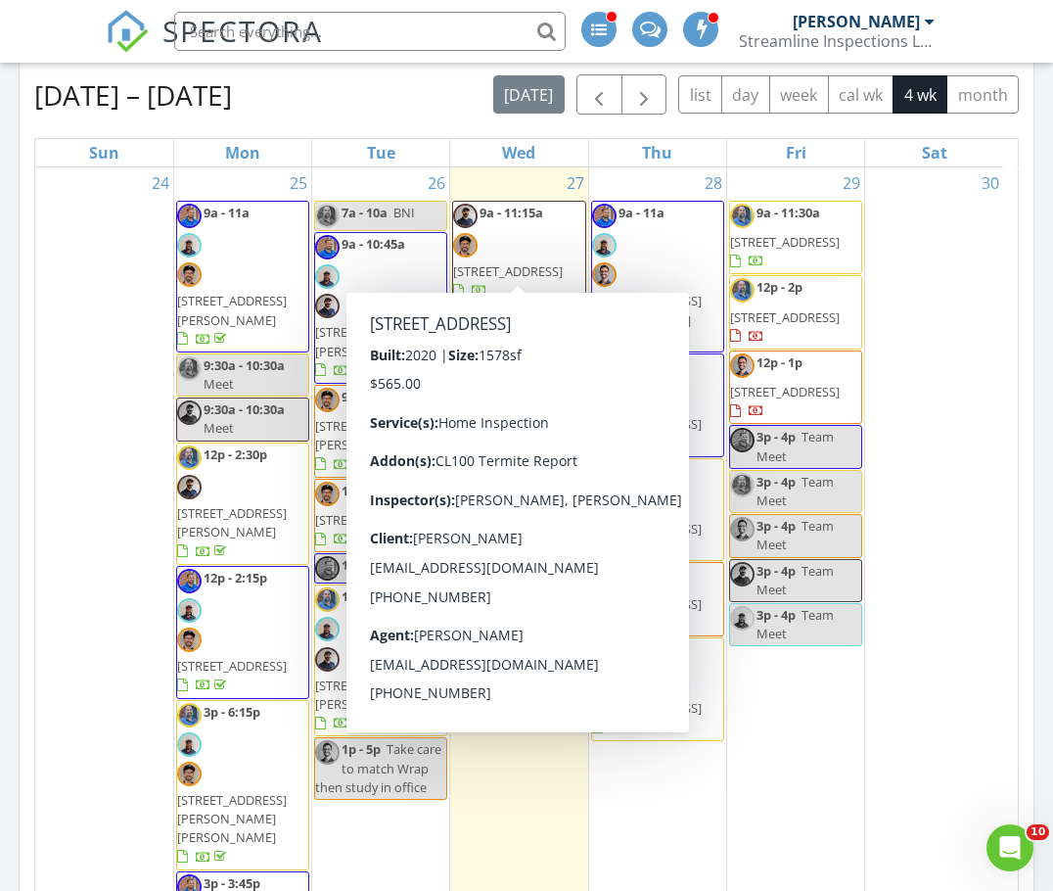
click at [503, 262] on span "[STREET_ADDRESS]" at bounding box center [508, 271] width 110 height 18
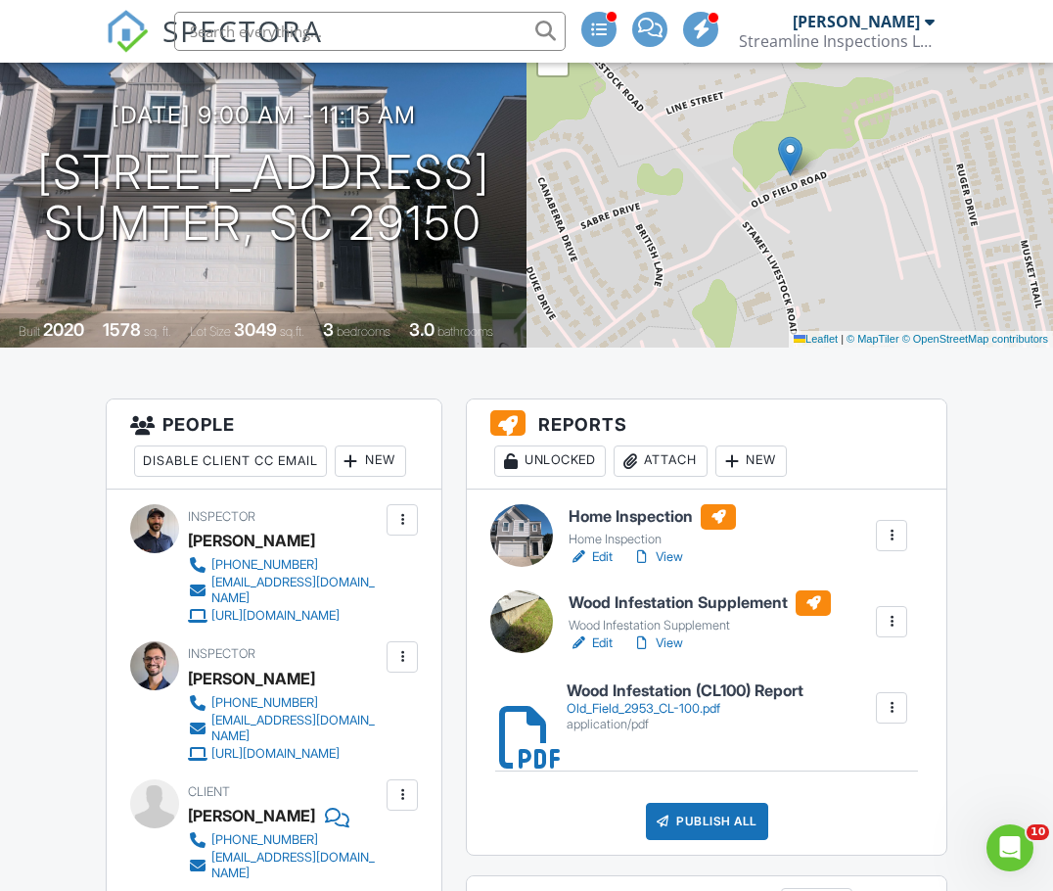
click at [657, 552] on link "View" at bounding box center [657, 557] width 51 height 20
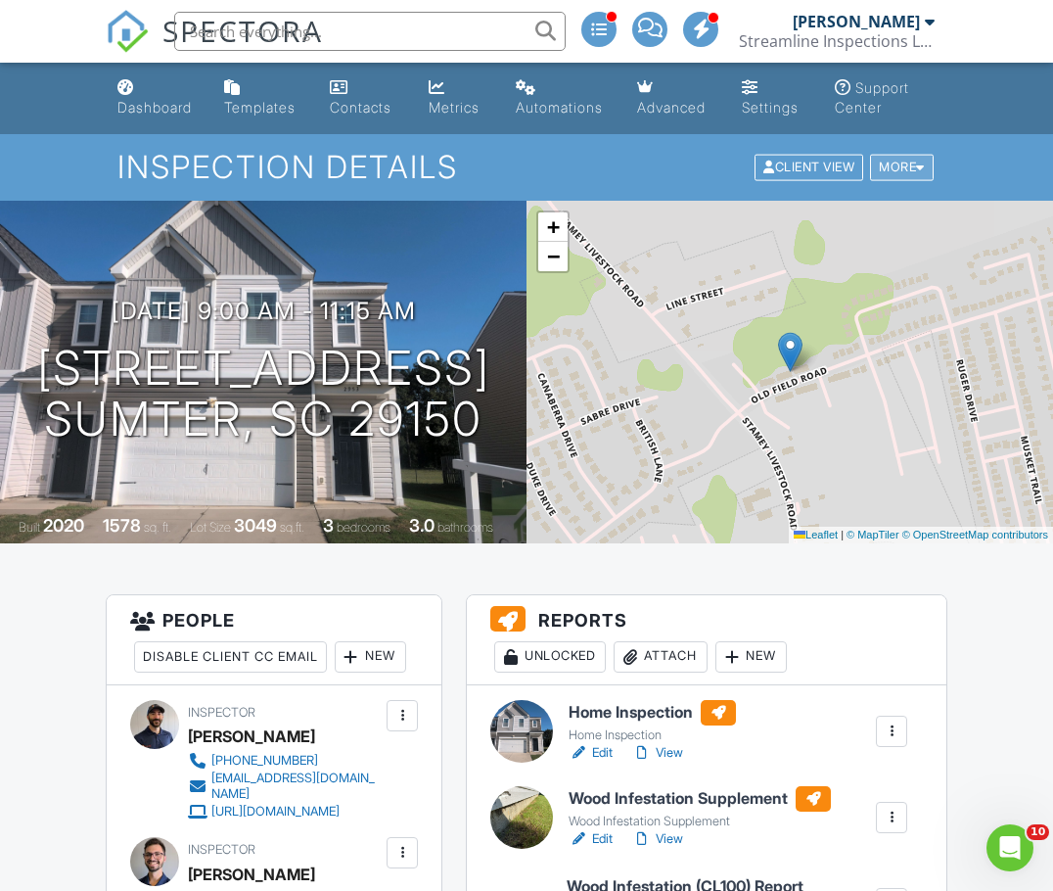
click at [912, 175] on div "More" at bounding box center [902, 168] width 64 height 26
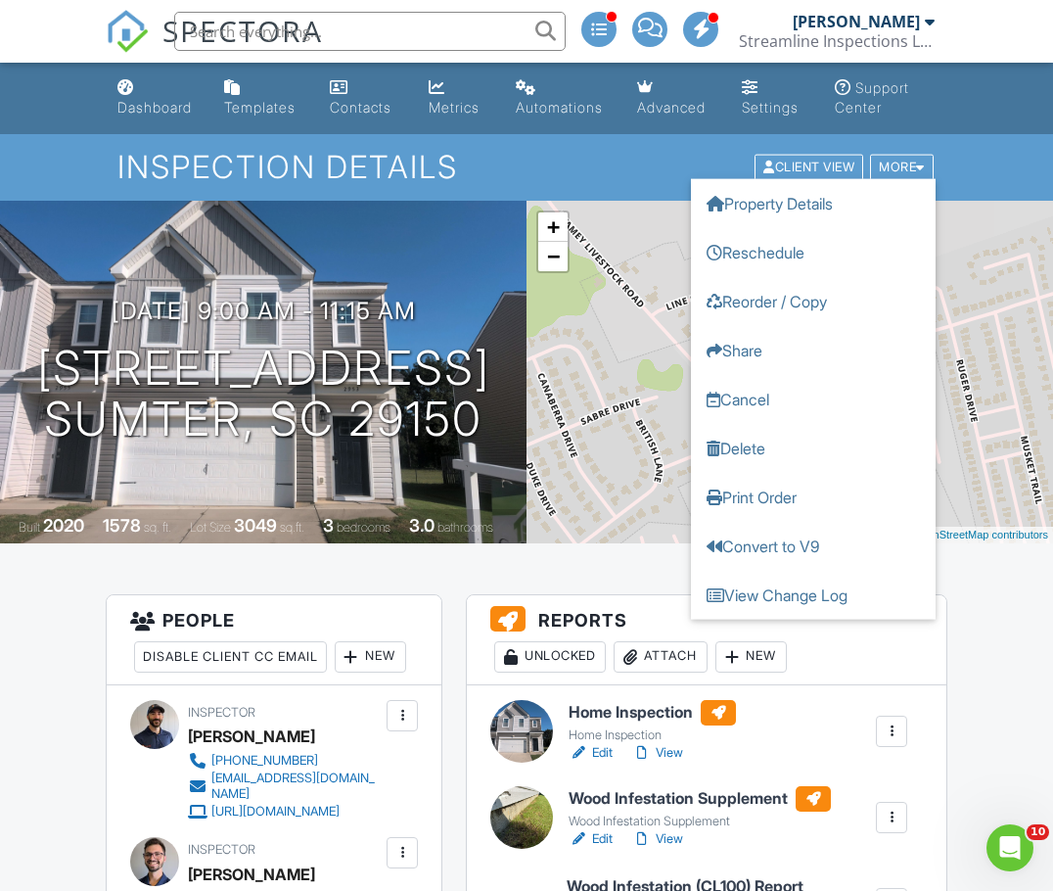
click at [859, 36] on div "Streamline Inspections LLC" at bounding box center [837, 41] width 196 height 20
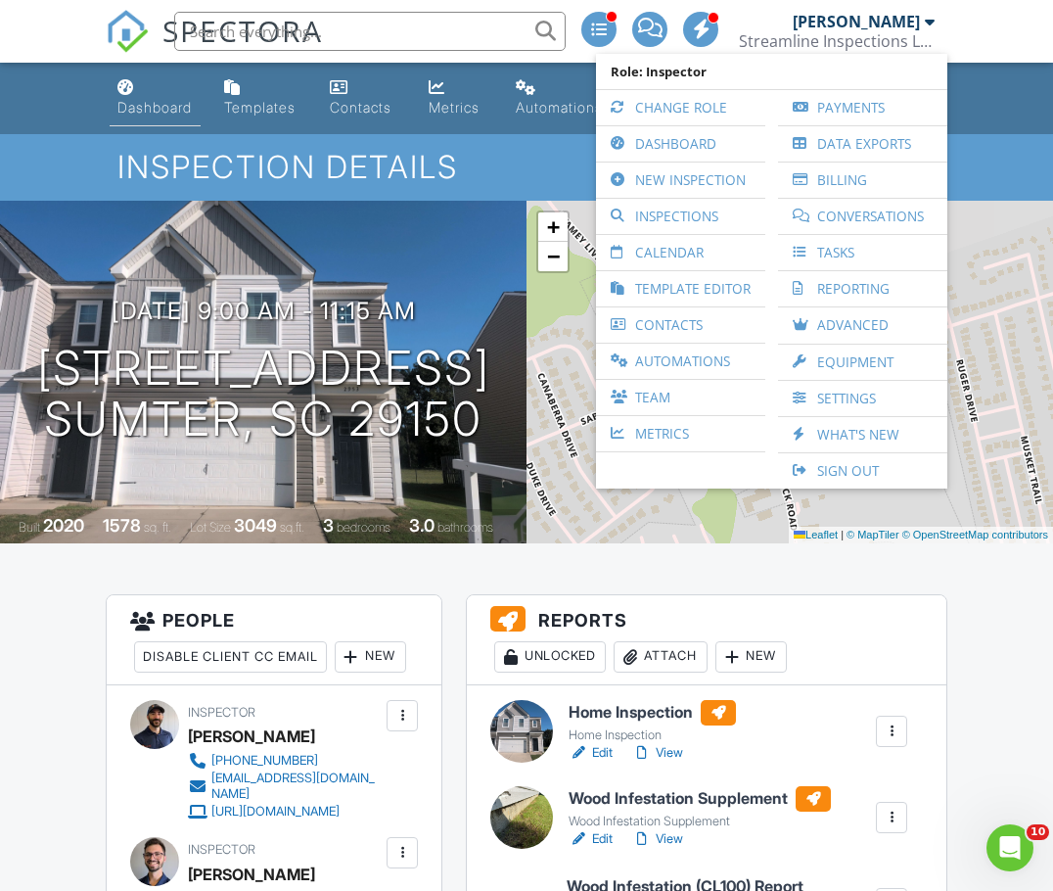
click at [138, 101] on div "Dashboard" at bounding box center [154, 107] width 74 height 17
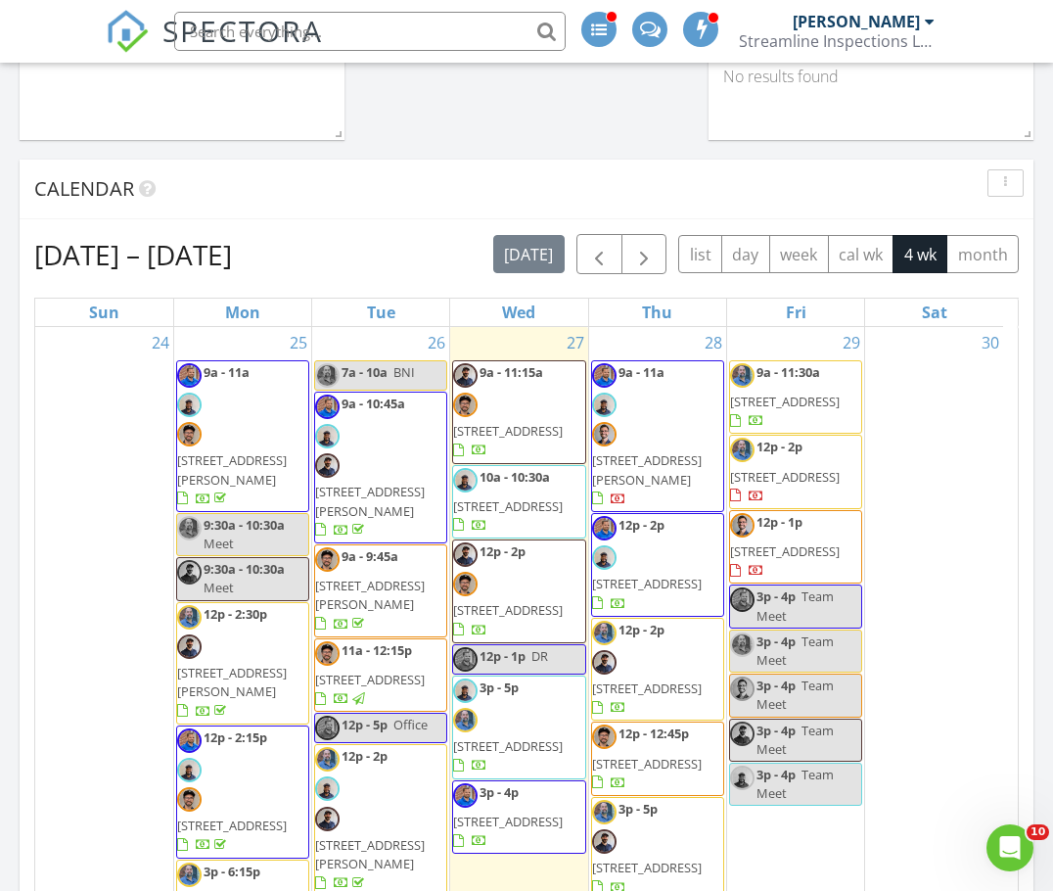
scroll to position [754, 0]
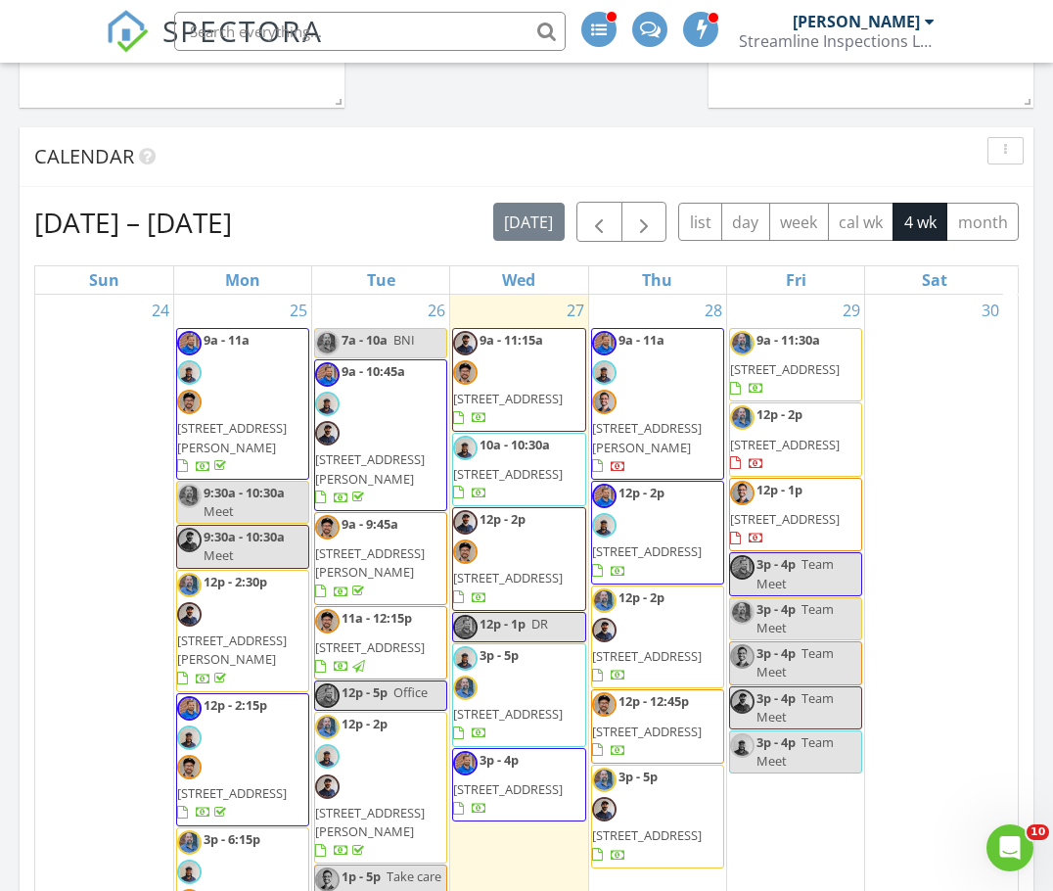
click at [500, 389] on span "[STREET_ADDRESS]" at bounding box center [508, 398] width 110 height 18
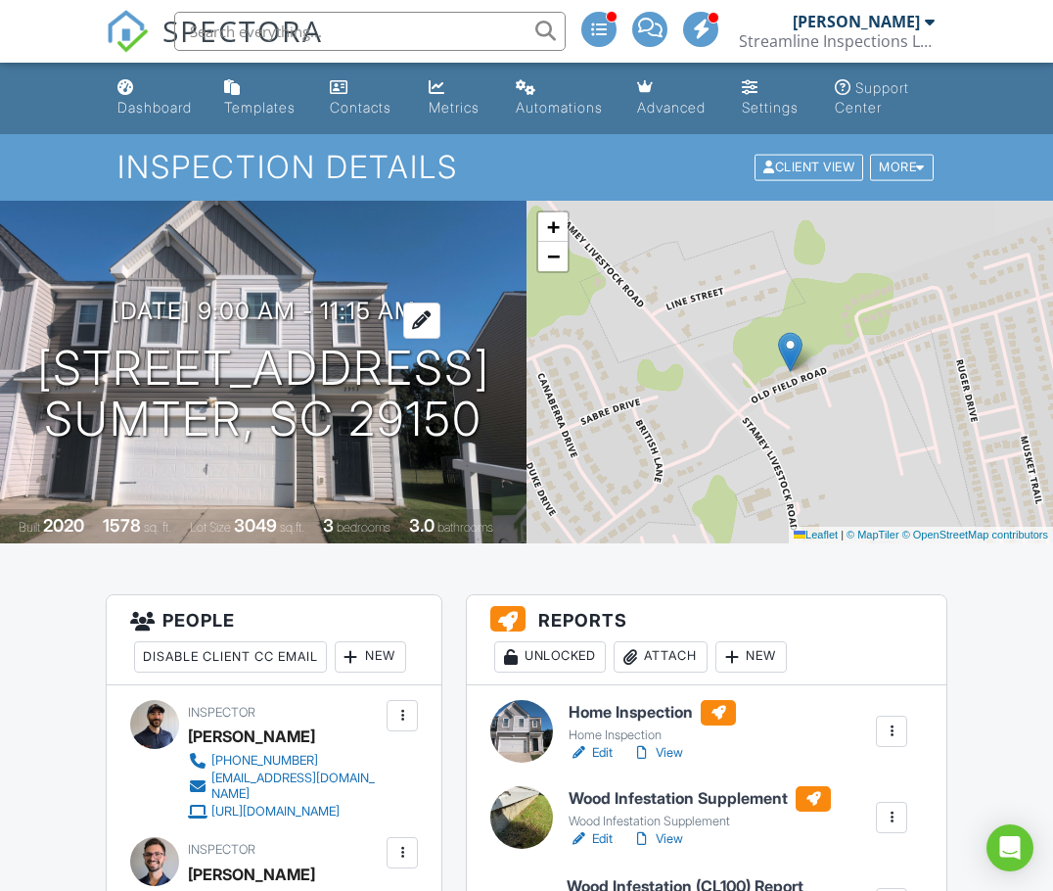
click at [196, 299] on h3 "08/27/2025 9:00 am - 11:15 am" at bounding box center [264, 310] width 304 height 26
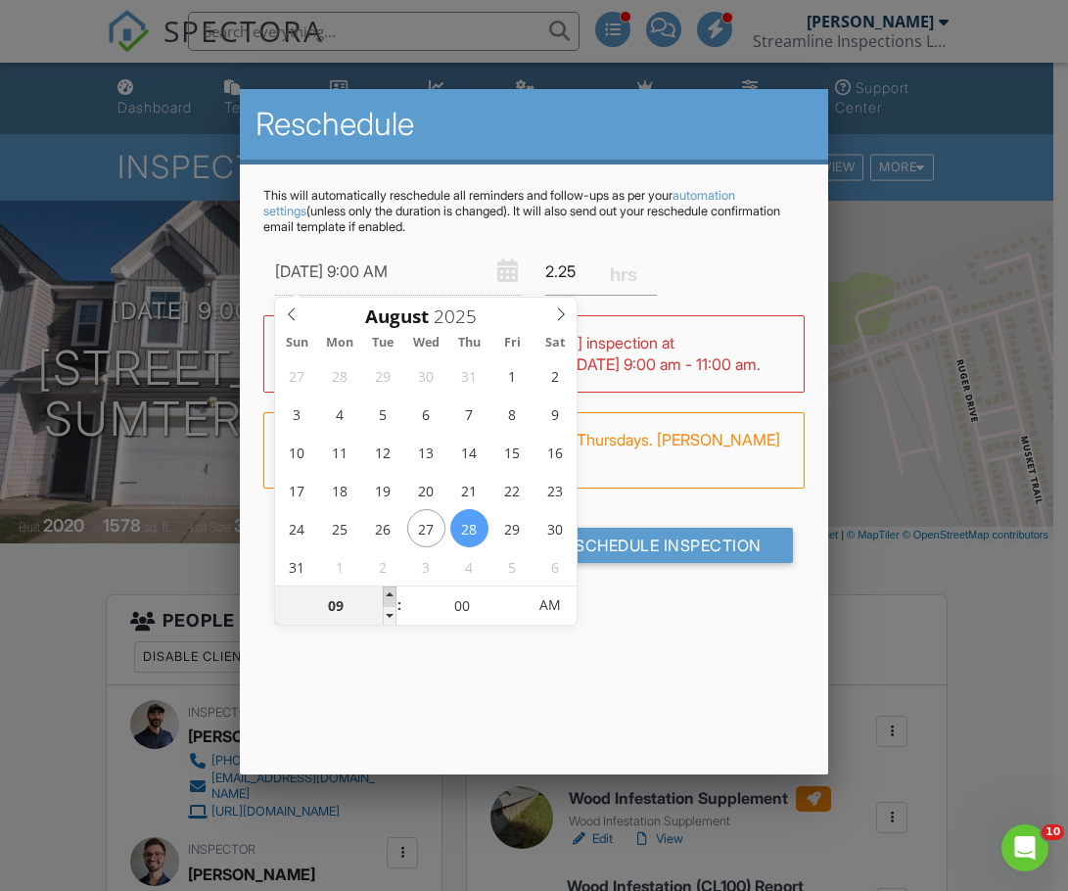
type input "08/28/2025 10:00 AM"
type input "10"
click at [387, 591] on span at bounding box center [390, 596] width 14 height 20
type input "08/28/2025 11:00 AM"
type input "11"
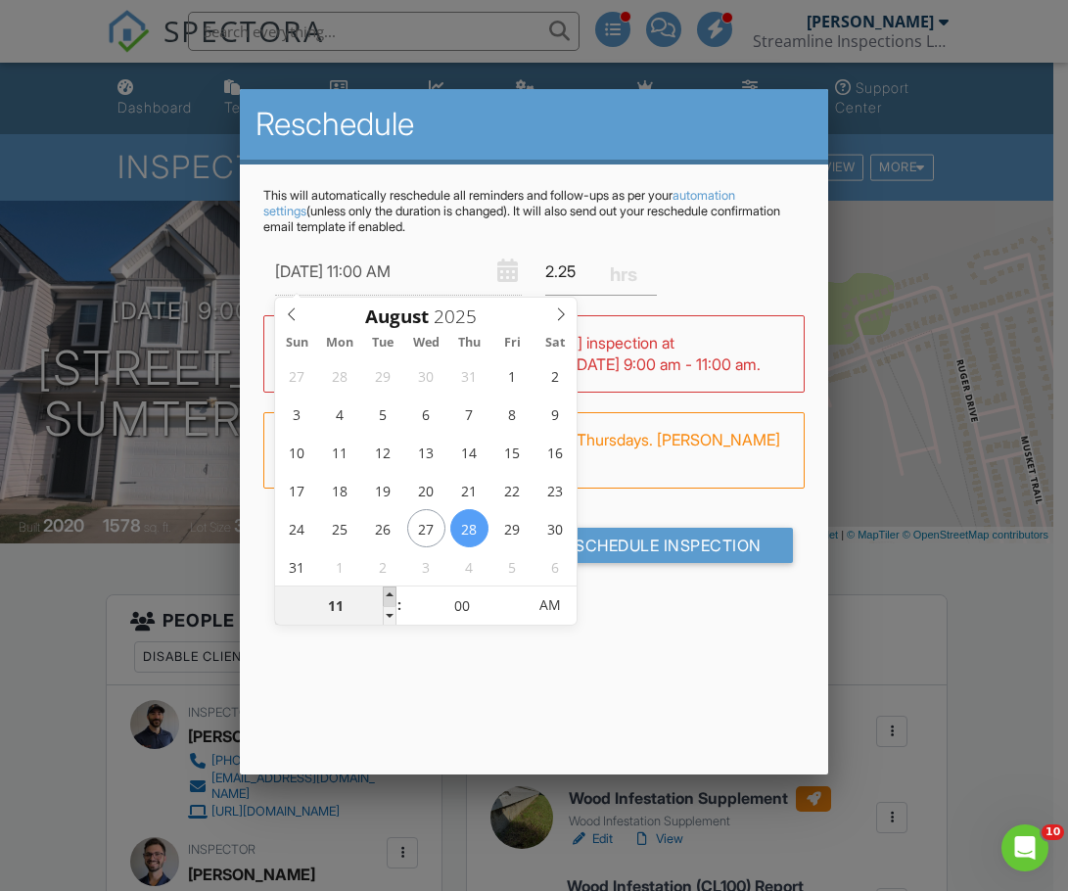
click at [387, 591] on span at bounding box center [390, 596] width 14 height 20
type input "08/28/2025 12:00 PM"
type input "12"
click at [387, 591] on span at bounding box center [390, 596] width 14 height 20
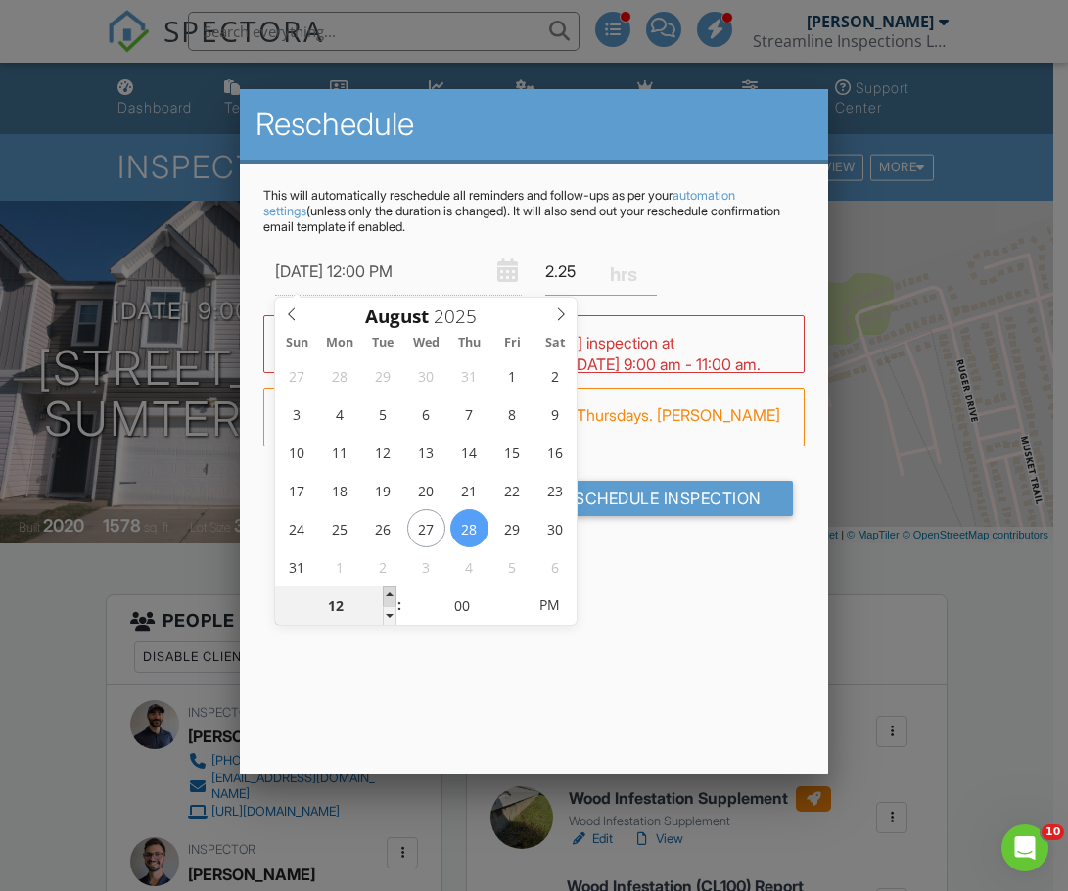
type input "08/28/2025 1:00 PM"
type input "01"
click at [387, 591] on span at bounding box center [390, 596] width 14 height 20
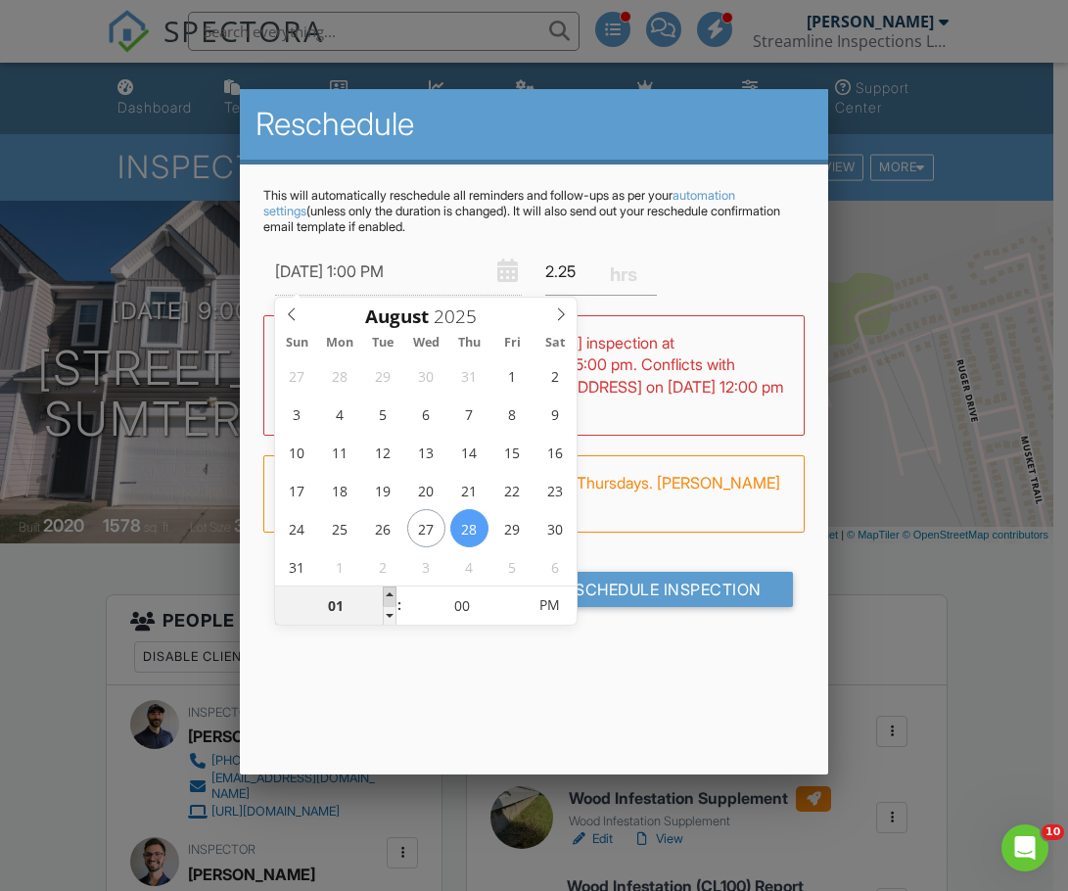
type input "08/28/2025 2:00 PM"
type input "02"
click at [392, 596] on span at bounding box center [390, 596] width 14 height 20
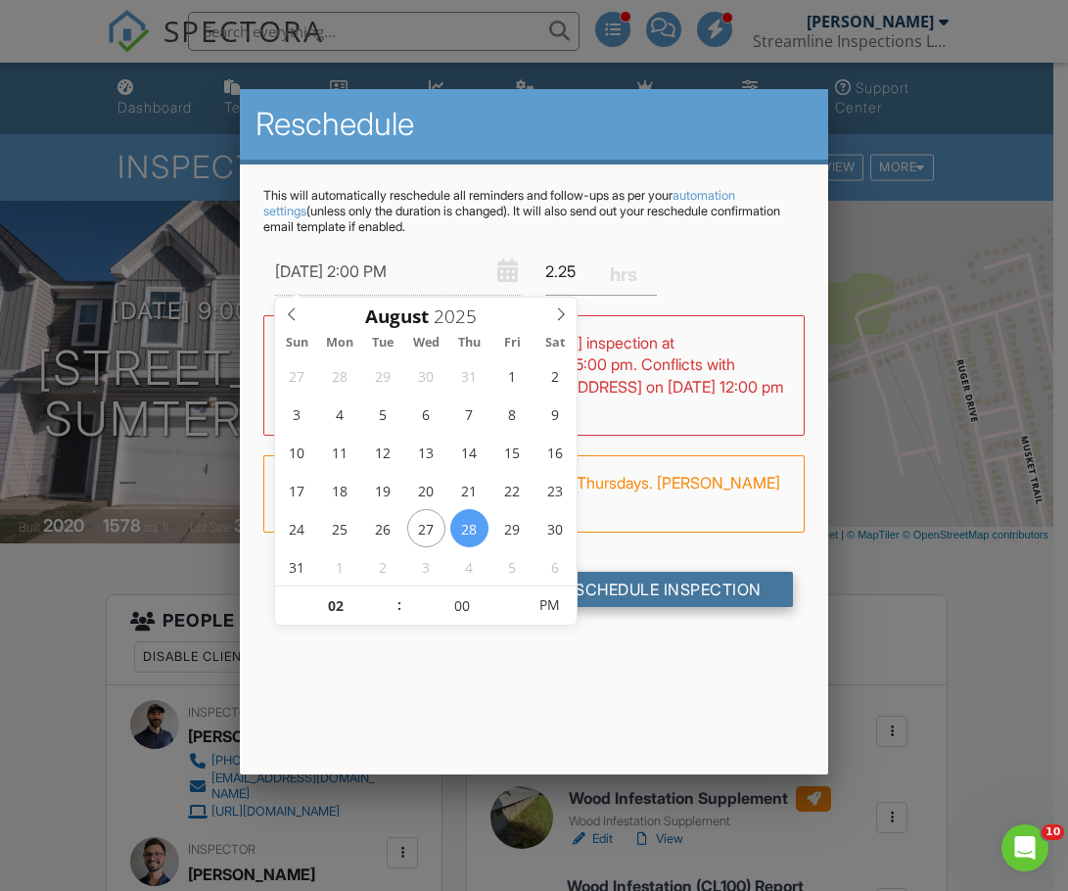
click at [677, 587] on input "Reschedule Inspection" at bounding box center [658, 589] width 269 height 35
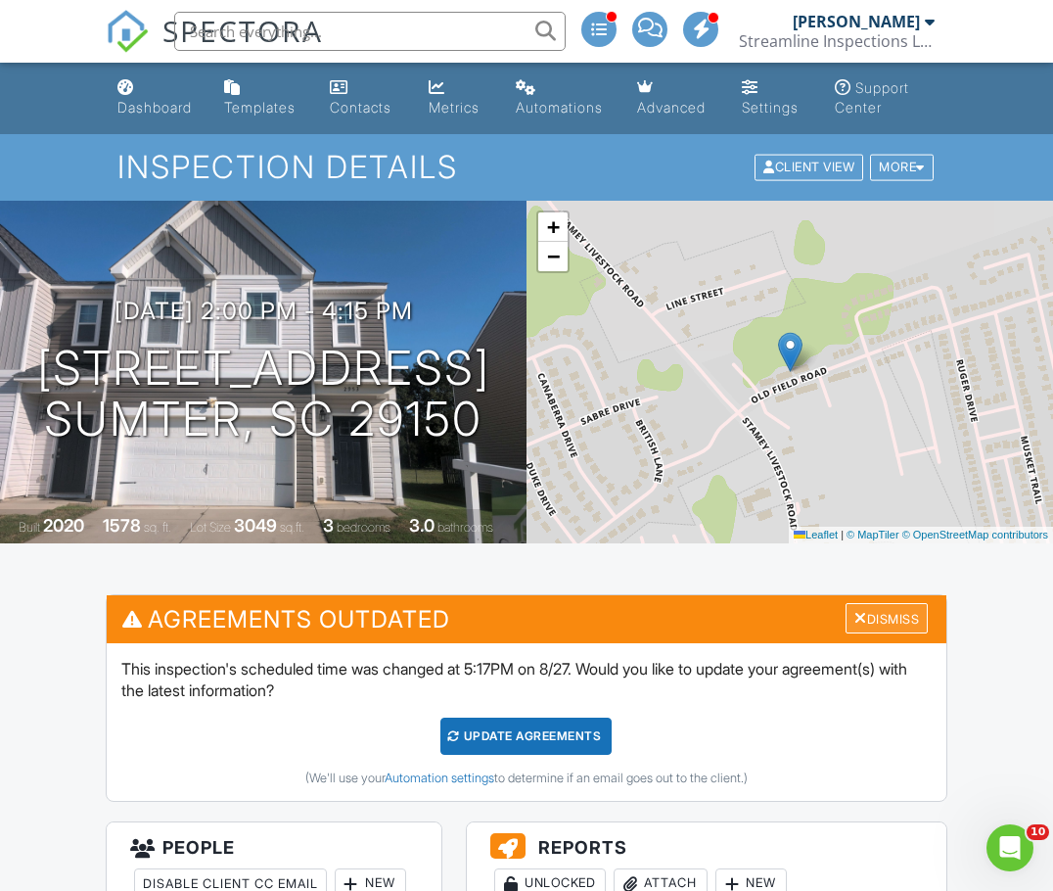
click at [897, 612] on div "Dismiss" at bounding box center [887, 618] width 82 height 30
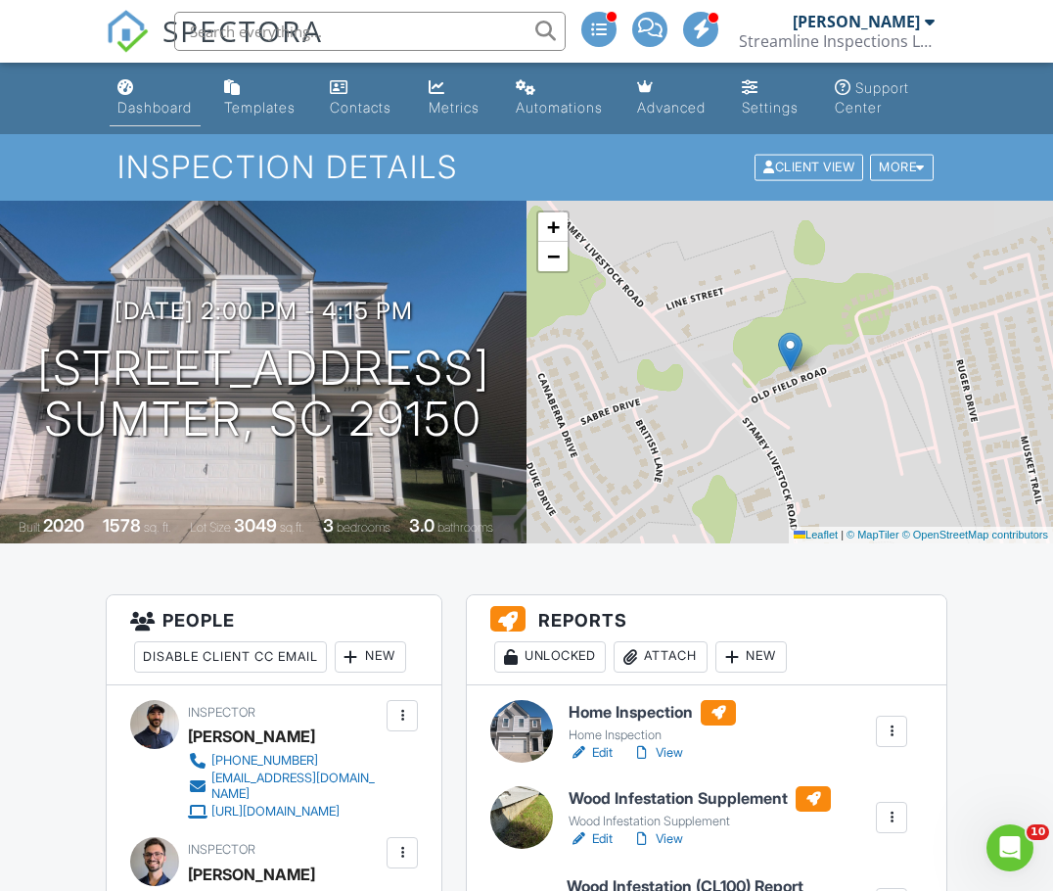
click at [168, 101] on div "Dashboard" at bounding box center [154, 107] width 74 height 17
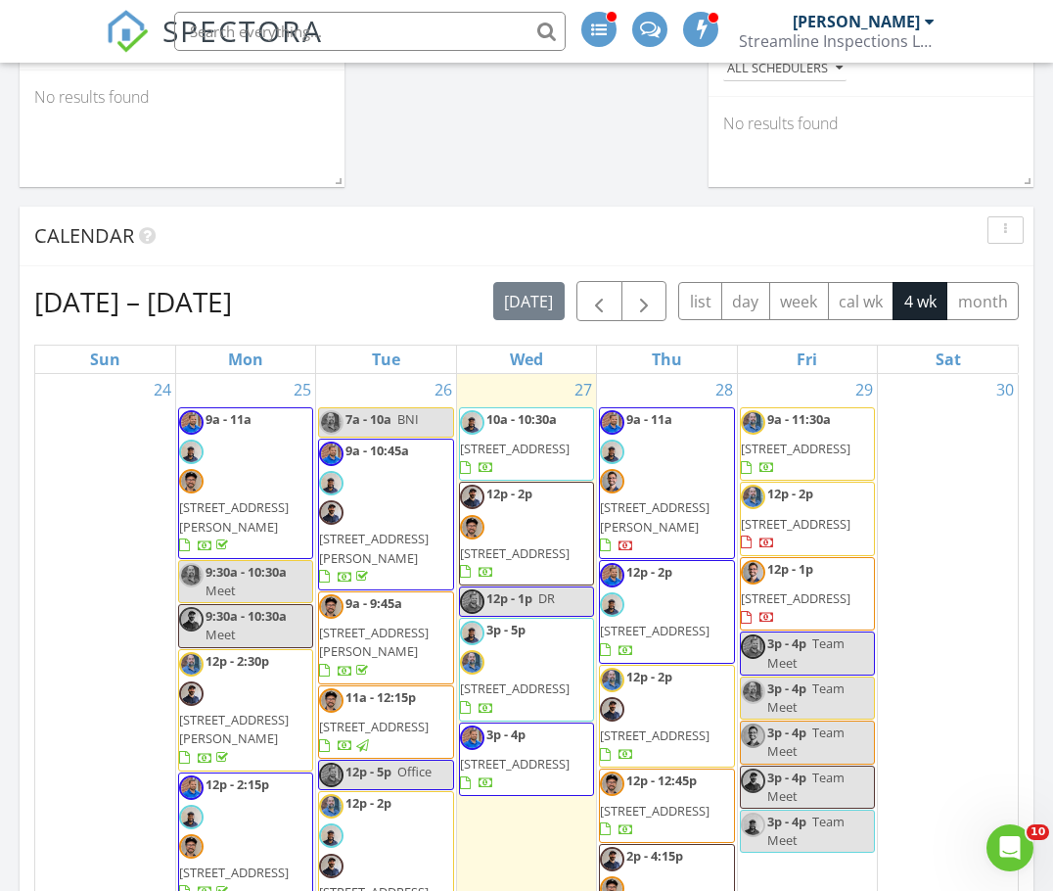
scroll to position [685, 0]
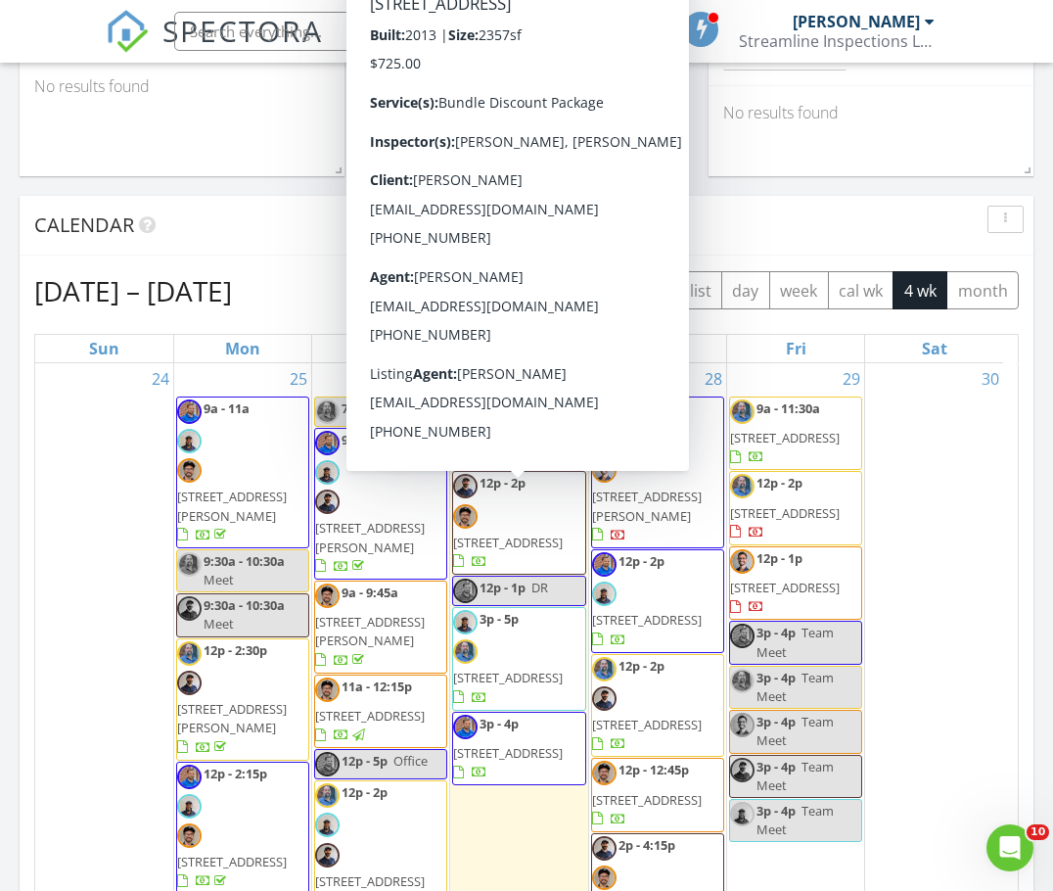
click at [503, 533] on span "[STREET_ADDRESS]" at bounding box center [508, 542] width 110 height 18
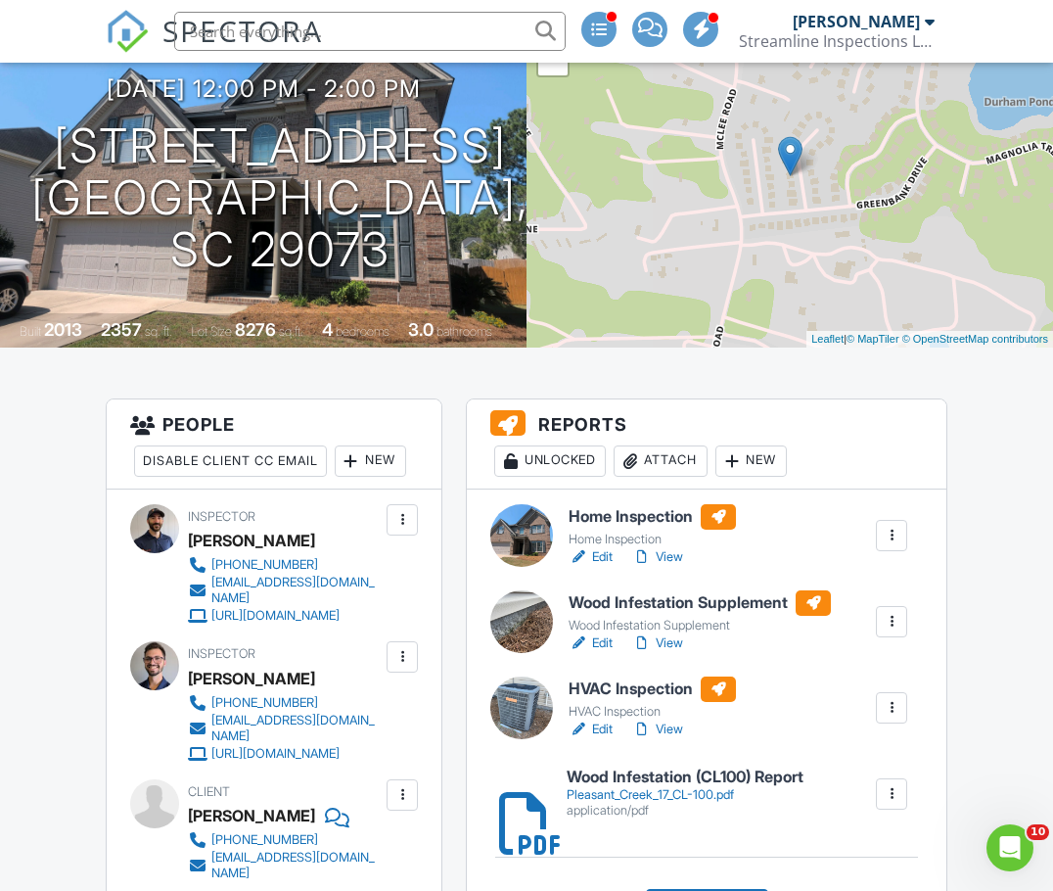
click at [657, 558] on link "View" at bounding box center [657, 557] width 51 height 20
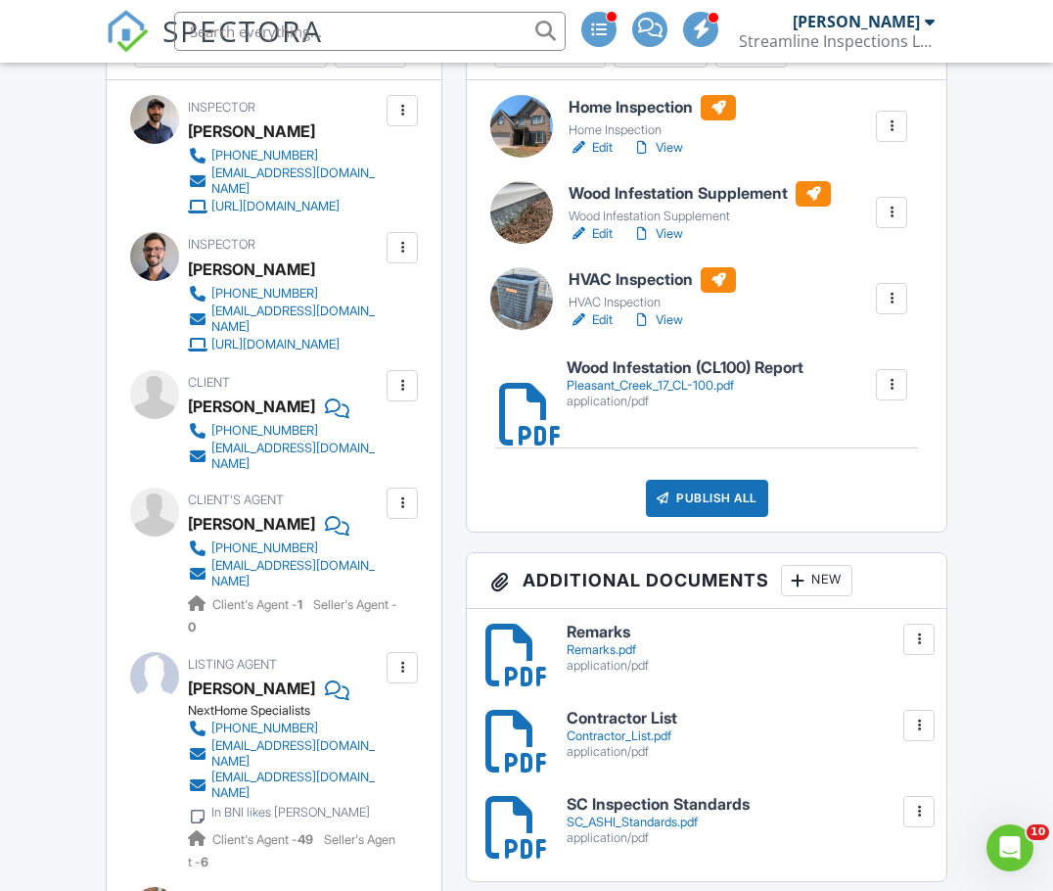
scroll to position [587, 0]
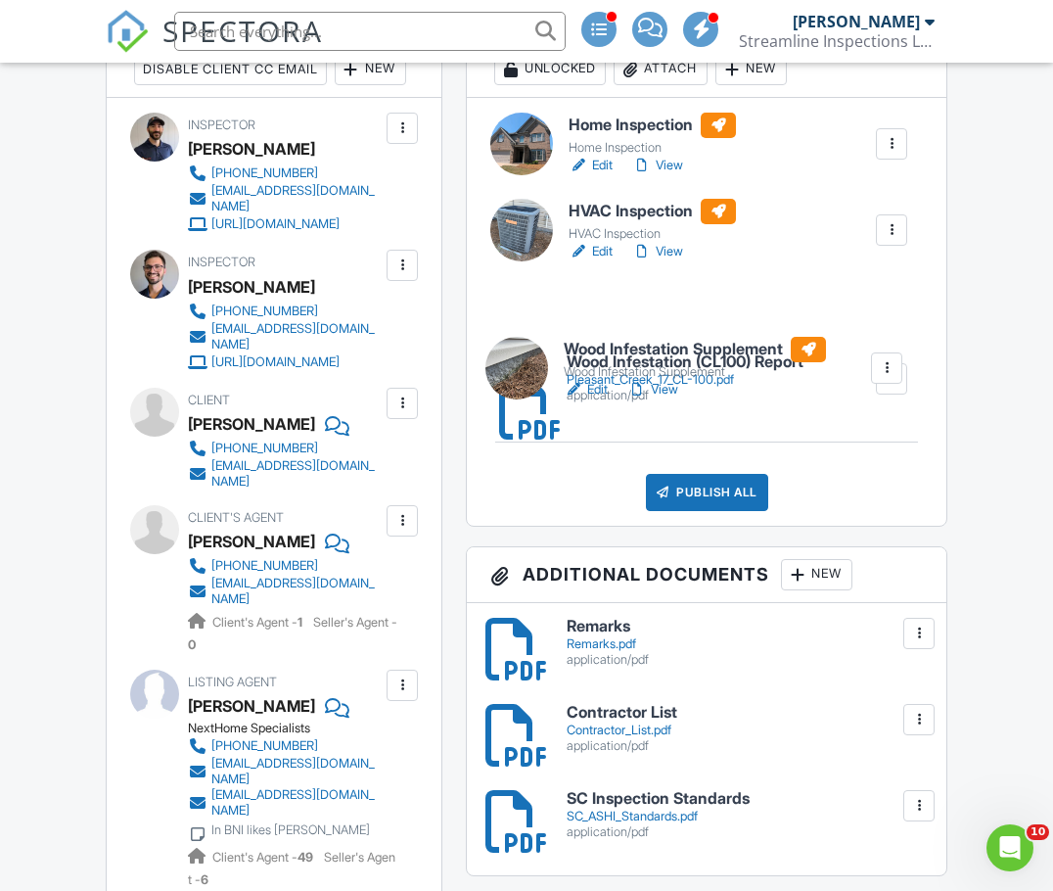
drag, startPoint x: 634, startPoint y: 217, endPoint x: 629, endPoint y: 355, distance: 138.1
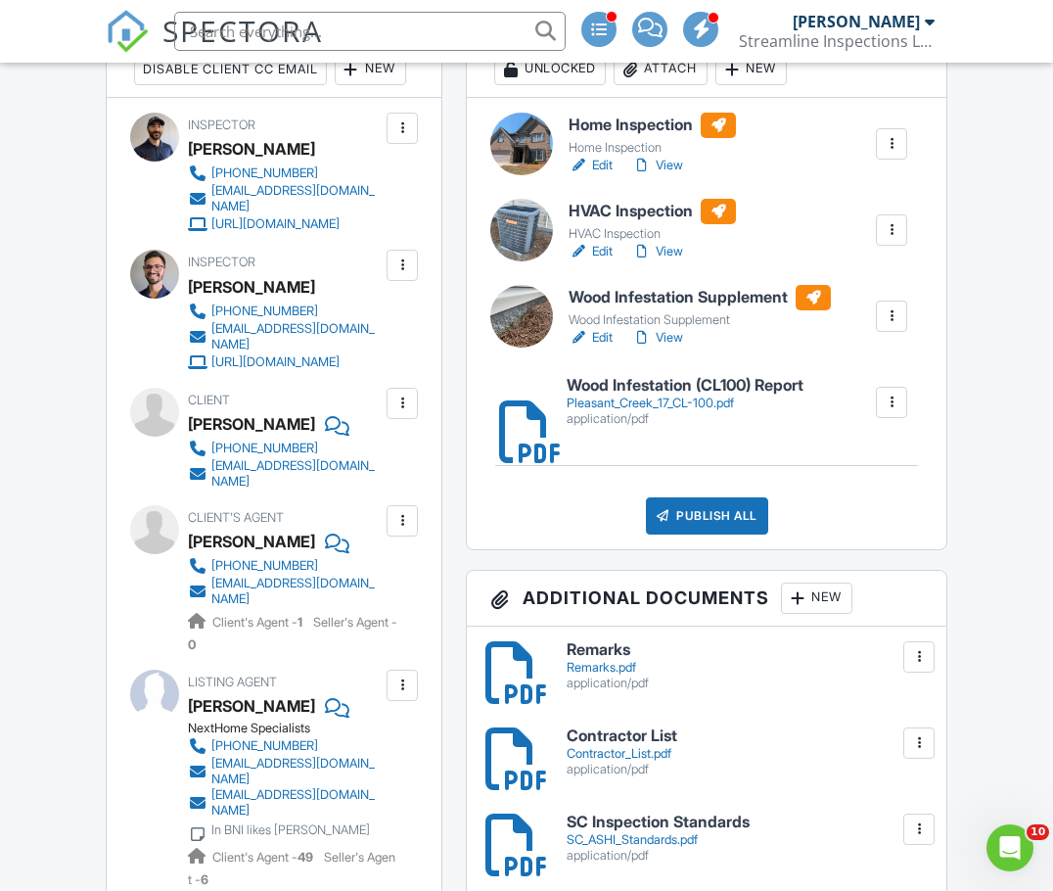
click at [659, 333] on link "View" at bounding box center [657, 338] width 51 height 20
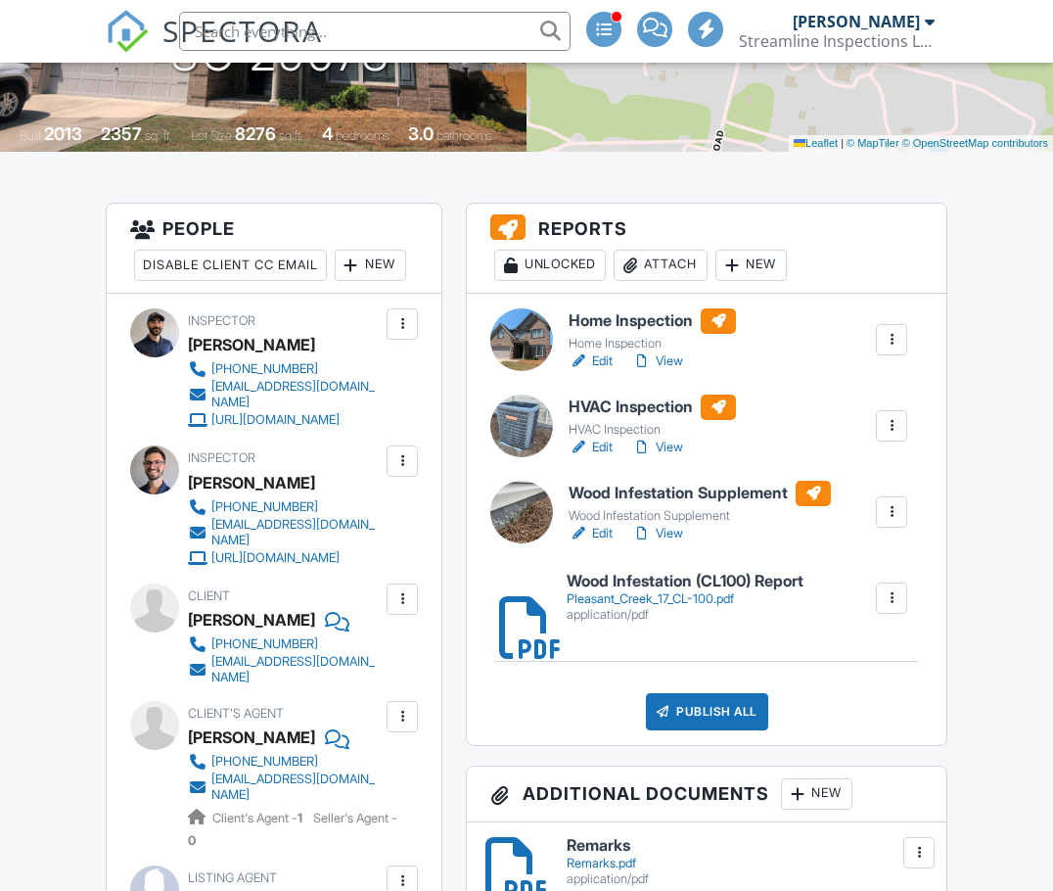
scroll to position [391, 0]
click at [653, 435] on div "HVAC Inspection" at bounding box center [652, 430] width 167 height 16
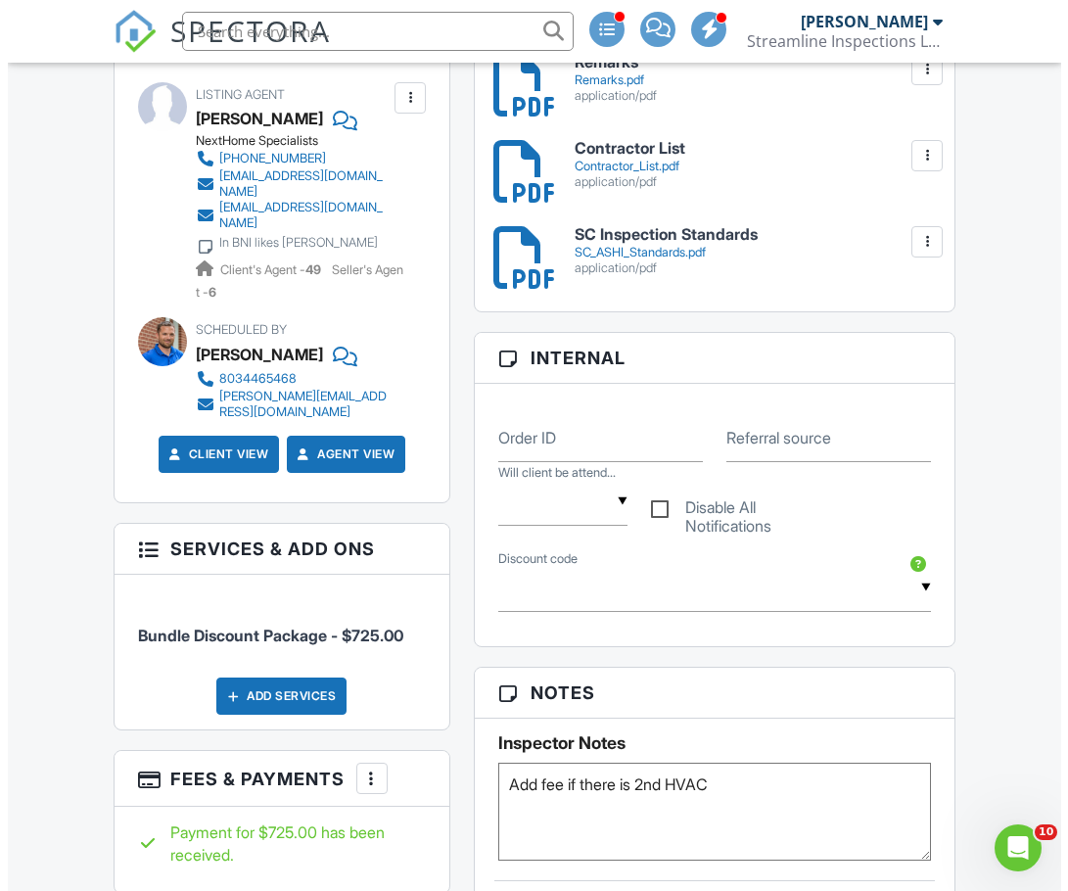
scroll to position [1272, 0]
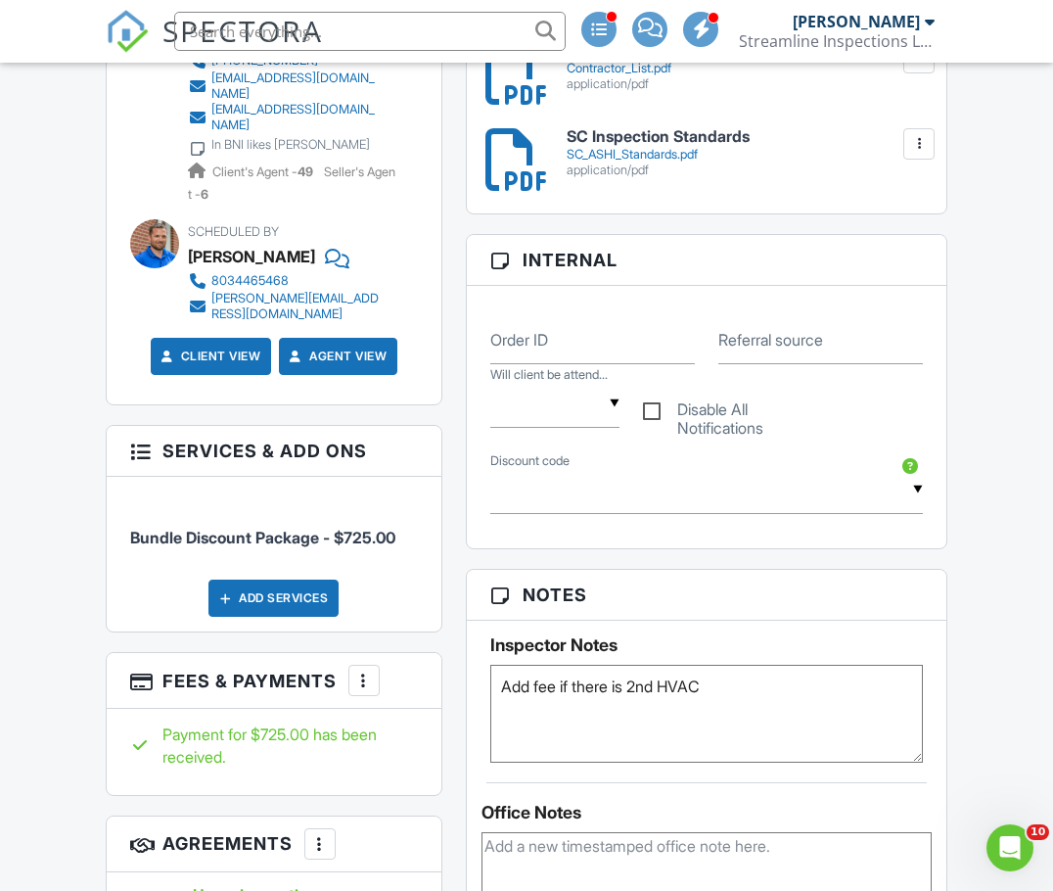
click at [322, 597] on div "Add Services" at bounding box center [273, 597] width 130 height 37
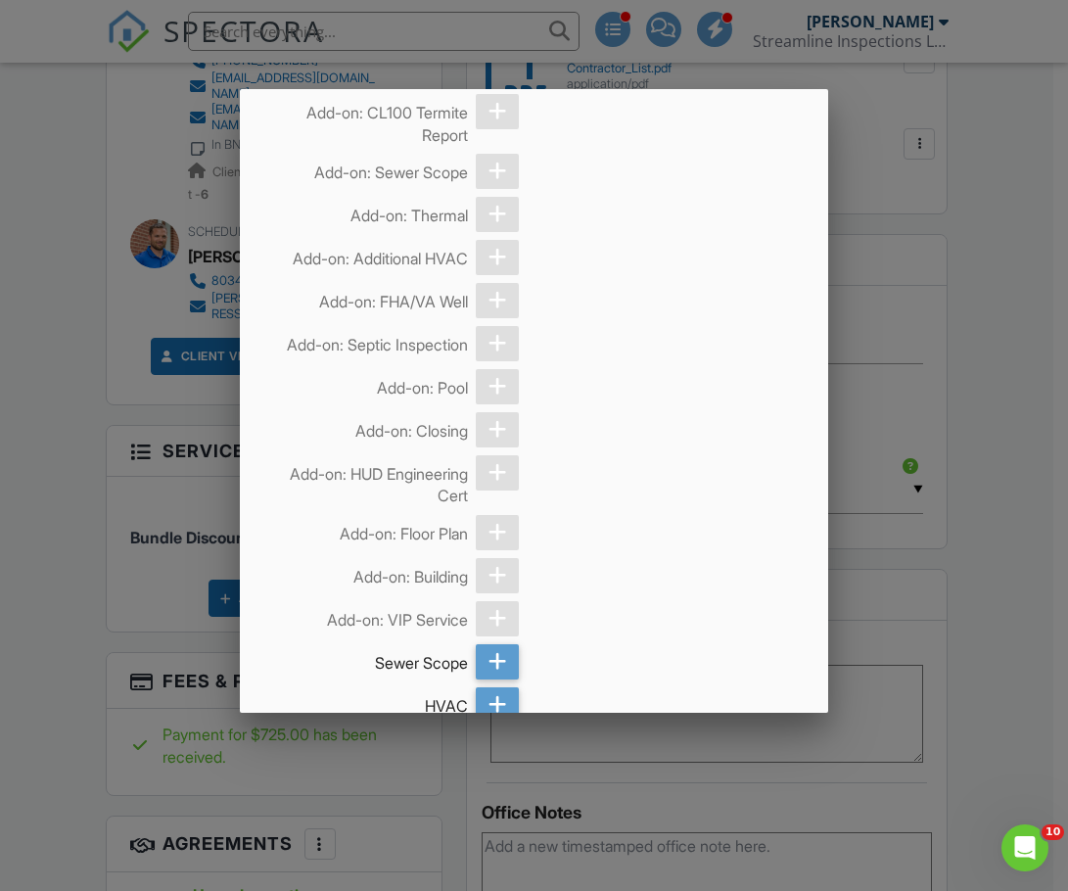
scroll to position [0, 0]
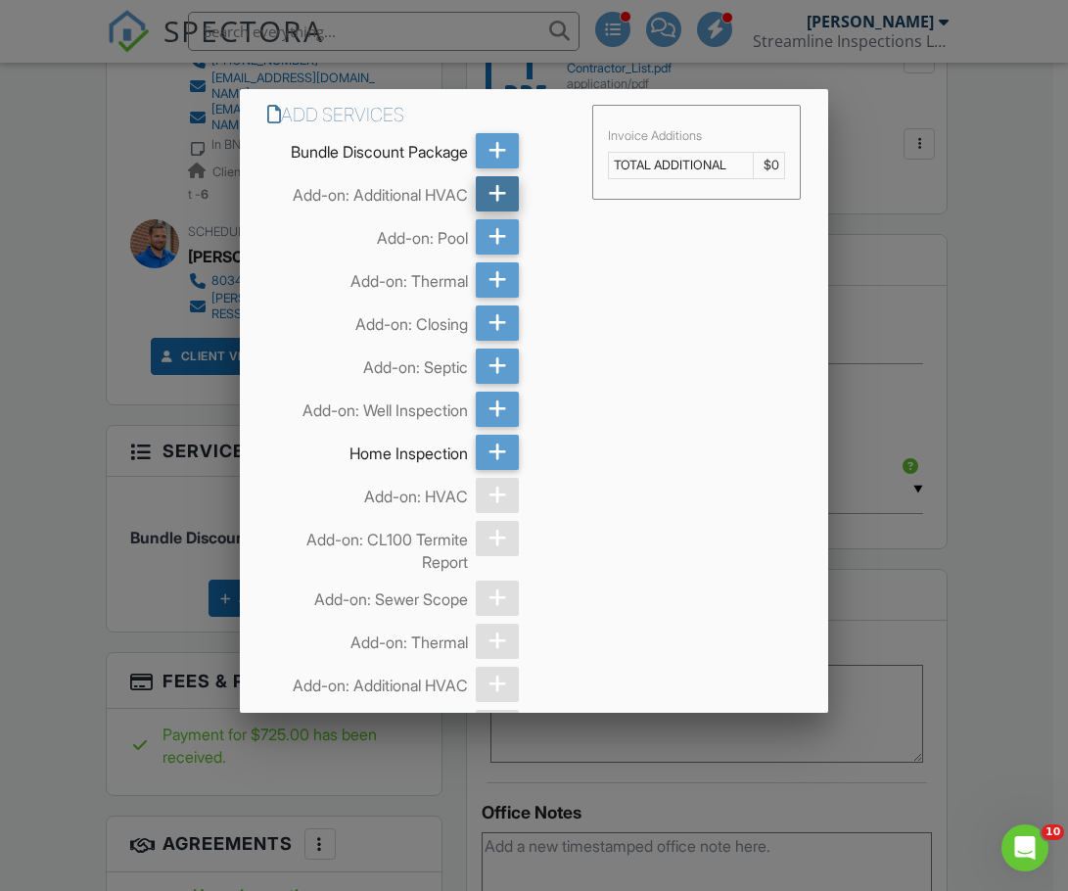
click at [488, 189] on icon at bounding box center [497, 193] width 19 height 35
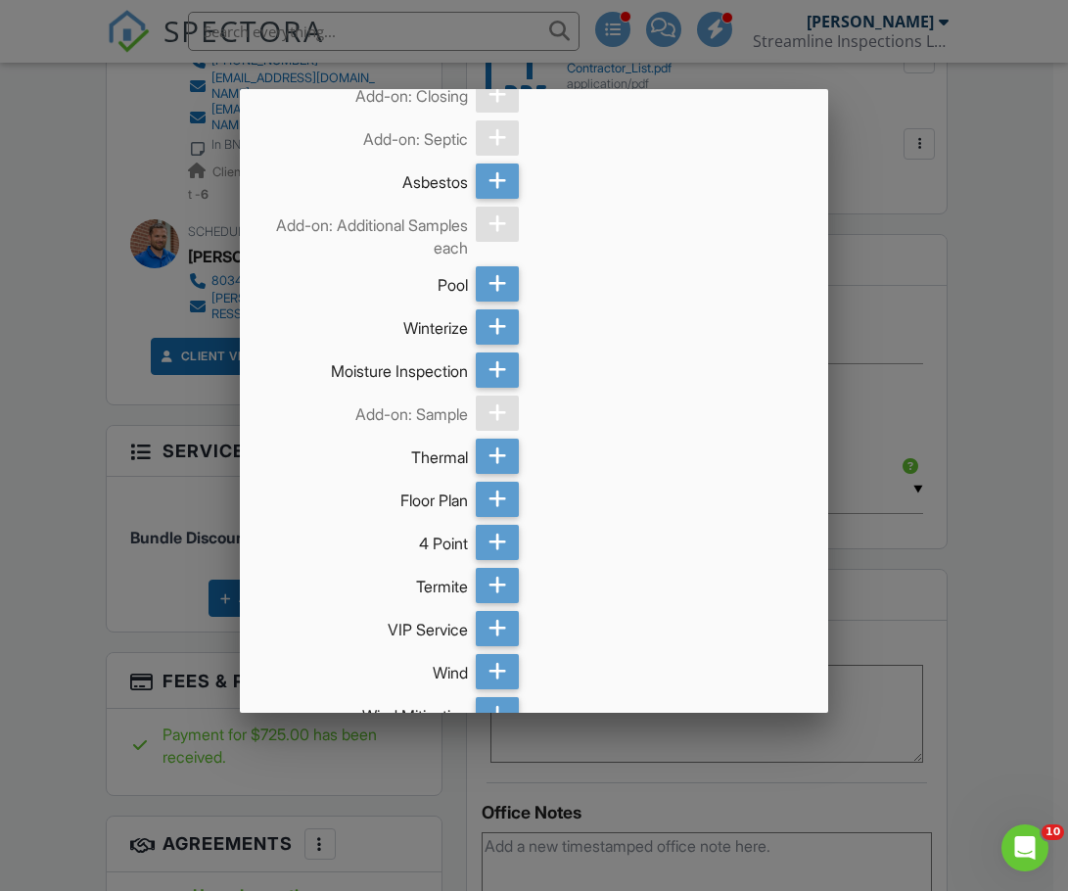
scroll to position [3704, 0]
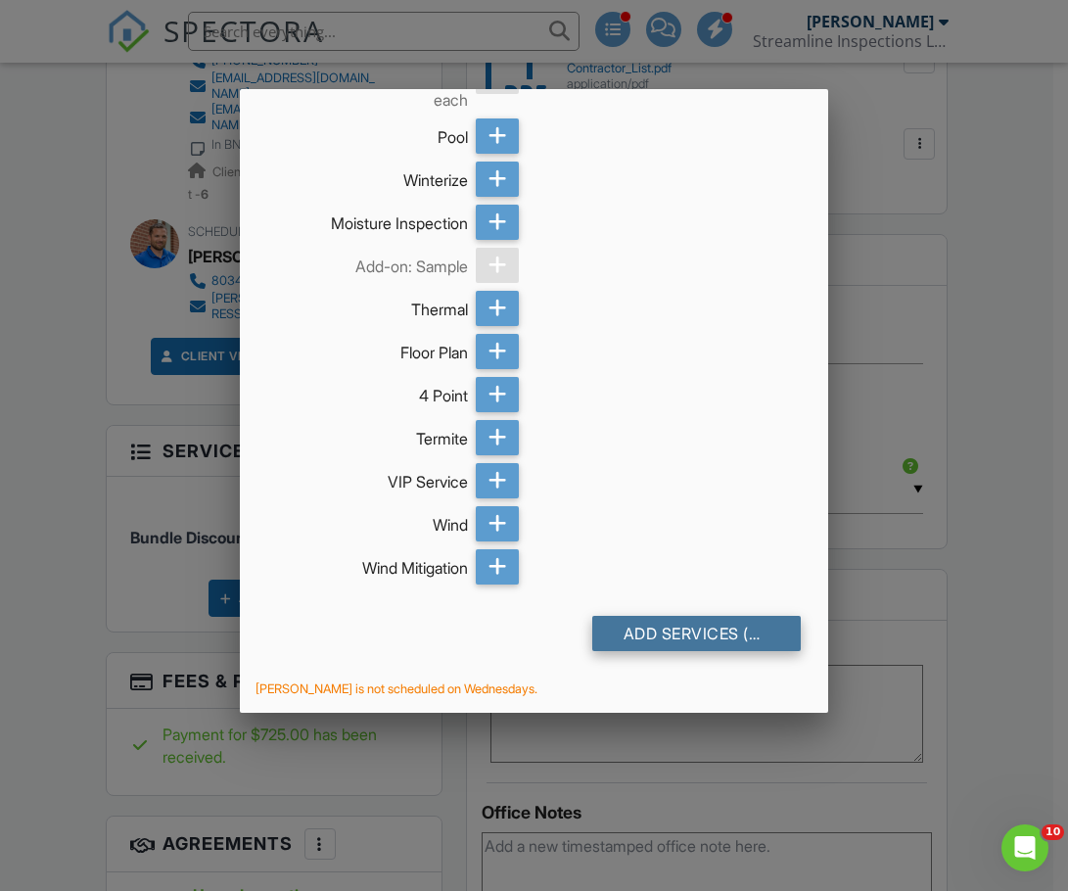
click at [687, 625] on div "Add Services (+ $95.0)" at bounding box center [696, 633] width 208 height 35
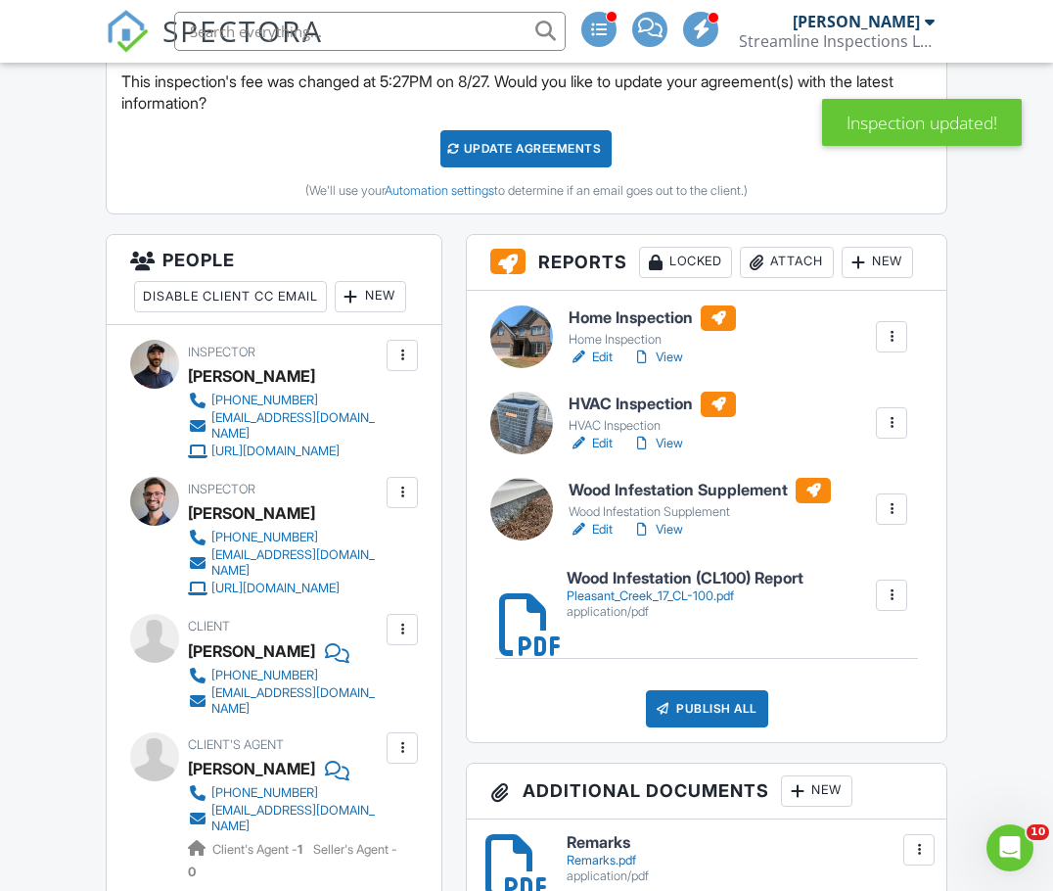
click at [663, 358] on link "View" at bounding box center [657, 357] width 51 height 20
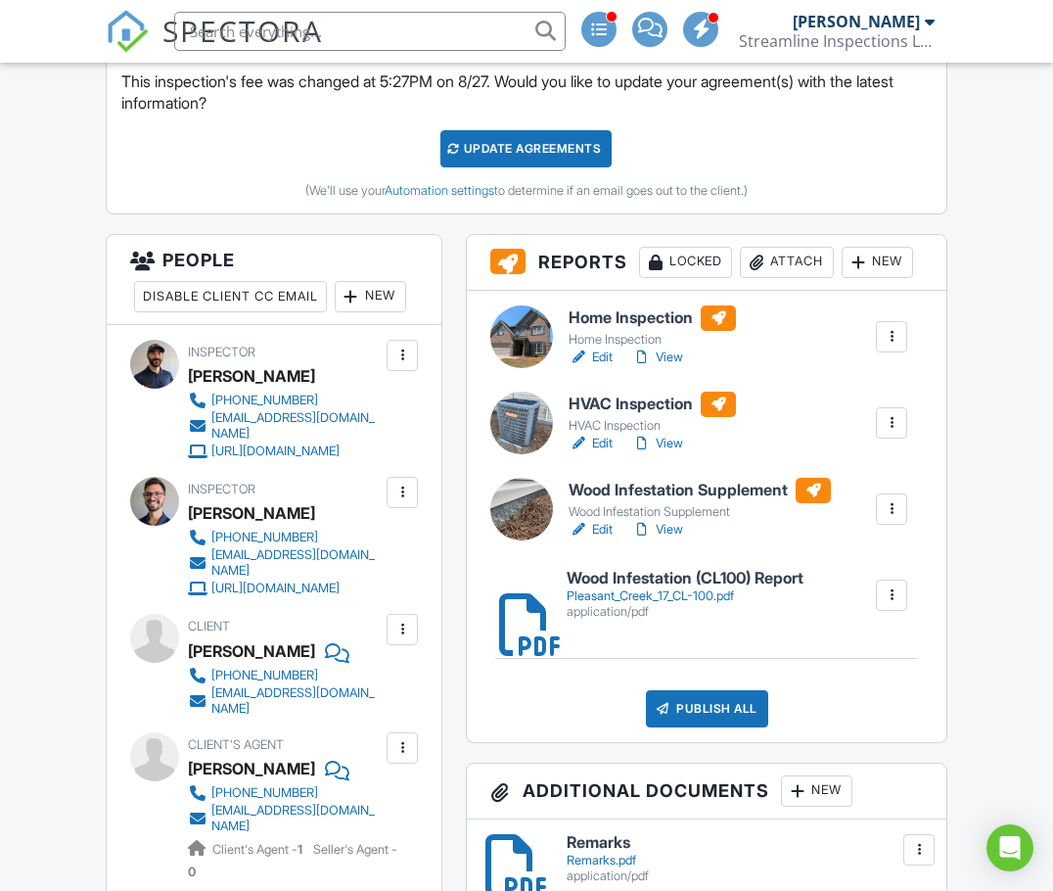
click at [649, 362] on div at bounding box center [642, 357] width 20 height 20
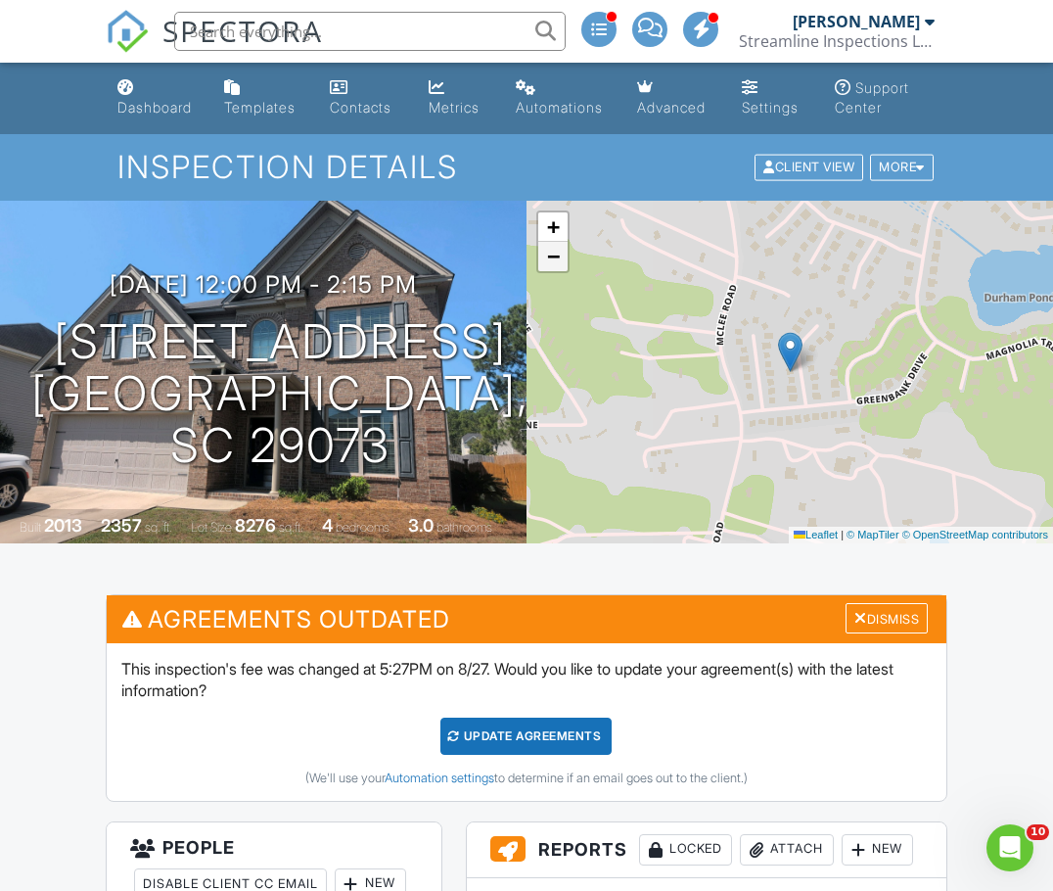
click at [561, 259] on link "−" at bounding box center [552, 256] width 29 height 29
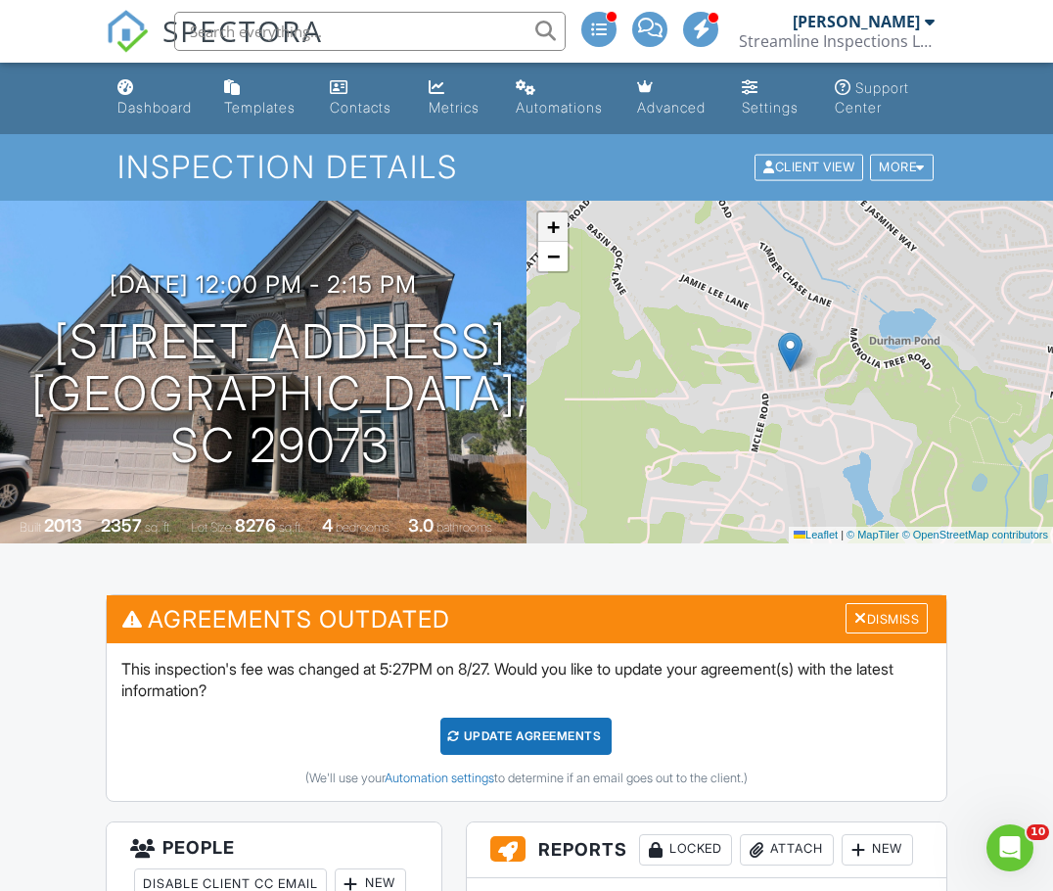
click at [555, 238] on link "+" at bounding box center [552, 226] width 29 height 29
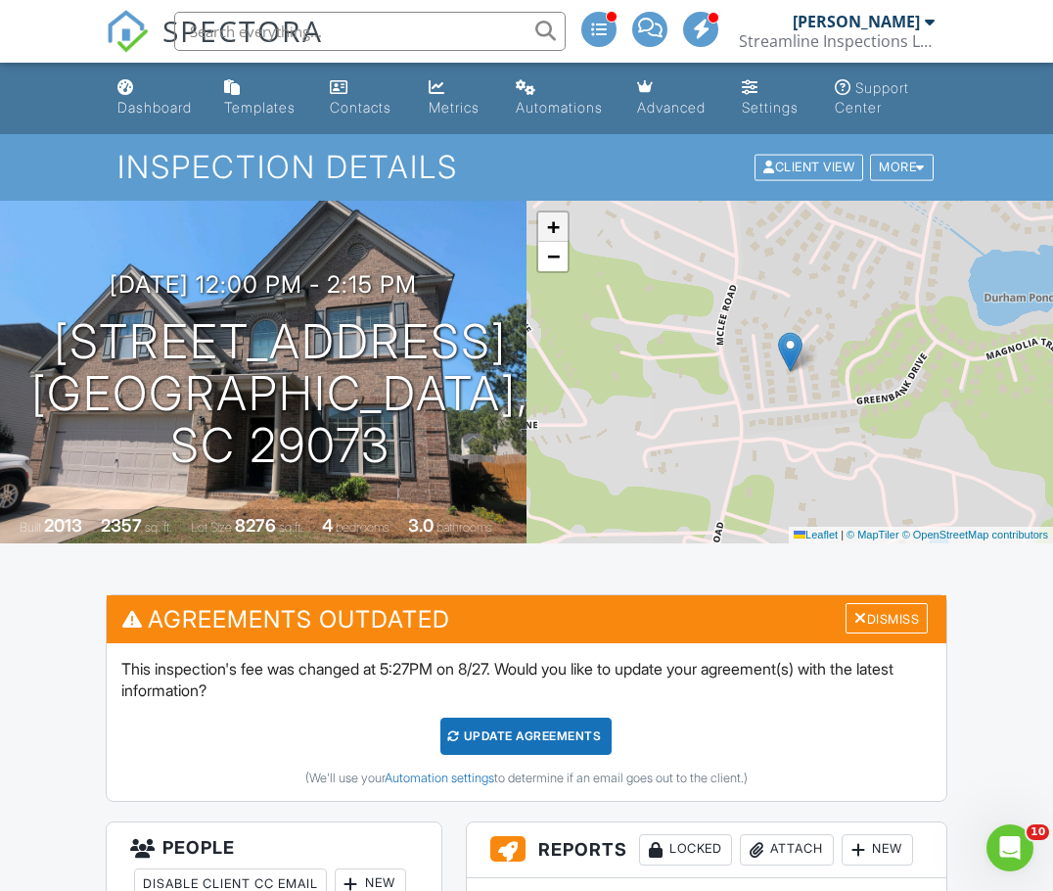
click at [555, 238] on link "+" at bounding box center [552, 226] width 29 height 29
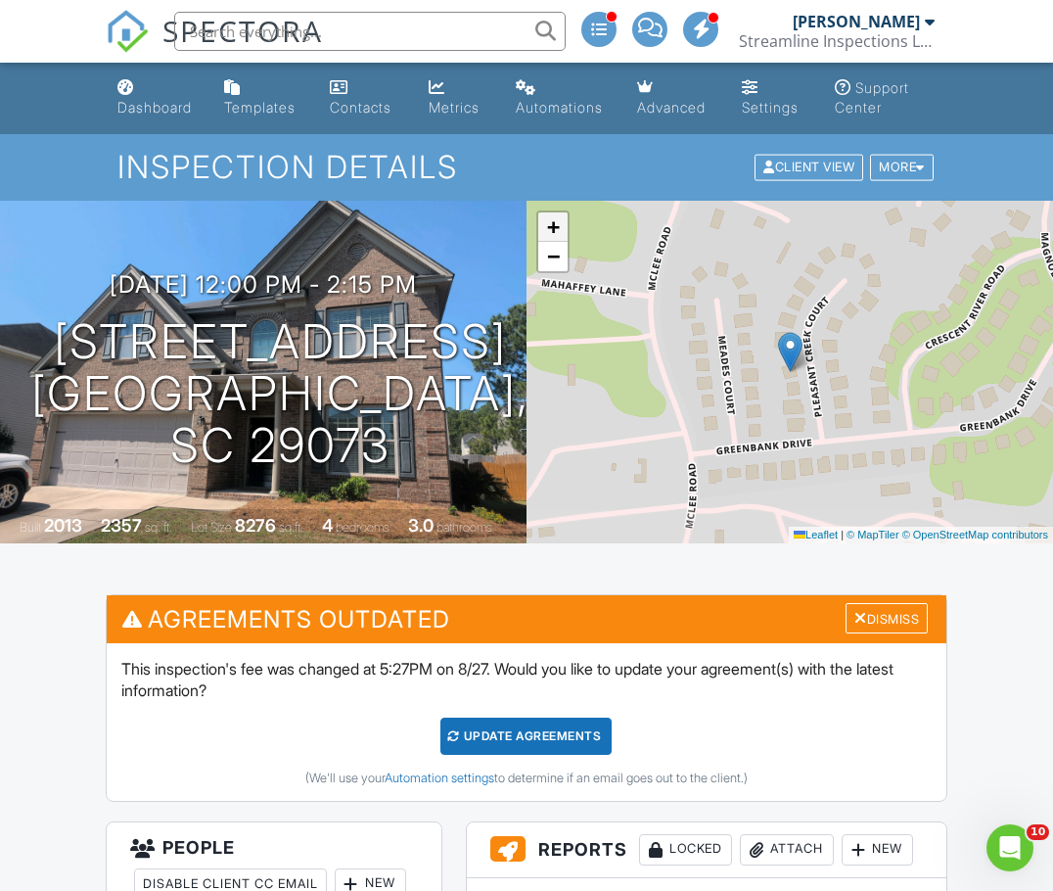
click at [555, 238] on link "+" at bounding box center [552, 226] width 29 height 29
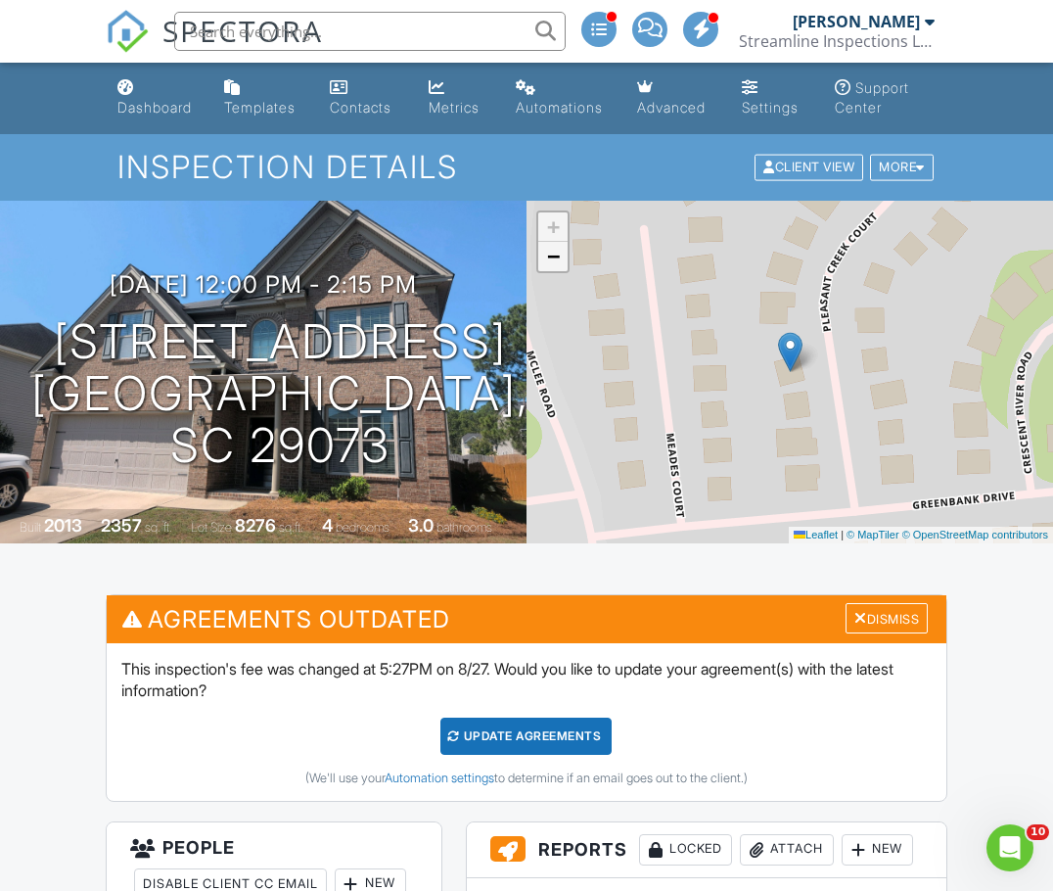
click at [553, 259] on span "−" at bounding box center [553, 256] width 13 height 24
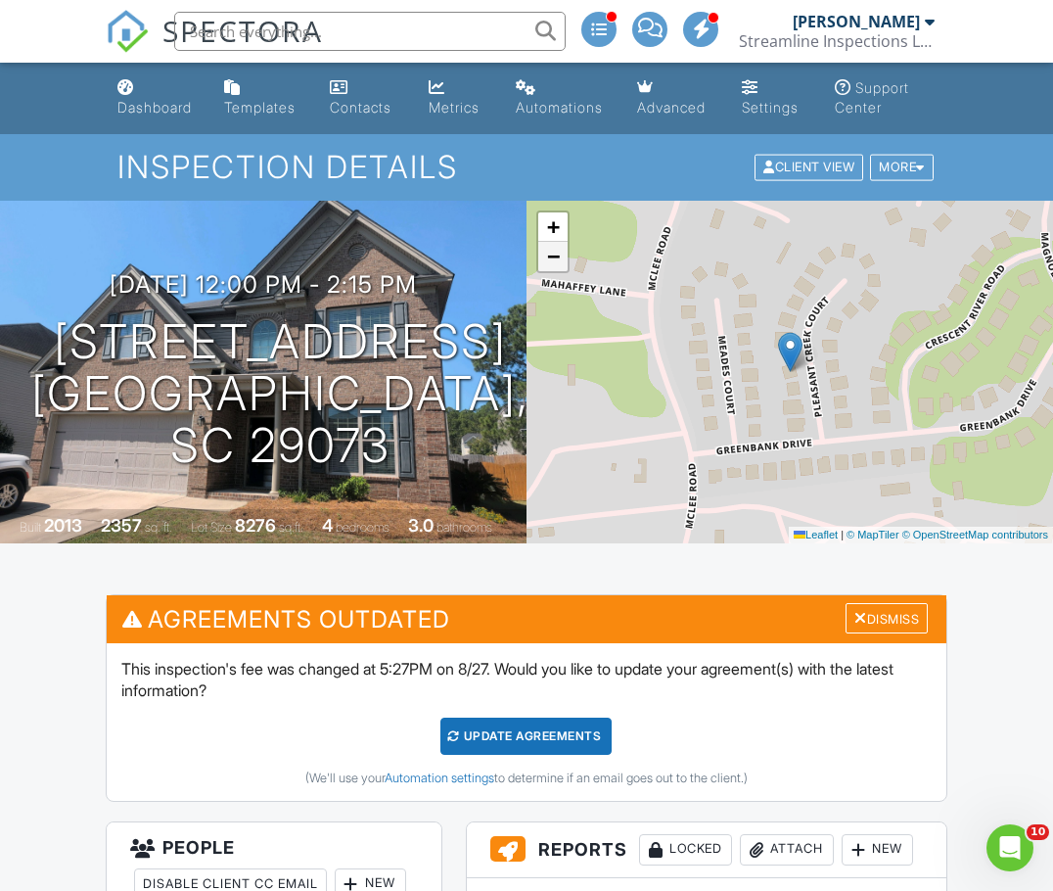
click at [553, 259] on span "−" at bounding box center [553, 256] width 13 height 24
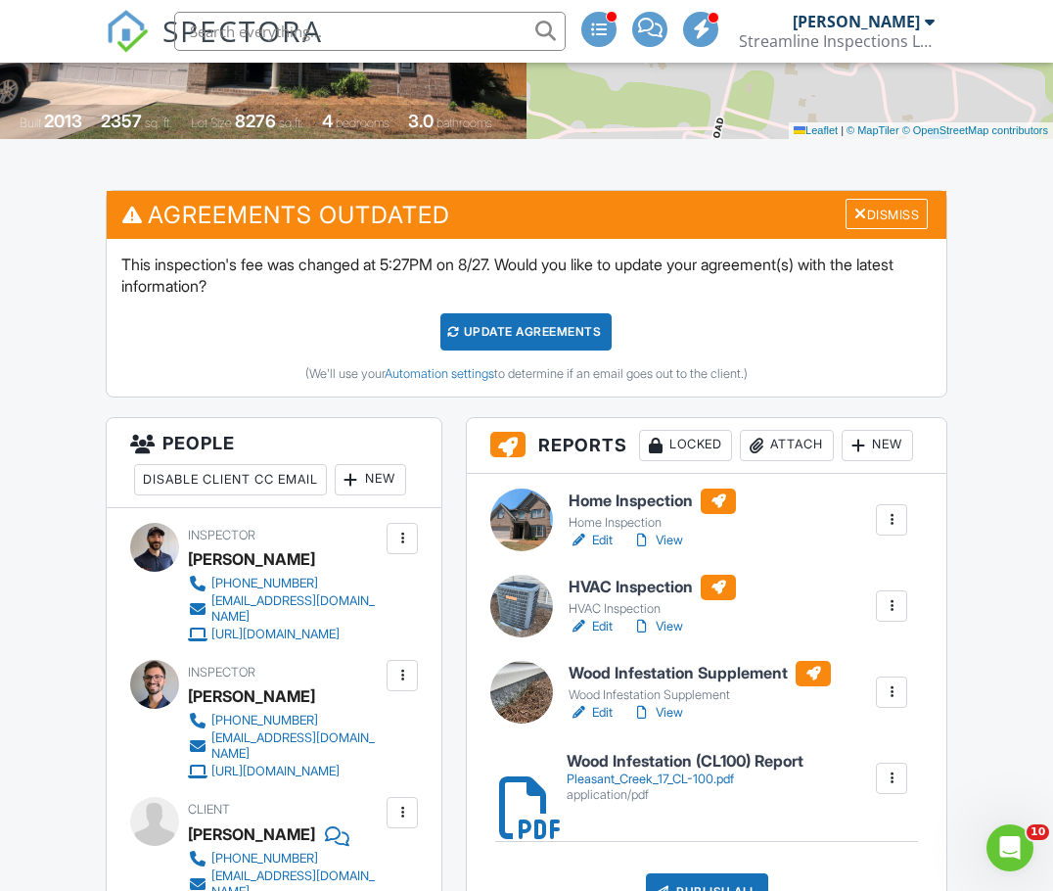
scroll to position [489, 0]
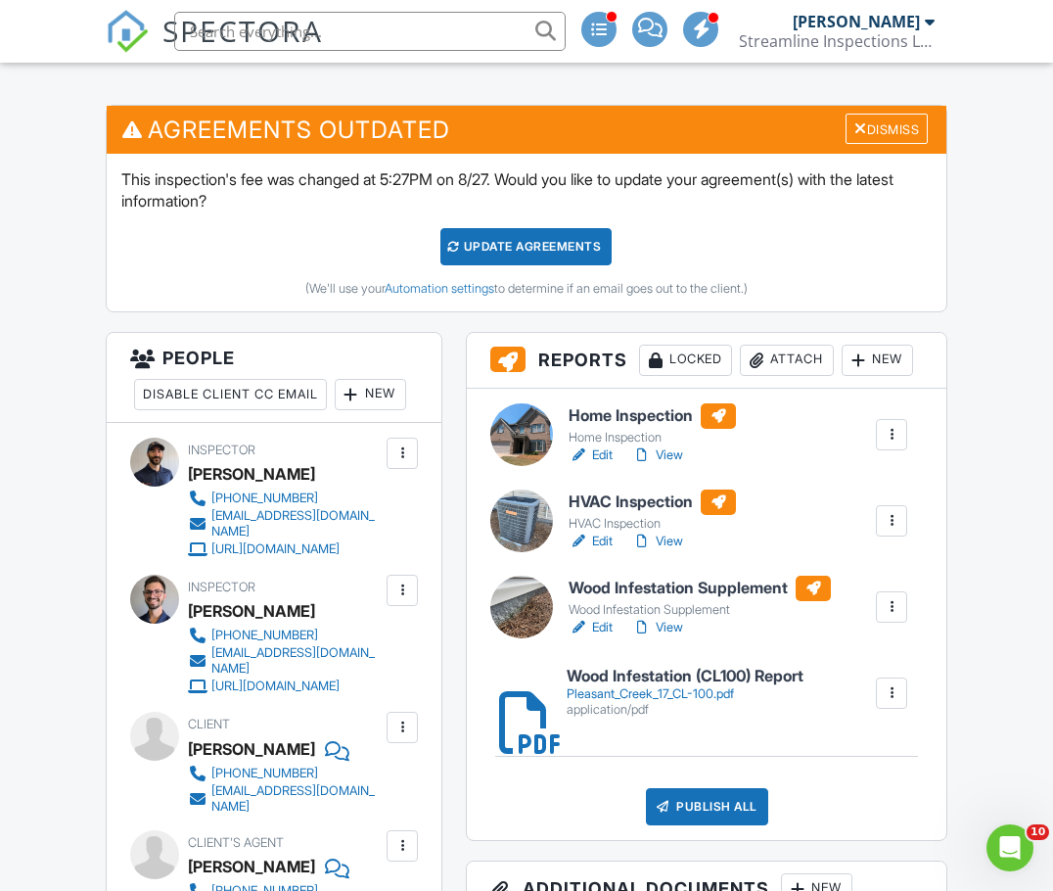
click at [509, 438] on div at bounding box center [521, 434] width 63 height 63
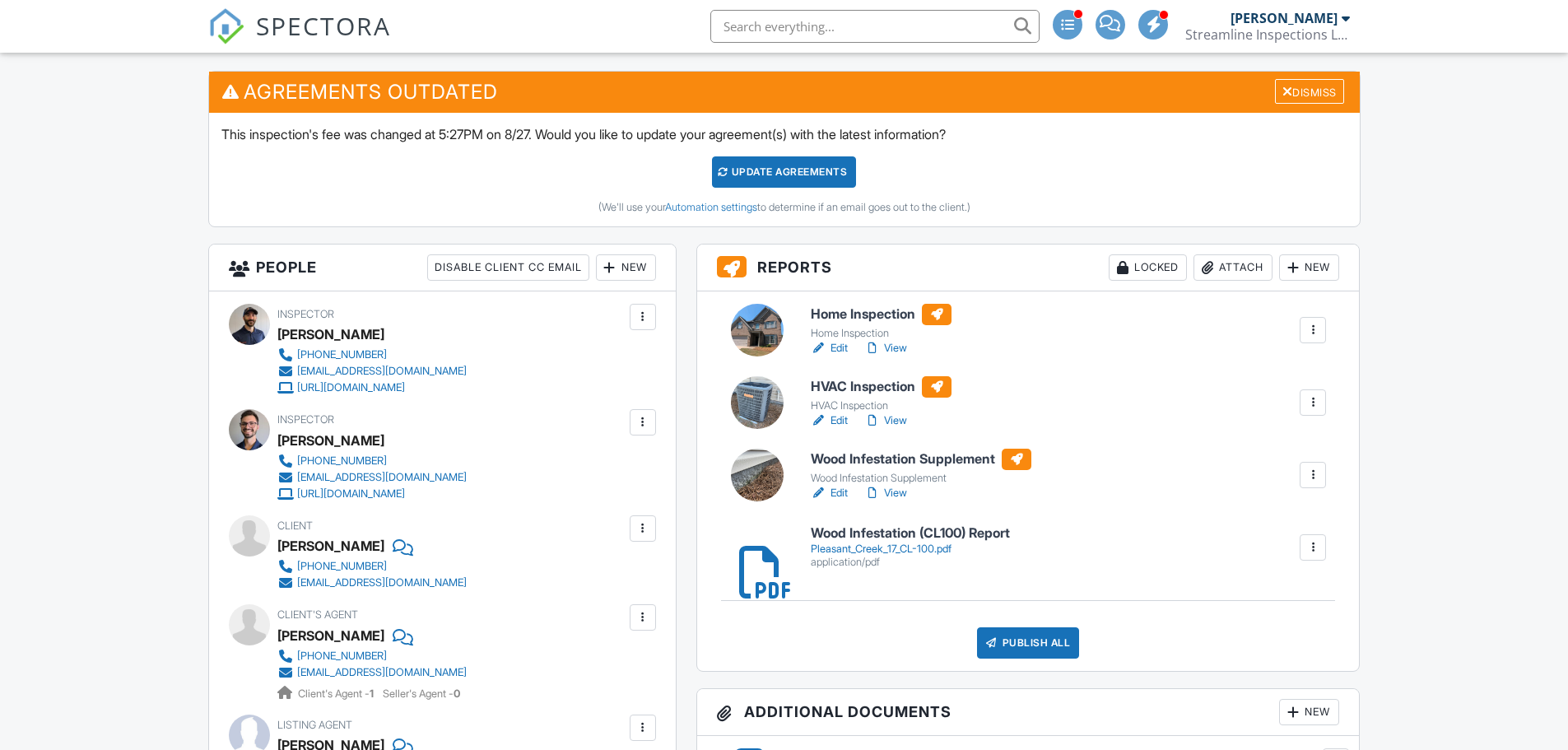
click at [890, 346] on link "View" at bounding box center [886, 348] width 43 height 17
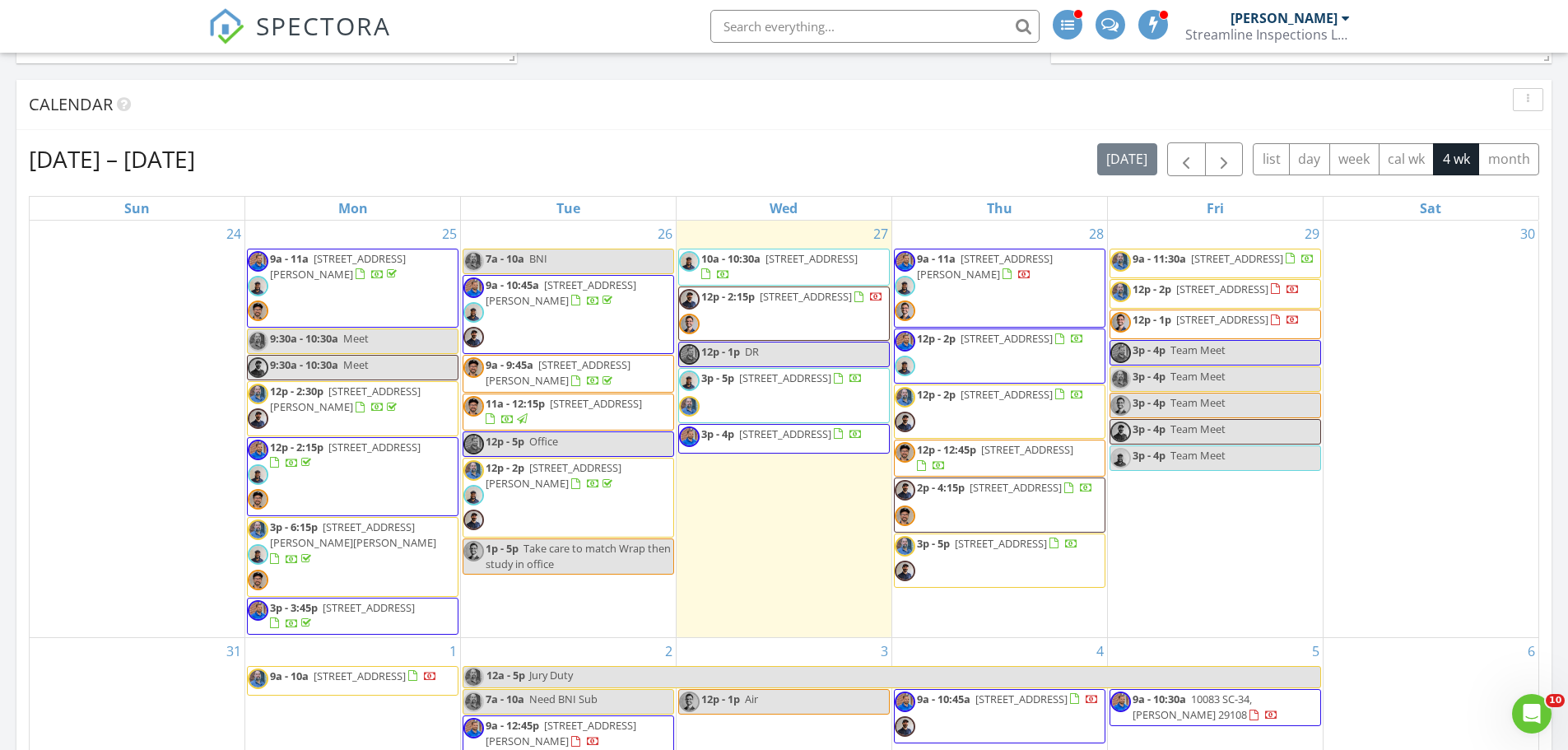
scroll to position [741, 0]
